Goal: Task Accomplishment & Management: Manage account settings

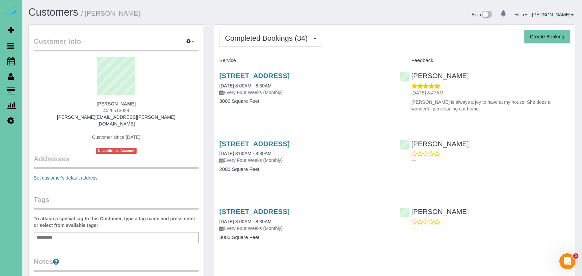
copy link "[STREET_ADDRESS]"
drag, startPoint x: 361, startPoint y: 74, endPoint x: 217, endPoint y: 71, distance: 143.7
click at [218, 71] on div "[STREET_ADDRESS] [DATE] 8:00AM - 8:30AM Every Four Weeks (Monthly) 3000 Square …" at bounding box center [304, 91] width 180 height 51
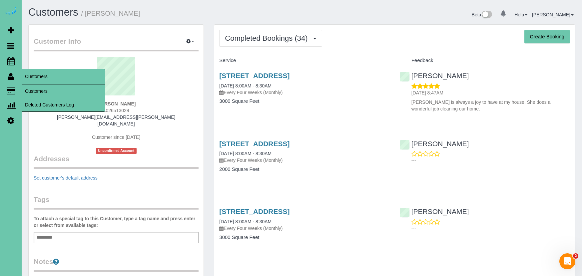
drag, startPoint x: 46, startPoint y: 91, endPoint x: 52, endPoint y: 86, distance: 7.8
click at [46, 91] on link "Customers" at bounding box center [63, 90] width 83 height 13
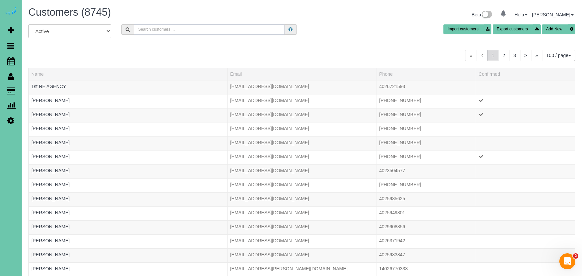
click at [160, 31] on input "text" at bounding box center [209, 29] width 151 height 10
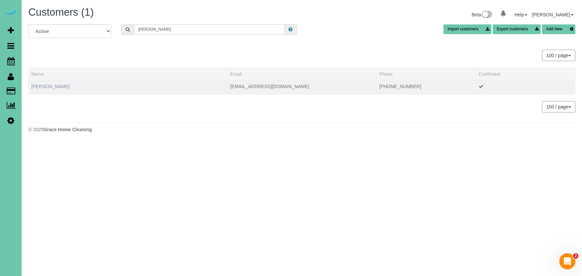
type input "connie k"
drag, startPoint x: 55, startPoint y: 85, endPoint x: 75, endPoint y: 84, distance: 19.7
click at [55, 85] on link "Connie Kovash" at bounding box center [50, 86] width 38 height 5
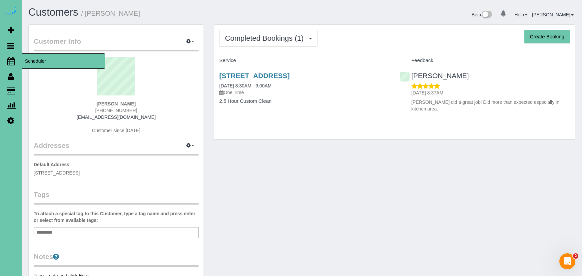
click at [15, 60] on link "Scheduler" at bounding box center [11, 60] width 22 height 15
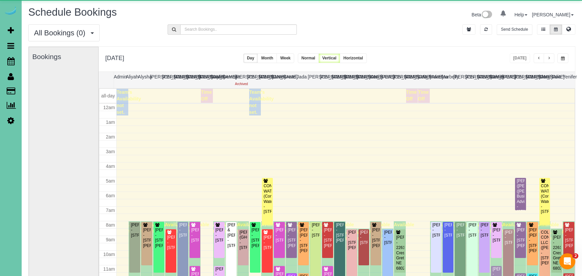
scroll to position [88, 0]
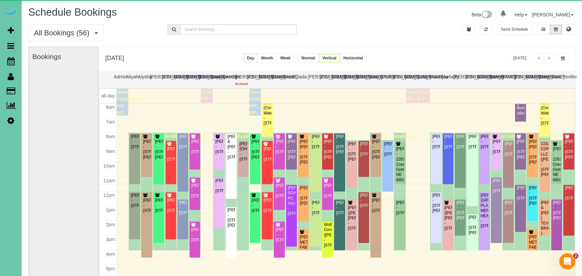
click at [563, 60] on span "button" at bounding box center [563, 58] width 4 height 4
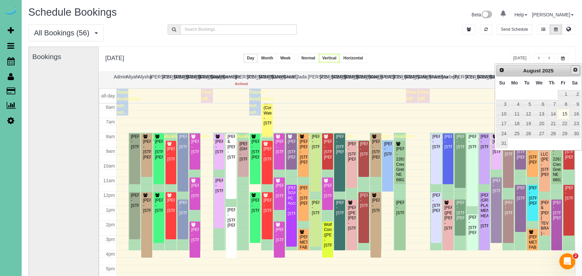
click at [576, 68] on span "Next" at bounding box center [575, 69] width 5 height 5
click at [529, 92] on link "2" at bounding box center [527, 94] width 11 height 9
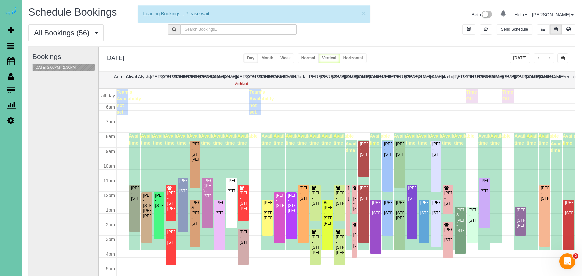
click at [429, 45] on div "All Bookings (56) All Bookings Unassigned Bookings Recurring Bookings New Custo…" at bounding box center [301, 35] width 557 height 22
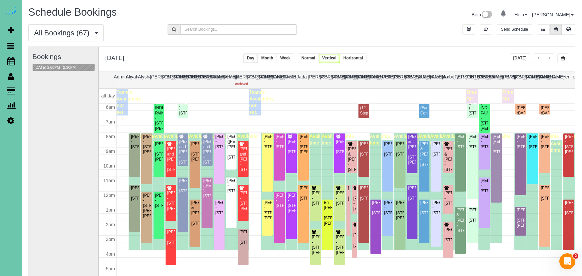
click at [551, 60] on button "button" at bounding box center [549, 58] width 11 height 10
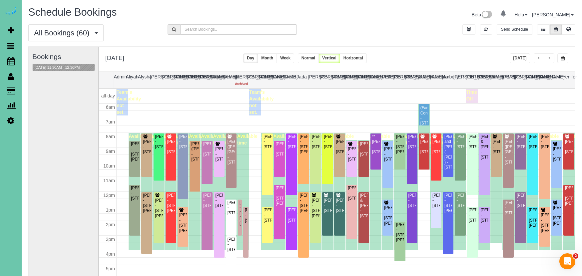
drag, startPoint x: 562, startPoint y: 57, endPoint x: 551, endPoint y: 56, distance: 10.7
click at [562, 57] on span "button" at bounding box center [563, 58] width 4 height 4
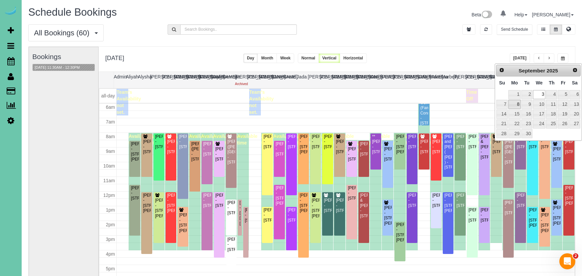
click at [517, 105] on link "8" at bounding box center [515, 104] width 12 height 9
type input "**********"
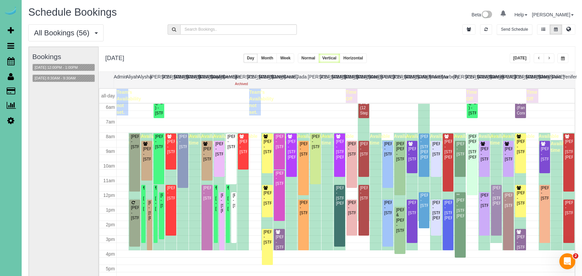
click at [551, 58] on button "button" at bounding box center [549, 58] width 11 height 10
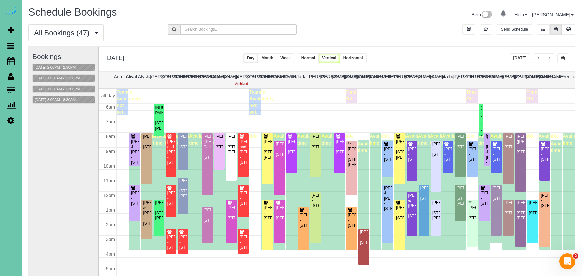
click at [551, 58] on button "button" at bounding box center [549, 58] width 11 height 10
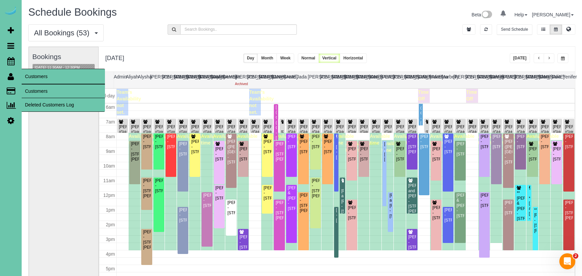
click at [50, 91] on link "Customers" at bounding box center [63, 90] width 83 height 13
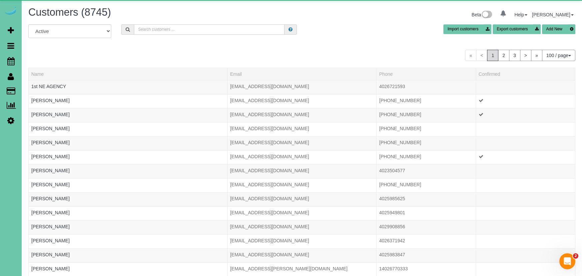
click at [164, 26] on input "text" at bounding box center [209, 29] width 151 height 10
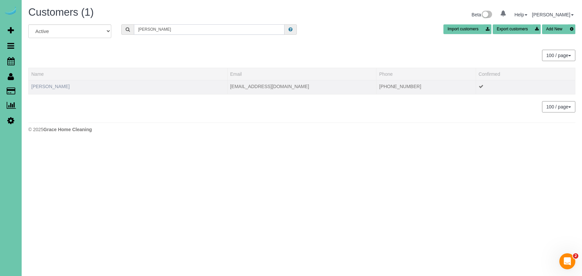
type input "connie k"
click at [52, 86] on link "Connie Kovash" at bounding box center [50, 86] width 38 height 5
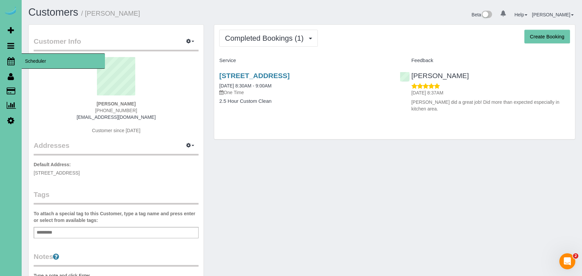
click at [12, 60] on icon at bounding box center [10, 61] width 7 height 8
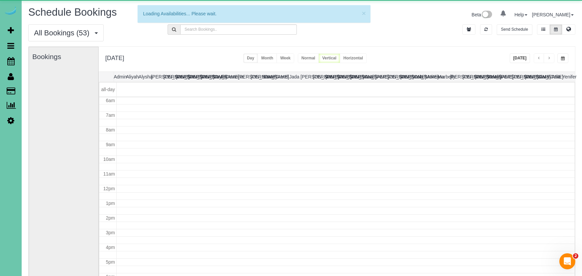
scroll to position [88, 0]
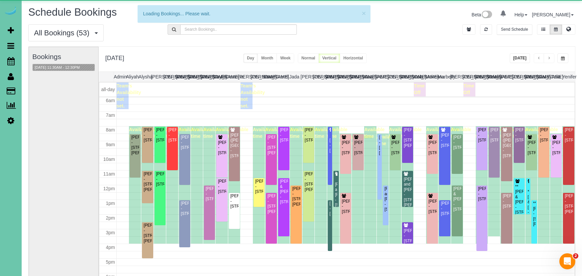
click at [562, 58] on span "button" at bounding box center [563, 58] width 4 height 4
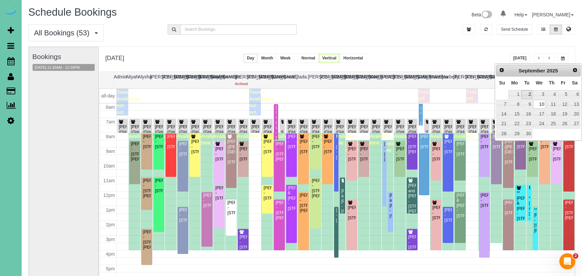
click at [526, 93] on link "2" at bounding box center [527, 94] width 11 height 9
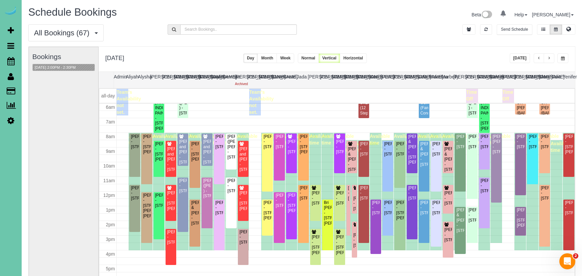
click at [550, 57] on span "button" at bounding box center [549, 58] width 3 height 4
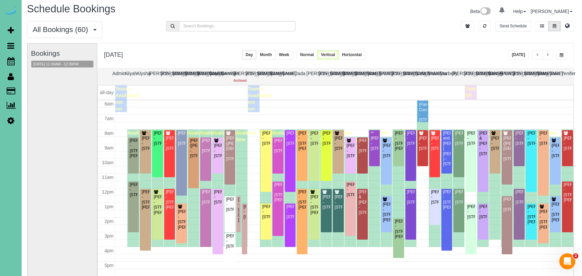
scroll to position [5, 1]
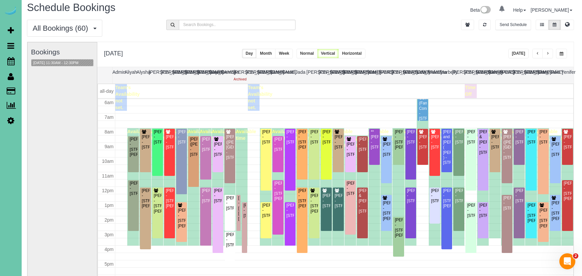
click at [550, 55] on button "button" at bounding box center [548, 54] width 11 height 10
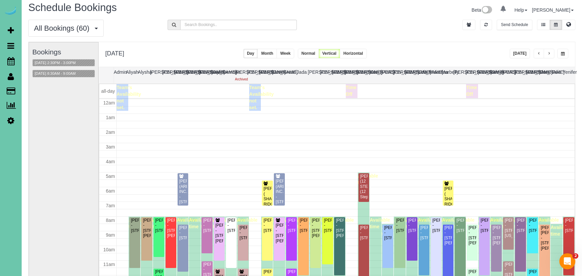
scroll to position [88, 0]
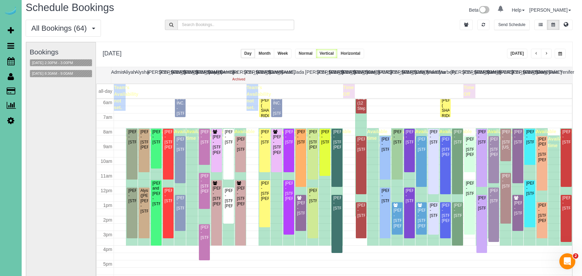
click at [550, 55] on button "button" at bounding box center [546, 54] width 11 height 10
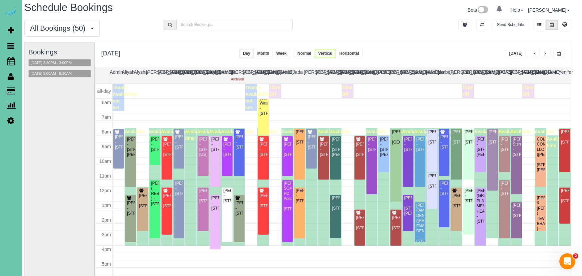
scroll to position [5, 4]
click at [559, 51] on button "button" at bounding box center [558, 54] width 11 height 10
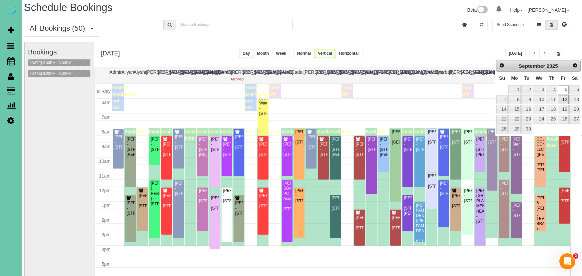
click at [566, 100] on link "12" at bounding box center [563, 99] width 11 height 9
type input "**********"
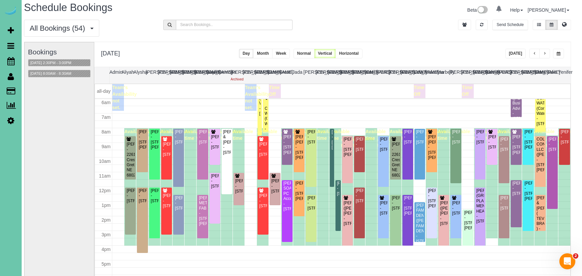
scroll to position [88, 0]
click at [534, 53] on span "button" at bounding box center [534, 54] width 3 height 4
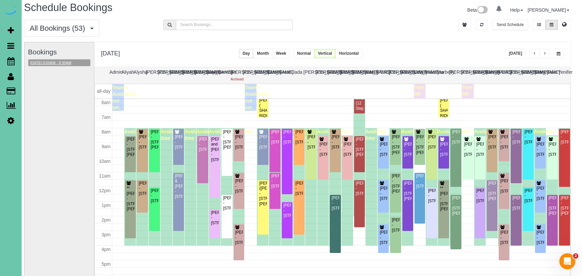
click at [47, 60] on button "09/11/2025 8:00AM - 8:30AM" at bounding box center [50, 62] width 45 height 7
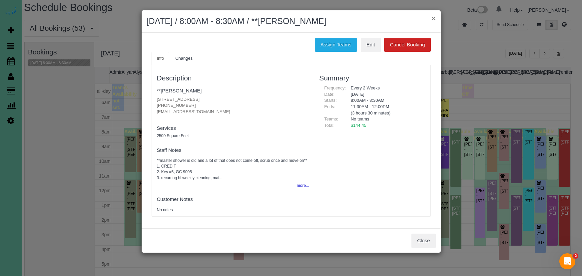
click at [434, 17] on button "×" at bounding box center [434, 18] width 4 height 7
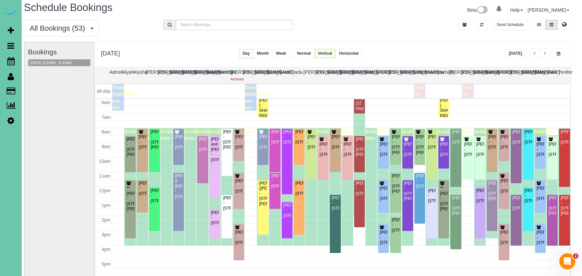
scroll to position [37, 4]
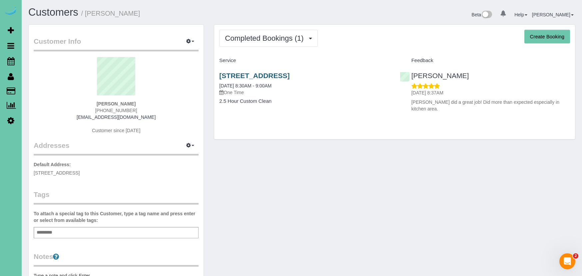
click at [290, 73] on link "13110 Sterling Ridge Dr #240, Omaha, NE 68144" at bounding box center [254, 76] width 70 height 8
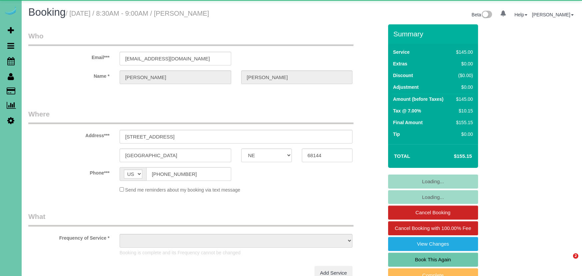
select select "NE"
select select "object:645"
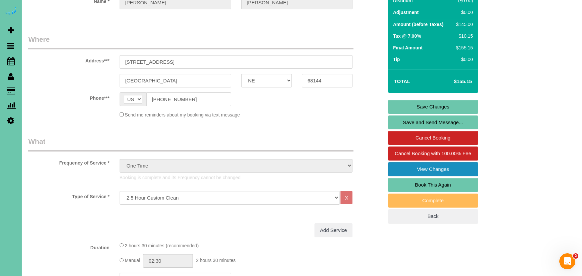
scroll to position [75, 0]
drag, startPoint x: 399, startPoint y: 182, endPoint x: 384, endPoint y: 180, distance: 14.9
click at [399, 182] on link "Book This Again" at bounding box center [433, 184] width 90 height 14
select select "NE"
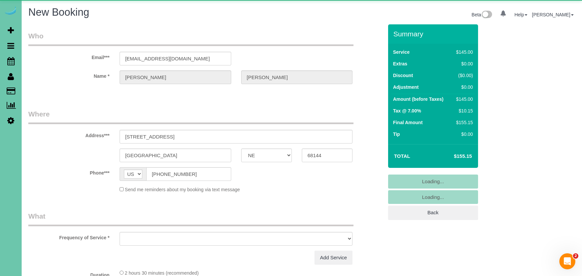
select select "object:1439"
select select "string:fspay-713fcd8b-5c98-4514-b198-b59f19464d47"
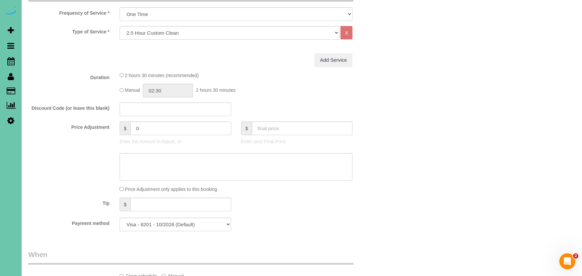
select select "object:1638"
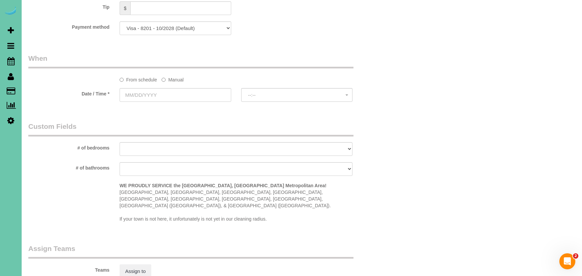
scroll to position [438, 0]
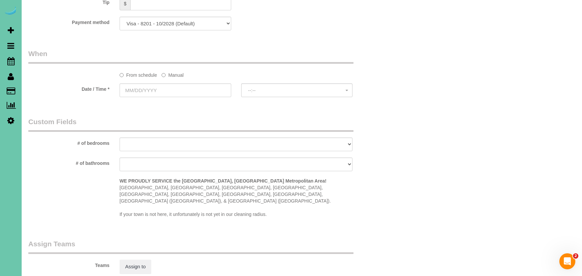
click at [170, 73] on label "Manual" at bounding box center [173, 73] width 22 height 9
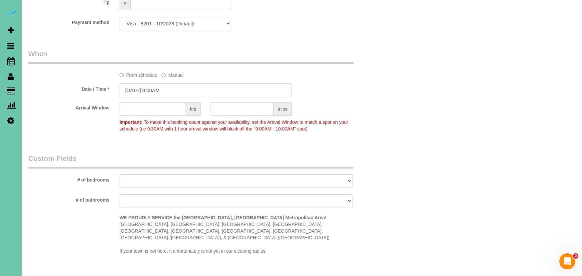
click at [154, 87] on input "[DATE] 8:00AM" at bounding box center [206, 90] width 172 height 14
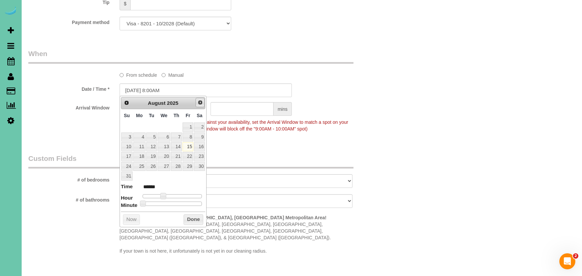
click at [200, 104] on span "Next" at bounding box center [200, 102] width 5 height 5
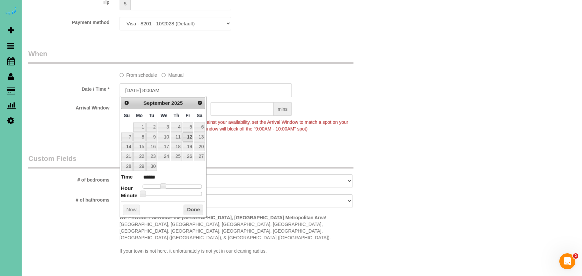
click at [184, 135] on link "12" at bounding box center [188, 136] width 11 height 9
click at [178, 136] on link "11" at bounding box center [176, 136] width 11 height 9
type input "09/11/2025 8:00AM"
drag, startPoint x: 194, startPoint y: 208, endPoint x: 199, endPoint y: 203, distance: 7.5
click at [196, 207] on button "Done" at bounding box center [194, 209] width 20 height 11
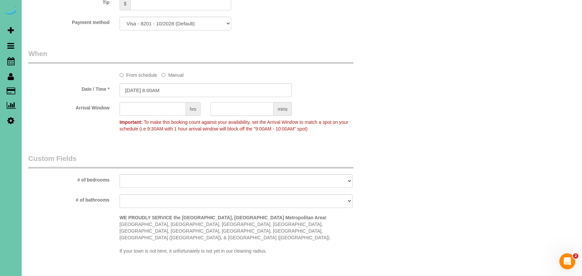
click at [243, 109] on input "text" at bounding box center [242, 109] width 63 height 14
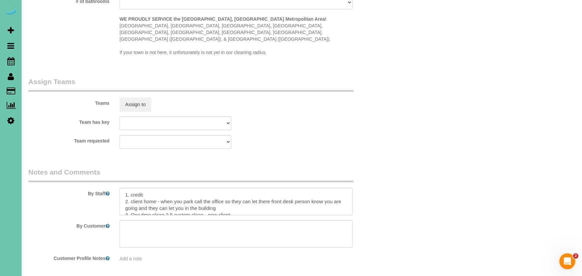
scroll to position [10, 0]
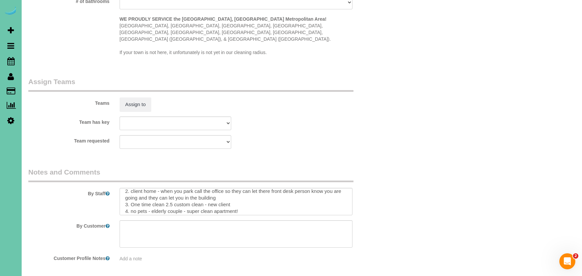
type input "30"
drag, startPoint x: 232, startPoint y: 197, endPoint x: 210, endPoint y: 197, distance: 22.0
click at [210, 197] on textarea at bounding box center [236, 201] width 233 height 27
type textarea "1. credit 2. client home - when you park call the office so they can let there …"
click at [137, 99] on button "Assign to" at bounding box center [136, 104] width 32 height 14
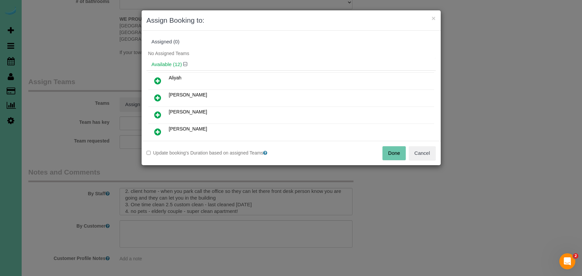
click at [161, 96] on icon at bounding box center [157, 98] width 7 height 8
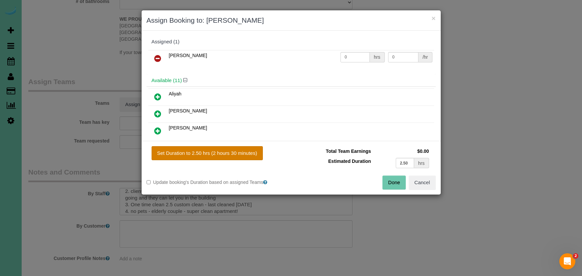
click at [220, 153] on button "Set Duration to 2.50 hrs (2 hours 30 minutes)" at bounding box center [207, 153] width 111 height 14
type input "2.50"
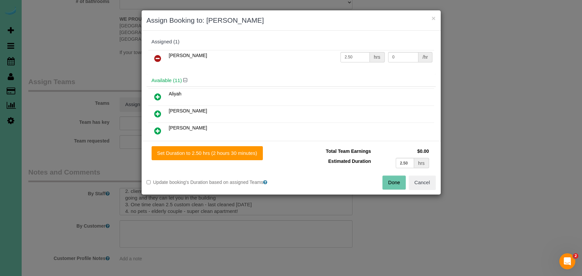
click at [394, 181] on button "Done" at bounding box center [394, 182] width 23 height 14
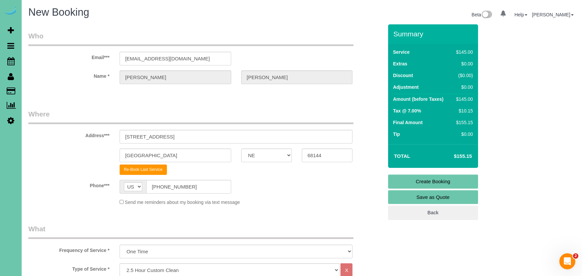
scroll to position [0, 0]
drag, startPoint x: 405, startPoint y: 180, endPoint x: 102, endPoint y: 161, distance: 303.8
click at [404, 180] on link "Create Booking" at bounding box center [433, 181] width 90 height 14
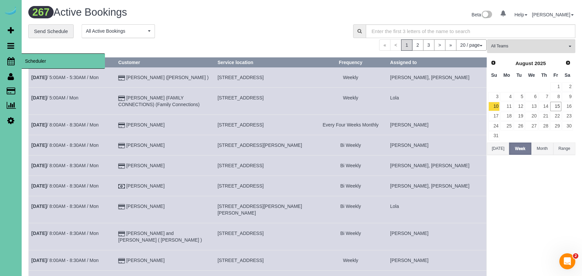
click at [12, 60] on icon at bounding box center [10, 61] width 7 height 8
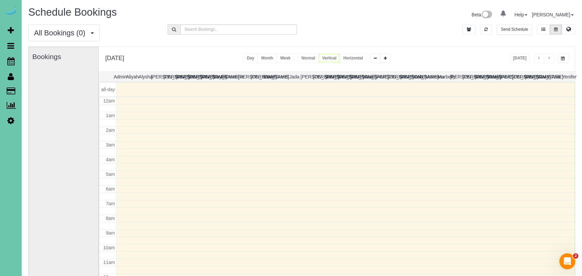
scroll to position [88, 0]
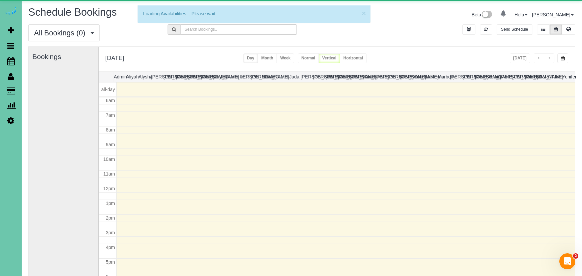
click at [562, 58] on span "button" at bounding box center [563, 58] width 4 height 4
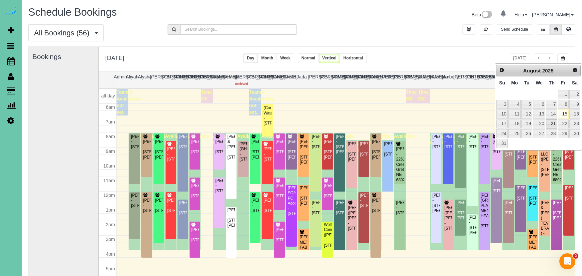
click at [556, 123] on link "21" at bounding box center [551, 123] width 11 height 9
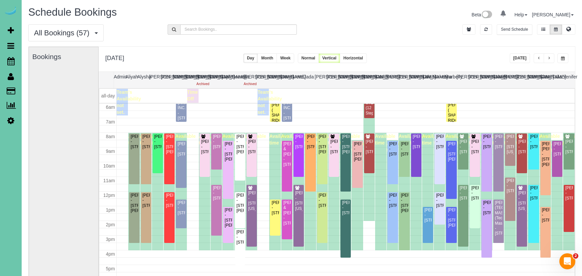
click at [561, 56] on span "button" at bounding box center [563, 58] width 4 height 4
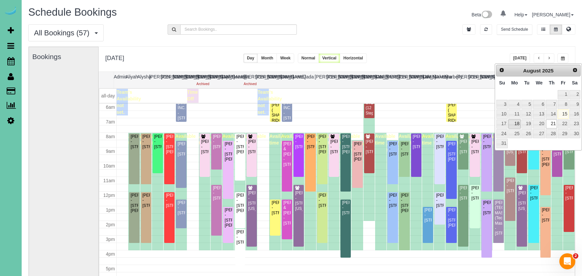
click at [511, 121] on link "18" at bounding box center [515, 123] width 12 height 9
type input "**********"
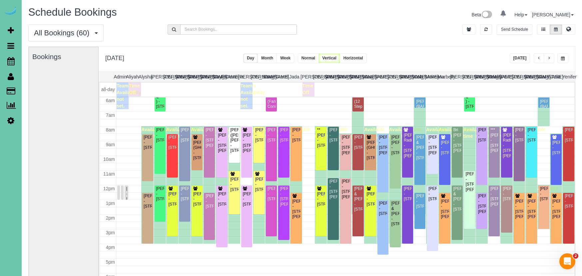
click at [549, 59] on span "button" at bounding box center [549, 58] width 3 height 4
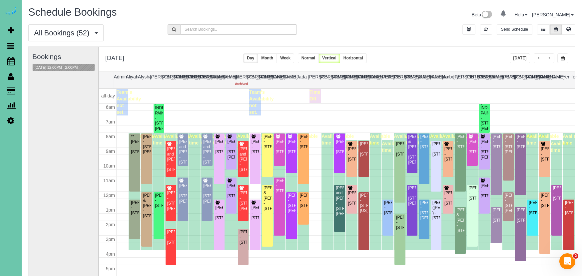
click at [294, 57] on button "Week" at bounding box center [286, 58] width 18 height 10
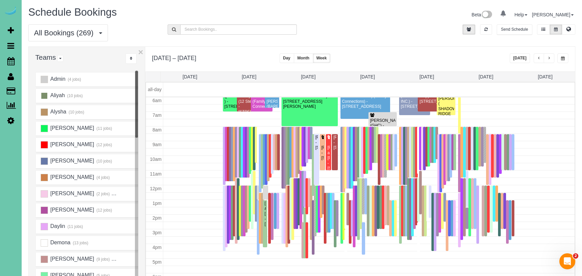
scroll to position [2, 0]
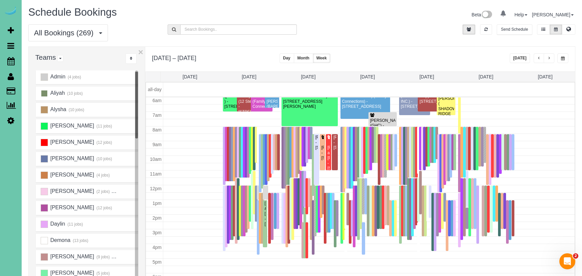
click at [46, 95] on ins at bounding box center [44, 93] width 7 height 7
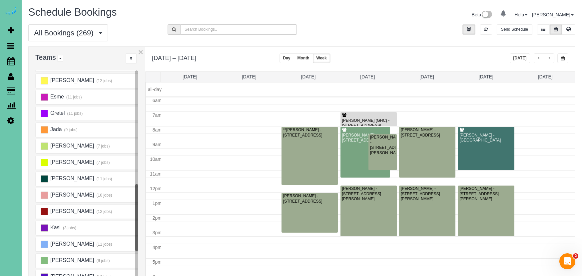
scroll to position [214, 0]
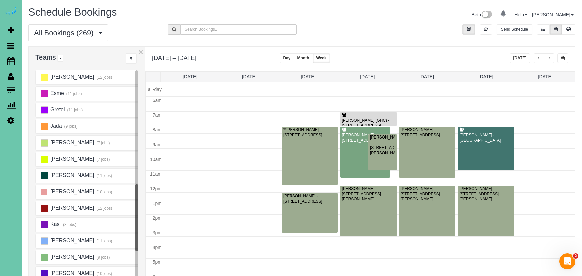
click at [45, 188] on ins at bounding box center [44, 191] width 7 height 7
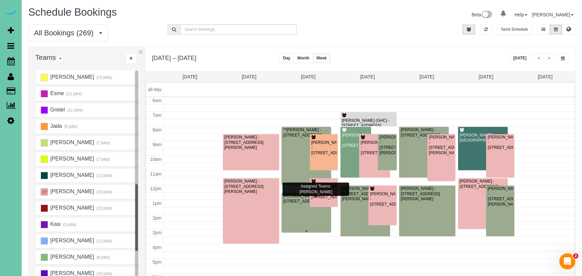
scroll to position [1, 0]
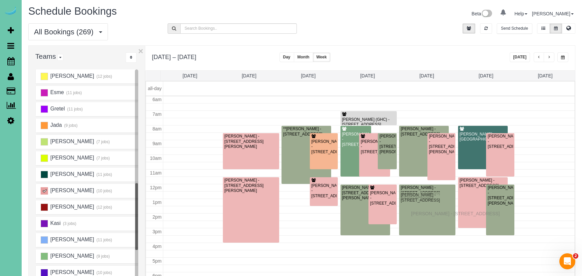
drag, startPoint x: 303, startPoint y: 215, endPoint x: 413, endPoint y: 213, distance: 110.0
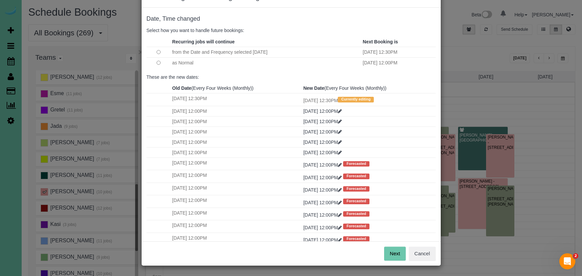
scroll to position [23, 0]
drag, startPoint x: 393, startPoint y: 256, endPoint x: 390, endPoint y: 251, distance: 5.5
click at [393, 256] on button "Next" at bounding box center [395, 254] width 22 height 14
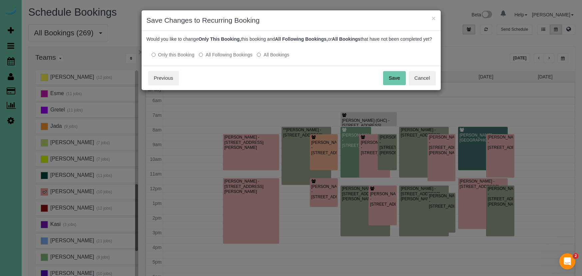
drag, startPoint x: 394, startPoint y: 85, endPoint x: 399, endPoint y: 93, distance: 9.8
click at [394, 85] on button "Save" at bounding box center [394, 78] width 23 height 14
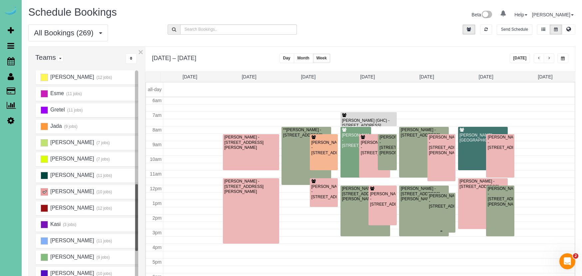
click at [441, 205] on div "Adam Klepper - 5016 Western Ave, Omaha, NE 68132" at bounding box center [442, 200] width 26 height 15
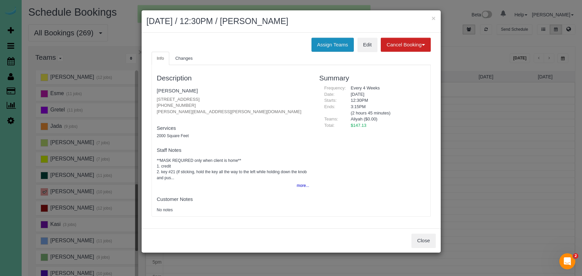
click at [335, 46] on button "Assign Teams" at bounding box center [333, 45] width 42 height 14
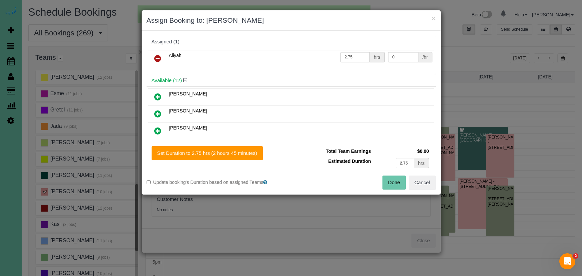
drag, startPoint x: 153, startPoint y: 55, endPoint x: 162, endPoint y: 72, distance: 18.9
click at [153, 55] on link at bounding box center [158, 58] width 16 height 13
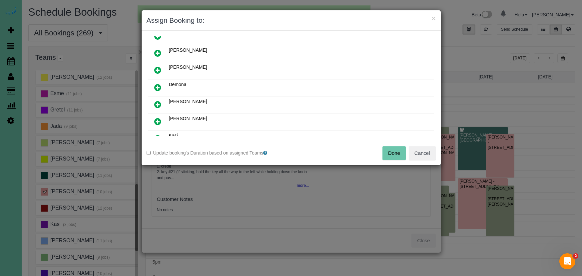
scroll to position [62, 0]
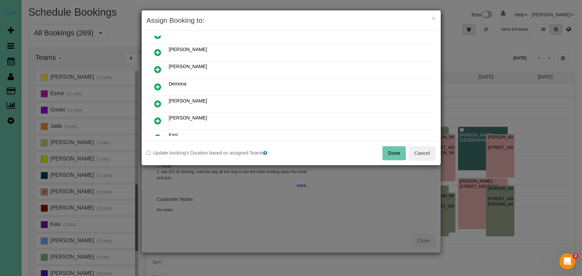
drag, startPoint x: 158, startPoint y: 115, endPoint x: 161, endPoint y: 120, distance: 5.5
click at [158, 116] on link at bounding box center [158, 120] width 16 height 13
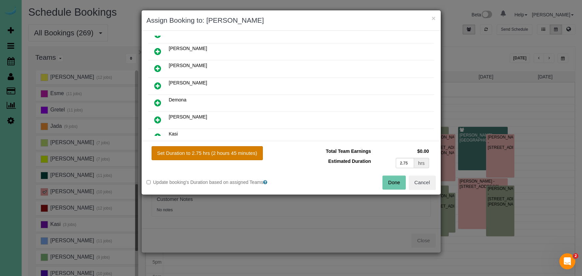
drag, startPoint x: 209, startPoint y: 152, endPoint x: 232, endPoint y: 153, distance: 23.1
click at [211, 152] on button "Set Duration to 2.75 hrs (2 hours 45 minutes)" at bounding box center [207, 153] width 111 height 14
type input "2.75"
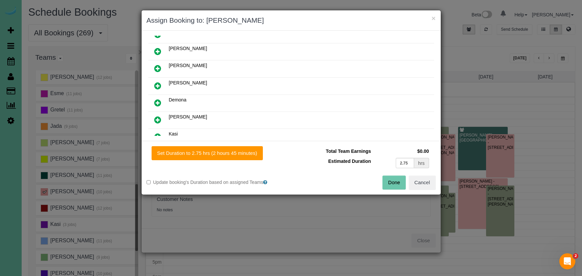
click at [394, 186] on button "Done" at bounding box center [394, 182] width 23 height 14
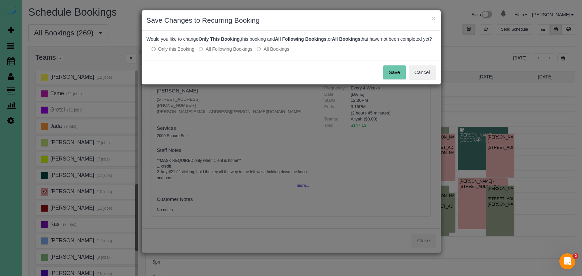
click at [393, 79] on button "Save" at bounding box center [394, 72] width 23 height 14
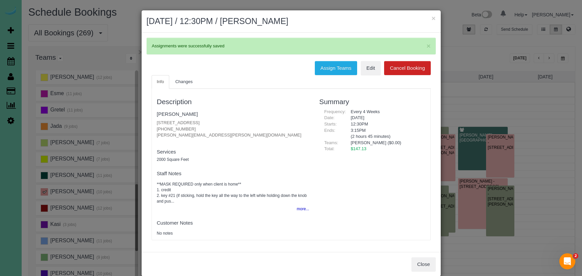
copy p "314-374-9255"
drag, startPoint x: 180, startPoint y: 129, endPoint x: 157, endPoint y: 128, distance: 23.7
click at [156, 127] on div "Description Adam Klepper 5016 Western Ave, Omaha, NE 68132 314-374-9255 adam.kl…" at bounding box center [233, 164] width 163 height 144
click at [433, 18] on button "×" at bounding box center [434, 18] width 4 height 7
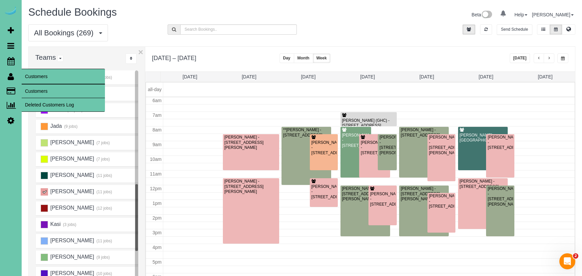
scroll to position [88, 0]
click at [30, 89] on link "Customers" at bounding box center [63, 90] width 83 height 13
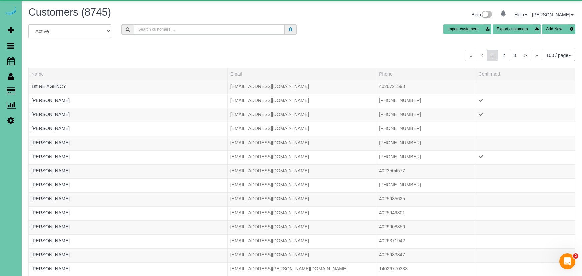
click at [166, 32] on input "text" at bounding box center [209, 29] width 151 height 10
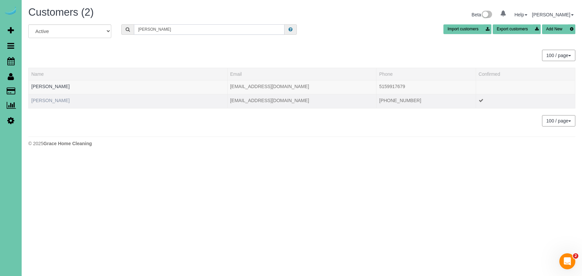
type input "menke"
click at [39, 98] on link "Christine Menke" at bounding box center [50, 100] width 38 height 5
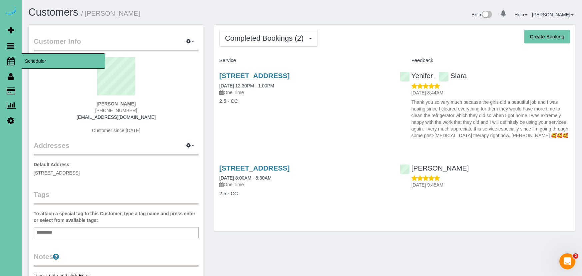
click at [6, 58] on link "Scheduler" at bounding box center [11, 60] width 22 height 15
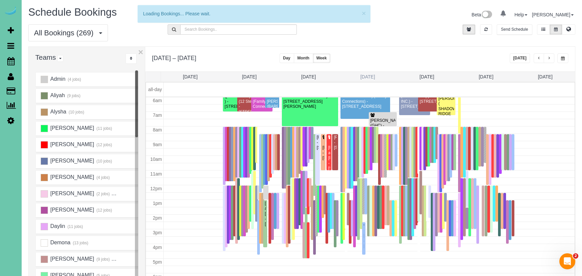
scroll to position [88, 0]
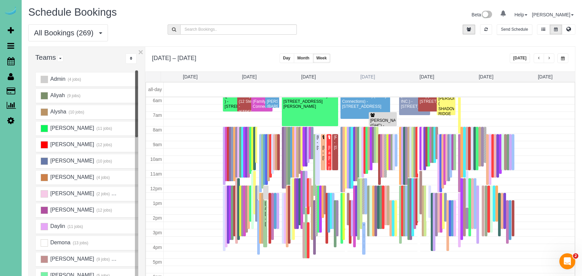
click at [373, 75] on link "Wed 8/20" at bounding box center [368, 76] width 15 height 5
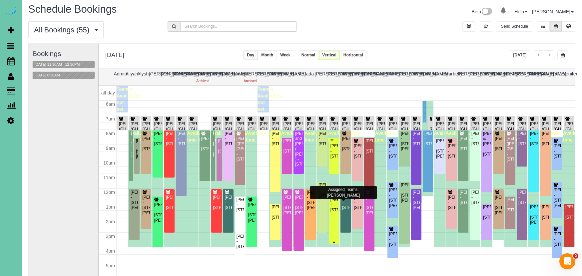
click at [333, 210] on div "Maryl Sattler - 5001 Cuming Street, Omaha, NE 68132" at bounding box center [334, 204] width 8 height 15
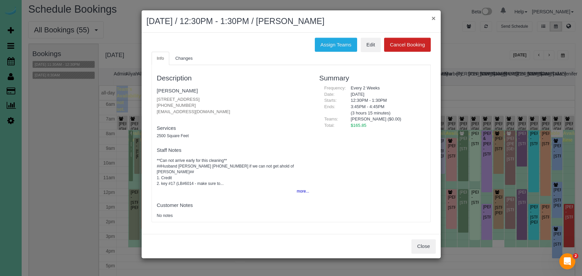
click at [433, 17] on button "×" at bounding box center [434, 18] width 4 height 7
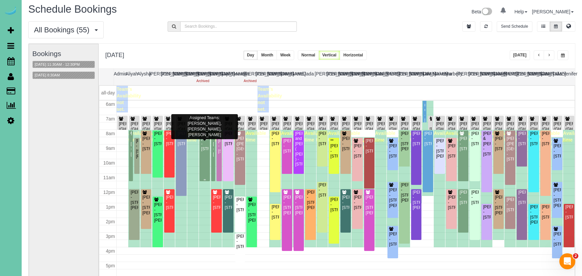
click at [205, 145] on div "Alec Hildenbrand - 5606 N 117th Ave Circle, Omaha, NE 68164" at bounding box center [205, 143] width 8 height 15
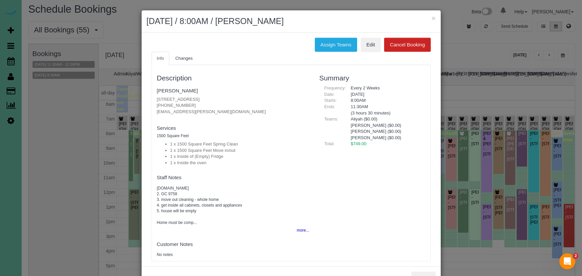
drag, startPoint x: 331, startPoint y: 46, endPoint x: 260, endPoint y: 47, distance: 70.3
click at [331, 46] on button "Assign Teams" at bounding box center [336, 45] width 42 height 14
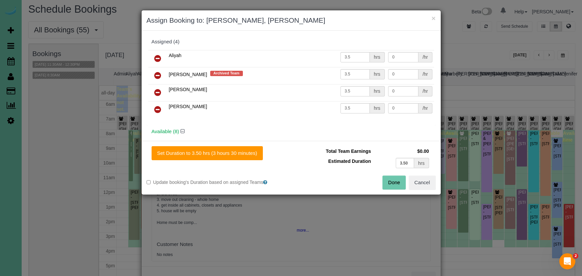
drag, startPoint x: 156, startPoint y: 58, endPoint x: 176, endPoint y: 72, distance: 24.8
click at [156, 58] on icon at bounding box center [157, 58] width 7 height 8
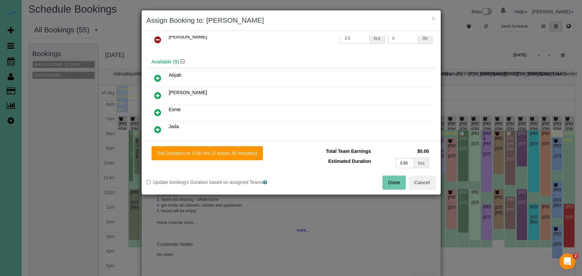
scroll to position [53, 0]
click at [154, 93] on icon at bounding box center [157, 95] width 7 height 8
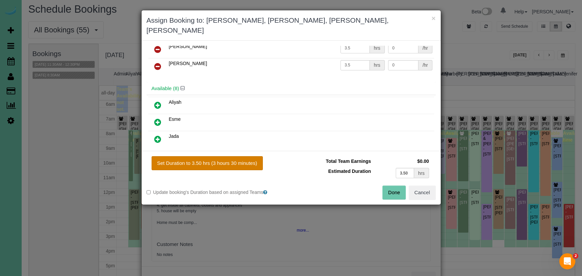
click at [211, 156] on button "Set Duration to 3.50 hrs (3 hours 30 minutes)" at bounding box center [207, 163] width 111 height 14
type input "3.50"
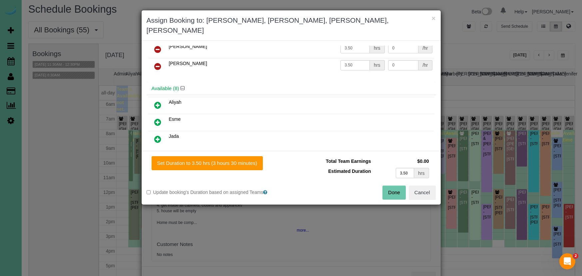
drag, startPoint x: 394, startPoint y: 184, endPoint x: 387, endPoint y: 181, distance: 7.8
click at [394, 185] on button "Done" at bounding box center [394, 192] width 23 height 14
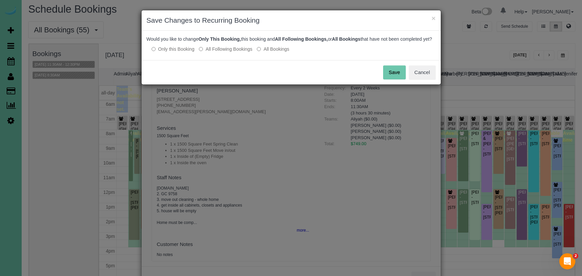
click at [392, 76] on button "Save" at bounding box center [394, 72] width 23 height 14
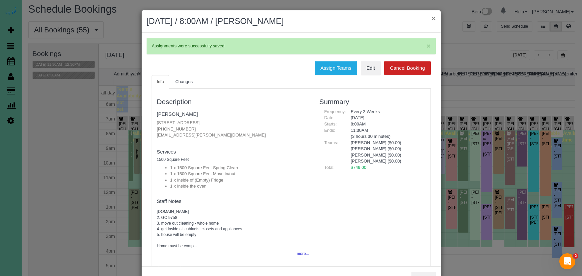
click at [432, 18] on button "×" at bounding box center [434, 18] width 4 height 7
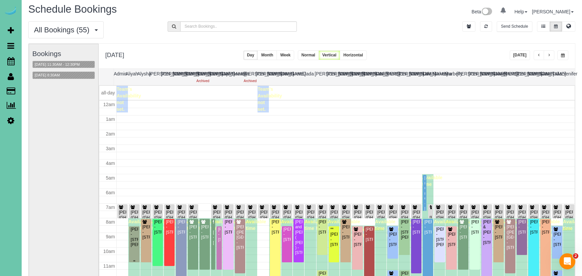
scroll to position [88, 0]
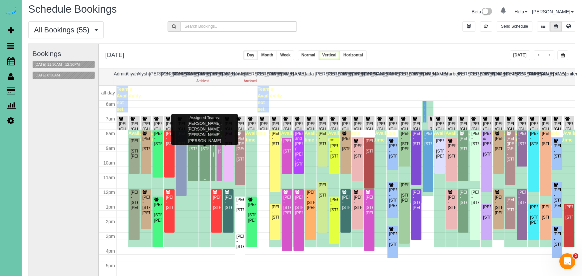
click at [205, 151] on div "Alec Hildenbrand - 5606 N 117th Ave Circle, Omaha, NE 68164" at bounding box center [205, 143] width 8 height 15
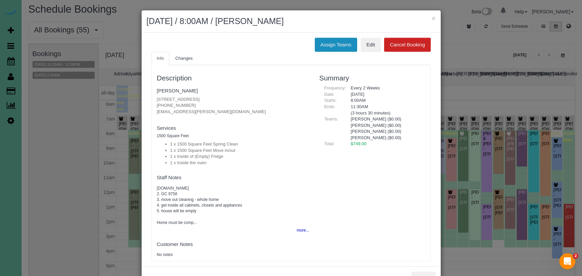
click at [337, 42] on button "Assign Teams" at bounding box center [336, 45] width 42 height 14
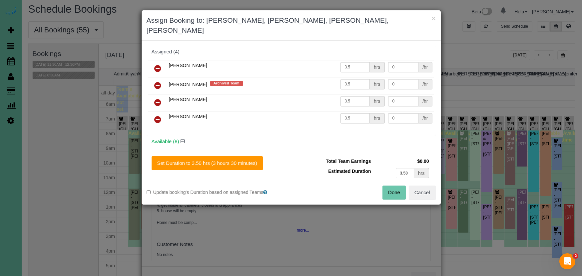
click at [157, 81] on icon at bounding box center [157, 85] width 7 height 8
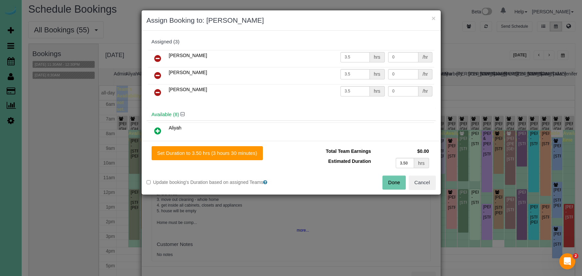
drag, startPoint x: 158, startPoint y: 73, endPoint x: 172, endPoint y: 83, distance: 17.3
click at [158, 73] on icon at bounding box center [157, 75] width 7 height 8
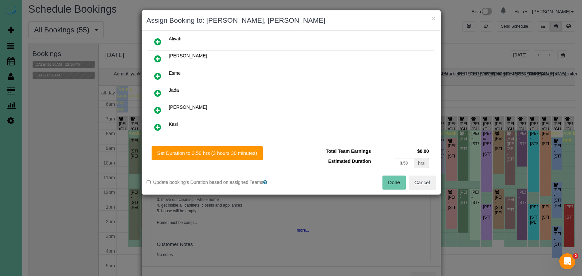
scroll to position [83, 0]
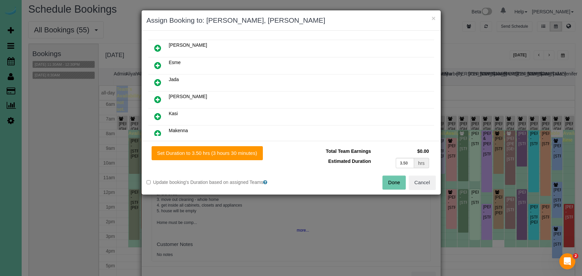
click at [158, 113] on icon at bounding box center [157, 116] width 7 height 8
drag, startPoint x: 157, startPoint y: 99, endPoint x: 186, endPoint y: 135, distance: 45.7
click at [157, 99] on icon at bounding box center [157, 99] width 7 height 8
drag, startPoint x: 216, startPoint y: 153, endPoint x: 293, endPoint y: 158, distance: 76.5
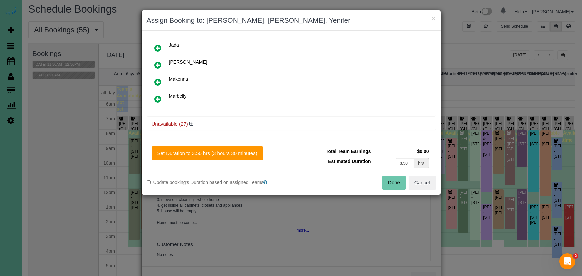
click at [219, 153] on button "Set Duration to 3.50 hrs (3 hours 30 minutes)" at bounding box center [207, 153] width 111 height 14
type input "3.50"
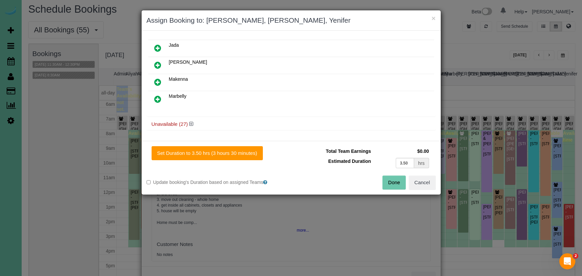
drag, startPoint x: 386, startPoint y: 180, endPoint x: 385, endPoint y: 177, distance: 3.4
click at [386, 180] on button "Done" at bounding box center [394, 182] width 23 height 14
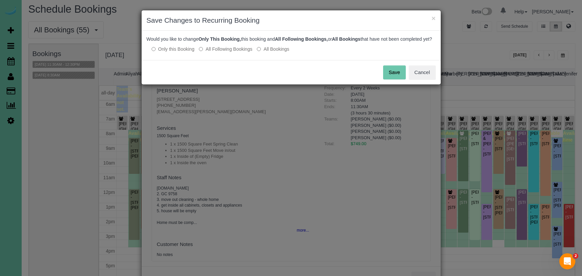
click at [394, 74] on button "Save" at bounding box center [394, 72] width 23 height 14
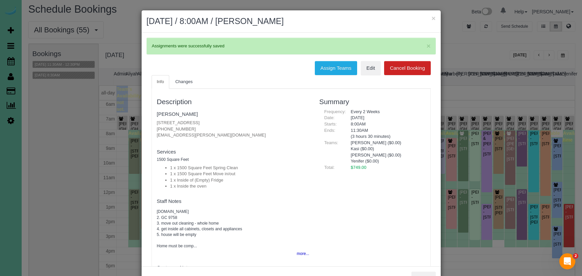
click at [433, 17] on button "×" at bounding box center [434, 18] width 4 height 7
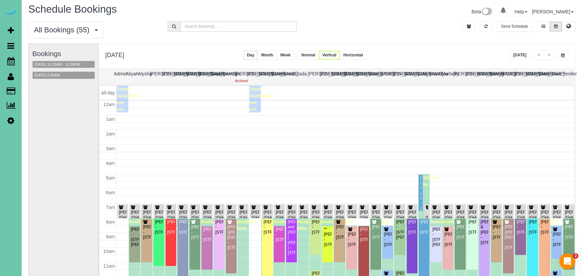
scroll to position [88, 0]
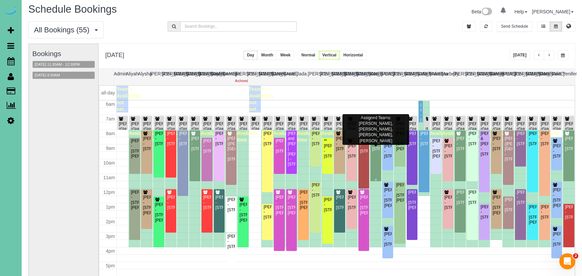
click at [375, 151] on div "[PERSON_NAME] - [STREET_ADDRESS]" at bounding box center [376, 143] width 8 height 15
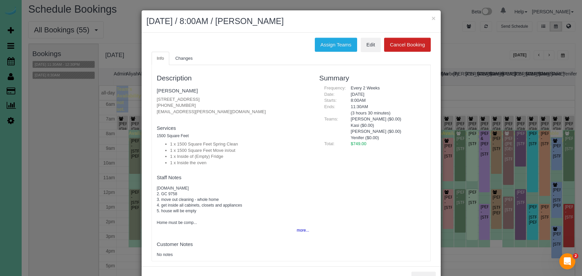
drag, startPoint x: 302, startPoint y: 226, endPoint x: 292, endPoint y: 222, distance: 10.5
click at [302, 226] on button "more..." at bounding box center [301, 230] width 16 height 10
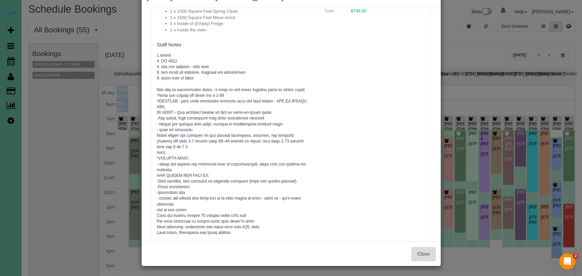
scroll to position [24, 0]
click at [424, 257] on button "Close" at bounding box center [424, 254] width 24 height 14
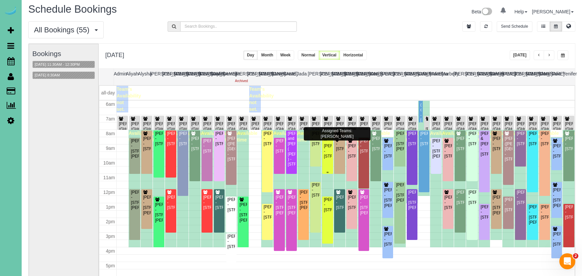
click at [329, 150] on div "**[PERSON_NAME] - [STREET_ADDRESS]" at bounding box center [328, 148] width 8 height 21
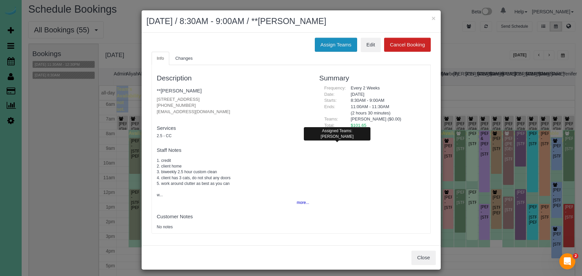
click at [324, 46] on button "Assign Teams" at bounding box center [336, 45] width 42 height 14
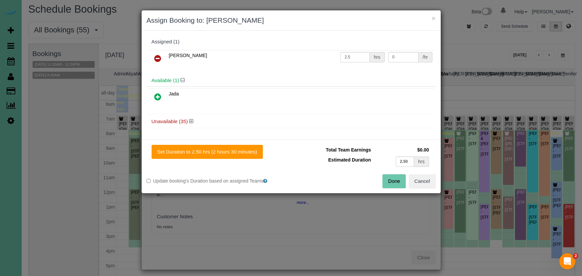
click at [157, 54] on icon at bounding box center [157, 58] width 7 height 8
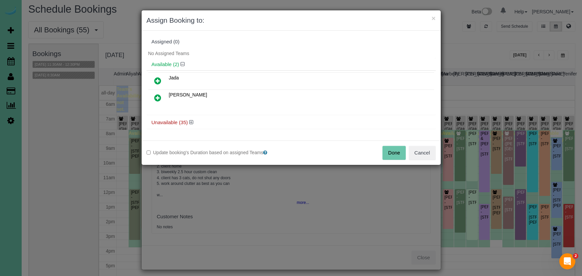
drag, startPoint x: 393, startPoint y: 154, endPoint x: 381, endPoint y: 151, distance: 11.7
click at [393, 154] on button "Done" at bounding box center [394, 153] width 23 height 14
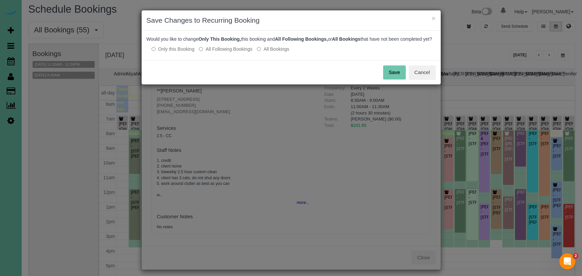
drag, startPoint x: 390, startPoint y: 79, endPoint x: 400, endPoint y: 43, distance: 37.0
click at [390, 79] on button "Save" at bounding box center [394, 72] width 23 height 14
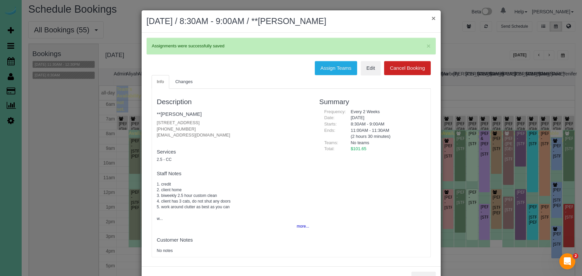
click at [433, 19] on button "×" at bounding box center [434, 18] width 4 height 7
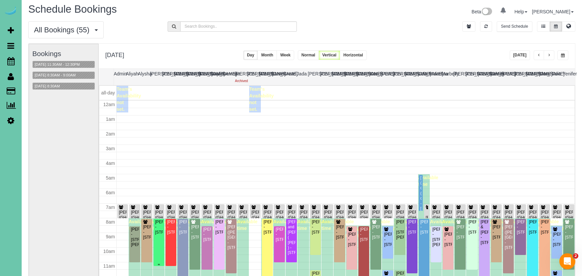
scroll to position [88, 0]
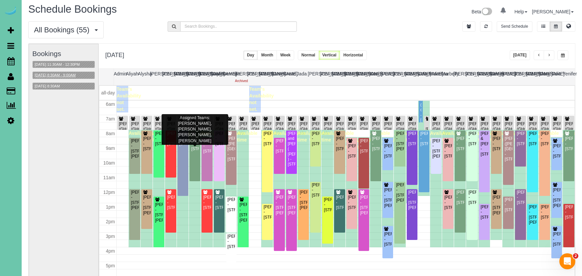
click at [78, 72] on button "08/20/2025 8:30AM - 9:00AM" at bounding box center [55, 75] width 45 height 7
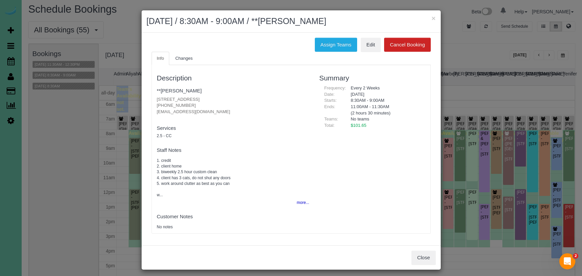
drag, startPoint x: 416, startPoint y: 251, endPoint x: 307, endPoint y: 199, distance: 120.9
click at [415, 250] on button "Close" at bounding box center [424, 257] width 24 height 14
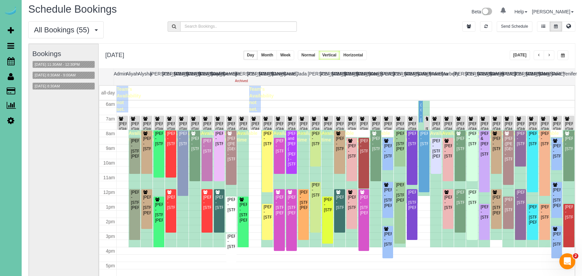
scroll to position [37, 0]
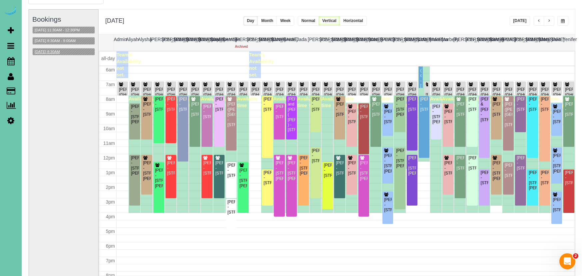
click at [49, 49] on button "08/20/2025 8:30AM" at bounding box center [47, 51] width 29 height 7
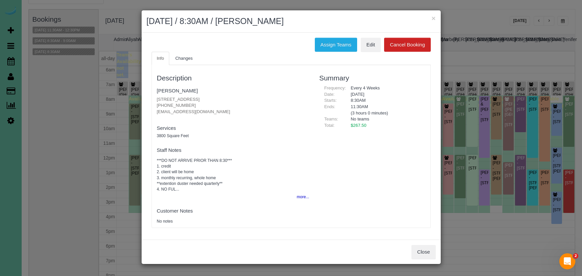
click at [410, 242] on div "Close" at bounding box center [291, 251] width 299 height 24
click at [423, 245] on button "Close" at bounding box center [424, 252] width 24 height 14
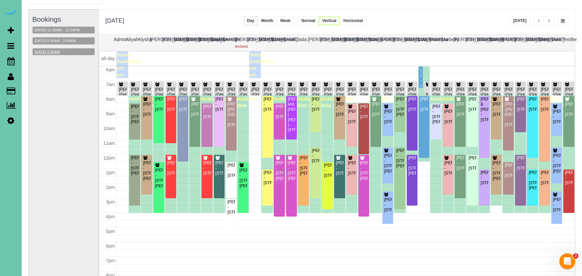
click at [50, 49] on button "08/20/2025 8:30AM" at bounding box center [47, 51] width 29 height 7
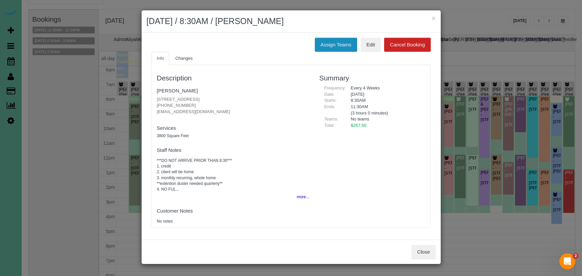
click at [320, 39] on button "Assign Teams" at bounding box center [336, 45] width 42 height 14
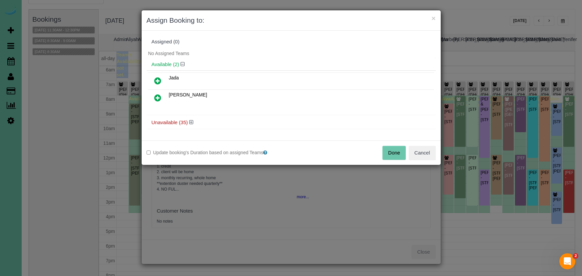
drag, startPoint x: 156, startPoint y: 93, endPoint x: 157, endPoint y: 87, distance: 6.5
click at [156, 94] on icon at bounding box center [157, 98] width 7 height 8
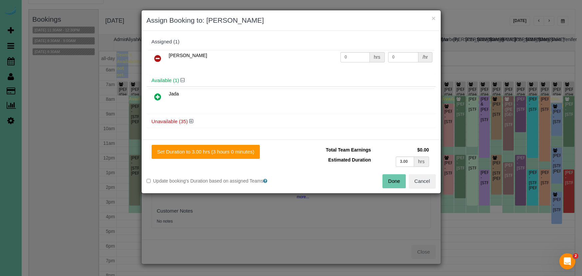
click at [157, 87] on div "Jada" at bounding box center [291, 99] width 289 height 27
drag, startPoint x: 157, startPoint y: 95, endPoint x: 201, endPoint y: 114, distance: 48.5
click at [158, 95] on icon at bounding box center [157, 97] width 7 height 8
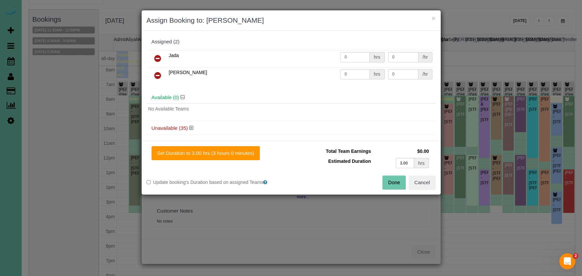
drag, startPoint x: 249, startPoint y: 152, endPoint x: 344, endPoint y: 172, distance: 97.0
click at [251, 152] on button "Set Duration to 3.00 hrs (3 hours 0 minutes)" at bounding box center [206, 153] width 109 height 14
type input "3.00"
click at [388, 179] on button "Done" at bounding box center [394, 182] width 23 height 14
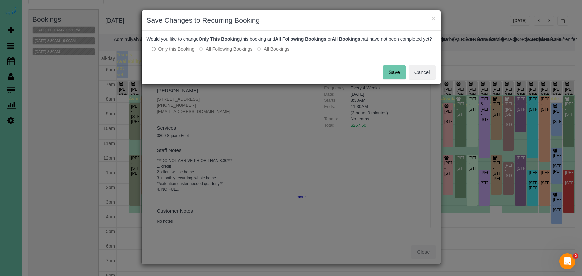
drag, startPoint x: 222, startPoint y: 56, endPoint x: 317, endPoint y: 69, distance: 95.9
click at [222, 52] on label "All Following Bookings" at bounding box center [225, 49] width 53 height 7
click at [399, 79] on button "Save" at bounding box center [394, 72] width 23 height 14
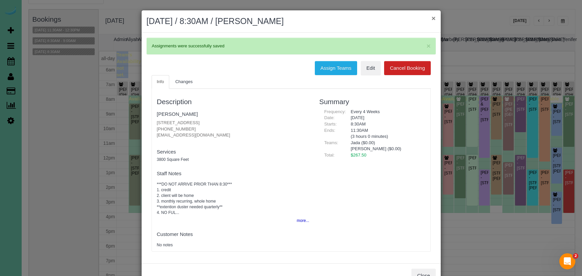
click at [433, 18] on button "×" at bounding box center [434, 18] width 4 height 7
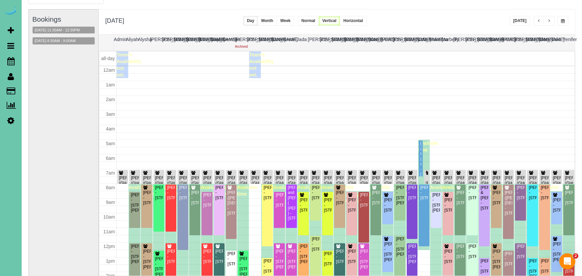
scroll to position [88, 0]
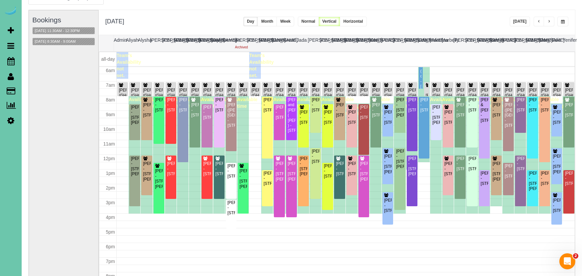
click at [561, 20] on span "button" at bounding box center [563, 22] width 4 height 4
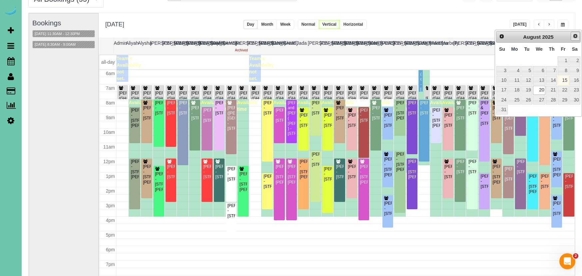
click at [573, 35] on span "Next" at bounding box center [575, 35] width 5 height 5
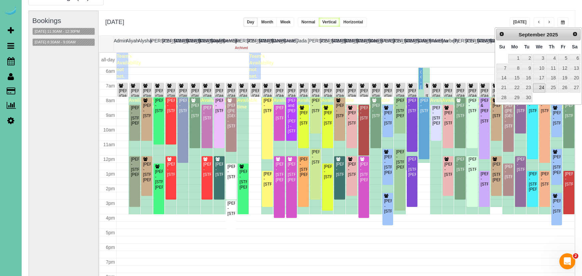
click at [539, 83] on link "24" at bounding box center [539, 87] width 13 height 9
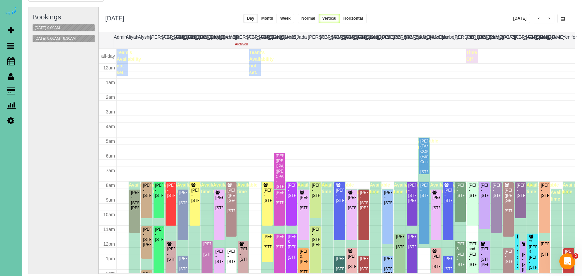
scroll to position [88, 0]
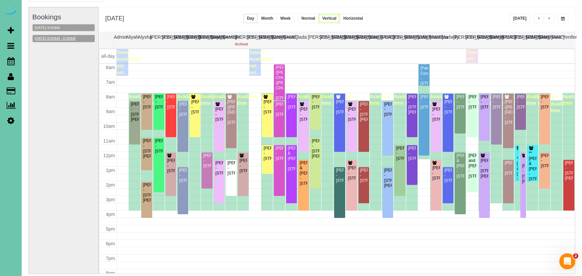
click at [76, 36] on button "09/24/2025 8:00AM - 8:30AM" at bounding box center [55, 38] width 45 height 7
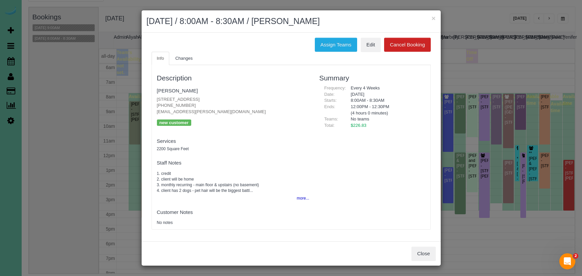
drag, startPoint x: 436, startPoint y: 19, endPoint x: 427, endPoint y: 18, distance: 9.0
click at [436, 19] on div "× September 24, 2025 / 8:00AM - 8:30AM / Ariel Schell" at bounding box center [291, 21] width 299 height 22
drag, startPoint x: 431, startPoint y: 18, endPoint x: 498, endPoint y: 13, distance: 66.9
click at [431, 19] on div "× September 24, 2025 / 8:00AM - 8:30AM / Ariel Schell" at bounding box center [291, 21] width 299 height 22
click at [434, 17] on button "×" at bounding box center [434, 18] width 4 height 7
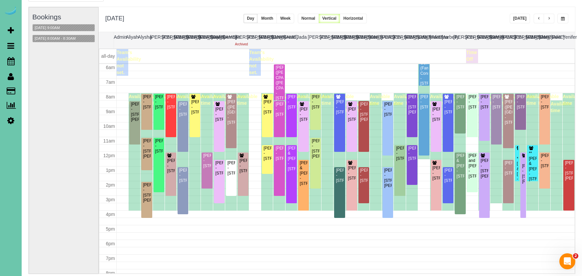
click at [563, 17] on span "button" at bounding box center [563, 19] width 4 height 4
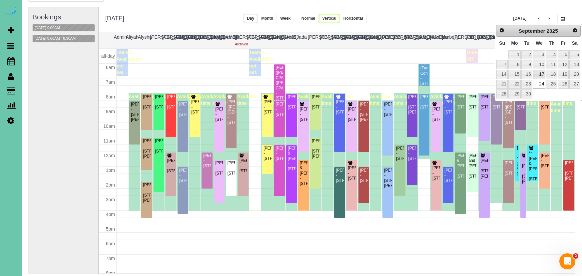
click at [537, 73] on link "17" at bounding box center [539, 74] width 13 height 9
type input "**********"
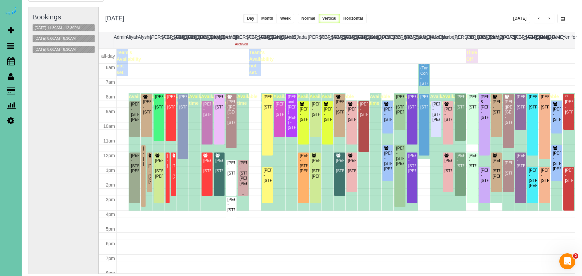
click at [240, 175] on div "Barbara Stewart - 2007 Ann Marie Ct, Papillion, NE 68046" at bounding box center [243, 173] width 8 height 26
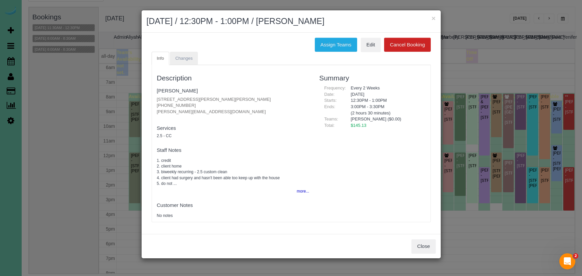
click at [189, 60] on link "Changes" at bounding box center [184, 59] width 28 height 14
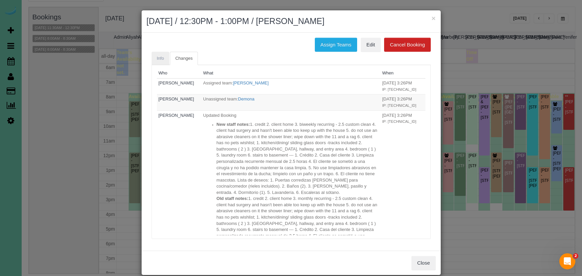
scroll to position [0, 0]
click at [159, 56] on span "Info" at bounding box center [160, 58] width 7 height 5
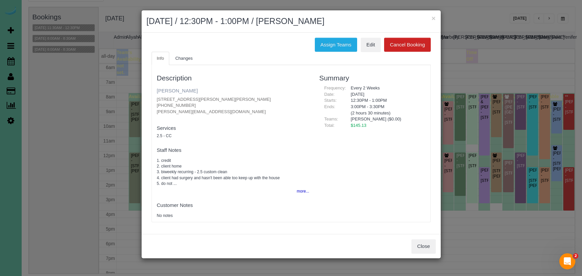
click at [168, 92] on link "Barbara Stewart" at bounding box center [177, 91] width 41 height 6
click at [434, 19] on button "×" at bounding box center [434, 18] width 4 height 7
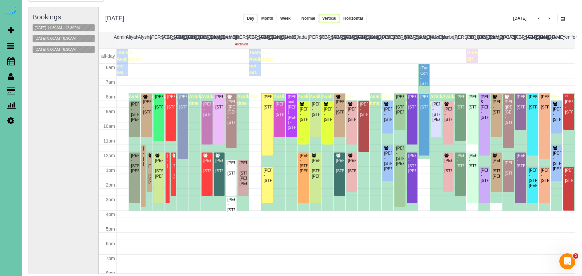
scroll to position [13, 0]
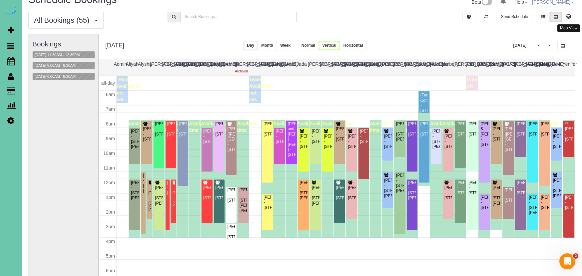
drag, startPoint x: 570, startPoint y: 17, endPoint x: 564, endPoint y: 17, distance: 6.3
click at [570, 17] on icon at bounding box center [569, 16] width 5 height 4
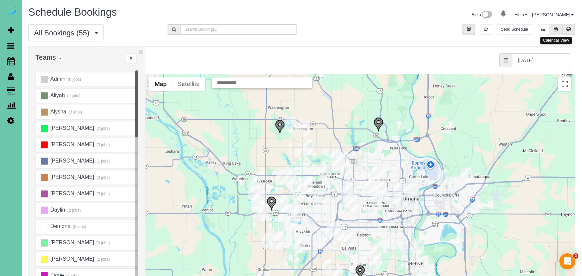
click at [554, 28] on button at bounding box center [556, 29] width 12 height 10
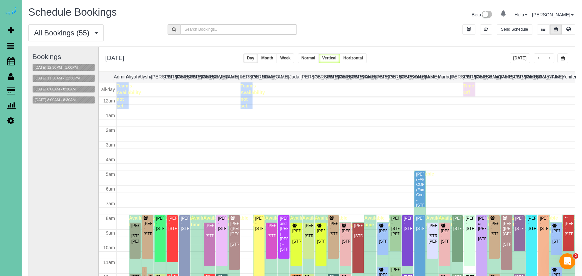
scroll to position [88, 0]
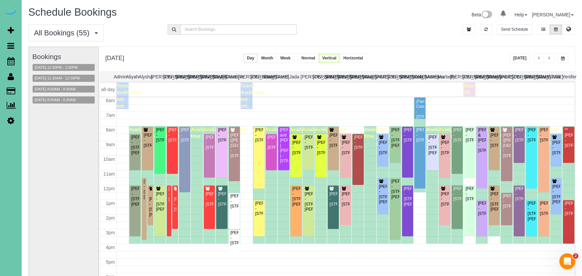
click at [566, 60] on button "button" at bounding box center [563, 58] width 11 height 10
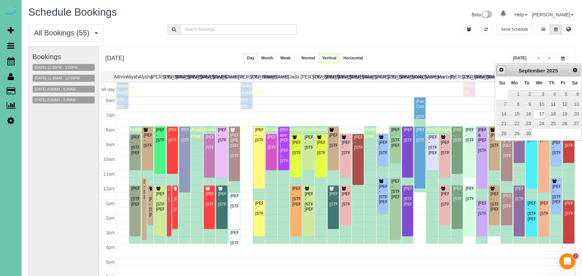
click at [502, 75] on div "Prev Next September 2025" at bounding box center [538, 71] width 85 height 12
click at [500, 73] on link "Prev" at bounding box center [501, 69] width 9 height 9
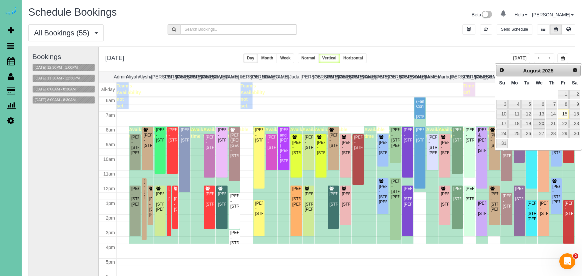
click at [541, 120] on link "20" at bounding box center [539, 123] width 13 height 9
type input "**********"
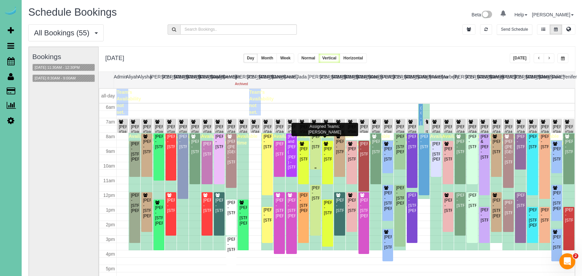
click at [316, 148] on div "[PERSON_NAME] - [STREET_ADDRESS]" at bounding box center [316, 141] width 8 height 15
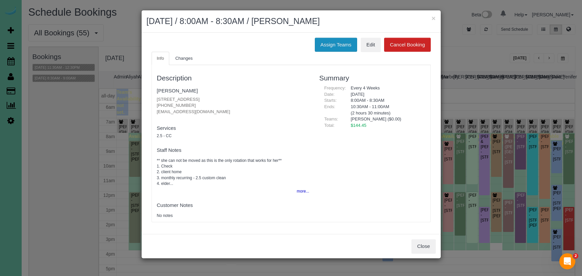
drag, startPoint x: 335, startPoint y: 41, endPoint x: 330, endPoint y: 41, distance: 5.0
click at [335, 41] on button "Assign Teams" at bounding box center [336, 45] width 42 height 14
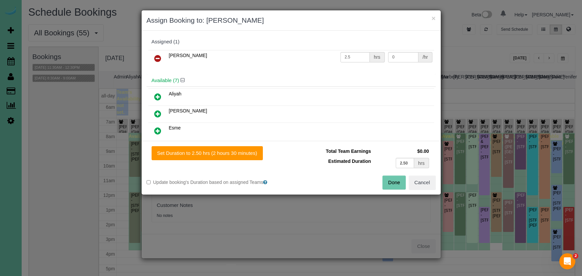
click at [158, 57] on icon at bounding box center [157, 58] width 7 height 8
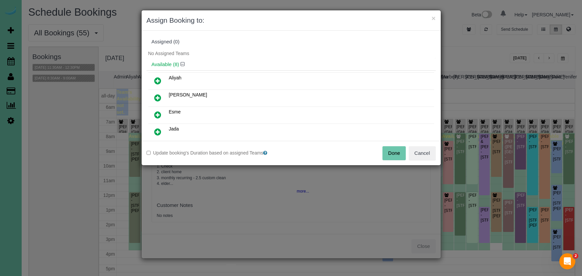
click at [396, 155] on button "Done" at bounding box center [394, 153] width 23 height 14
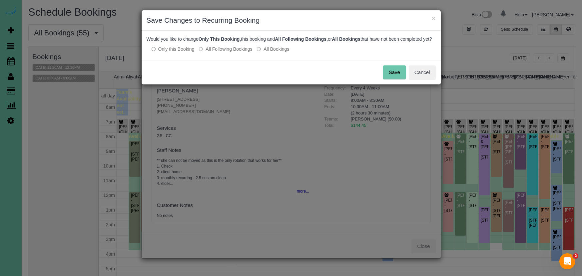
drag, startPoint x: 210, startPoint y: 53, endPoint x: 295, endPoint y: 61, distance: 85.4
click at [211, 52] on label "All Following Bookings" at bounding box center [225, 49] width 53 height 7
click at [396, 79] on button "Save" at bounding box center [394, 72] width 23 height 14
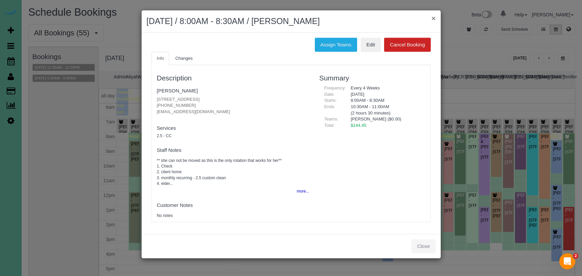
click at [434, 17] on button "×" at bounding box center [434, 18] width 4 height 7
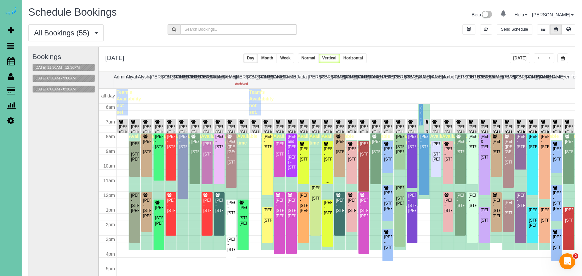
click at [328, 160] on div "Kelsey Souchek - 12815 Binney Street, Omaha, NE 68164" at bounding box center [328, 153] width 8 height 15
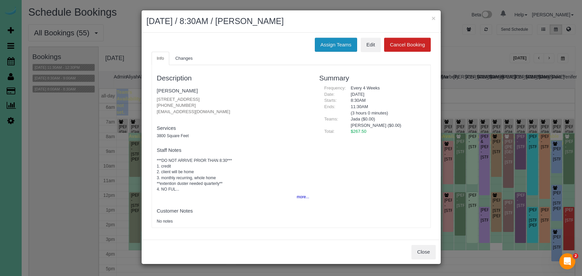
click at [338, 39] on button "Assign Teams" at bounding box center [336, 45] width 42 height 14
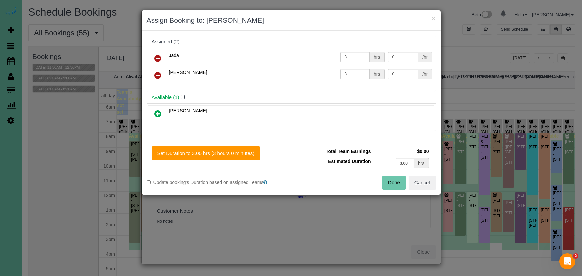
click at [157, 57] on icon at bounding box center [157, 58] width 7 height 8
drag, startPoint x: 158, startPoint y: 109, endPoint x: 164, endPoint y: 110, distance: 6.0
click at [158, 110] on icon at bounding box center [157, 114] width 7 height 8
drag, startPoint x: 203, startPoint y: 149, endPoint x: 343, endPoint y: 170, distance: 141.9
click at [203, 149] on button "Set Duration to 3.00 hrs (3 hours 0 minutes)" at bounding box center [206, 153] width 109 height 14
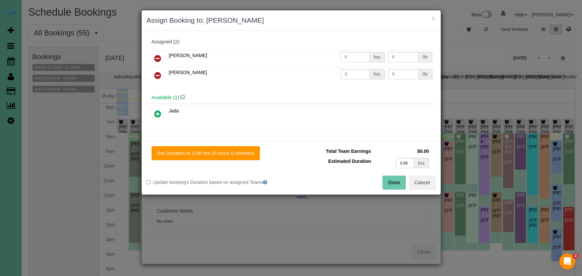
type input "3.00"
click at [389, 179] on button "Done" at bounding box center [394, 182] width 23 height 14
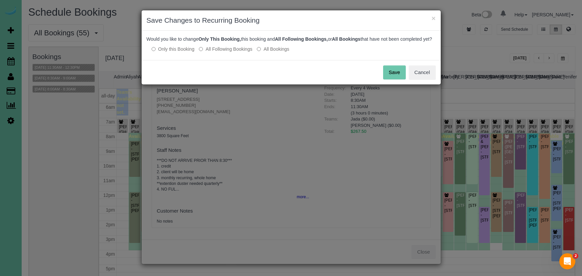
drag, startPoint x: 224, startPoint y: 53, endPoint x: 244, endPoint y: 53, distance: 19.3
click at [224, 52] on label "All Following Bookings" at bounding box center [225, 49] width 53 height 7
click at [390, 77] on button "Save" at bounding box center [394, 72] width 23 height 14
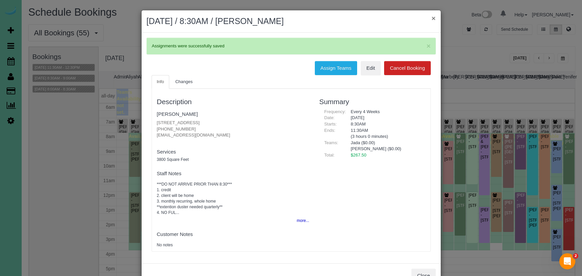
click at [432, 19] on button "×" at bounding box center [434, 18] width 4 height 7
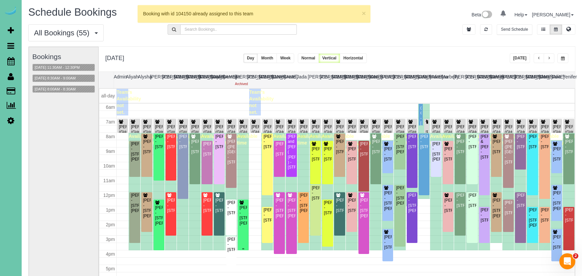
click at [241, 225] on div "Ashley Klug - 9517 Frederick Cir, Omaha, NE 68124" at bounding box center [243, 215] width 8 height 21
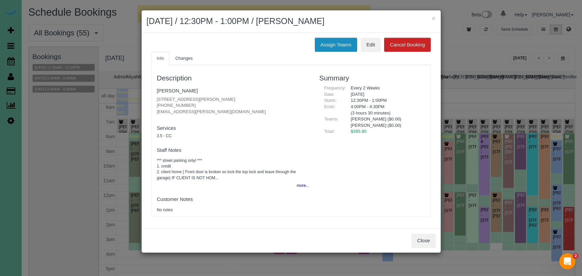
drag, startPoint x: 332, startPoint y: 45, endPoint x: 325, endPoint y: 45, distance: 7.0
click at [331, 45] on button "Assign Teams" at bounding box center [336, 45] width 42 height 14
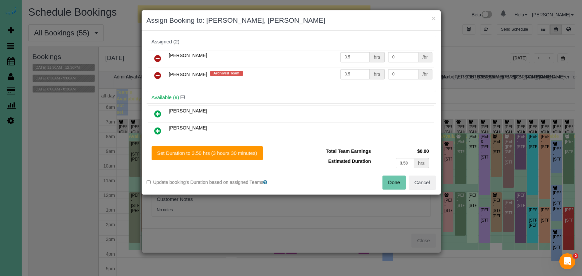
click at [157, 75] on icon at bounding box center [157, 75] width 7 height 8
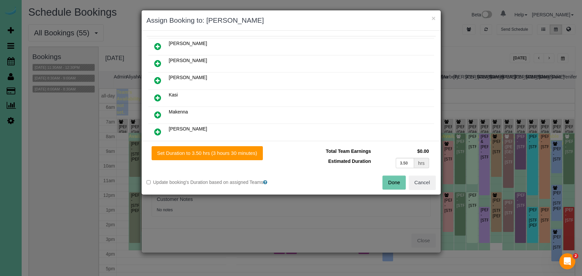
scroll to position [52, 0]
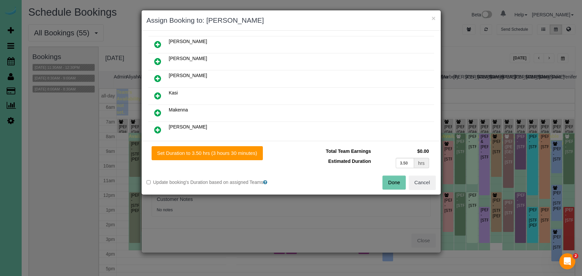
click at [159, 111] on icon at bounding box center [157, 113] width 7 height 8
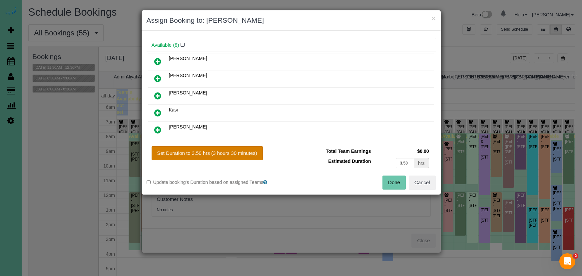
drag, startPoint x: 209, startPoint y: 155, endPoint x: 221, endPoint y: 152, distance: 13.0
click at [212, 153] on button "Set Duration to 3.50 hrs (3 hours 30 minutes)" at bounding box center [207, 153] width 111 height 14
type input "3.50"
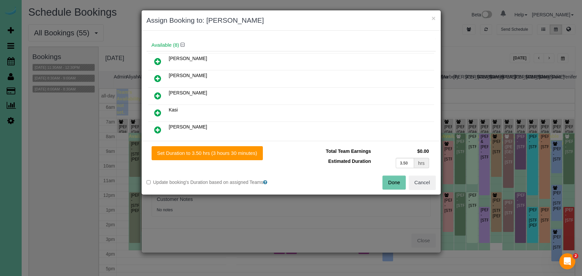
drag, startPoint x: 386, startPoint y: 179, endPoint x: 380, endPoint y: 178, distance: 6.1
click at [386, 179] on button "Done" at bounding box center [394, 182] width 23 height 14
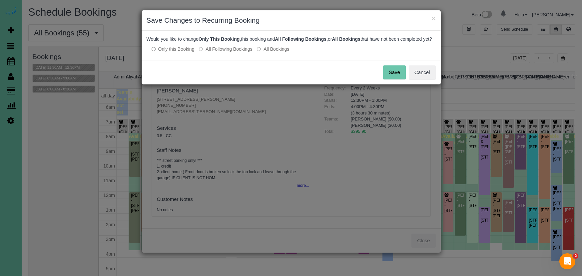
click at [393, 74] on button "Save" at bounding box center [394, 72] width 23 height 14
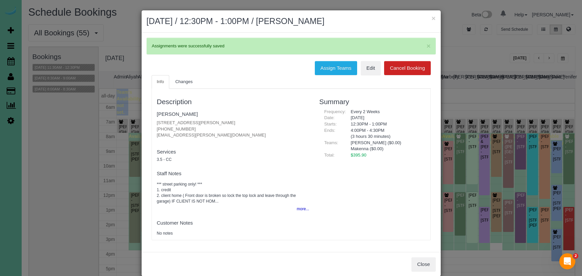
drag, startPoint x: 433, startPoint y: 17, endPoint x: 424, endPoint y: 14, distance: 9.4
click at [433, 17] on button "×" at bounding box center [434, 18] width 4 height 7
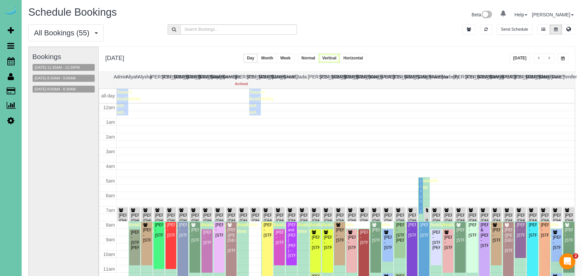
scroll to position [88, 0]
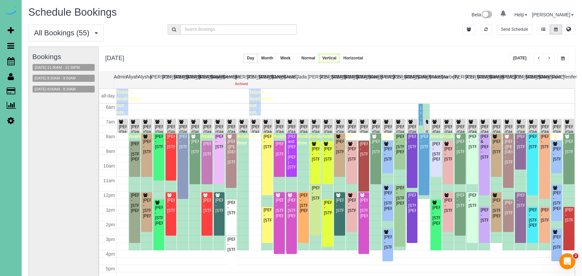
click at [243, 123] on div "KEVIN SMITH (GHC) - 5064 S 107th Street, Omaha, NE 68127" at bounding box center [243, 132] width 8 height 26
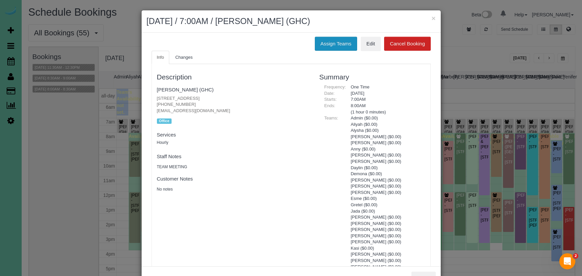
click at [342, 44] on button "Assign Teams" at bounding box center [336, 44] width 42 height 14
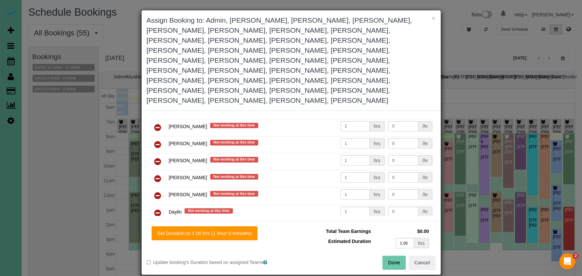
scroll to position [97, 0]
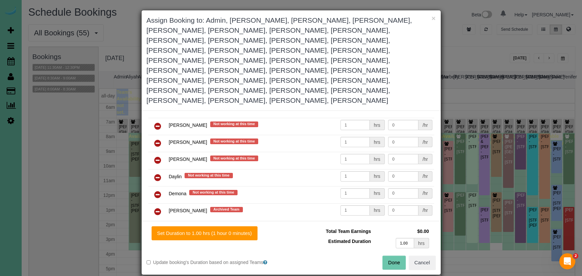
click at [160, 207] on icon at bounding box center [157, 211] width 7 height 8
click at [399, 255] on button "Done" at bounding box center [394, 262] width 23 height 14
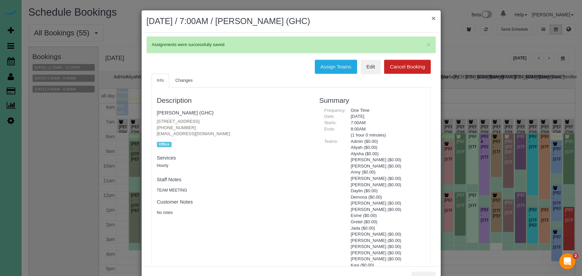
click at [435, 17] on div "× August 20, 2025 / 7:00AM / KEVIN SMITH (GHC)" at bounding box center [291, 21] width 299 height 22
click at [433, 17] on button "×" at bounding box center [434, 18] width 4 height 7
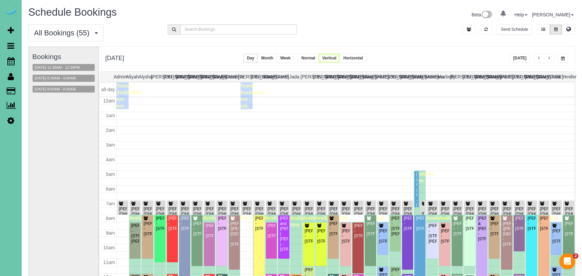
scroll to position [88, 0]
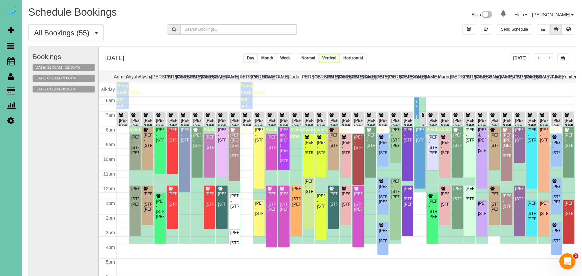
click at [67, 78] on button "08/20/2025 8:30AM - 9:00AM" at bounding box center [55, 78] width 45 height 7
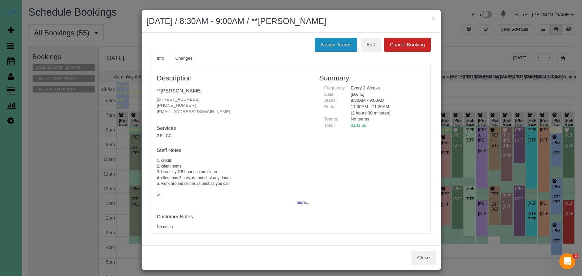
click at [342, 50] on button "Assign Teams" at bounding box center [336, 45] width 42 height 14
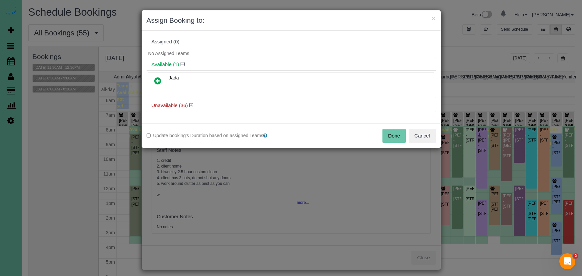
click at [154, 81] on icon at bounding box center [157, 81] width 7 height 8
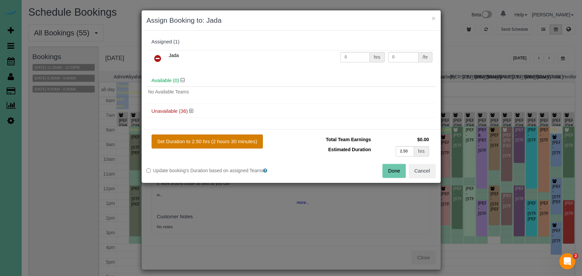
drag, startPoint x: 224, startPoint y: 137, endPoint x: 234, endPoint y: 137, distance: 9.7
click at [226, 137] on button "Set Duration to 2.50 hrs (2 hours 30 minutes)" at bounding box center [207, 141] width 111 height 14
type input "2.50"
drag, startPoint x: 404, startPoint y: 169, endPoint x: 369, endPoint y: 152, distance: 39.0
click at [404, 169] on button "Done" at bounding box center [394, 171] width 23 height 14
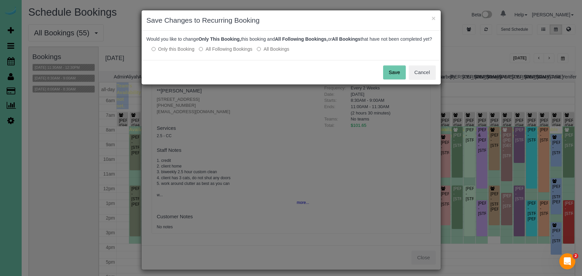
drag, startPoint x: 222, startPoint y: 52, endPoint x: 228, endPoint y: 52, distance: 5.3
click at [222, 52] on label "All Following Bookings" at bounding box center [225, 49] width 53 height 7
click at [398, 76] on button "Save" at bounding box center [394, 72] width 23 height 14
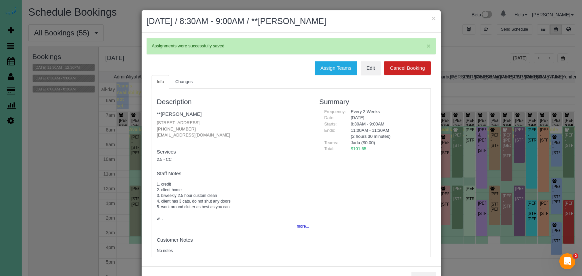
drag, startPoint x: 433, startPoint y: 18, endPoint x: 365, endPoint y: 20, distance: 68.7
click at [433, 18] on button "×" at bounding box center [434, 18] width 4 height 7
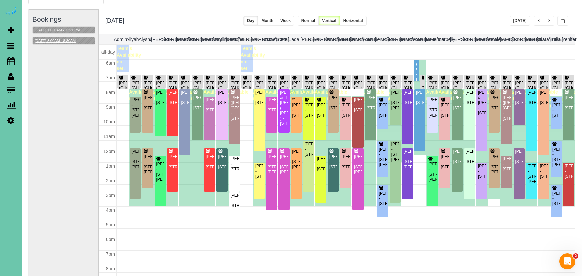
click at [69, 38] on button "08/20/2025 8:00AM - 8:30AM" at bounding box center [55, 40] width 45 height 7
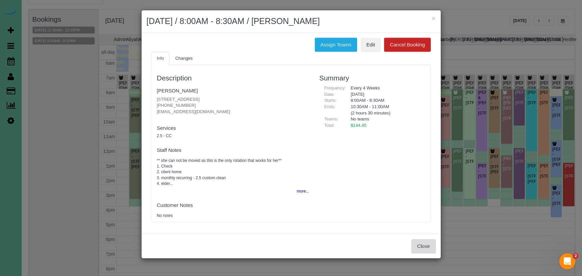
click at [426, 242] on button "Close" at bounding box center [424, 246] width 24 height 14
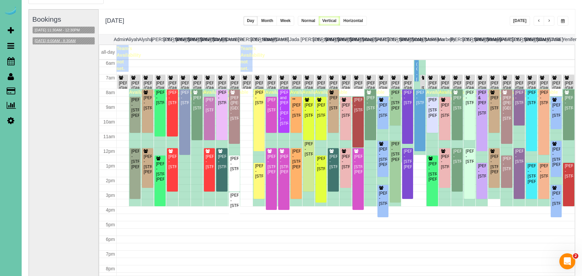
click at [72, 40] on button "08/20/2025 8:00AM - 8:30AM" at bounding box center [55, 40] width 45 height 7
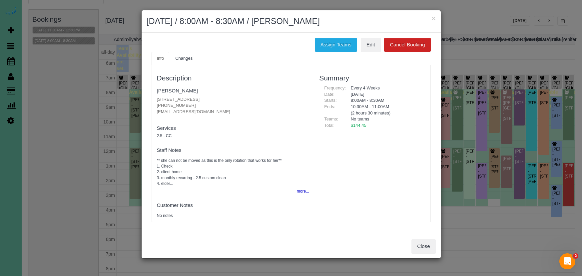
drag, startPoint x: 357, startPoint y: 182, endPoint x: 363, endPoint y: 187, distance: 7.5
click at [357, 182] on div "Description Lu Schrorle 5129 N 103 St, Omaha, NE 68134 (402) 677-8230 livetoboa…" at bounding box center [291, 143] width 279 height 150
click at [428, 244] on button "Close" at bounding box center [424, 246] width 24 height 14
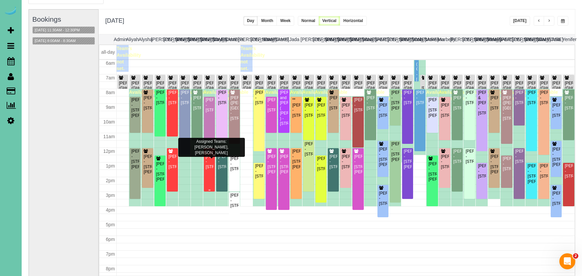
click at [210, 168] on div "Mollie Oudenhoven - 9923 Broadmoor Rd, Omaha, NE 68114" at bounding box center [209, 161] width 8 height 15
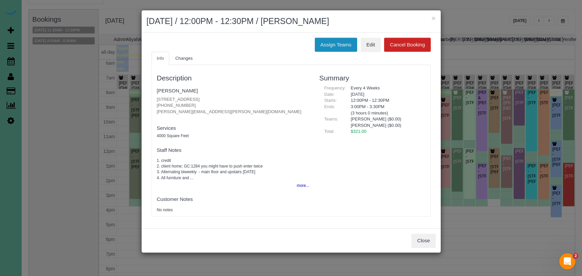
click at [327, 43] on button "Assign Teams" at bounding box center [336, 45] width 42 height 14
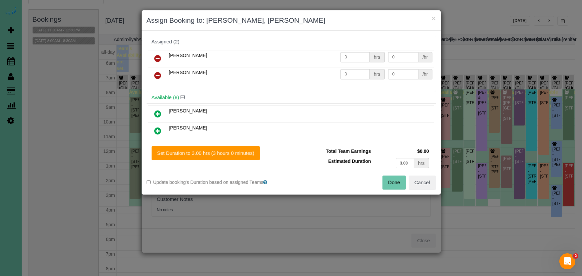
drag, startPoint x: 157, startPoint y: 58, endPoint x: 152, endPoint y: 73, distance: 16.3
click at [157, 58] on icon at bounding box center [157, 58] width 7 height 8
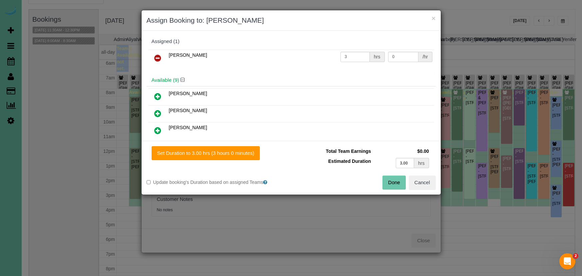
scroll to position [0, 0]
drag, startPoint x: 157, startPoint y: 131, endPoint x: 167, endPoint y: 135, distance: 10.2
click at [157, 131] on icon at bounding box center [157, 131] width 7 height 8
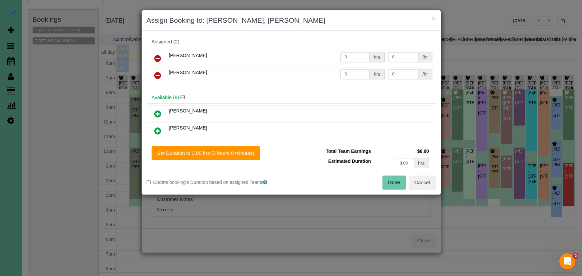
drag, startPoint x: 207, startPoint y: 156, endPoint x: 318, endPoint y: 159, distance: 111.0
click at [208, 156] on button "Set Duration to 3.00 hrs (3 hours 0 minutes)" at bounding box center [206, 153] width 109 height 14
type input "3.00"
click at [401, 179] on button "Done" at bounding box center [394, 182] width 23 height 14
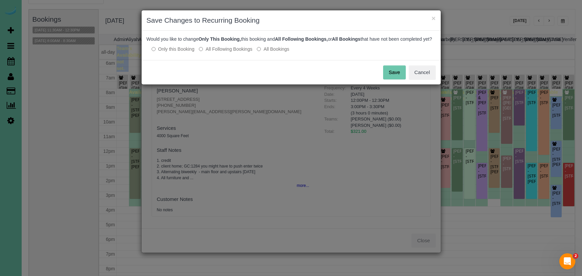
click at [395, 79] on button "Save" at bounding box center [394, 72] width 23 height 14
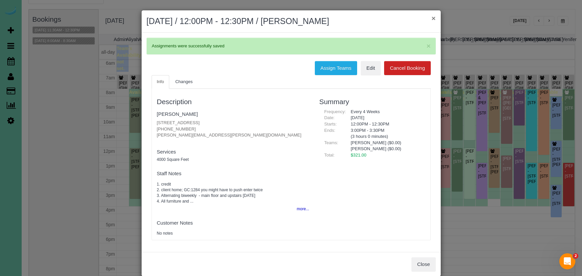
click at [432, 18] on button "×" at bounding box center [434, 18] width 4 height 7
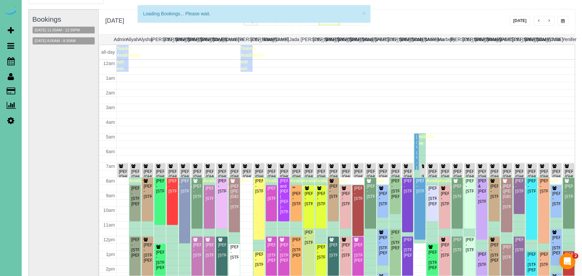
scroll to position [88, 0]
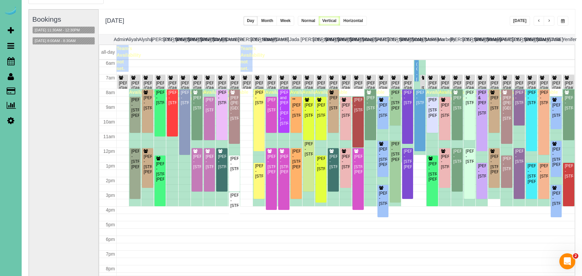
click at [563, 20] on span "button" at bounding box center [563, 21] width 4 height 4
drag, startPoint x: 563, startPoint y: 20, endPoint x: 552, endPoint y: 25, distance: 12.4
click at [563, 20] on span "button" at bounding box center [563, 21] width 4 height 4
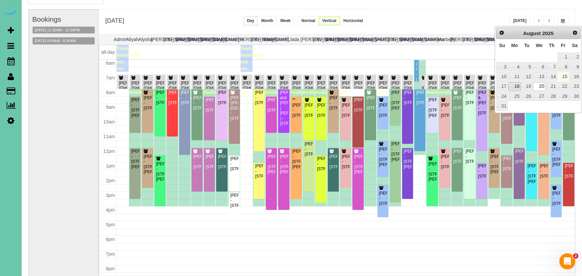
click at [514, 84] on link "18" at bounding box center [515, 86] width 12 height 9
type input "**********"
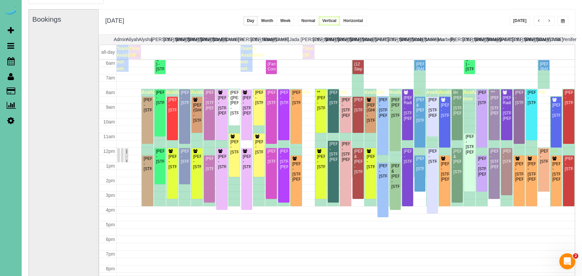
click at [549, 22] on span "button" at bounding box center [549, 21] width 3 height 4
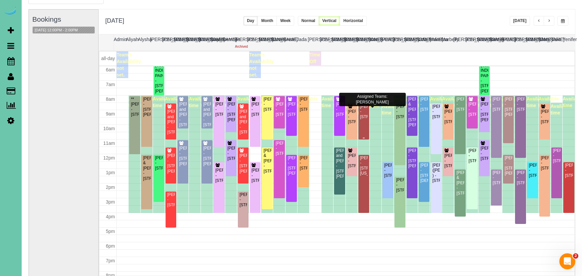
click at [364, 115] on div "Xin Guo - 13467 Kingswood Dr., Omaha, NE 68144" at bounding box center [364, 111] width 8 height 15
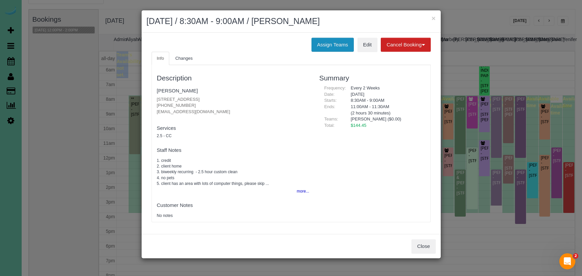
click at [337, 42] on button "Assign Teams" at bounding box center [333, 45] width 42 height 14
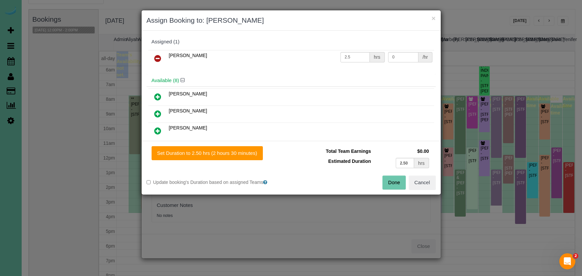
click at [158, 56] on icon at bounding box center [157, 58] width 7 height 8
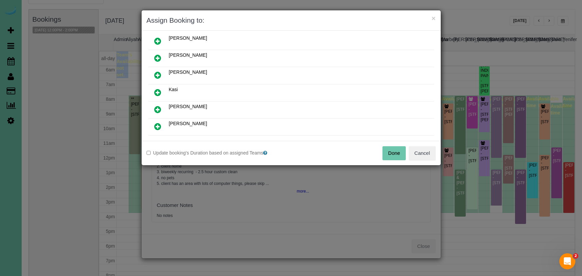
scroll to position [61, 0]
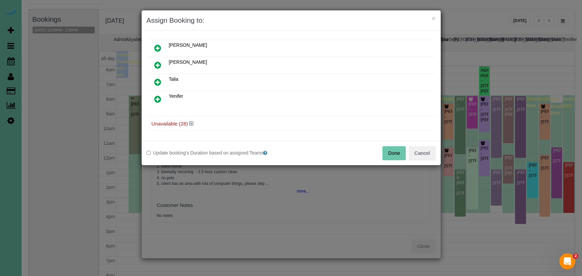
drag, startPoint x: 192, startPoint y: 122, endPoint x: 182, endPoint y: 115, distance: 12.5
click at [192, 122] on icon at bounding box center [191, 123] width 4 height 5
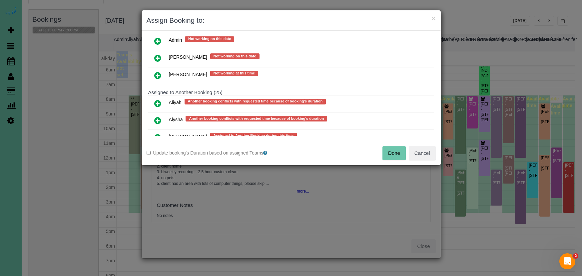
scroll to position [225, 0]
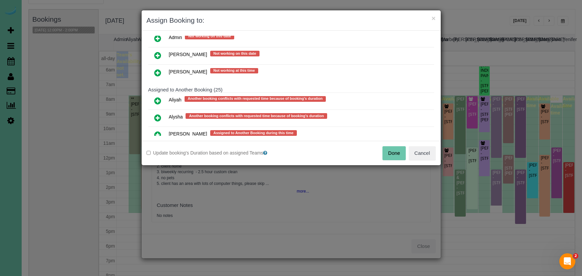
click at [157, 98] on icon at bounding box center [157, 101] width 7 height 8
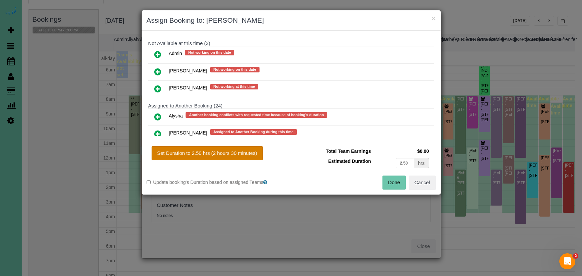
click at [215, 152] on button "Set Duration to 2.50 hrs (2 hours 30 minutes)" at bounding box center [207, 153] width 111 height 14
type input "2.50"
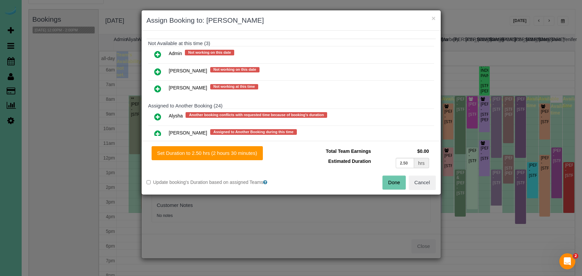
drag, startPoint x: 394, startPoint y: 180, endPoint x: 365, endPoint y: 167, distance: 31.9
click at [393, 180] on button "Done" at bounding box center [394, 182] width 23 height 14
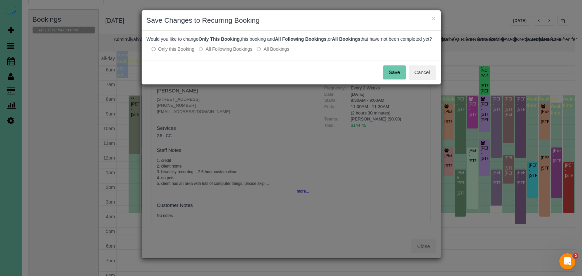
click at [399, 76] on button "Save" at bounding box center [394, 72] width 23 height 14
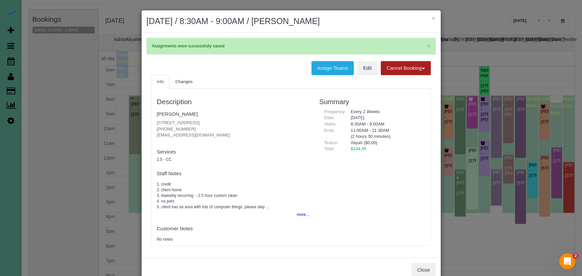
drag, startPoint x: 433, startPoint y: 20, endPoint x: 426, endPoint y: 36, distance: 18.1
click at [433, 20] on button "×" at bounding box center [434, 18] width 4 height 7
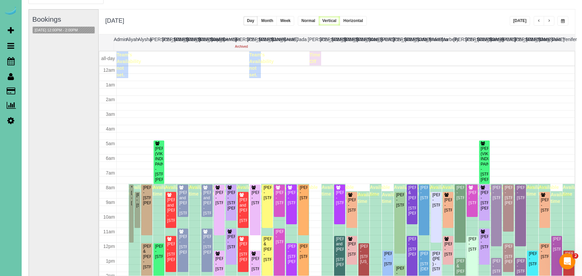
scroll to position [88, 0]
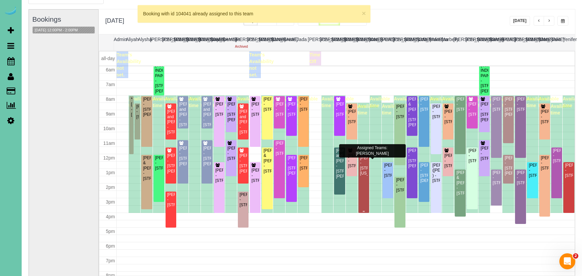
click at [363, 176] on div "Maddie Barber - 15329 California Street, Omaha, NE 68154" at bounding box center [364, 165] width 8 height 21
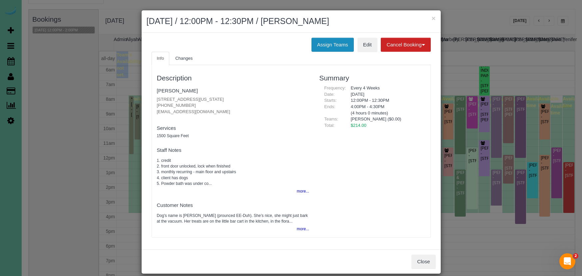
drag, startPoint x: 335, startPoint y: 42, endPoint x: 323, endPoint y: 43, distance: 11.7
click at [335, 42] on button "Assign Teams" at bounding box center [333, 45] width 42 height 14
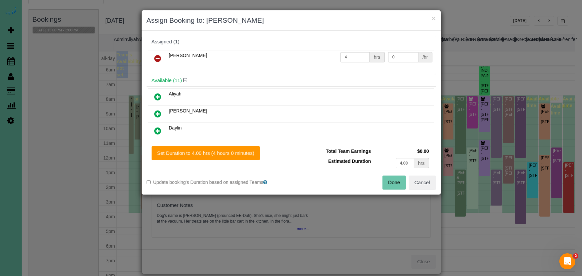
click at [155, 58] on icon at bounding box center [157, 58] width 7 height 8
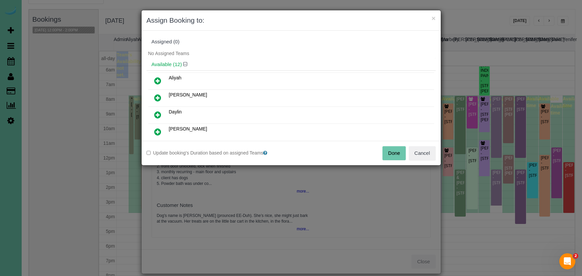
click at [157, 80] on icon at bounding box center [157, 81] width 7 height 8
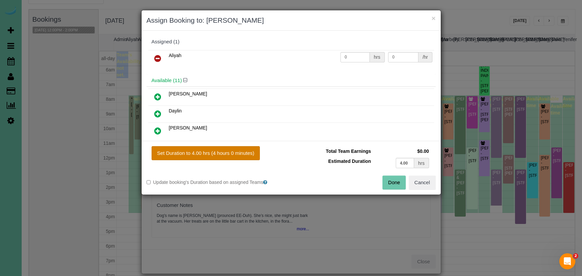
drag, startPoint x: 204, startPoint y: 142, endPoint x: 204, endPoint y: 149, distance: 7.0
click at [203, 143] on div "Set Duration to 4.00 hrs (4 hours 0 minutes) Total Team Earnings $0.00 Estimate…" at bounding box center [291, 168] width 299 height 54
drag, startPoint x: 204, startPoint y: 150, endPoint x: 212, endPoint y: 151, distance: 7.7
click at [204, 150] on button "Set Duration to 4.00 hrs (4 hours 0 minutes)" at bounding box center [206, 153] width 109 height 14
type input "4.00"
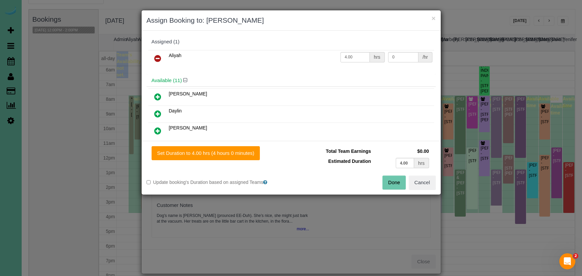
click at [395, 188] on button "Done" at bounding box center [394, 182] width 23 height 14
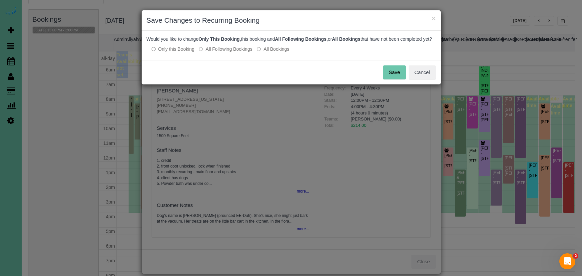
click at [397, 79] on button "Save" at bounding box center [394, 72] width 23 height 14
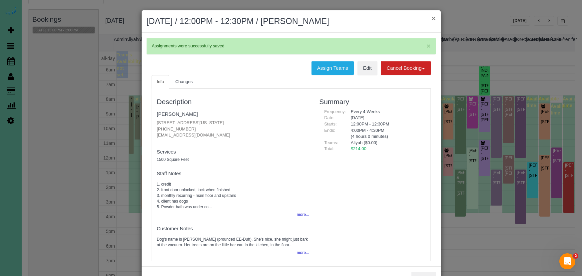
click at [434, 19] on button "×" at bounding box center [434, 18] width 4 height 7
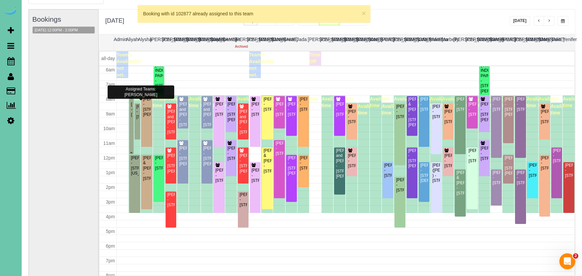
click at [131, 147] on div at bounding box center [131, 125] width 4 height 58
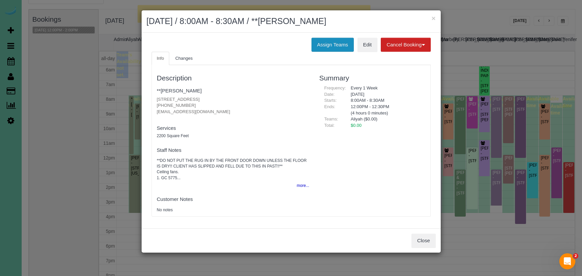
click at [328, 41] on button "Assign Teams" at bounding box center [333, 45] width 42 height 14
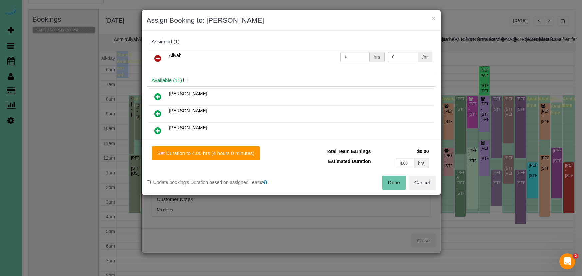
drag, startPoint x: 154, startPoint y: 59, endPoint x: 156, endPoint y: 69, distance: 10.2
click at [154, 59] on icon at bounding box center [157, 58] width 7 height 8
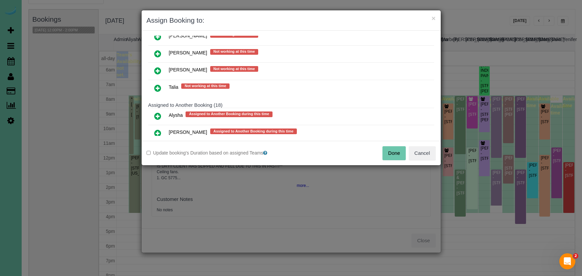
scroll to position [331, 0]
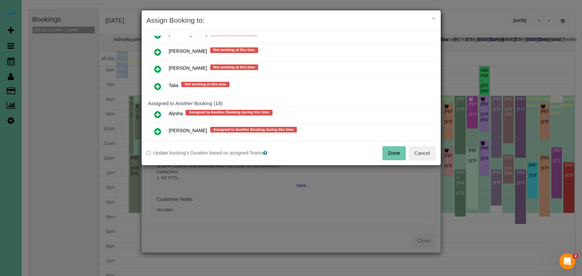
drag, startPoint x: 159, startPoint y: 71, endPoint x: 166, endPoint y: 77, distance: 9.2
click at [159, 71] on icon at bounding box center [157, 69] width 7 height 8
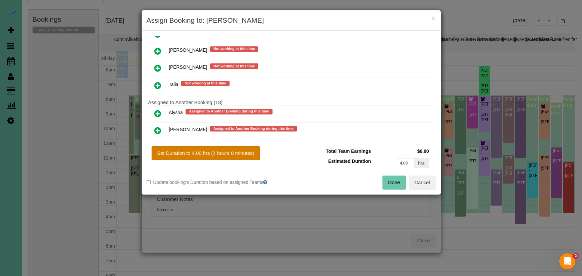
click at [218, 152] on button "Set Duration to 4.00 hrs (4 hours 0 minutes)" at bounding box center [206, 153] width 109 height 14
type input "4.00"
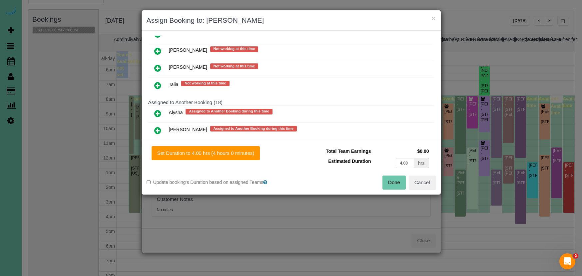
click at [394, 176] on button "Done" at bounding box center [394, 182] width 23 height 14
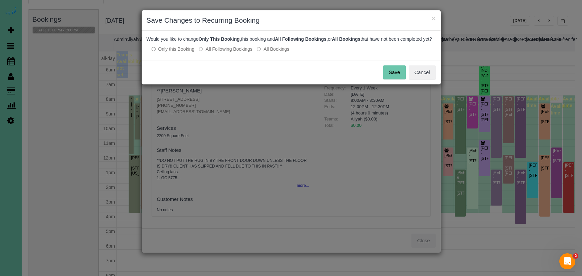
click at [398, 79] on button "Save" at bounding box center [394, 72] width 23 height 14
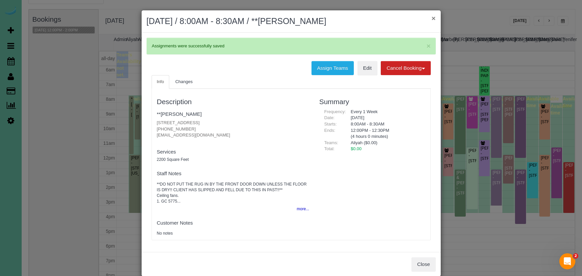
click at [434, 18] on button "×" at bounding box center [434, 18] width 4 height 7
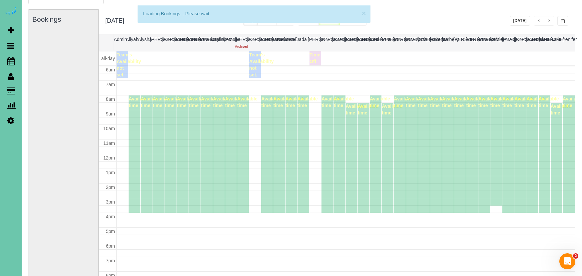
scroll to position [88, 0]
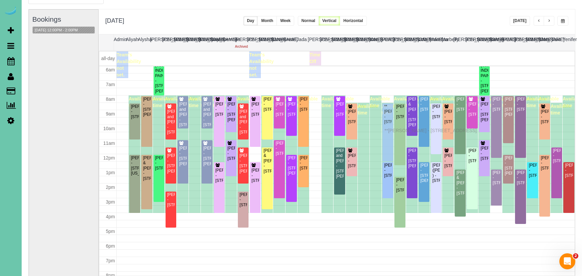
drag, startPoint x: 386, startPoint y: 123, endPoint x: 386, endPoint y: 129, distance: 6.3
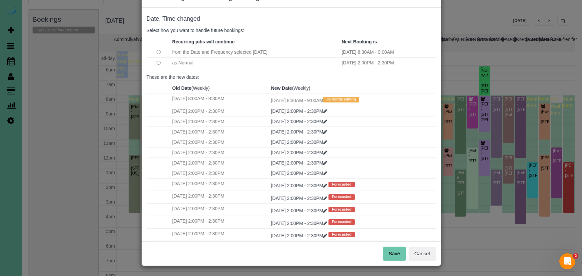
scroll to position [23, 0]
drag, startPoint x: 395, startPoint y: 253, endPoint x: 398, endPoint y: 248, distance: 5.9
click at [395, 253] on button "Save" at bounding box center [394, 254] width 23 height 14
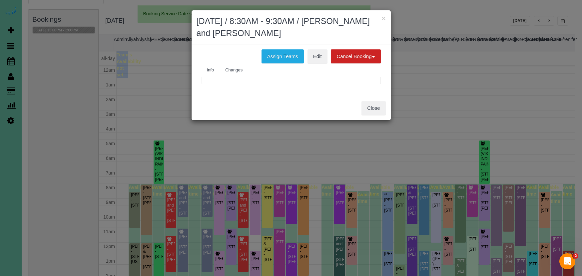
scroll to position [88, 0]
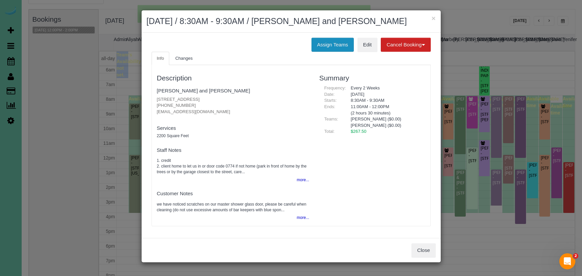
click at [326, 40] on button "Assign Teams" at bounding box center [333, 45] width 42 height 14
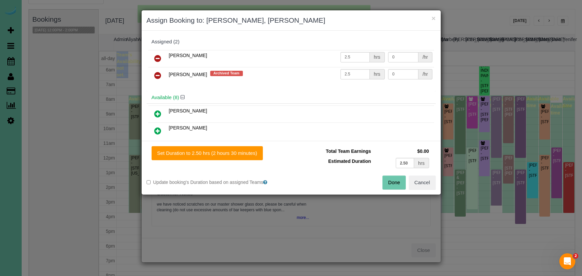
click at [160, 70] on link at bounding box center [158, 75] width 16 height 13
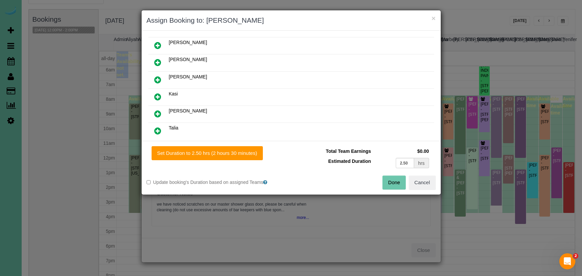
scroll to position [69, 0]
click at [159, 81] on icon at bounding box center [157, 79] width 7 height 8
drag, startPoint x: 250, startPoint y: 159, endPoint x: 263, endPoint y: 157, distance: 13.8
click at [251, 158] on button "Set Duration to 2.50 hrs (2 hours 30 minutes)" at bounding box center [207, 153] width 111 height 14
type input "2.50"
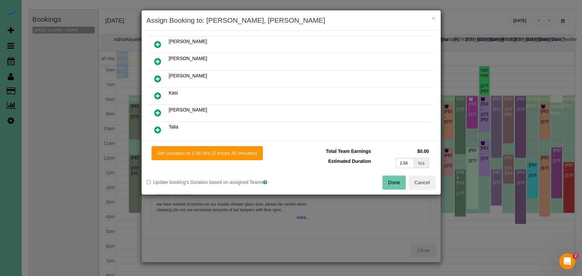
type input "2.50"
click at [404, 187] on button "Done" at bounding box center [394, 182] width 23 height 14
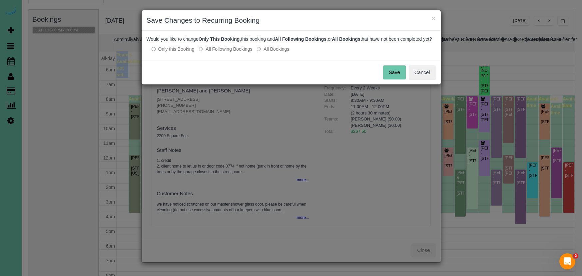
click at [392, 72] on button "Save" at bounding box center [394, 72] width 23 height 14
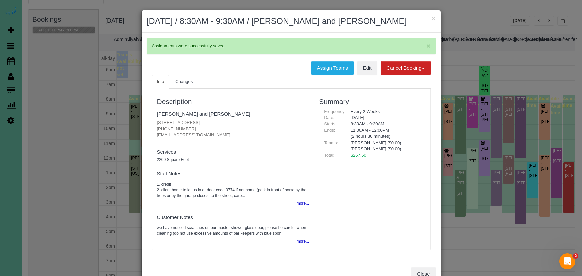
click at [435, 17] on button "×" at bounding box center [434, 18] width 4 height 7
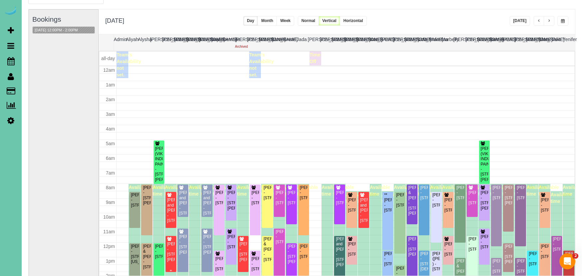
scroll to position [88, 0]
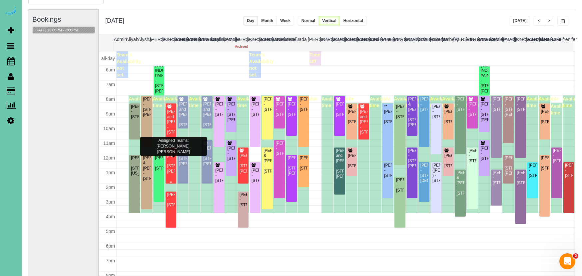
click at [170, 159] on div "Shannon Gubbels - 9908 Harney Parkway North, Omaha, NE 68114" at bounding box center [171, 163] width 8 height 21
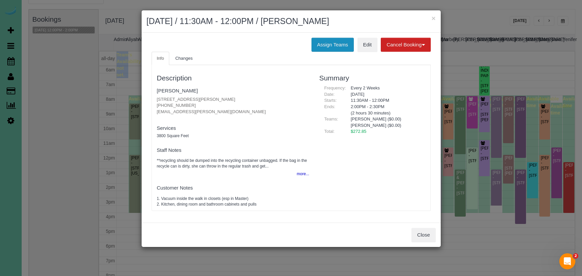
click at [320, 41] on button "Assign Teams" at bounding box center [333, 45] width 42 height 14
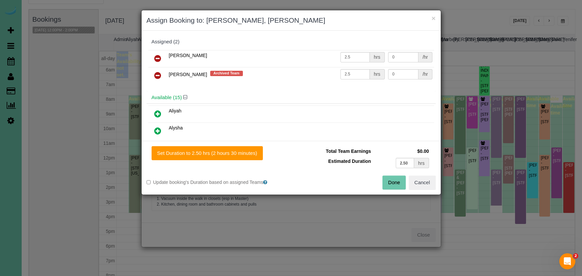
click at [158, 76] on icon at bounding box center [157, 75] width 7 height 8
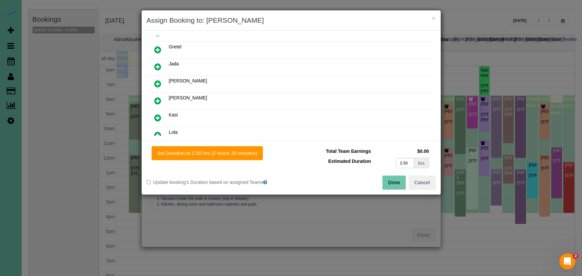
scroll to position [140, 0]
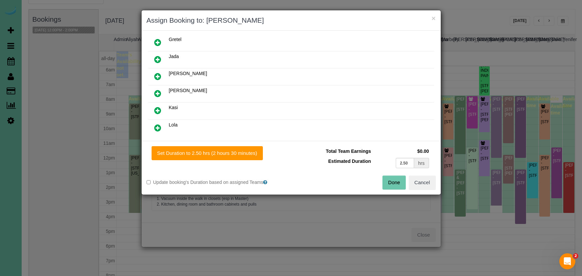
drag, startPoint x: 158, startPoint y: 92, endPoint x: 163, endPoint y: 106, distance: 15.3
click at [158, 92] on icon at bounding box center [157, 93] width 7 height 8
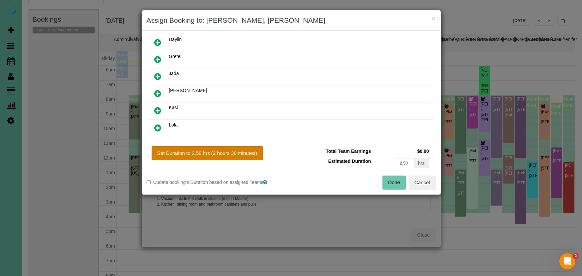
click at [212, 151] on button "Set Duration to 2.50 hrs (2 hours 30 minutes)" at bounding box center [207, 153] width 111 height 14
type input "2.50"
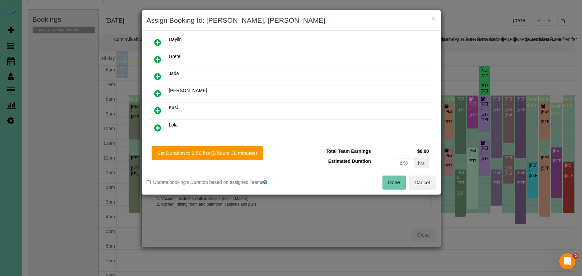
drag, startPoint x: 391, startPoint y: 182, endPoint x: 384, endPoint y: 175, distance: 9.7
click at [391, 182] on button "Done" at bounding box center [394, 182] width 23 height 14
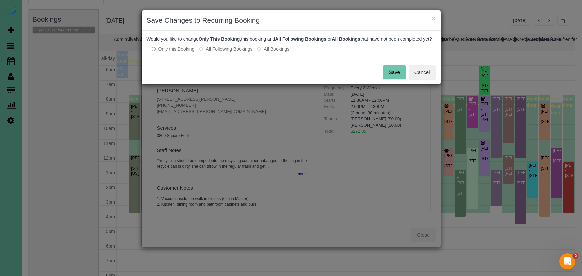
drag, startPoint x: 400, startPoint y: 77, endPoint x: 410, endPoint y: 57, distance: 22.2
click at [400, 77] on button "Save" at bounding box center [394, 72] width 23 height 14
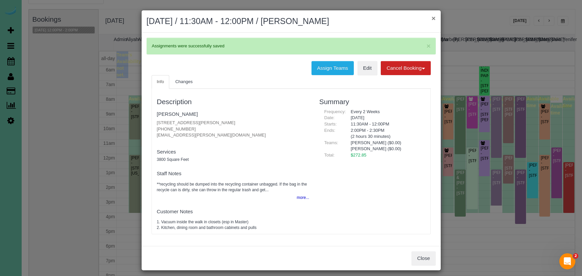
click at [432, 18] on button "×" at bounding box center [434, 18] width 4 height 7
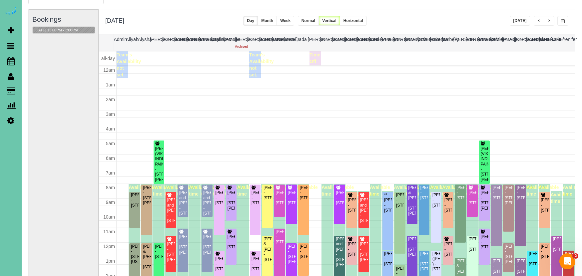
scroll to position [88, 0]
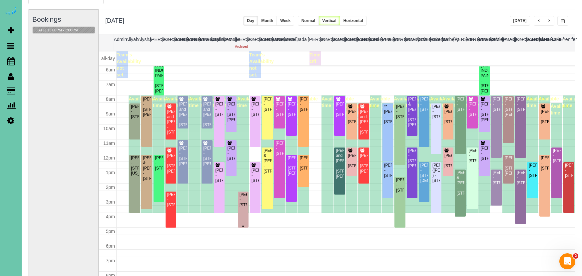
click at [241, 201] on div "Cameron Walker - 11103 M Street; Apt #308, Omaha, NE 68137" at bounding box center [243, 199] width 8 height 15
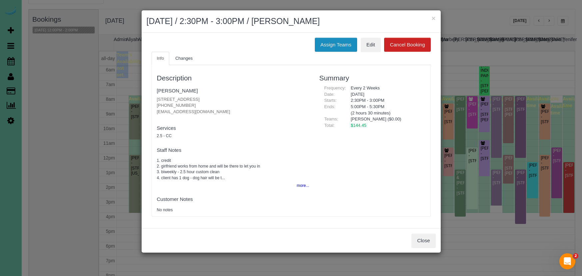
click at [340, 48] on button "Assign Teams" at bounding box center [336, 45] width 42 height 14
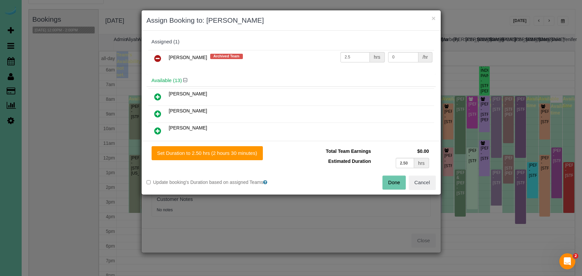
click at [163, 55] on link at bounding box center [158, 58] width 16 height 13
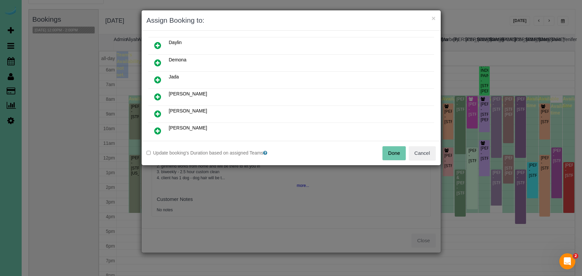
scroll to position [87, 0]
drag, startPoint x: 159, startPoint y: 128, endPoint x: 163, endPoint y: 130, distance: 4.5
click at [159, 128] on icon at bounding box center [157, 130] width 7 height 8
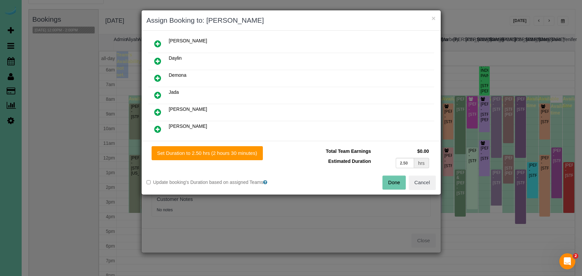
drag, startPoint x: 214, startPoint y: 148, endPoint x: 308, endPoint y: 158, distance: 94.1
click at [214, 148] on button "Set Duration to 2.50 hrs (2 hours 30 minutes)" at bounding box center [207, 153] width 111 height 14
type input "2.50"
click at [390, 180] on button "Done" at bounding box center [394, 182] width 23 height 14
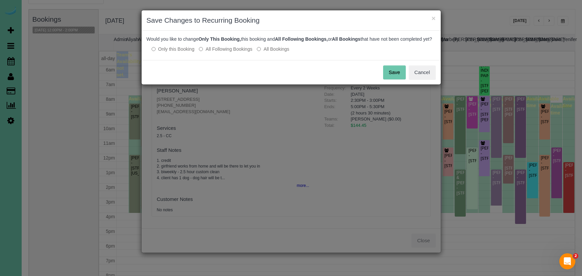
click at [400, 79] on button "Save" at bounding box center [394, 72] width 23 height 14
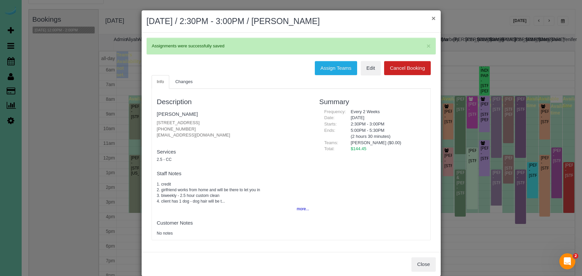
click at [433, 17] on button "×" at bounding box center [434, 18] width 4 height 7
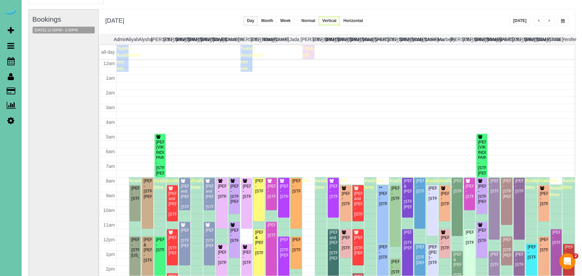
scroll to position [88, 0]
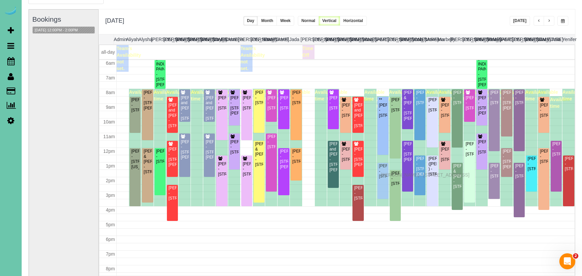
drag, startPoint x: 383, startPoint y: 165, endPoint x: 383, endPoint y: 174, distance: 9.0
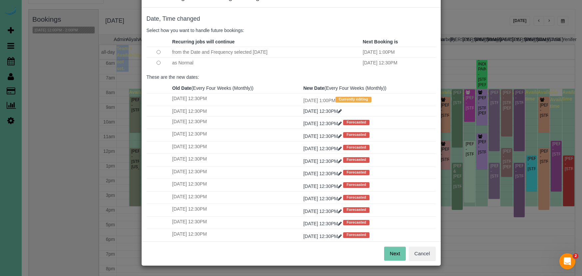
scroll to position [23, 0]
click at [393, 253] on button "Next" at bounding box center [395, 254] width 22 height 14
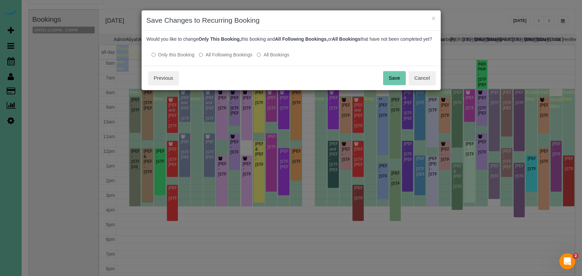
click at [396, 83] on button "Save" at bounding box center [394, 78] width 23 height 14
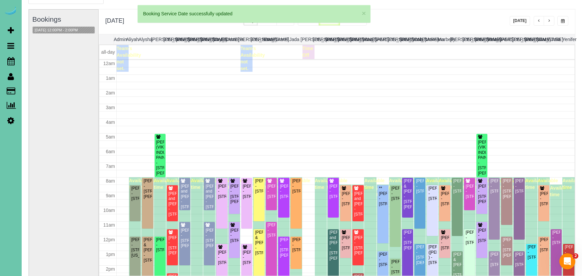
scroll to position [88, 0]
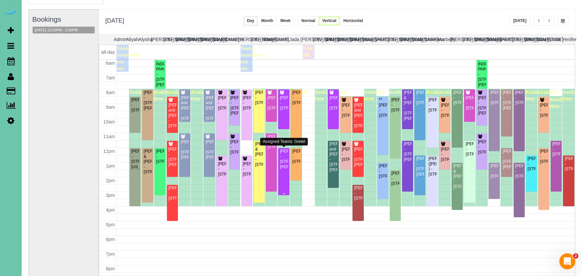
click at [284, 154] on div "Rob Klug - 2002 Geri Cir, Bellevue, NE 68147" at bounding box center [284, 159] width 8 height 21
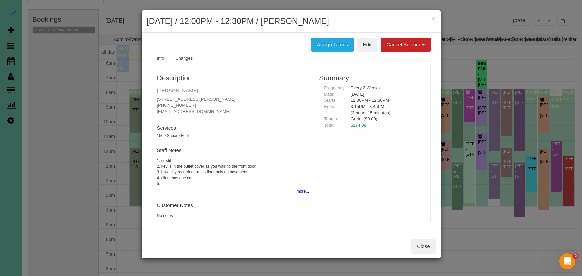
click at [171, 90] on link "Rob Klug" at bounding box center [177, 91] width 41 height 6
click at [432, 18] on button "×" at bounding box center [434, 18] width 4 height 7
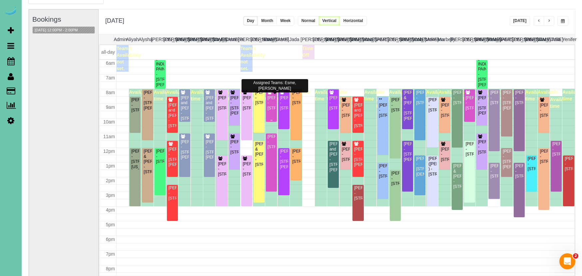
click at [269, 100] on div "Julee Sauer - 10205 S 105th Street, Papillion, NE 68046" at bounding box center [271, 102] width 8 height 15
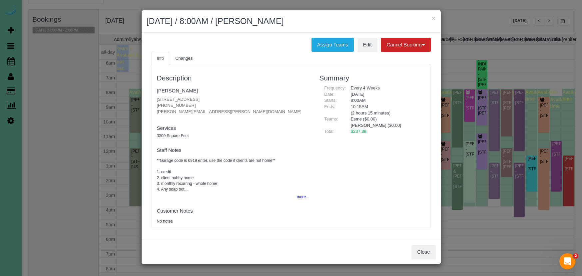
drag, startPoint x: 320, startPoint y: 44, endPoint x: 296, endPoint y: 44, distance: 23.3
click at [319, 44] on button "Assign Teams" at bounding box center [333, 45] width 42 height 14
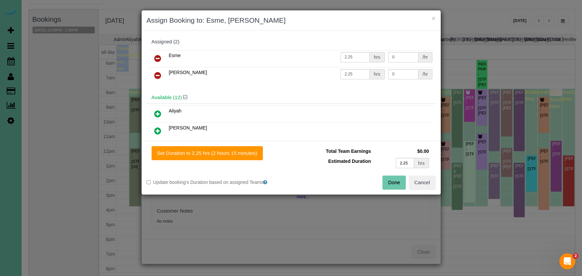
click at [158, 74] on icon at bounding box center [157, 75] width 7 height 8
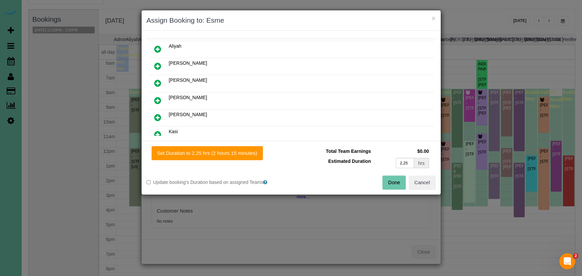
scroll to position [49, 0]
click at [158, 97] on icon at bounding box center [157, 99] width 7 height 8
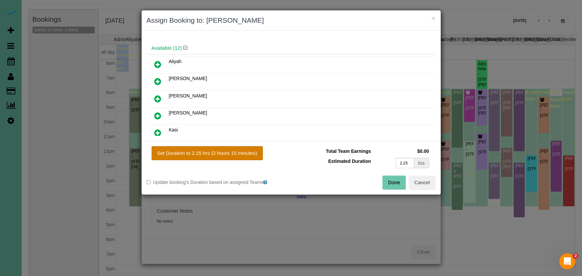
drag, startPoint x: 231, startPoint y: 154, endPoint x: 240, endPoint y: 154, distance: 9.3
click at [231, 154] on button "Set Duration to 2.25 hrs (2 hours 15 minutes)" at bounding box center [207, 153] width 111 height 14
type input "2.25"
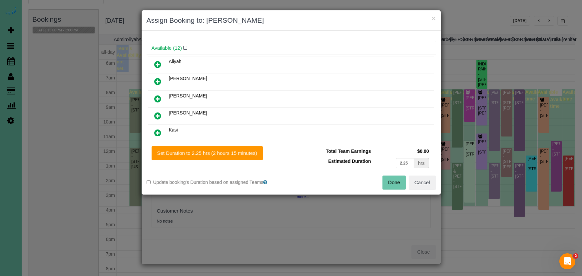
click at [393, 182] on button "Done" at bounding box center [394, 182] width 23 height 14
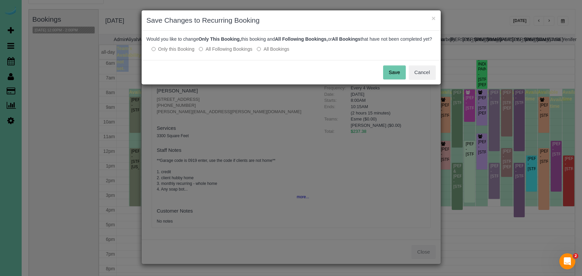
drag, startPoint x: 400, startPoint y: 76, endPoint x: 398, endPoint y: 71, distance: 4.8
click at [400, 76] on button "Save" at bounding box center [394, 72] width 23 height 14
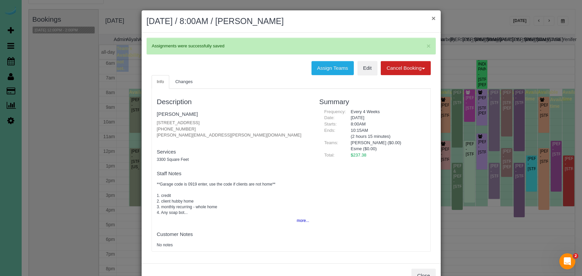
click at [433, 17] on button "×" at bounding box center [434, 18] width 4 height 7
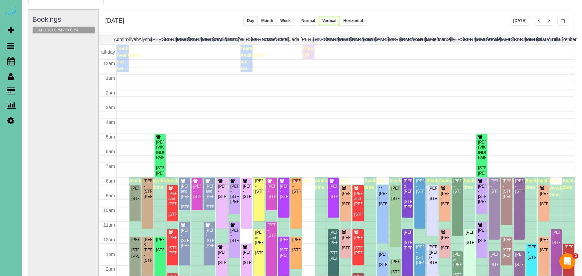
scroll to position [88, 0]
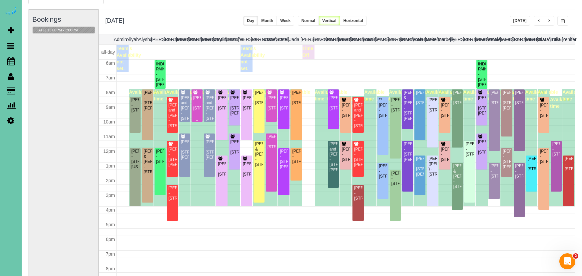
click at [195, 106] on div "Julee Sauer - 10205 S 105th Street, Papillion, NE 68046" at bounding box center [197, 102] width 8 height 15
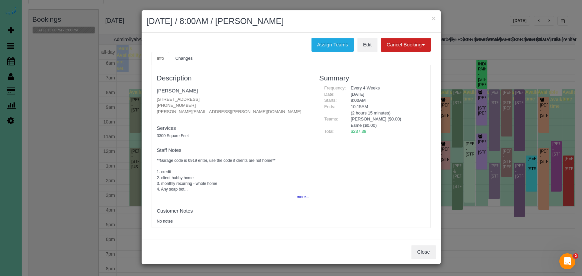
drag, startPoint x: 322, startPoint y: 45, endPoint x: 307, endPoint y: 41, distance: 15.2
click at [321, 44] on button "Assign Teams" at bounding box center [333, 45] width 42 height 14
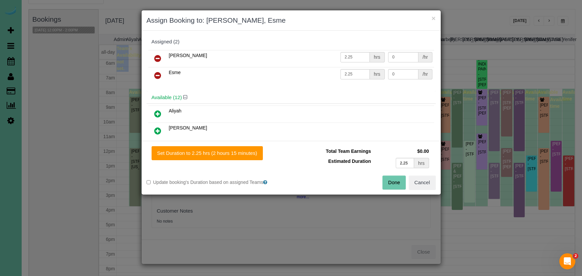
drag, startPoint x: 160, startPoint y: 59, endPoint x: 159, endPoint y: 71, distance: 11.8
click at [160, 59] on icon at bounding box center [157, 58] width 7 height 8
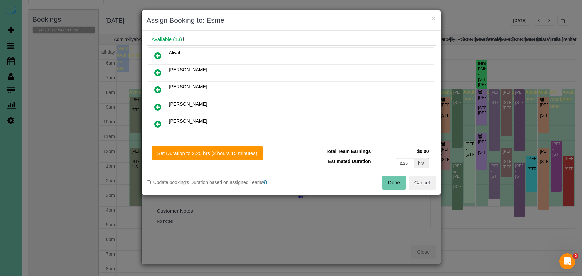
scroll to position [43, 0]
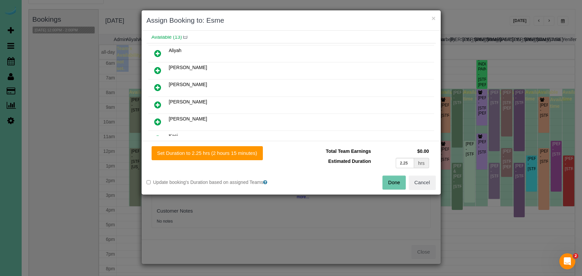
click at [159, 122] on icon at bounding box center [157, 122] width 7 height 8
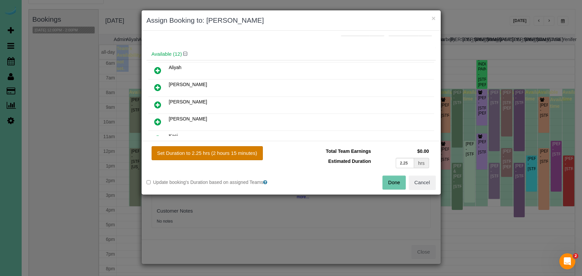
click at [226, 153] on button "Set Duration to 2.25 hrs (2 hours 15 minutes)" at bounding box center [207, 153] width 111 height 14
type input "2.25"
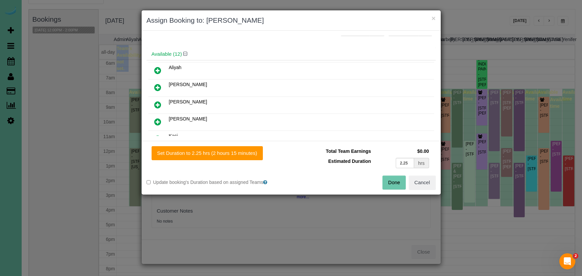
click at [394, 180] on button "Done" at bounding box center [394, 182] width 23 height 14
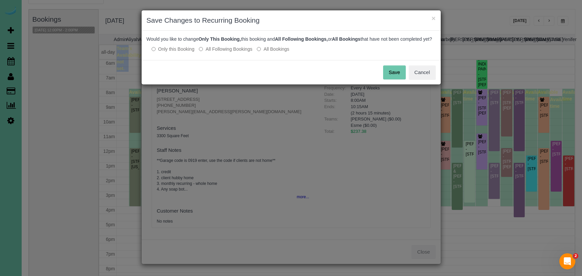
click at [396, 79] on button "Save" at bounding box center [394, 72] width 23 height 14
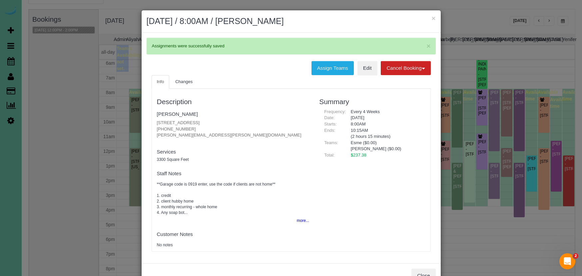
drag, startPoint x: 433, startPoint y: 20, endPoint x: 435, endPoint y: 25, distance: 5.4
click at [433, 20] on button "×" at bounding box center [434, 18] width 4 height 7
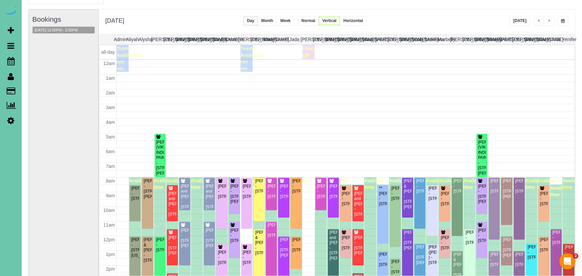
scroll to position [88, 0]
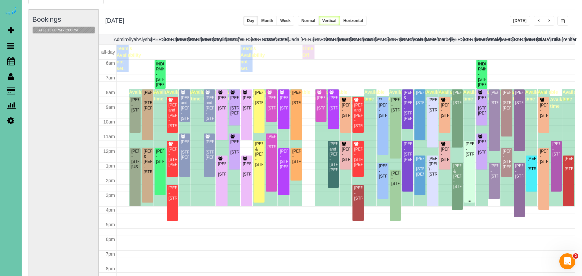
click at [471, 157] on div "Jessica Blaylock - 2025 S 80th Ave, Omaha, NE 68124" at bounding box center [470, 148] width 8 height 15
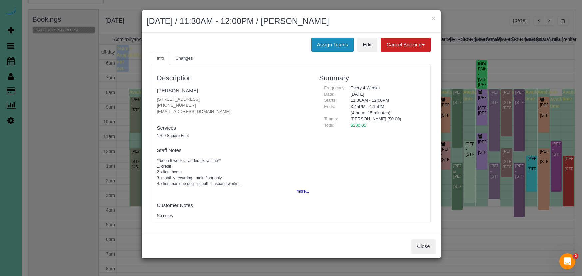
click at [322, 46] on button "Assign Teams" at bounding box center [333, 45] width 42 height 14
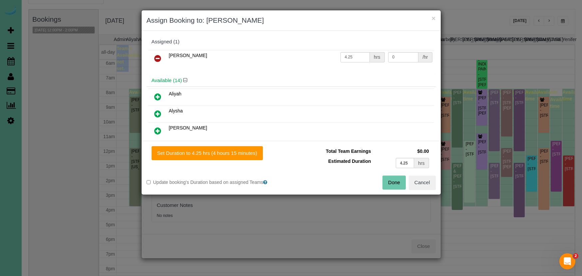
drag, startPoint x: 160, startPoint y: 57, endPoint x: 158, endPoint y: 60, distance: 3.6
click at [160, 57] on icon at bounding box center [157, 58] width 7 height 8
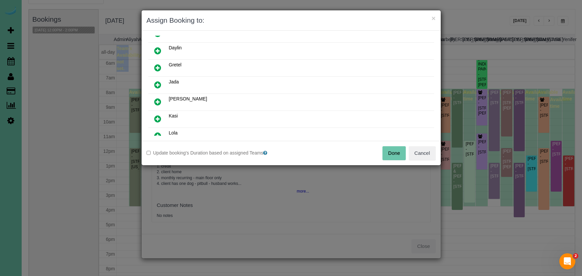
scroll to position [108, 0]
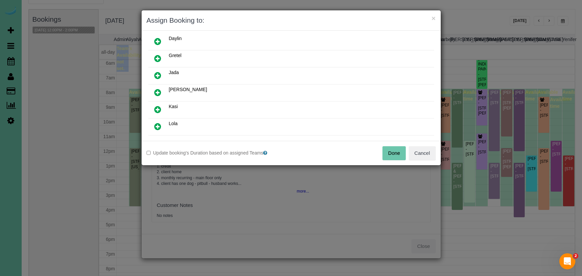
click at [161, 88] on link at bounding box center [158, 92] width 16 height 13
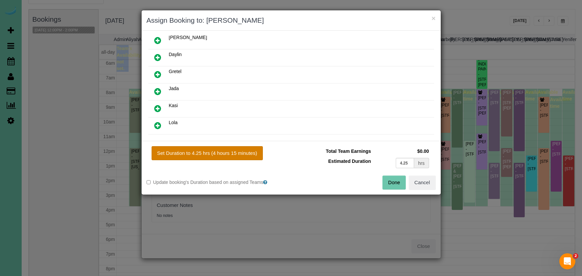
drag, startPoint x: 212, startPoint y: 155, endPoint x: 235, endPoint y: 157, distance: 22.4
click at [213, 155] on button "Set Duration to 4.25 hrs (4 hours 15 minutes)" at bounding box center [207, 153] width 111 height 14
type input "4.25"
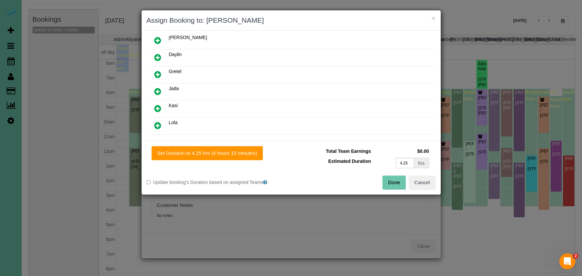
click at [396, 183] on button "Done" at bounding box center [394, 182] width 23 height 14
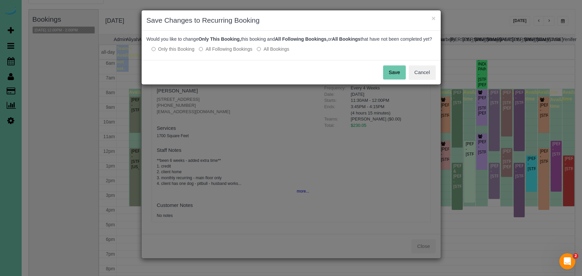
drag, startPoint x: 389, startPoint y: 81, endPoint x: 390, endPoint y: 68, distance: 12.7
click at [389, 79] on button "Save" at bounding box center [394, 72] width 23 height 14
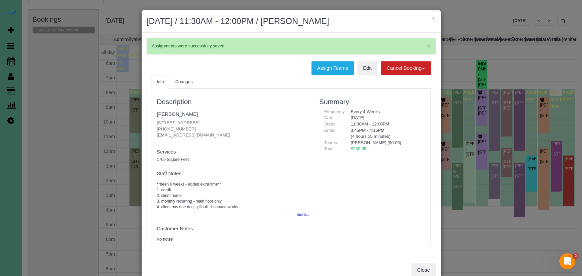
drag, startPoint x: 433, startPoint y: 19, endPoint x: 420, endPoint y: 20, distance: 12.7
click at [433, 19] on button "×" at bounding box center [434, 18] width 4 height 7
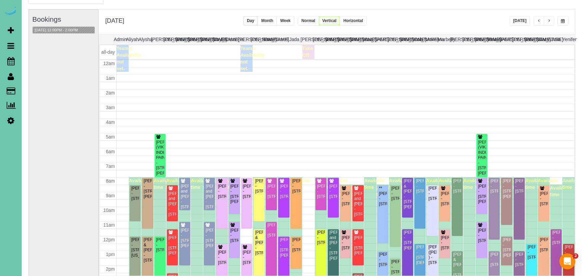
scroll to position [88, 0]
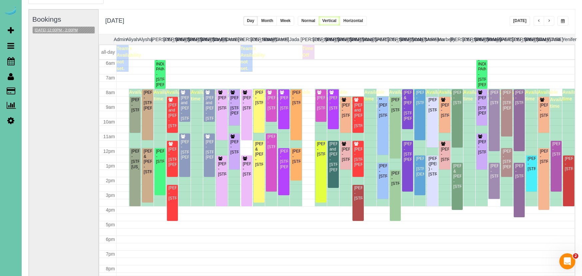
click at [79, 29] on button "08/19/2025 12:00PM - 2:00PM" at bounding box center [56, 30] width 47 height 7
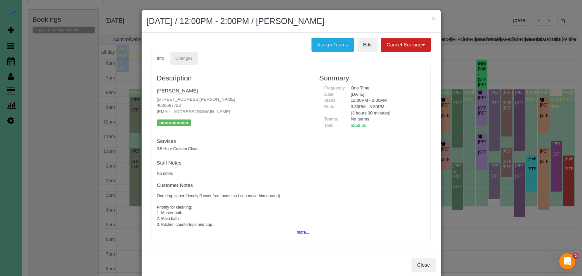
scroll to position [1, 0]
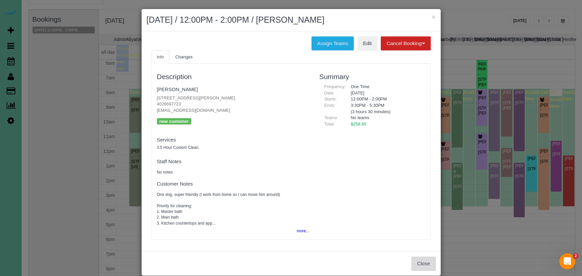
click at [424, 259] on button "Close" at bounding box center [424, 263] width 24 height 14
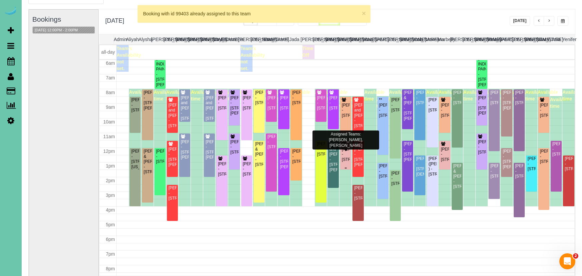
click at [344, 150] on div "Blake Uhlenhake - 9915 S 181st Street, Omaha, NE 68136" at bounding box center [346, 154] width 8 height 15
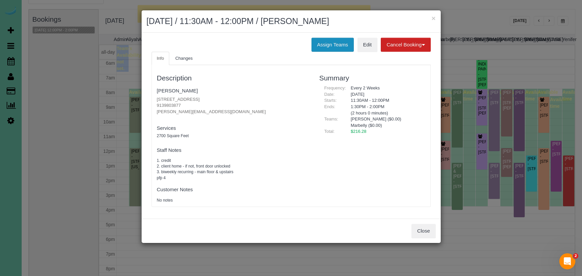
click at [320, 47] on button "Assign Teams" at bounding box center [333, 45] width 42 height 14
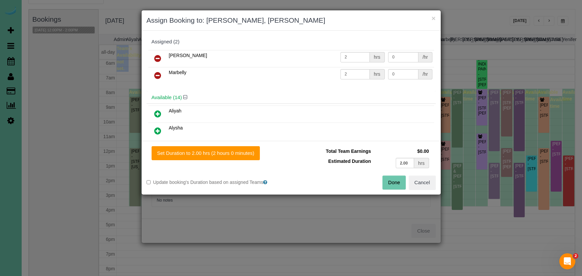
click at [155, 73] on icon at bounding box center [157, 75] width 7 height 8
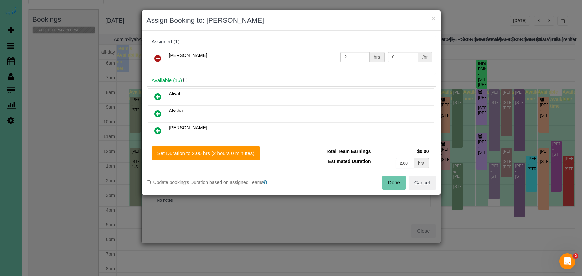
drag, startPoint x: 407, startPoint y: 163, endPoint x: 373, endPoint y: 158, distance: 34.8
click at [373, 158] on td "2.00 hrs" at bounding box center [402, 163] width 58 height 14
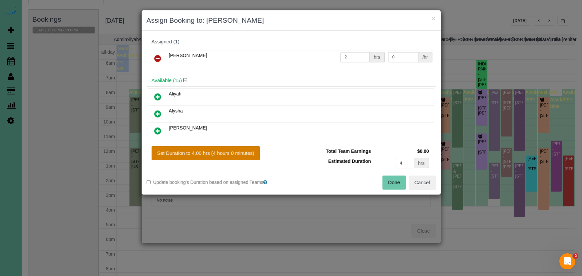
type input "4"
click at [257, 157] on button "Set Duration to 4.00 hrs (4 hours 0 minutes)" at bounding box center [206, 153] width 109 height 14
type input "4.00"
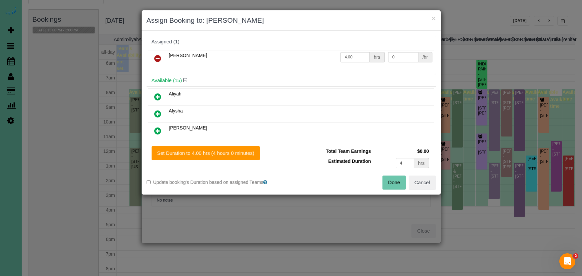
drag, startPoint x: 391, startPoint y: 182, endPoint x: 384, endPoint y: 176, distance: 9.0
click at [391, 182] on button "Done" at bounding box center [394, 182] width 23 height 14
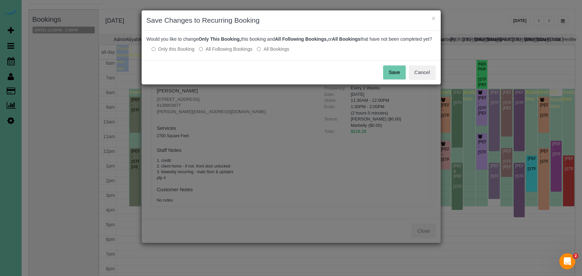
click at [395, 76] on button "Save" at bounding box center [394, 72] width 23 height 14
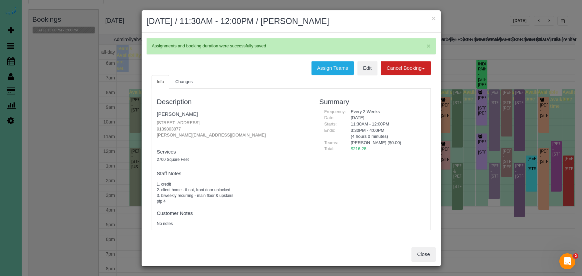
click at [429, 19] on h2 "August 19, 2025 / 11:30AM - 12:00PM / Blake Uhlenhake" at bounding box center [291, 21] width 289 height 12
click at [434, 18] on button "×" at bounding box center [434, 18] width 4 height 7
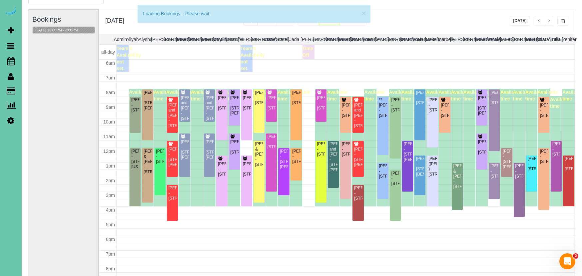
scroll to position [88, 0]
click at [64, 30] on button "08/19/2025 12:00PM - 2:00PM" at bounding box center [56, 30] width 47 height 7
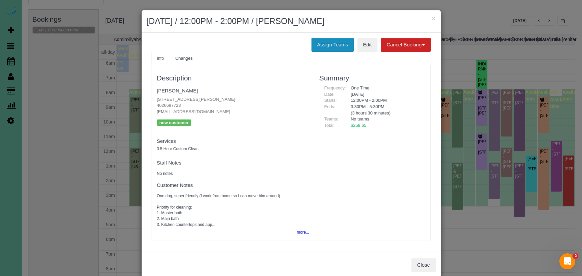
click at [341, 47] on button "Assign Teams" at bounding box center [333, 45] width 42 height 14
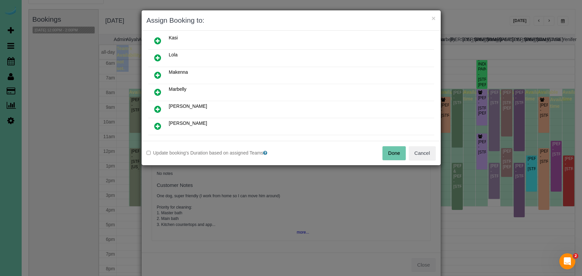
scroll to position [74, 0]
click at [160, 90] on icon at bounding box center [157, 92] width 7 height 8
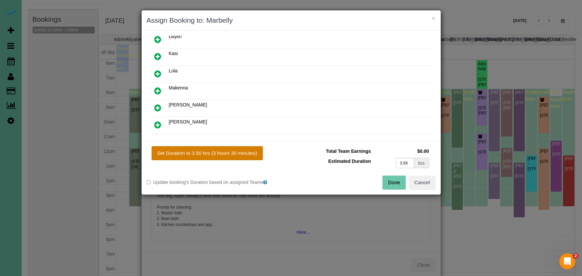
click at [219, 153] on button "Set Duration to 3.50 hrs (3 hours 30 minutes)" at bounding box center [207, 153] width 111 height 14
type input "3.50"
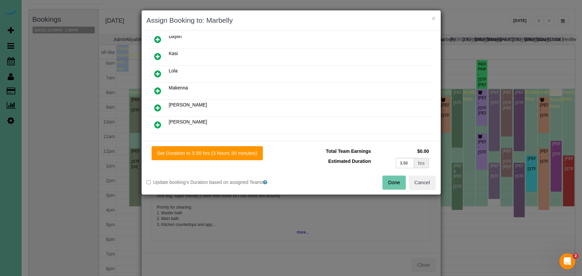
click at [397, 181] on button "Done" at bounding box center [394, 182] width 23 height 14
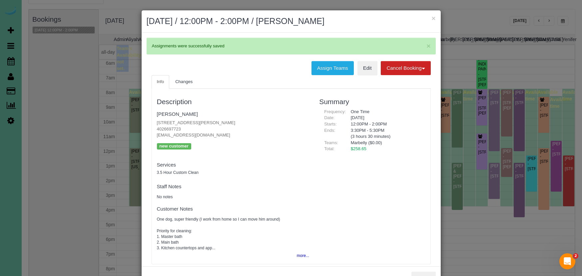
drag, startPoint x: 216, startPoint y: 119, endPoint x: 155, endPoint y: 119, distance: 61.7
click at [156, 119] on div "Description Pat Cleary 10427 Elm Hurst Dr, La Vista, NE 68128 4026697723 patric…" at bounding box center [233, 176] width 163 height 169
copy p "10427 Elm Hurst Dr, La Vista, NE 68128"
click at [168, 112] on link "Pat Cleary" at bounding box center [177, 114] width 41 height 6
click at [434, 17] on button "×" at bounding box center [434, 18] width 4 height 7
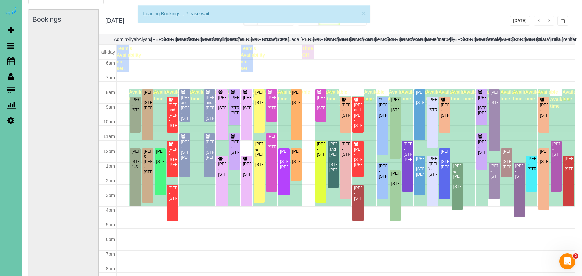
scroll to position [88, 0]
click at [566, 21] on button "button" at bounding box center [563, 21] width 11 height 10
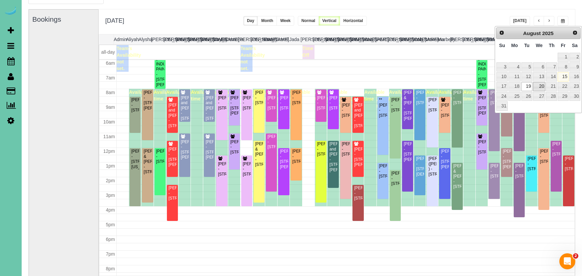
click at [538, 85] on link "20" at bounding box center [539, 86] width 13 height 9
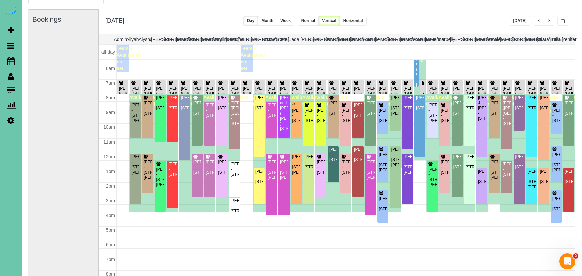
scroll to position [83, 0]
click at [562, 20] on span "button" at bounding box center [563, 21] width 4 height 4
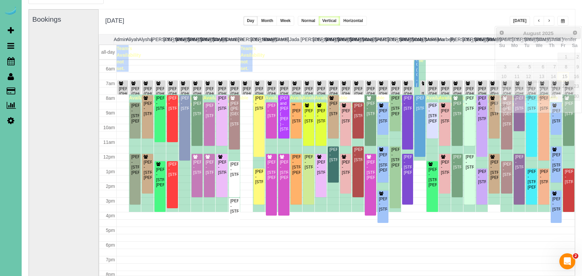
scroll to position [37, 0]
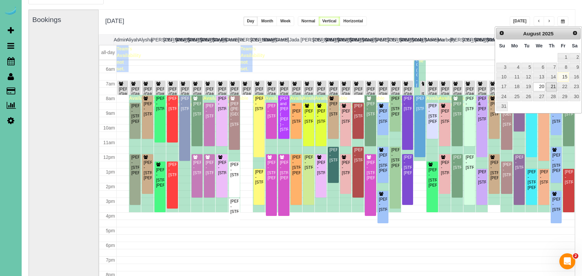
click at [550, 84] on link "21" at bounding box center [551, 86] width 11 height 9
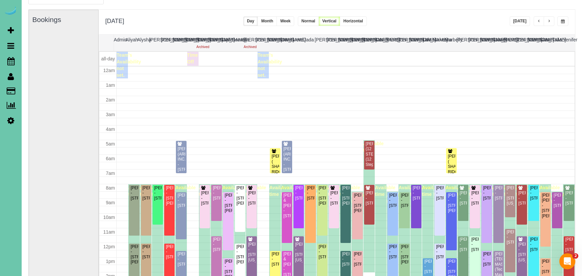
scroll to position [88, 0]
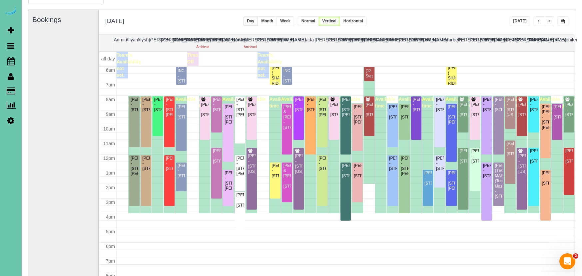
click at [562, 19] on span "button" at bounding box center [563, 21] width 4 height 4
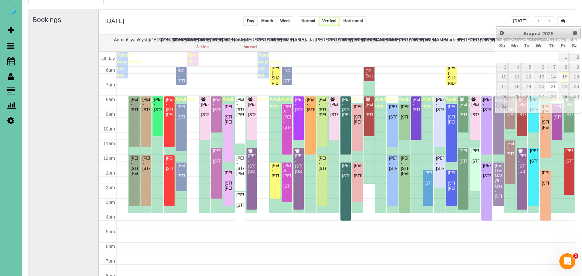
scroll to position [37, 0]
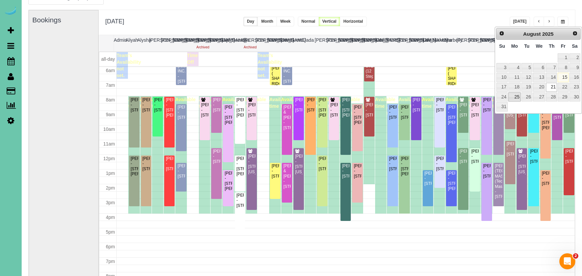
click at [513, 94] on link "25" at bounding box center [515, 96] width 12 height 9
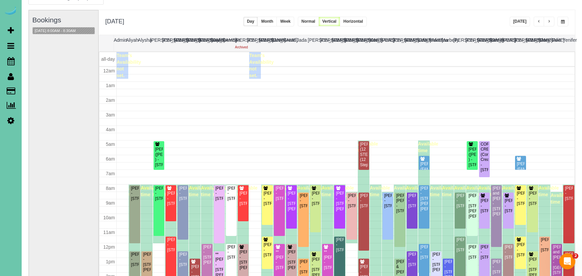
scroll to position [88, 0]
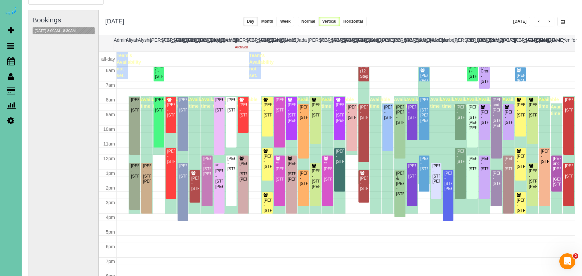
drag, startPoint x: 564, startPoint y: 24, endPoint x: 556, endPoint y: 23, distance: 8.1
click at [563, 24] on button "button" at bounding box center [563, 22] width 11 height 10
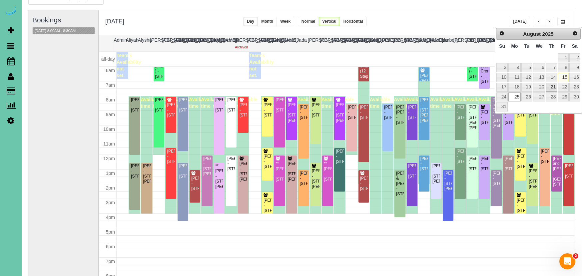
click at [552, 85] on link "21" at bounding box center [551, 87] width 11 height 9
type input "**********"
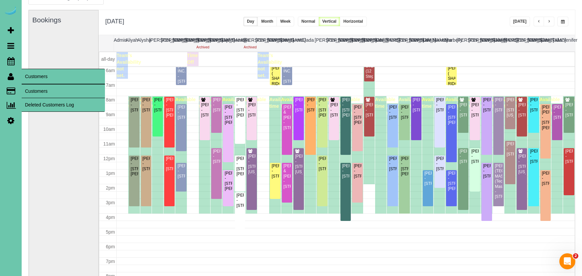
click at [36, 86] on link "Customers" at bounding box center [63, 90] width 83 height 13
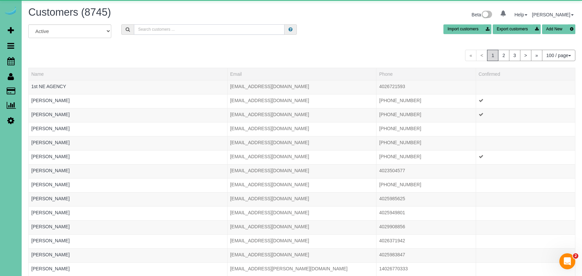
click at [184, 27] on input "text" at bounding box center [209, 29] width 151 height 10
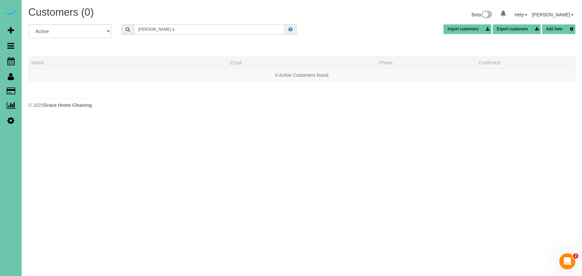
drag, startPoint x: 166, startPoint y: 29, endPoint x: 105, endPoint y: 20, distance: 61.3
click at [105, 20] on div "Customers (0) Beta 0 Your Notifications You have 0 alerts Help Help Docs Take a…" at bounding box center [302, 59] width 561 height 118
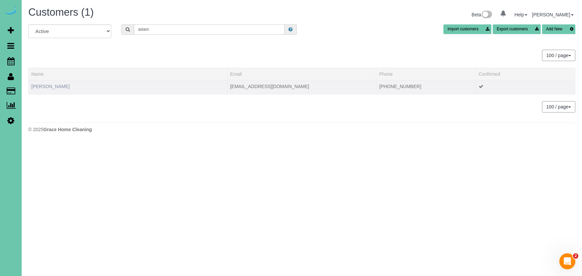
type input "aslam"
click at [43, 86] on link "Sherri Aslam" at bounding box center [50, 86] width 38 height 5
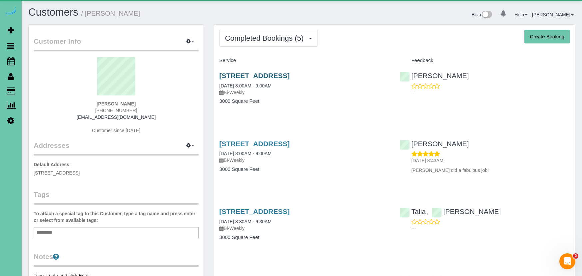
click at [290, 74] on link "18407 Lake St, Elkhorn, NE 68022" at bounding box center [254, 76] width 70 height 8
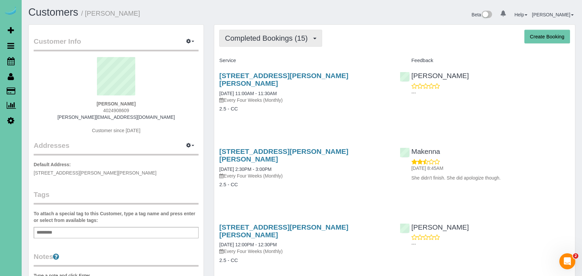
click at [266, 41] on span "Completed Bookings (15)" at bounding box center [268, 38] width 86 height 8
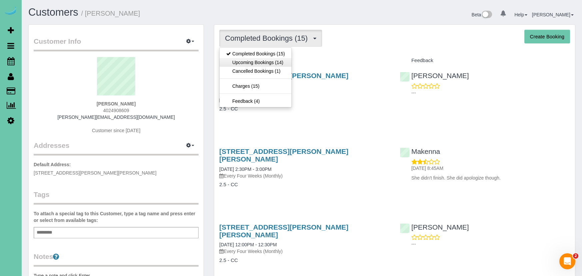
click at [268, 59] on link "Upcoming Bookings (14)" at bounding box center [256, 62] width 72 height 9
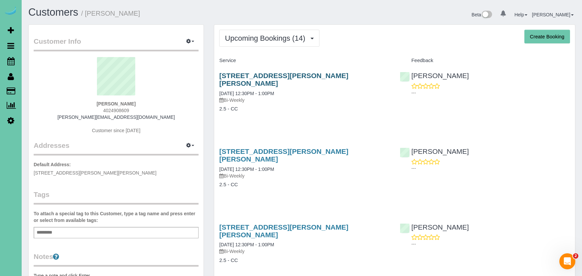
click at [282, 77] on link "[STREET_ADDRESS][PERSON_NAME][PERSON_NAME]" at bounding box center [283, 79] width 129 height 15
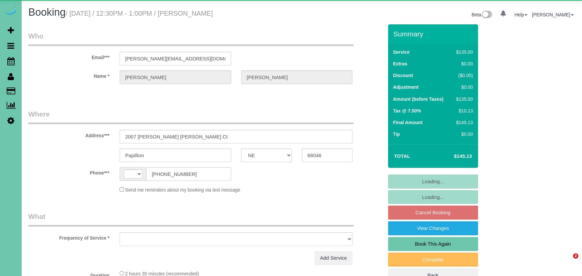
select select "NE"
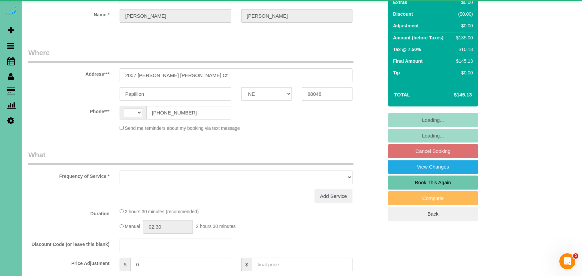
select select "string:US"
select select "object:617"
select select "string:fspay-8131c7cd-b31f-41df-b60d-f7027f78dc3f"
select select "number:34"
select select "number:41"
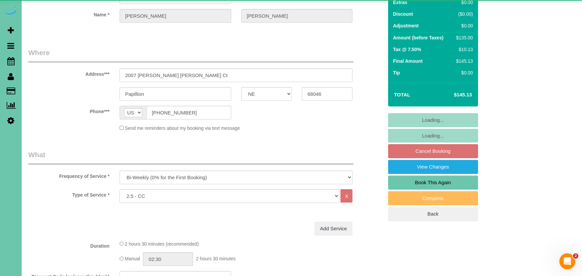
select select "object:707"
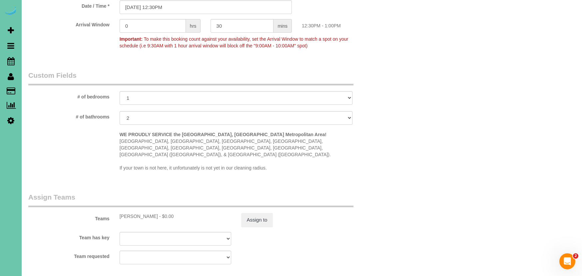
scroll to position [597, 0]
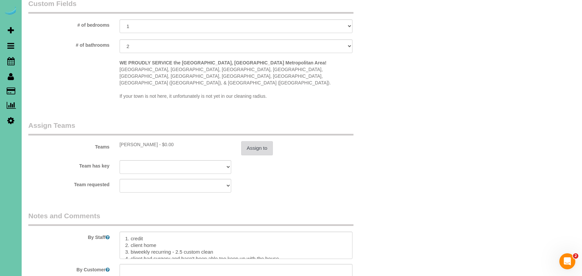
click at [258, 141] on button "Assign to" at bounding box center [257, 148] width 32 height 14
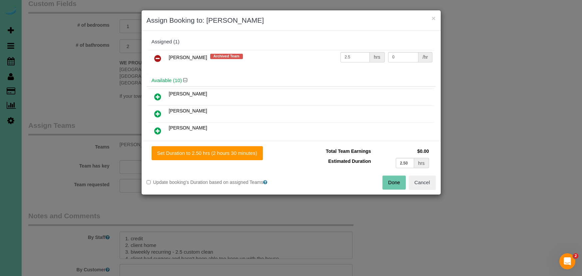
drag, startPoint x: 159, startPoint y: 56, endPoint x: 192, endPoint y: 69, distance: 35.5
click at [160, 57] on icon at bounding box center [157, 58] width 7 height 8
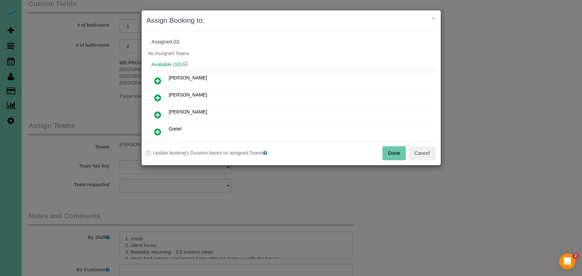
click at [389, 151] on button "Done" at bounding box center [394, 153] width 23 height 14
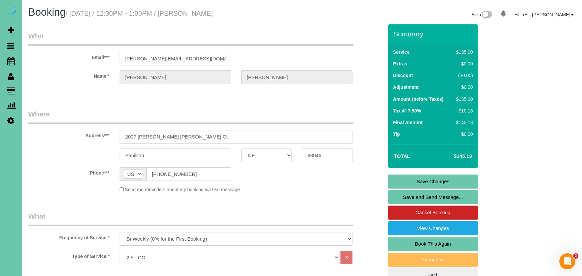
scroll to position [0, 0]
click at [393, 182] on link "Save Changes" at bounding box center [433, 181] width 90 height 14
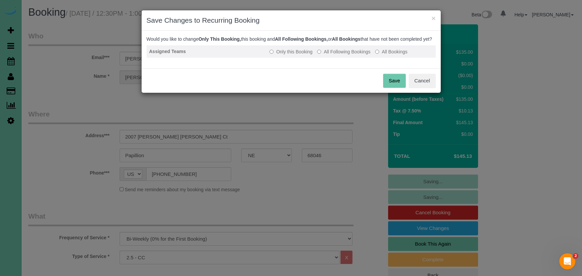
click at [333, 55] on label "All Following Bookings" at bounding box center [343, 51] width 53 height 7
click at [386, 84] on button "Save" at bounding box center [394, 81] width 23 height 14
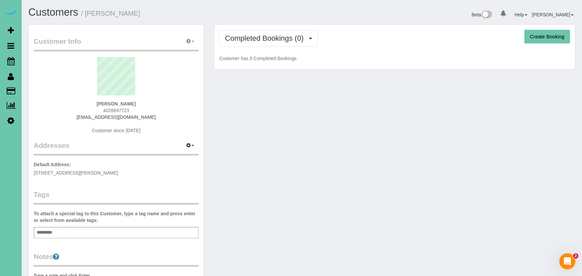
click at [187, 41] on icon "button" at bounding box center [188, 41] width 5 height 4
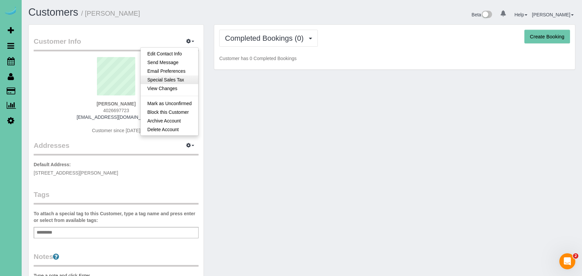
click at [171, 78] on link "Special Sales Tax" at bounding box center [170, 79] width 58 height 9
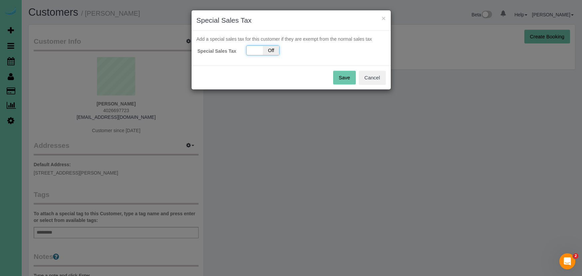
click at [268, 50] on span "Off" at bounding box center [271, 50] width 16 height 9
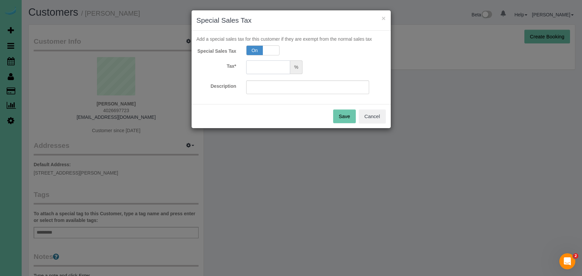
click at [259, 63] on input "text" at bounding box center [268, 67] width 44 height 14
type input "5.5"
click at [344, 112] on button "Save" at bounding box center [344, 116] width 23 height 14
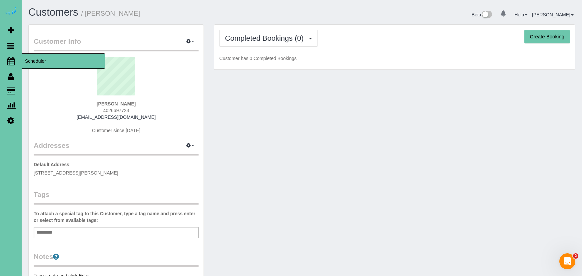
click at [12, 60] on icon at bounding box center [10, 61] width 7 height 8
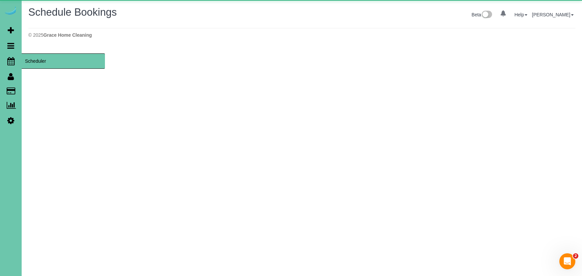
click at [13, 59] on icon at bounding box center [10, 61] width 7 height 8
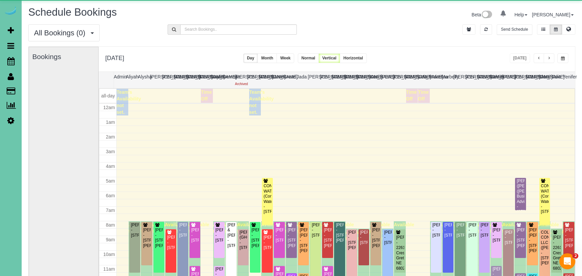
scroll to position [88, 0]
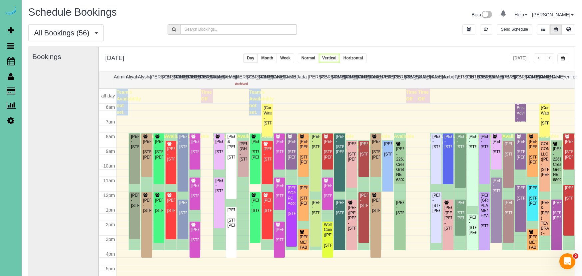
click at [556, 58] on div "[DATE]" at bounding box center [539, 58] width 59 height 10
click at [563, 58] on span "button" at bounding box center [563, 58] width 4 height 4
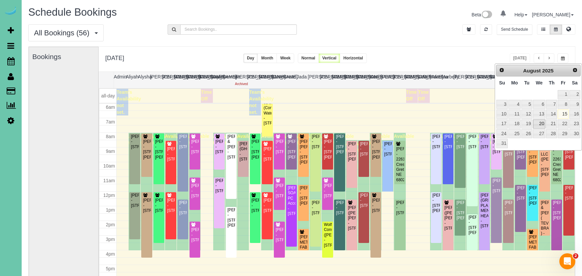
click at [539, 123] on link "20" at bounding box center [539, 123] width 13 height 9
type input "**********"
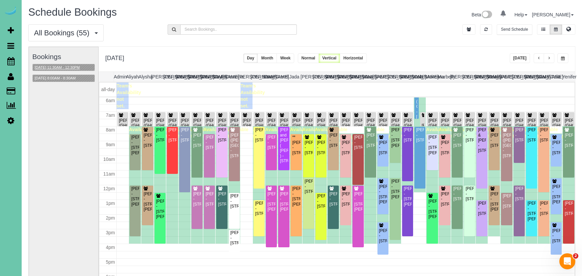
click at [63, 66] on button "[DATE] 11:30AM - 12:30PM" at bounding box center [57, 67] width 49 height 7
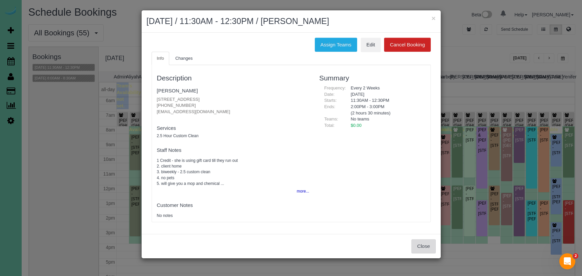
click at [427, 245] on button "Close" at bounding box center [424, 246] width 24 height 14
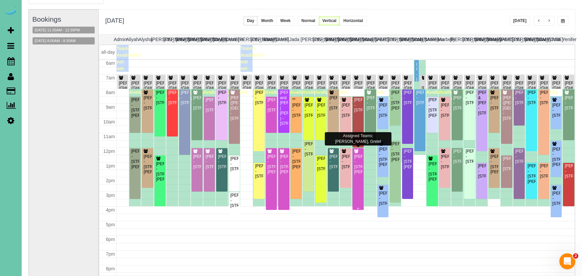
click at [358, 172] on div "[PERSON_NAME] - [STREET_ADDRESS][PERSON_NAME]" at bounding box center [358, 164] width 8 height 21
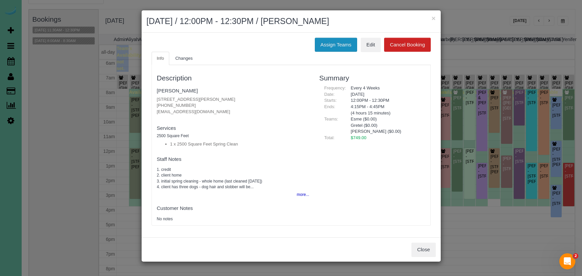
drag, startPoint x: 336, startPoint y: 49, endPoint x: 325, endPoint y: 49, distance: 11.3
click at [336, 49] on button "Assign Teams" at bounding box center [336, 45] width 42 height 14
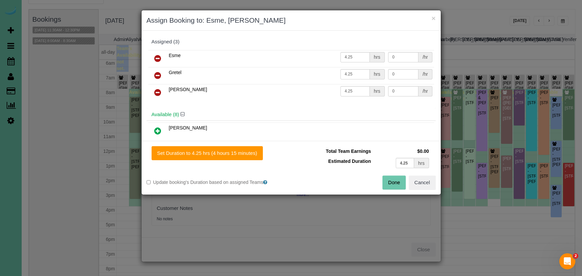
click at [155, 91] on icon at bounding box center [157, 92] width 7 height 8
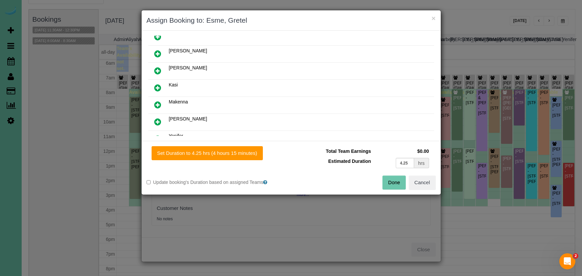
scroll to position [115, 0]
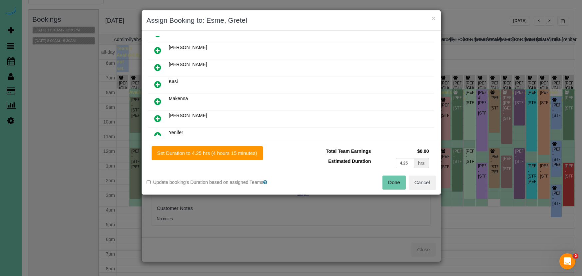
drag, startPoint x: 156, startPoint y: 83, endPoint x: 170, endPoint y: 107, distance: 28.1
click at [156, 83] on icon at bounding box center [157, 84] width 7 height 8
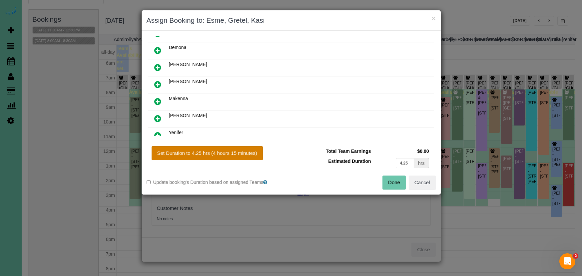
drag, startPoint x: 235, startPoint y: 148, endPoint x: 255, endPoint y: 152, distance: 19.6
click at [235, 148] on button "Set Duration to 4.25 hrs (4 hours 15 minutes)" at bounding box center [207, 153] width 111 height 14
type input "4.25"
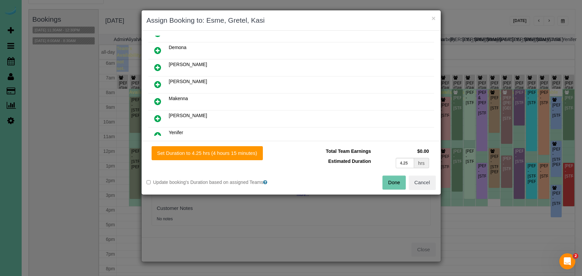
click at [396, 180] on button "Done" at bounding box center [394, 182] width 23 height 14
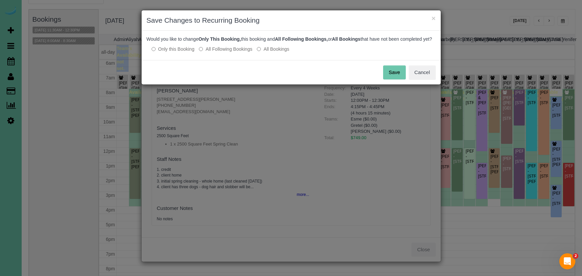
click at [399, 77] on button "Save" at bounding box center [394, 72] width 23 height 14
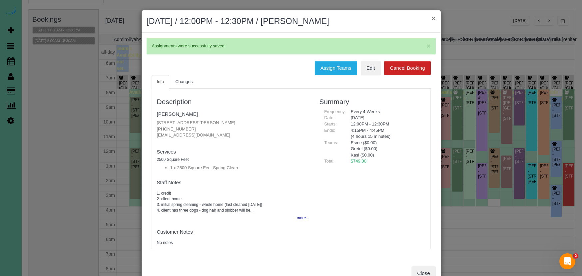
click at [435, 19] on button "×" at bounding box center [434, 18] width 4 height 7
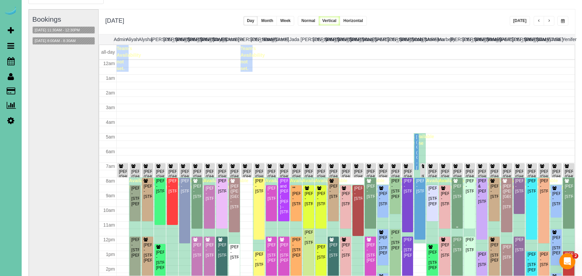
scroll to position [88, 0]
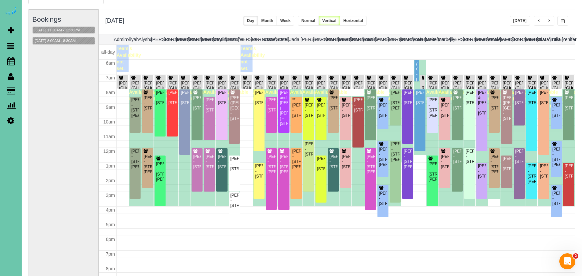
click at [67, 28] on button "[DATE] 11:30AM - 12:30PM" at bounding box center [57, 30] width 49 height 7
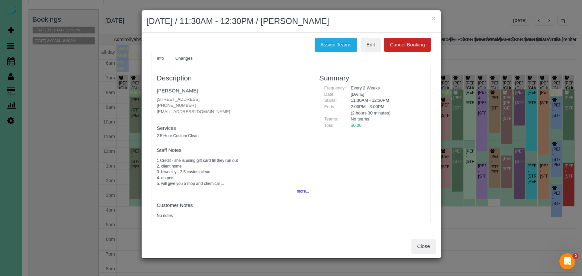
click at [419, 244] on button "Close" at bounding box center [424, 246] width 24 height 14
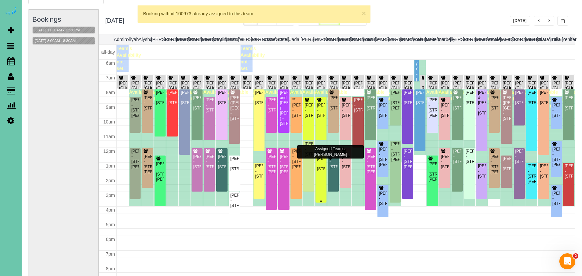
click at [321, 166] on div "[PERSON_NAME] - [STREET_ADDRESS]" at bounding box center [321, 163] width 8 height 15
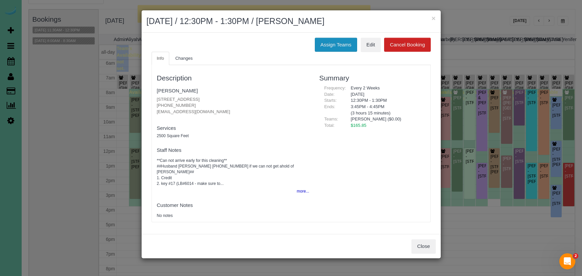
click at [325, 46] on button "Assign Teams" at bounding box center [336, 45] width 42 height 14
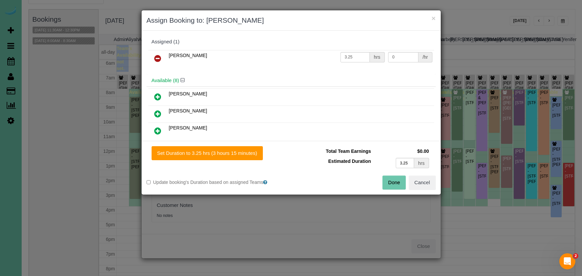
click at [156, 57] on icon at bounding box center [157, 58] width 7 height 8
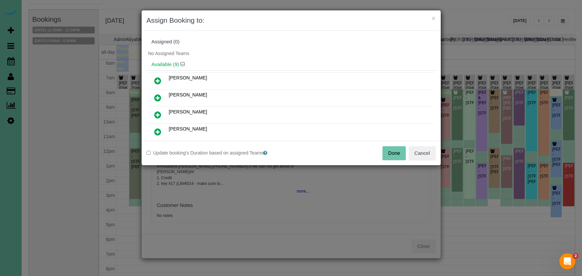
drag, startPoint x: 164, startPoint y: 78, endPoint x: 185, endPoint y: 95, distance: 26.1
click at [164, 78] on link at bounding box center [158, 80] width 16 height 13
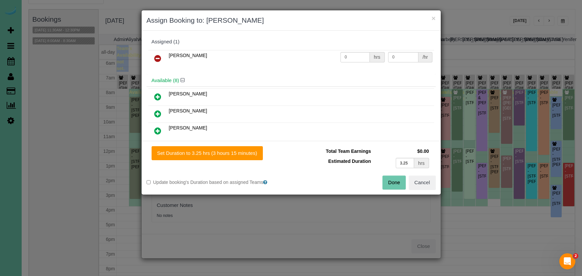
drag, startPoint x: 237, startPoint y: 155, endPoint x: 294, endPoint y: 159, distance: 56.8
click at [238, 155] on button "Set Duration to 3.25 hrs (3 hours 15 minutes)" at bounding box center [207, 153] width 111 height 14
type input "3.25"
click at [400, 180] on button "Done" at bounding box center [394, 182] width 23 height 14
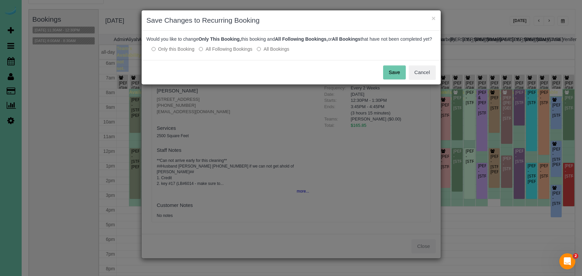
drag, startPoint x: 398, startPoint y: 79, endPoint x: 287, endPoint y: 83, distance: 110.4
click at [398, 79] on button "Save" at bounding box center [394, 72] width 23 height 14
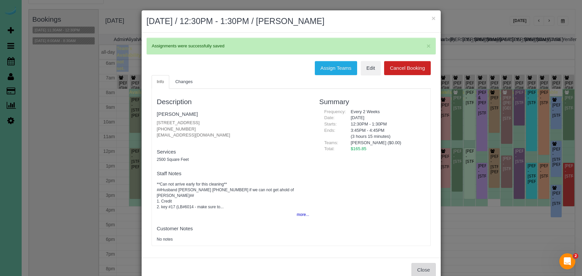
click at [428, 263] on button "Close" at bounding box center [424, 270] width 24 height 14
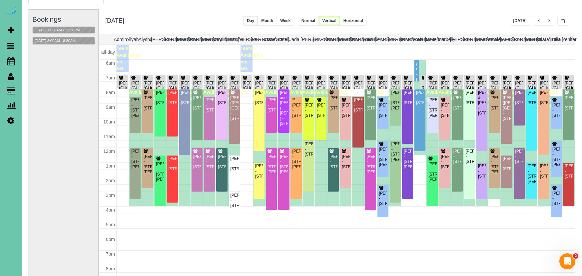
click at [81, 33] on div "[DATE] 11:30AM - 12:30PM" at bounding box center [63, 30] width 63 height 8
click at [80, 29] on button "[DATE] 11:30AM - 12:30PM" at bounding box center [57, 30] width 49 height 7
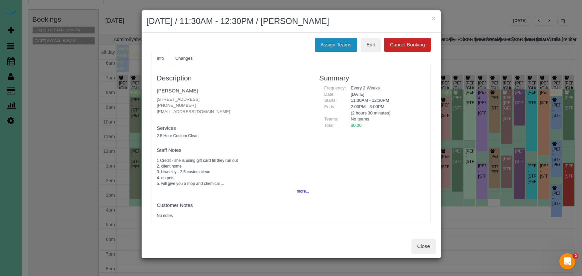
click at [326, 38] on button "Assign Teams" at bounding box center [336, 45] width 42 height 14
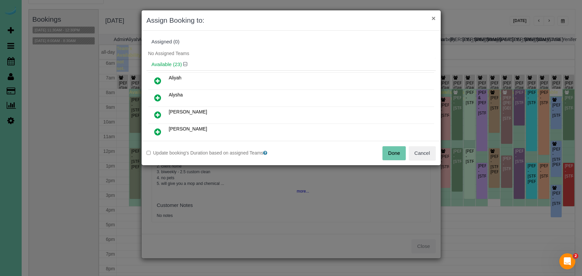
click at [434, 18] on button "×" at bounding box center [434, 18] width 4 height 7
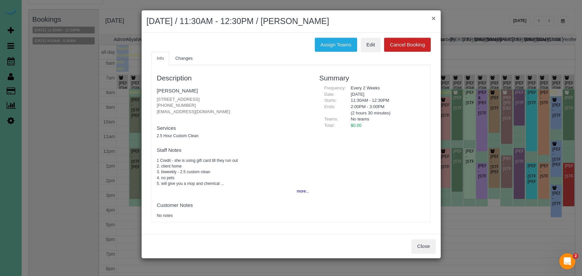
click at [433, 19] on button "×" at bounding box center [434, 18] width 4 height 7
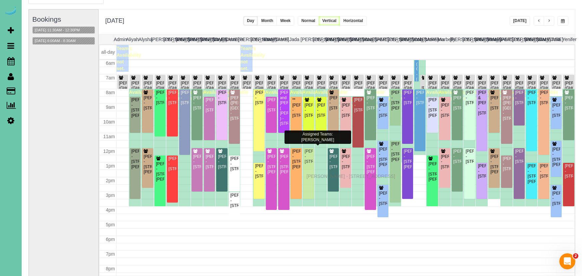
drag, startPoint x: 309, startPoint y: 166, endPoint x: 308, endPoint y: 175, distance: 9.4
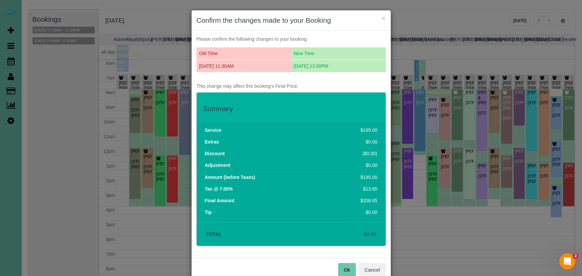
drag, startPoint x: 341, startPoint y: 271, endPoint x: 336, endPoint y: 265, distance: 7.6
click at [341, 271] on button "Ok" at bounding box center [347, 270] width 18 height 14
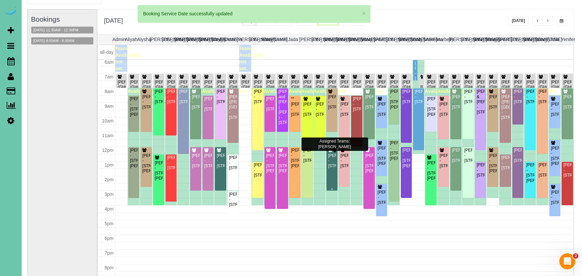
scroll to position [90, 0]
click at [332, 166] on div "Debbie Gum - 3834 S 163rd Cir, Omaha, NE 68130" at bounding box center [332, 159] width 8 height 15
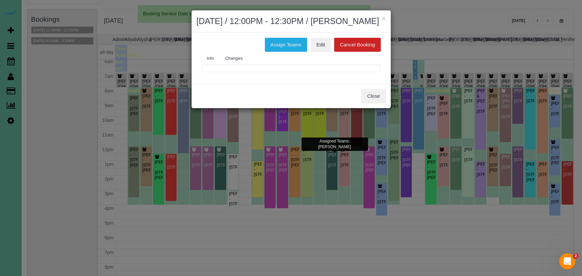
scroll to position [37, 1]
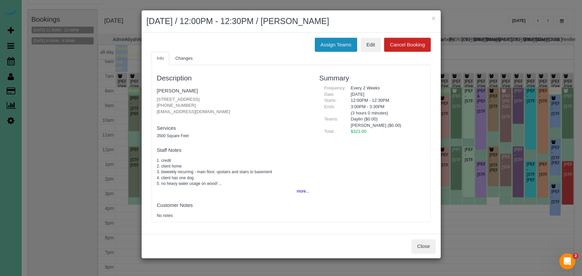
click at [334, 45] on button "Assign Teams" at bounding box center [336, 45] width 42 height 14
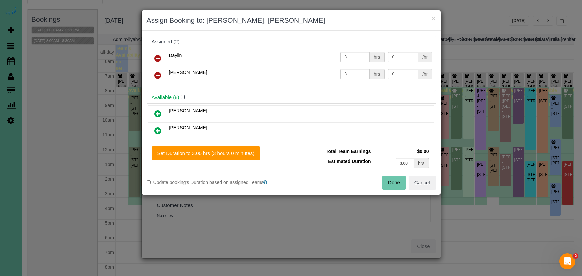
click at [157, 74] on icon at bounding box center [157, 75] width 7 height 8
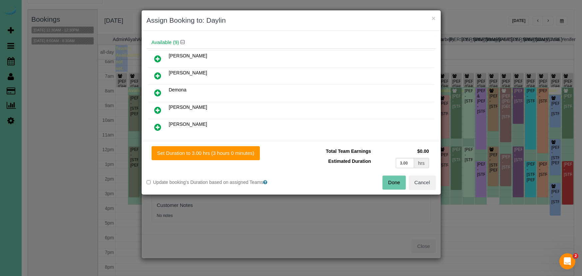
scroll to position [39, 0]
click at [159, 108] on icon at bounding box center [157, 109] width 7 height 8
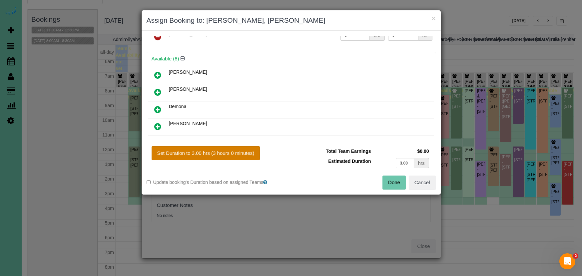
drag, startPoint x: 208, startPoint y: 144, endPoint x: 210, endPoint y: 151, distance: 7.2
click at [208, 144] on div "Set Duration to 3.00 hrs (3 hours 0 minutes) Total Team Earnings $0.00 Estimate…" at bounding box center [291, 168] width 299 height 54
drag, startPoint x: 211, startPoint y: 154, endPoint x: 217, endPoint y: 154, distance: 6.0
click at [212, 154] on button "Set Duration to 3.00 hrs (3 hours 0 minutes)" at bounding box center [206, 153] width 109 height 14
type input "3.00"
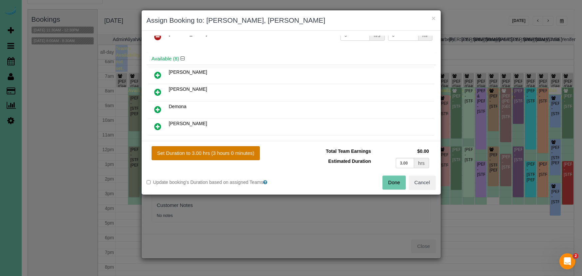
type input "3.00"
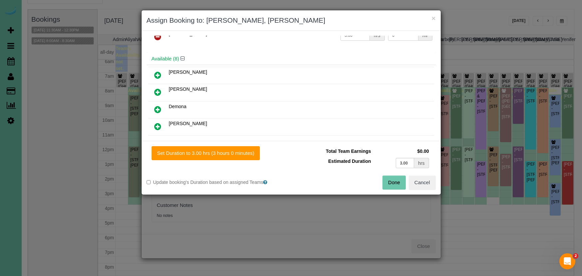
drag, startPoint x: 394, startPoint y: 179, endPoint x: 354, endPoint y: 156, distance: 45.8
click at [394, 179] on button "Done" at bounding box center [394, 182] width 23 height 14
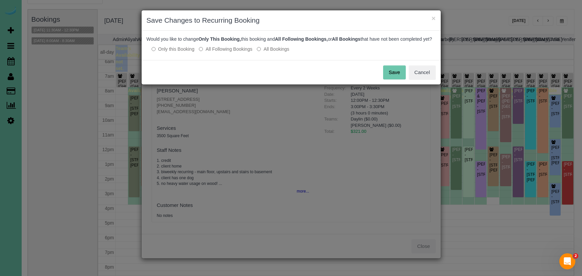
click at [399, 75] on button "Save" at bounding box center [394, 72] width 23 height 14
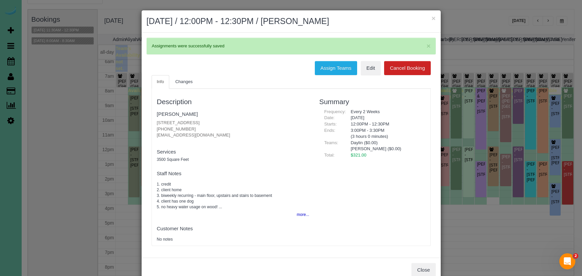
drag, startPoint x: 433, startPoint y: 18, endPoint x: 293, endPoint y: 18, distance: 140.3
click at [433, 18] on button "×" at bounding box center [434, 18] width 4 height 7
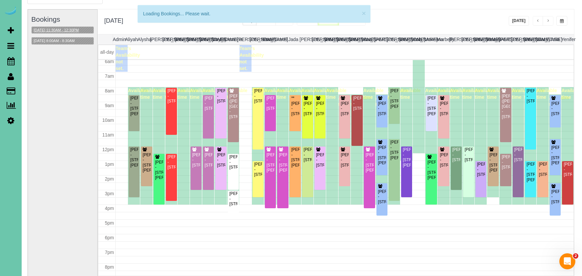
scroll to position [90, 0]
click at [69, 30] on button "08/20/2025 11:30AM - 12:30PM" at bounding box center [56, 30] width 49 height 7
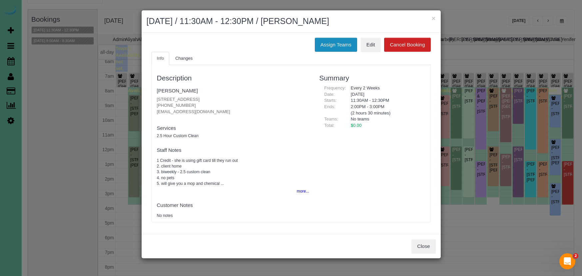
click at [340, 41] on button "Assign Teams" at bounding box center [336, 45] width 42 height 14
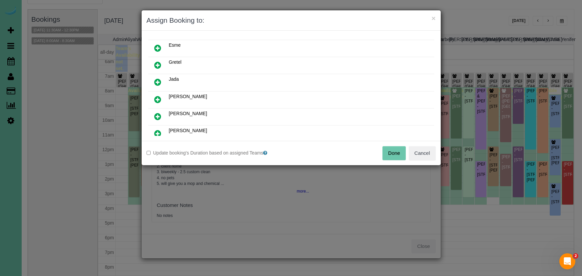
scroll to position [192, 0]
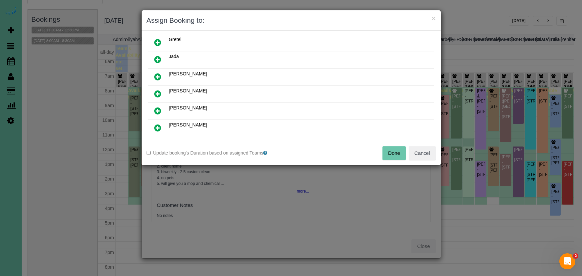
drag, startPoint x: 157, startPoint y: 111, endPoint x: 178, endPoint y: 141, distance: 36.7
click at [157, 111] on icon at bounding box center [157, 111] width 7 height 8
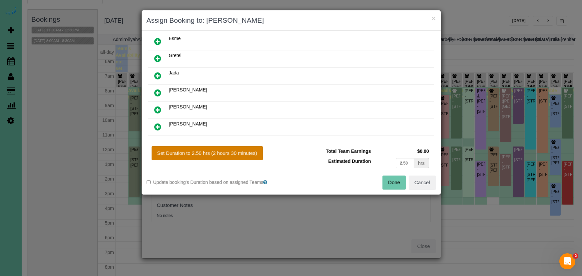
click at [197, 151] on button "Set Duration to 2.50 hrs (2 hours 30 minutes)" at bounding box center [207, 153] width 111 height 14
type input "2.50"
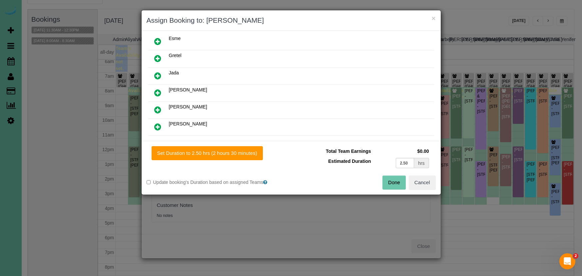
drag, startPoint x: 398, startPoint y: 180, endPoint x: 371, endPoint y: 159, distance: 34.1
click at [398, 179] on button "Done" at bounding box center [394, 182] width 23 height 14
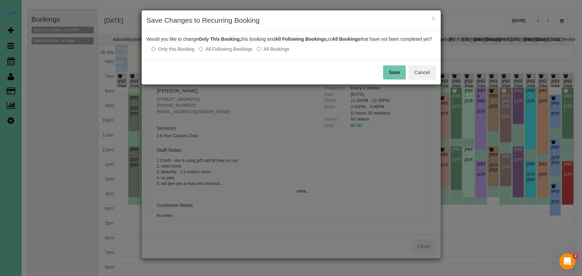
click at [392, 79] on button "Save" at bounding box center [394, 72] width 23 height 14
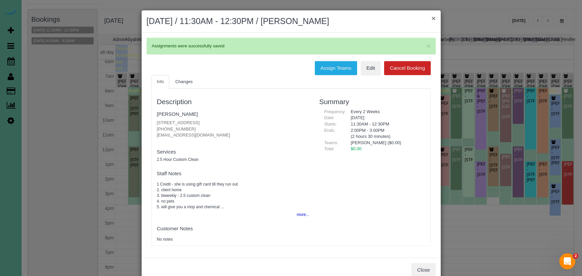
click at [433, 18] on button "×" at bounding box center [434, 18] width 4 height 7
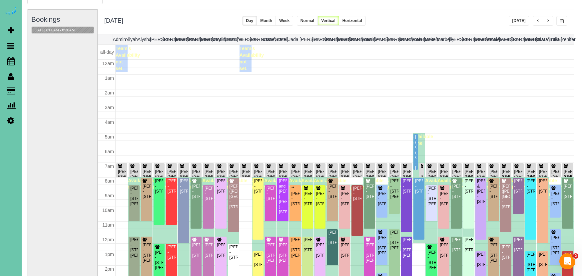
scroll to position [90, 0]
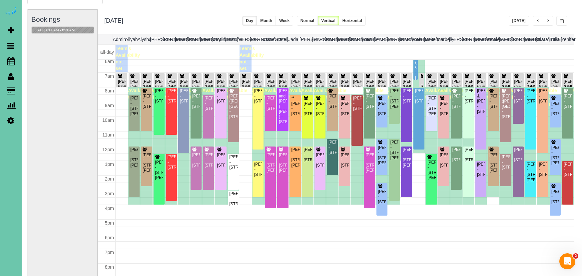
click at [61, 31] on button "08/20/2025 8:00AM - 8:30AM" at bounding box center [54, 30] width 45 height 7
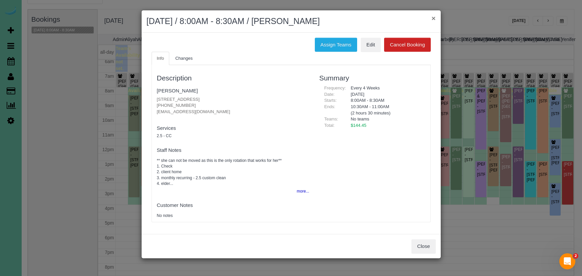
click at [433, 19] on button "×" at bounding box center [434, 18] width 4 height 7
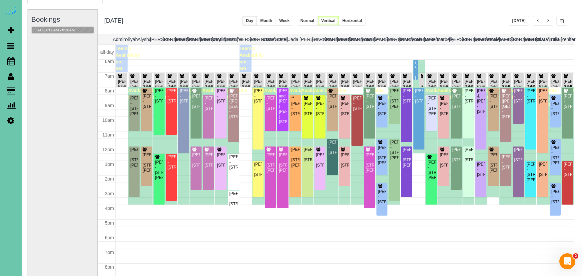
scroll to position [37, 1]
click at [358, 111] on div "Carol Gaebler - 673 N 148th Street, Omaha, NE 68154" at bounding box center [357, 103] width 8 height 15
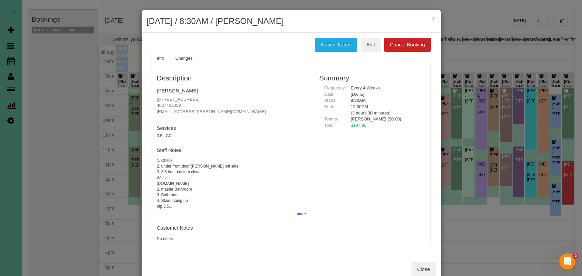
drag, startPoint x: 164, startPoint y: 103, endPoint x: 179, endPoint y: 105, distance: 15.2
click at [171, 103] on p "673 N 148th Street, Omaha, NE 68154 4027403059 gaebler4@cox.net" at bounding box center [233, 105] width 153 height 19
click at [422, 262] on button "Close" at bounding box center [424, 269] width 24 height 14
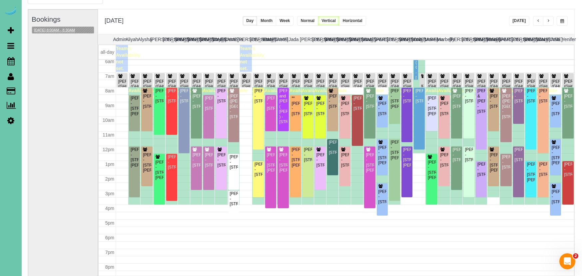
click at [73, 29] on button "08/20/2025 8:00AM - 8:30AM" at bounding box center [54, 30] width 45 height 7
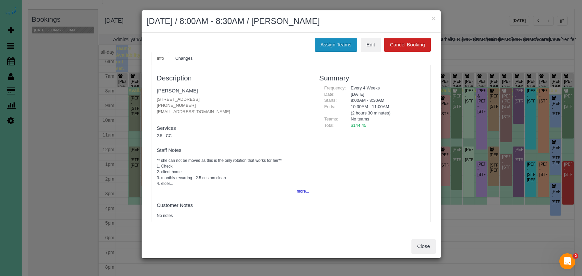
click at [340, 38] on button "Assign Teams" at bounding box center [336, 45] width 42 height 14
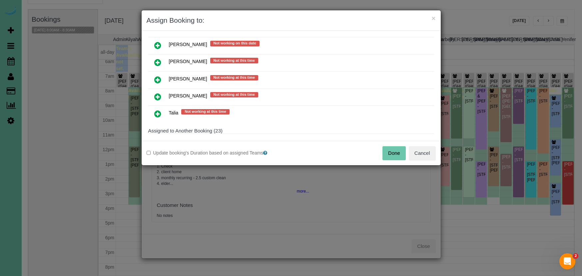
scroll to position [219, 0]
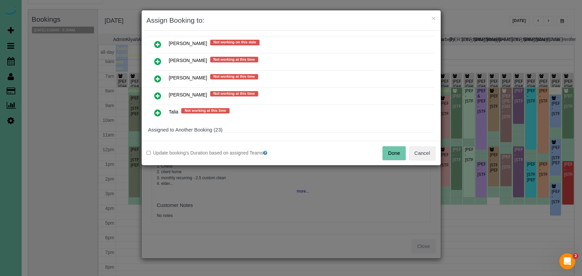
click at [158, 77] on icon at bounding box center [157, 79] width 7 height 8
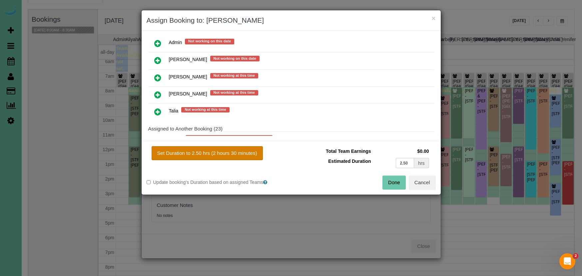
drag, startPoint x: 239, startPoint y: 150, endPoint x: 243, endPoint y: 152, distance: 4.2
click at [239, 151] on button "Set Duration to 2.50 hrs (2 hours 30 minutes)" at bounding box center [207, 153] width 111 height 14
type input "2.50"
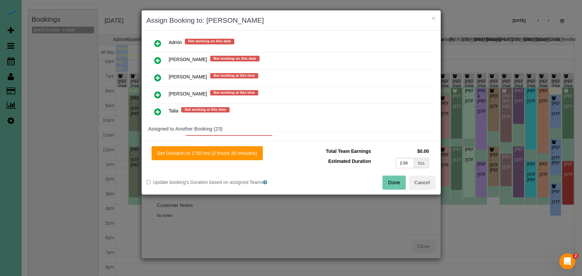
click at [396, 180] on button "Done" at bounding box center [394, 182] width 23 height 14
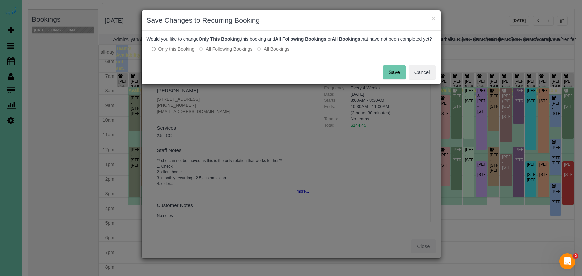
drag, startPoint x: 394, startPoint y: 77, endPoint x: 380, endPoint y: 76, distance: 13.7
click at [394, 77] on button "Save" at bounding box center [394, 72] width 23 height 14
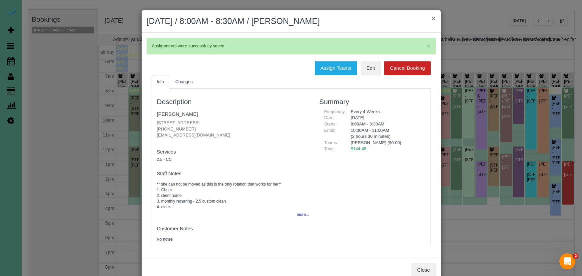
click at [435, 19] on button "×" at bounding box center [434, 18] width 4 height 7
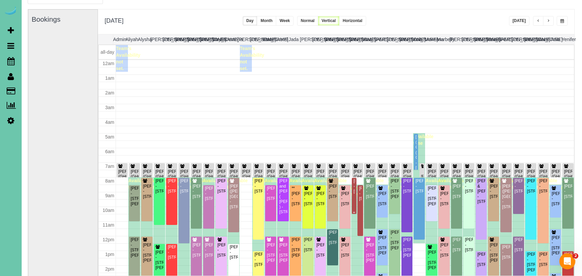
scroll to position [90, 0]
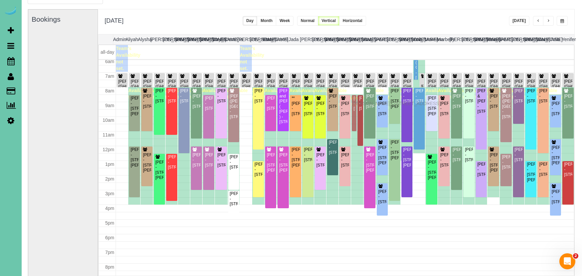
drag, startPoint x: 354, startPoint y: 97, endPoint x: 354, endPoint y: 103, distance: 5.7
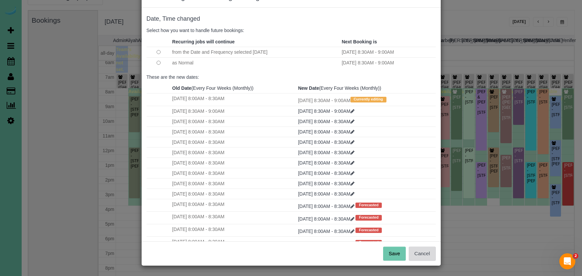
scroll to position [23, 0]
click at [397, 254] on button "Save" at bounding box center [394, 254] width 23 height 14
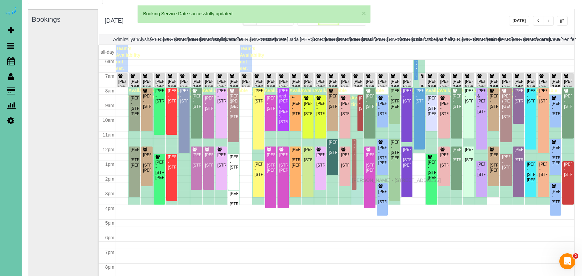
scroll to position [37, 1]
drag, startPoint x: 353, startPoint y: 133, endPoint x: 354, endPoint y: 179, distance: 45.7
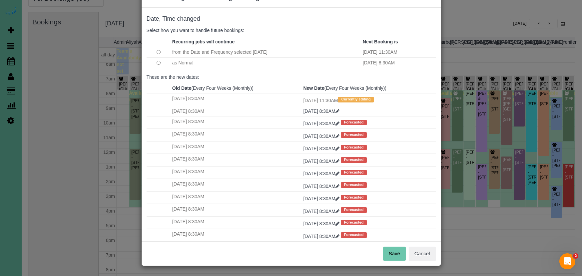
scroll to position [23, 0]
drag, startPoint x: 388, startPoint y: 250, endPoint x: 371, endPoint y: 245, distance: 17.6
click at [388, 250] on button "Save" at bounding box center [394, 254] width 23 height 14
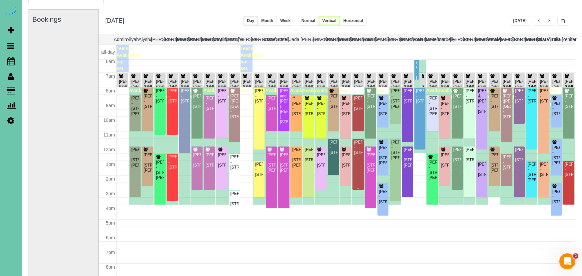
click at [361, 154] on div "Carol Gaebler - 673 N 148th Street, Omaha, NE 68154" at bounding box center [358, 147] width 8 height 15
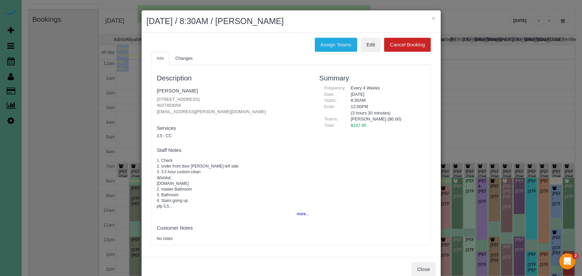
scroll to position [90, 0]
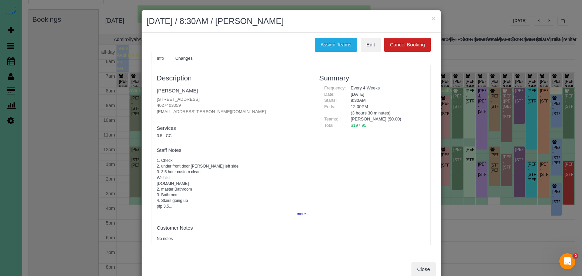
drag, startPoint x: 188, startPoint y: 104, endPoint x: 155, endPoint y: 102, distance: 33.4
click at [155, 102] on div "Description Carol Gaebler 673 N 148th Street, Omaha, NE 68154 4027403059 gaeble…" at bounding box center [233, 154] width 163 height 173
copy p "4027403059"
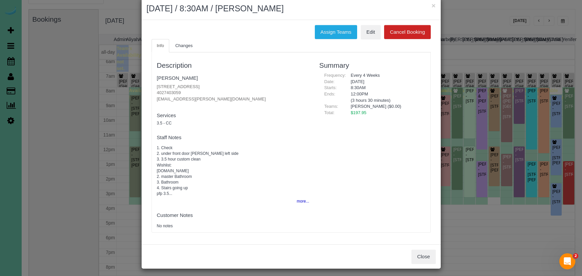
scroll to position [12, 0]
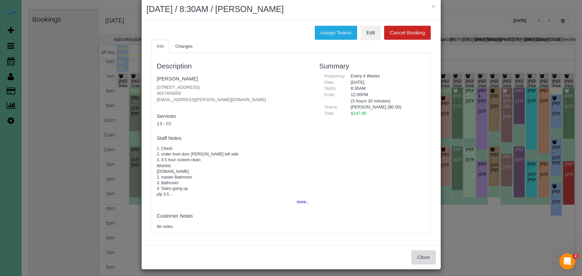
click at [424, 252] on button "Close" at bounding box center [424, 257] width 24 height 14
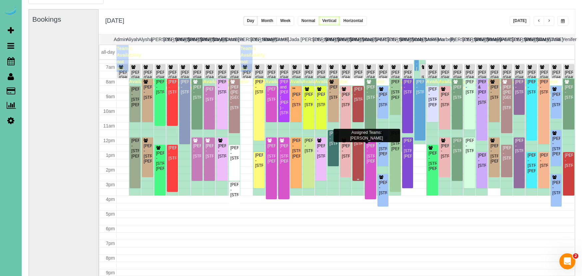
scroll to position [99, 0]
click at [359, 146] on div "Carol Gaebler - 673 N 148th Street, Omaha, NE 68154" at bounding box center [358, 138] width 8 height 15
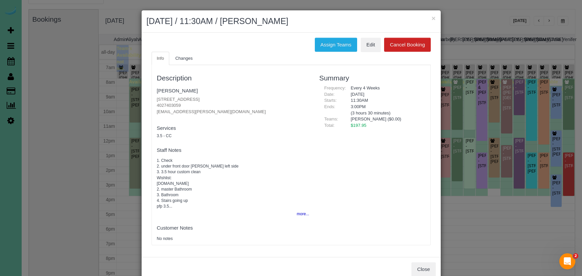
click at [432, 17] on button "×" at bounding box center [434, 18] width 4 height 7
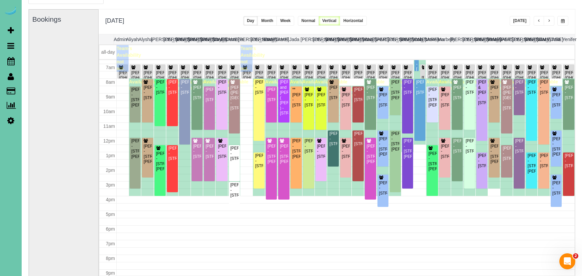
click at [539, 20] on span "button" at bounding box center [539, 21] width 3 height 4
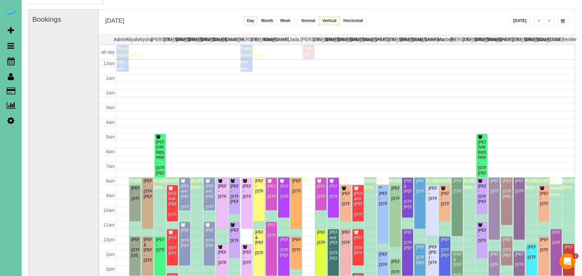
scroll to position [88, 0]
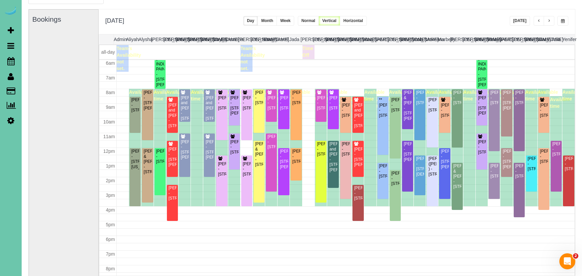
click at [539, 20] on span "button" at bounding box center [539, 21] width 3 height 4
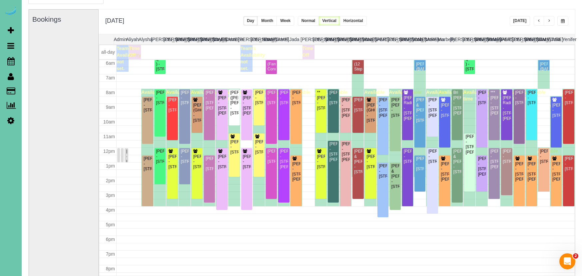
click at [548, 20] on span "button" at bounding box center [549, 21] width 3 height 4
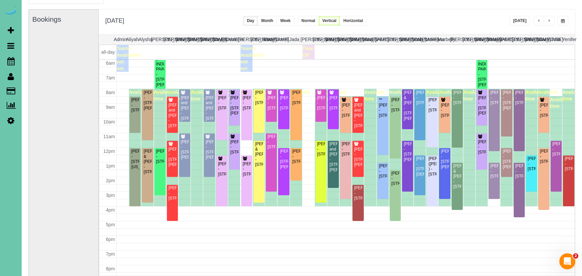
click at [539, 21] on span "button" at bounding box center [539, 21] width 3 height 4
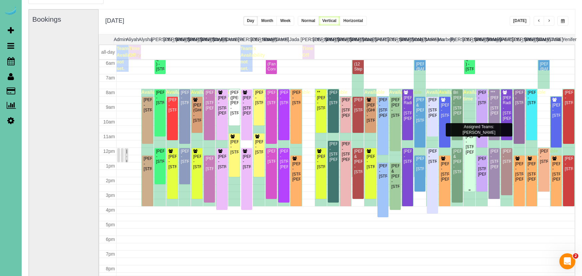
click at [470, 155] on div "Lisa Cornet - 18926 Pierce Plz, Omaha, NE 68130" at bounding box center [470, 144] width 8 height 21
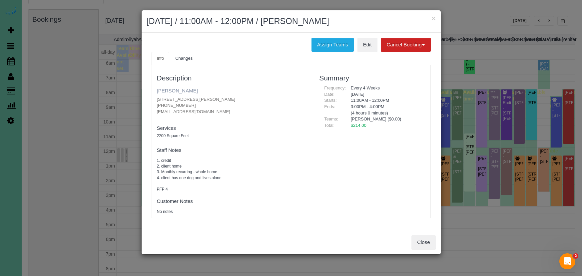
click at [173, 90] on link "Lisa Cornet" at bounding box center [177, 91] width 41 height 6
click at [433, 17] on button "×" at bounding box center [434, 18] width 4 height 7
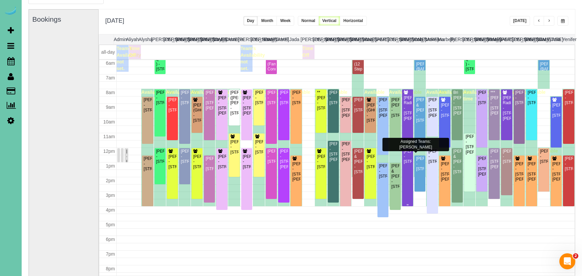
scroll to position [96, 0]
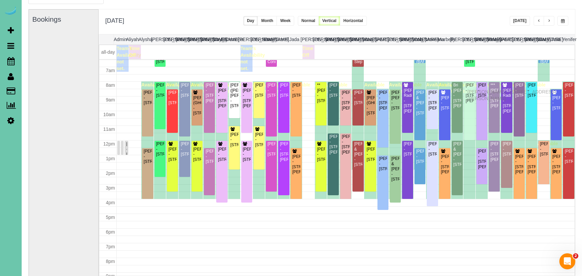
drag, startPoint x: 471, startPoint y: 133, endPoint x: 469, endPoint y: 91, distance: 42.4
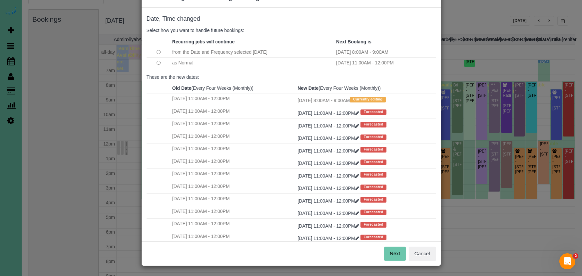
scroll to position [23, 0]
click at [394, 252] on button "Next" at bounding box center [395, 254] width 22 height 14
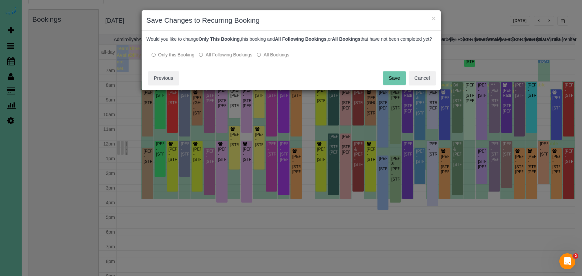
scroll to position [0, 0]
click at [425, 85] on button "Cancel" at bounding box center [422, 78] width 27 height 14
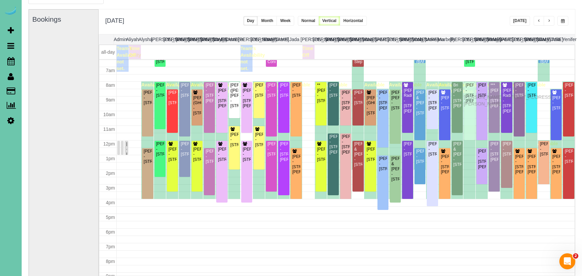
drag, startPoint x: 472, startPoint y: 140, endPoint x: 466, endPoint y: 96, distance: 44.1
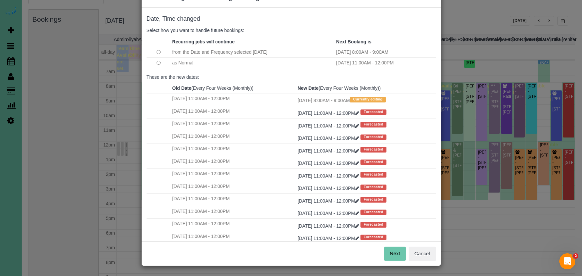
scroll to position [23, 0]
click at [391, 251] on button "Next" at bounding box center [395, 254] width 22 height 14
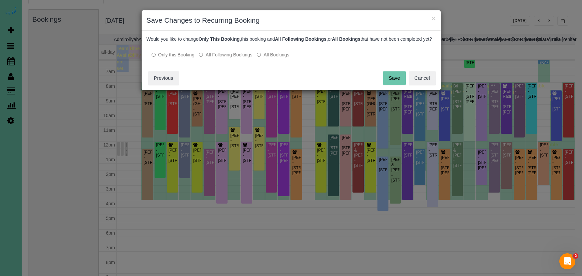
click at [394, 81] on button "Save" at bounding box center [394, 78] width 23 height 14
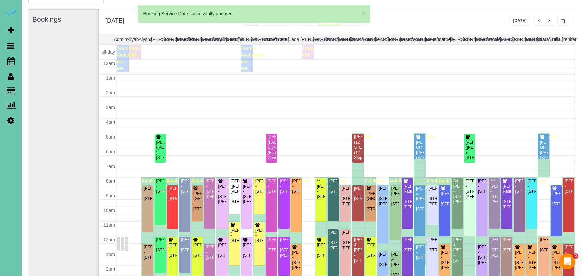
scroll to position [95, 0]
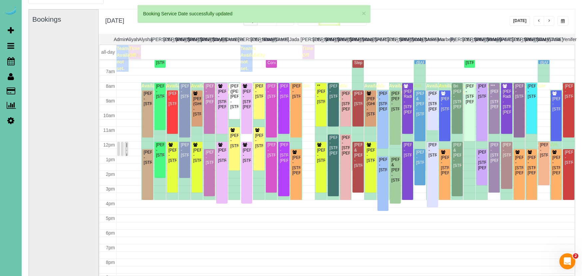
click at [552, 20] on button "button" at bounding box center [549, 21] width 11 height 10
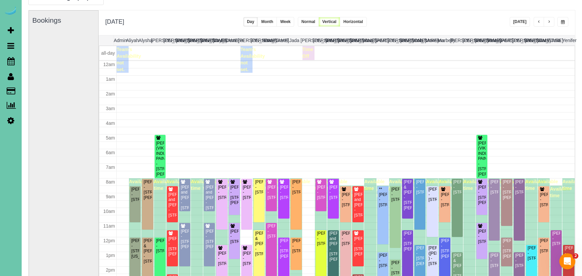
scroll to position [88, 0]
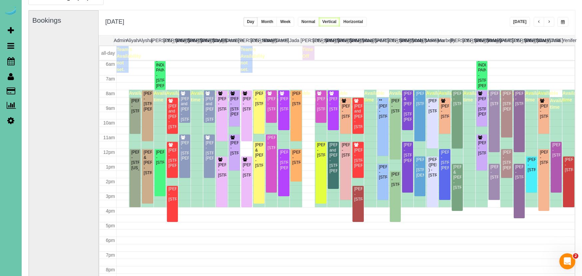
click at [552, 20] on button "button" at bounding box center [549, 22] width 11 height 10
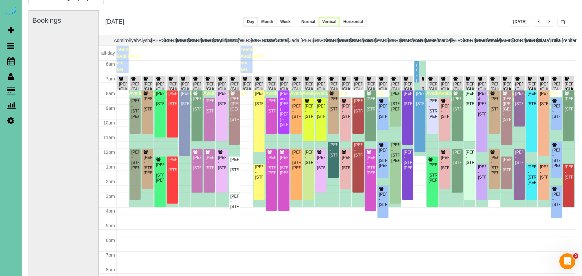
click at [550, 21] on span "button" at bounding box center [549, 22] width 3 height 4
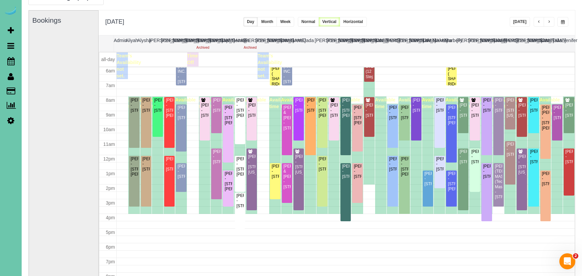
click at [519, 25] on button "[DATE]" at bounding box center [520, 22] width 21 height 10
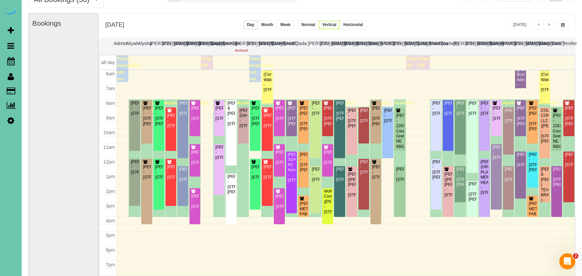
scroll to position [27, 0]
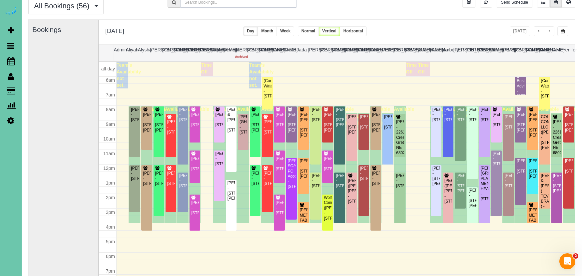
click at [246, 5] on input "text" at bounding box center [238, 2] width 117 height 10
click at [237, 189] on div "Available time" at bounding box center [231, 164] width 12 height 117
click at [234, 189] on div "Josie Laurent - 14812 Sprague Street, Omaha, NE 68116" at bounding box center [231, 190] width 8 height 21
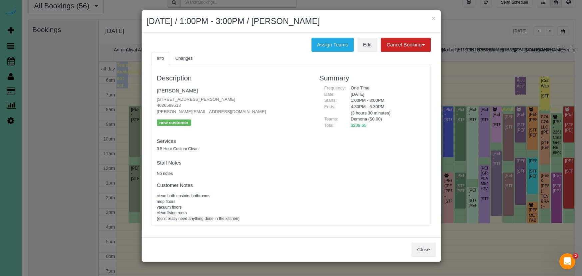
click at [239, 165] on fieldset "Staff Notes No notes" at bounding box center [233, 166] width 153 height 19
click at [422, 246] on button "Close" at bounding box center [424, 249] width 24 height 14
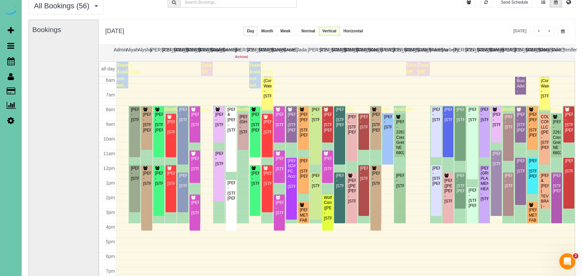
drag, startPoint x: 562, startPoint y: 33, endPoint x: 561, endPoint y: 37, distance: 3.5
click at [562, 34] on button "button" at bounding box center [563, 31] width 11 height 10
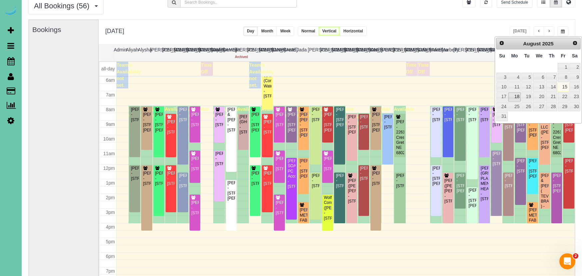
click at [515, 97] on link "18" at bounding box center [515, 96] width 12 height 9
type input "**********"
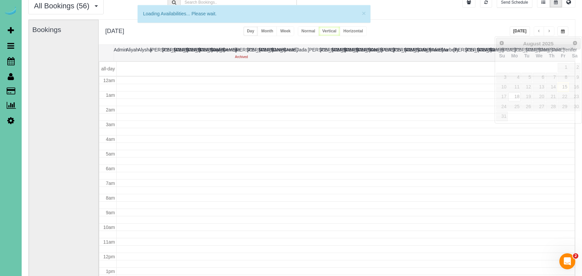
scroll to position [88, 0]
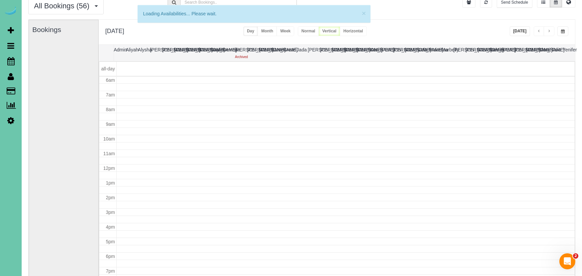
click at [471, 28] on div "**********" at bounding box center [337, 32] width 477 height 25
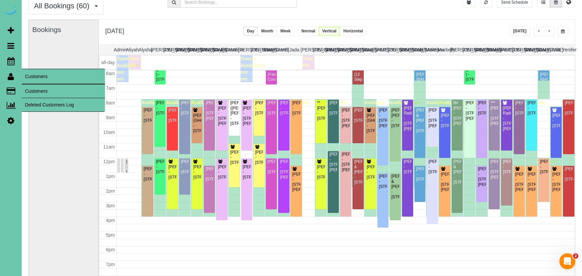
click at [34, 92] on link "Customers" at bounding box center [63, 90] width 83 height 13
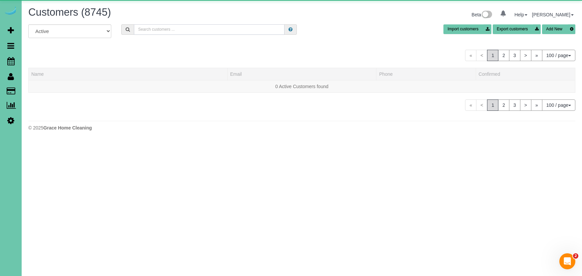
click at [183, 32] on input "text" at bounding box center [209, 29] width 151 height 10
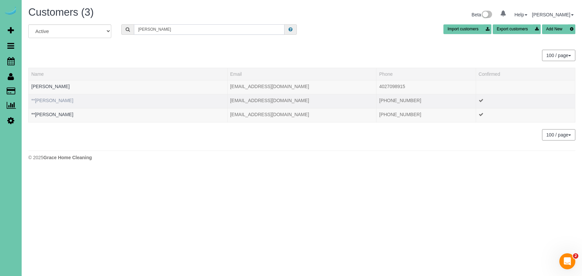
type input "Jessica a"
drag, startPoint x: 54, startPoint y: 101, endPoint x: 57, endPoint y: 99, distance: 3.8
click at [54, 101] on link "**Jessica Alexander" at bounding box center [52, 100] width 42 height 5
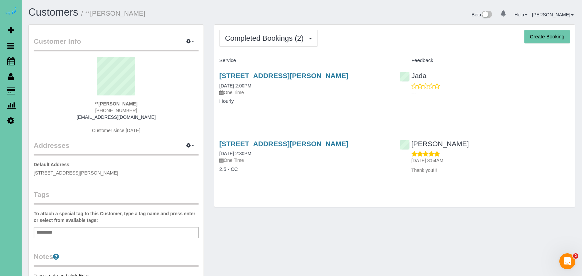
click at [545, 40] on button "Create Booking" at bounding box center [548, 37] width 46 height 14
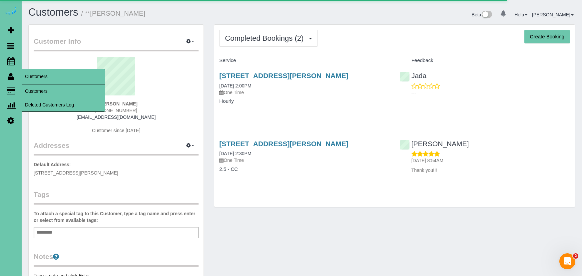
select select "NE"
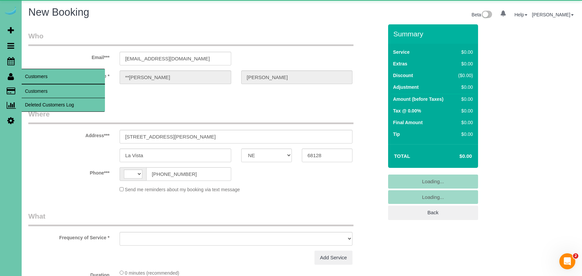
select select "string:US"
select select "object:8734"
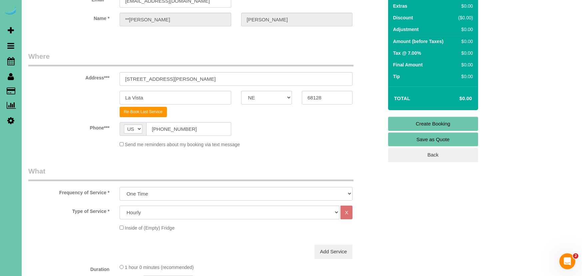
scroll to position [58, 0]
select select "160"
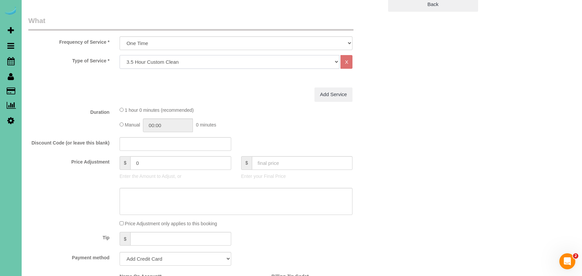
scroll to position [215, 0]
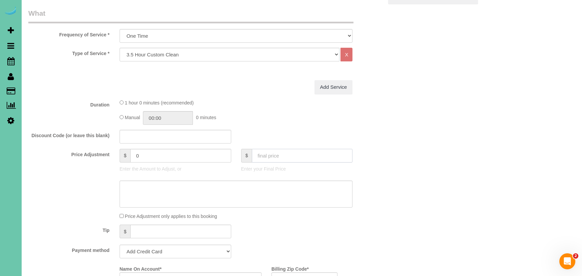
click at [287, 155] on input "text" at bounding box center [302, 156] width 101 height 14
type input "0"
type input "01:00"
type input "-195"
click at [157, 118] on input "01:00" at bounding box center [168, 118] width 50 height 14
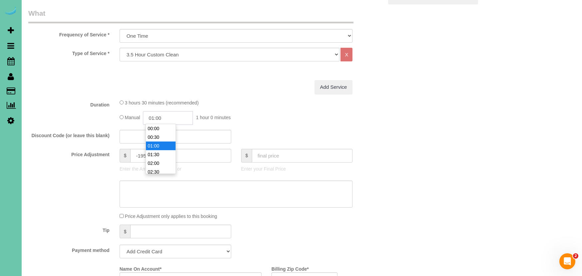
scroll to position [9, 0]
click at [161, 134] on li "01:00" at bounding box center [161, 137] width 30 height 9
click at [176, 117] on input "01:00" at bounding box center [168, 118] width 50 height 14
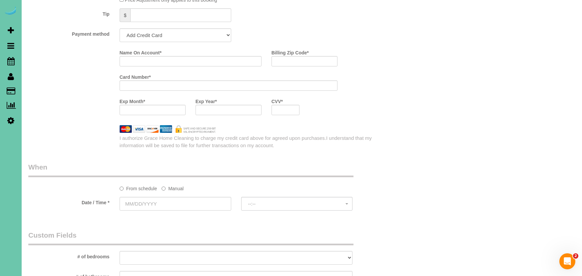
scroll to position [435, 0]
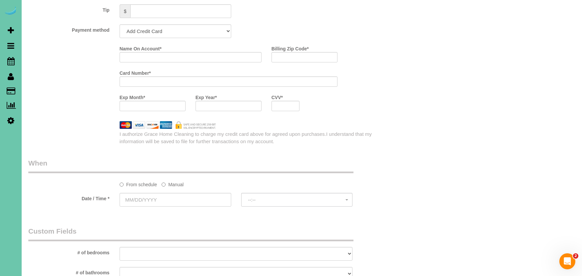
type input "01:45"
select select "string:check"
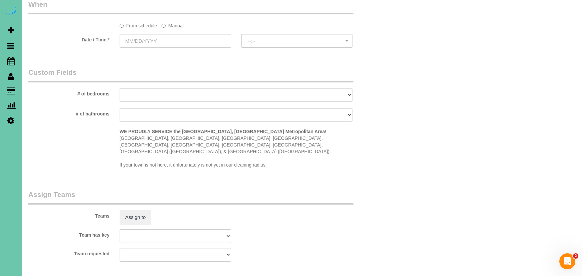
click at [170, 27] on label "Manual" at bounding box center [173, 24] width 22 height 9
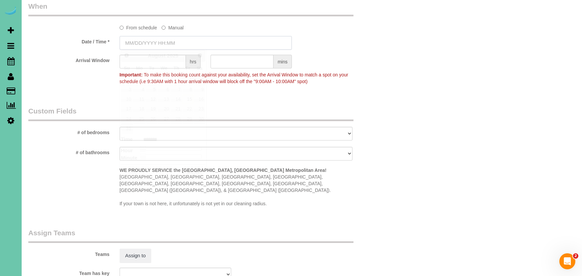
click at [165, 38] on input "text" at bounding box center [206, 43] width 172 height 14
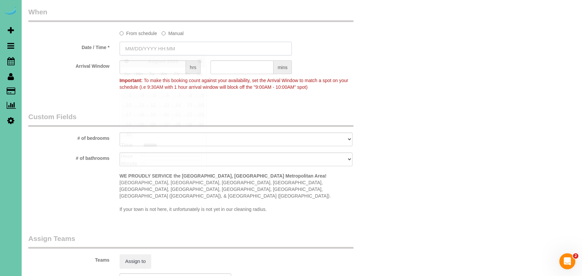
scroll to position [484, 0]
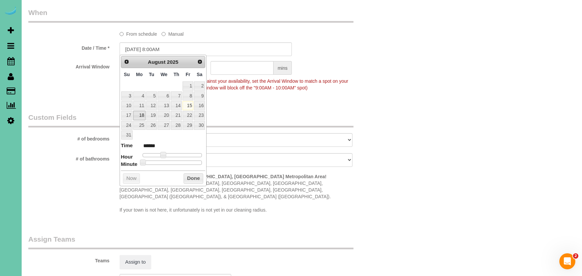
click at [140, 113] on link "18" at bounding box center [139, 115] width 12 height 9
type input "08/18/2025 9:00AM"
type input "******"
type input "08/18/2025 10:00AM"
type input "*******"
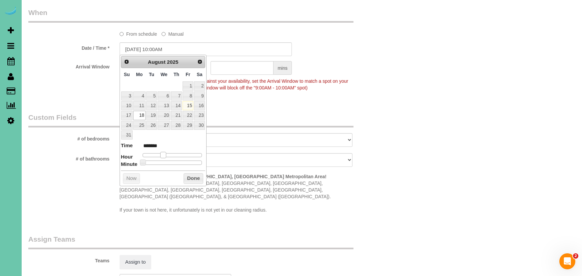
type input "08/18/2025 11:00AM"
type input "*******"
type input "08/18/2025 12:00PM"
type input "*******"
type input "08/18/2025 1:00PM"
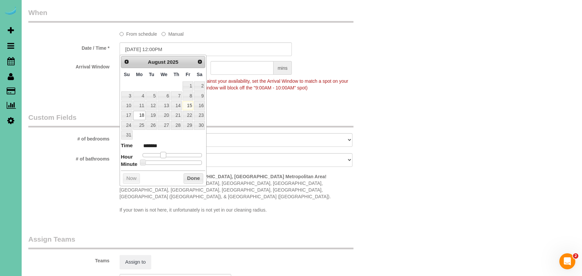
type input "******"
type input "08/18/2025 2:00PM"
type input "******"
type input "08/18/2025 3:00PM"
type input "******"
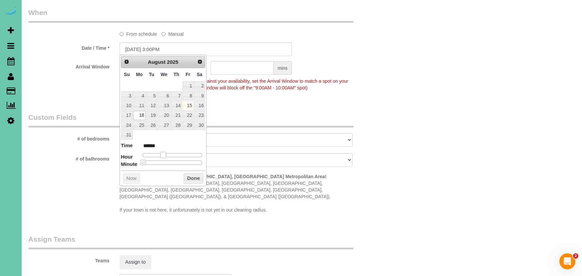
type input "08/18/2025 4:00PM"
type input "******"
type input "08/18/2025 3:00PM"
type input "******"
type input "08/18/2025 2:00PM"
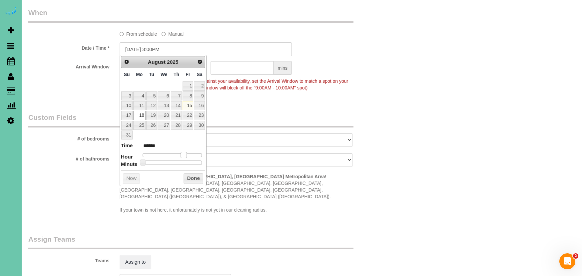
type input "******"
drag, startPoint x: 164, startPoint y: 152, endPoint x: 184, endPoint y: 157, distance: 20.9
click at [180, 153] on span at bounding box center [179, 155] width 6 height 6
drag, startPoint x: 200, startPoint y: 178, endPoint x: 206, endPoint y: 156, distance: 22.5
click at [199, 177] on button "Done" at bounding box center [194, 178] width 20 height 11
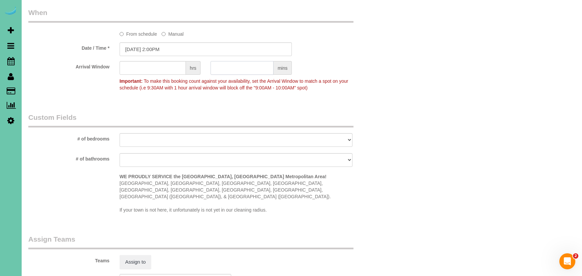
click at [234, 69] on input "text" at bounding box center [242, 68] width 63 height 14
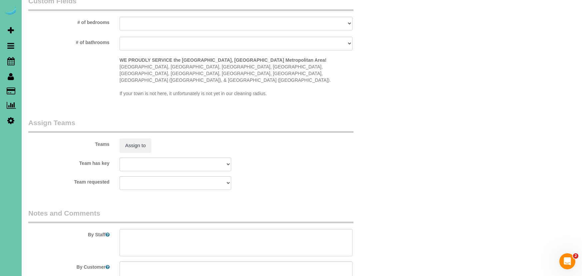
scroll to position [606, 0]
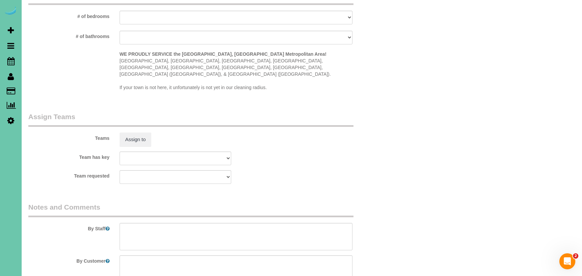
type input "30"
click at [149, 223] on textarea at bounding box center [236, 236] width 233 height 27
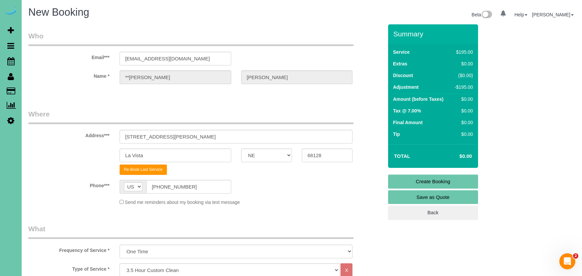
scroll to position [0, 0]
type textarea "**final cleaning of the house before it closes - please make it sparkle** 1. ac…"
click at [404, 183] on link "Create Booking" at bounding box center [433, 181] width 90 height 14
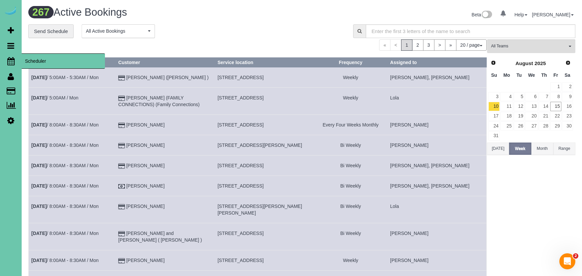
drag, startPoint x: 9, startPoint y: 63, endPoint x: 13, endPoint y: 62, distance: 4.0
click at [8, 63] on icon at bounding box center [10, 61] width 7 height 8
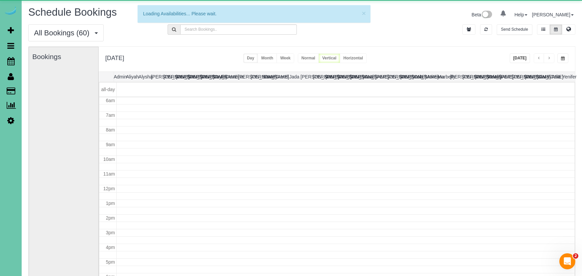
click at [564, 57] on span "button" at bounding box center [563, 58] width 4 height 4
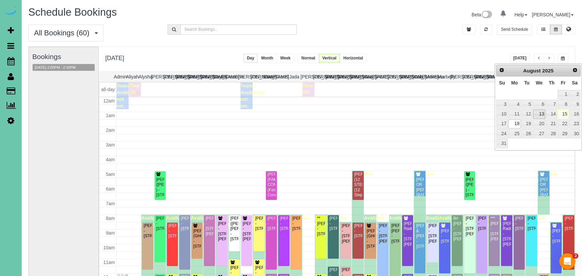
scroll to position [88, 0]
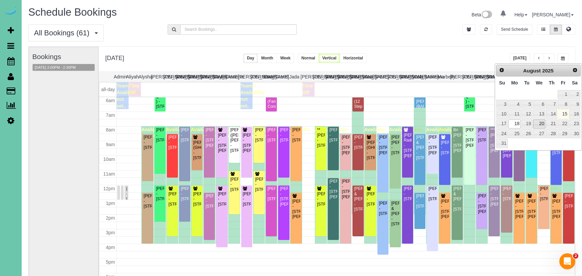
click at [544, 124] on link "20" at bounding box center [539, 123] width 13 height 9
type input "**********"
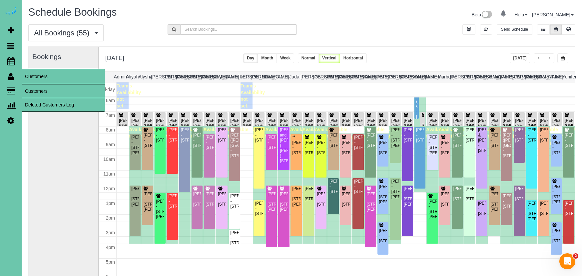
click at [27, 87] on link "Customers" at bounding box center [63, 90] width 83 height 13
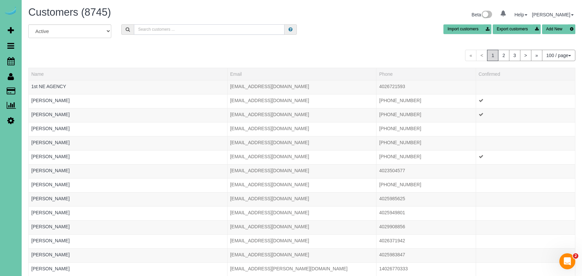
click at [168, 30] on input "text" at bounding box center [209, 29] width 151 height 10
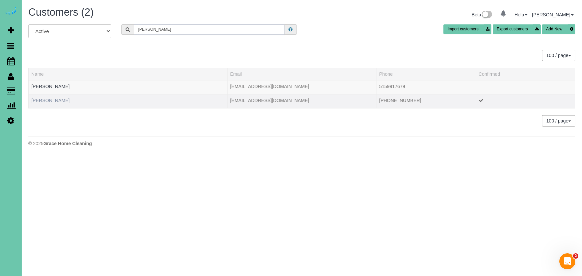
type input "menke"
click at [44, 101] on link "Christine Menke" at bounding box center [50, 100] width 38 height 5
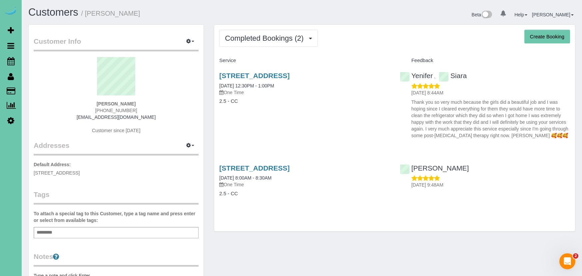
click at [288, 71] on div "12757 Augusta Plaza #305, Omaha, NE 68144 09/25/2024 12:30PM - 1:00PM One Time …" at bounding box center [304, 91] width 180 height 51
click at [290, 76] on link "12757 Augusta Plaza #305, Omaha, NE 68144" at bounding box center [254, 76] width 70 height 8
click at [290, 75] on link "12757 Augusta Plaza #305, Omaha, NE 68144" at bounding box center [254, 76] width 70 height 8
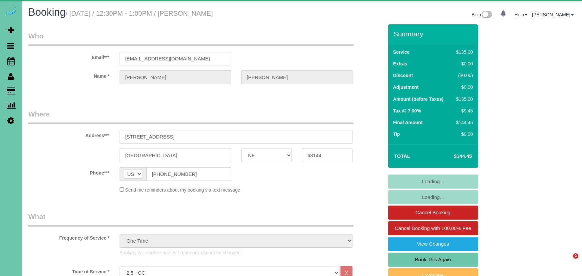
select select "NE"
select select "string:fspay-0ce26abd-7477-42f0-8c75-0c9da854e52e"
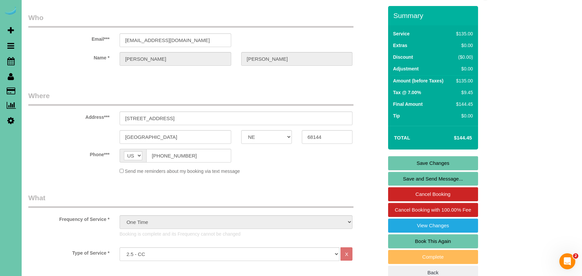
click at [417, 239] on link "Book This Again" at bounding box center [433, 241] width 90 height 14
select select "NE"
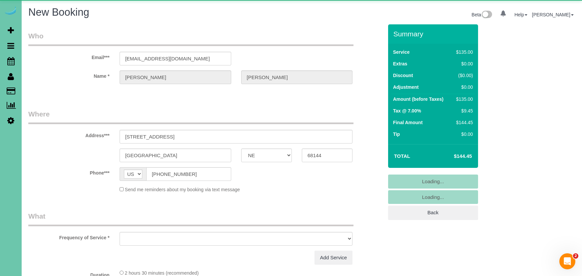
select select "object:1425"
select select "string:fspay-0ce26abd-7477-42f0-8c75-0c9da854e52e"
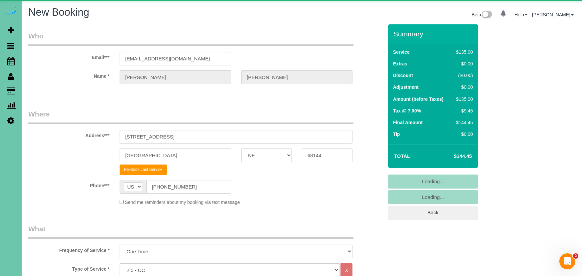
select select "object:1644"
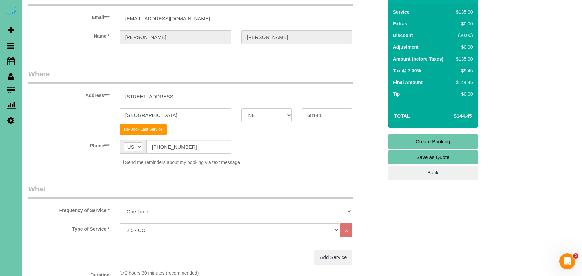
scroll to position [41, 0]
select select "159"
drag, startPoint x: 38, startPoint y: 140, endPoint x: 47, endPoint y: 138, distance: 8.9
click at [38, 140] on label "Phone***" at bounding box center [68, 143] width 91 height 9
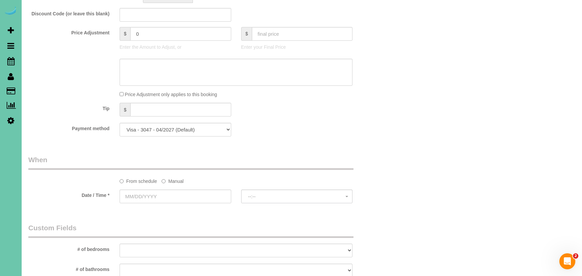
scroll to position [340, 0]
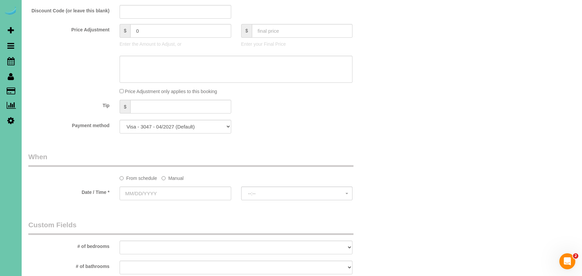
click at [172, 176] on label "Manual" at bounding box center [173, 176] width 22 height 9
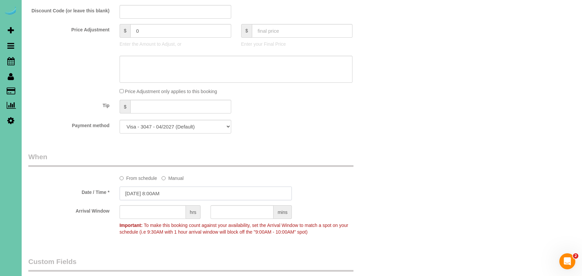
click at [157, 196] on input "[DATE] 8:00AM" at bounding box center [206, 193] width 172 height 14
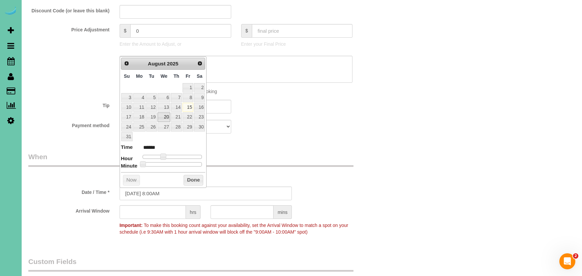
click at [166, 116] on link "20" at bounding box center [164, 116] width 13 height 9
type input "08/20/2025 9:00AM"
type input "******"
type input "08/20/2025 10:00AM"
type input "*******"
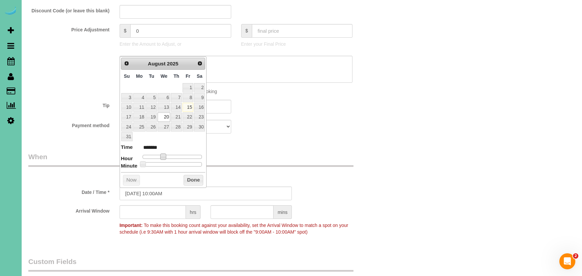
type input "08/20/2025 11:00AM"
type input "*******"
type input "08/20/2025 12:00PM"
type input "*******"
type input "08/20/2025 1:00PM"
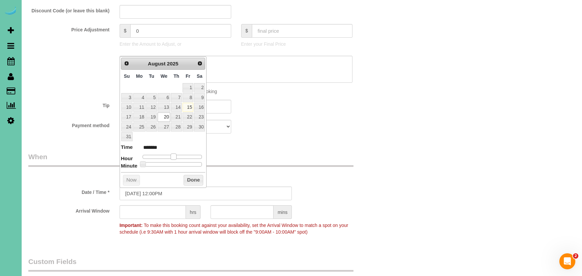
type input "******"
drag, startPoint x: 163, startPoint y: 153, endPoint x: 175, endPoint y: 153, distance: 12.3
click at [176, 154] on span at bounding box center [176, 156] width 6 height 6
drag, startPoint x: 159, startPoint y: 194, endPoint x: 170, endPoint y: 191, distance: 12.0
click at [159, 194] on input "08/20/2025 1:00PM" at bounding box center [206, 193] width 172 height 14
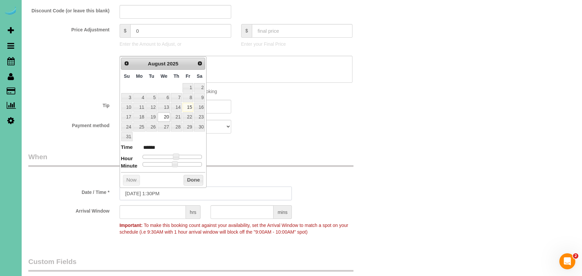
type input "08/20/2025 1:30PM"
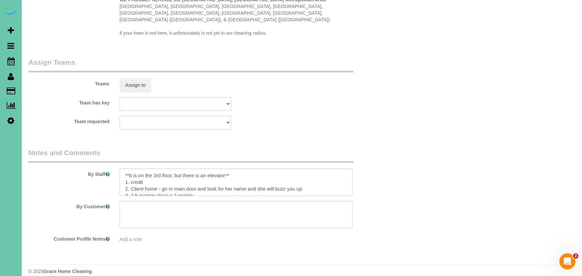
scroll to position [8, 0]
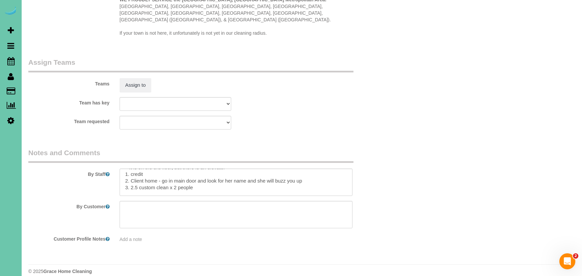
type input "30"
drag, startPoint x: 199, startPoint y: 180, endPoint x: 172, endPoint y: 179, distance: 27.0
click at [172, 179] on textarea at bounding box center [236, 181] width 233 height 27
drag, startPoint x: 163, startPoint y: 173, endPoint x: 132, endPoint y: 172, distance: 31.3
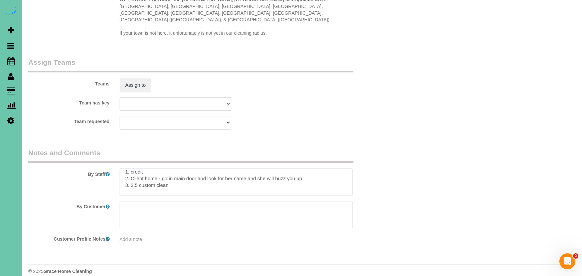
click at [132, 172] on textarea at bounding box center [236, 181] width 233 height 27
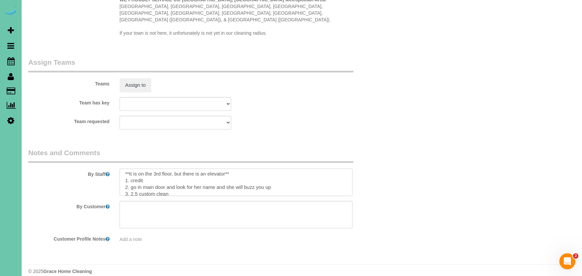
scroll to position [4, 0]
drag, startPoint x: 268, startPoint y: 176, endPoint x: 132, endPoint y: 178, distance: 136.6
click at [132, 178] on textarea at bounding box center [236, 181] width 233 height 27
type textarea "**It is on the 3rd floor, but there is an elevator** 1. credit 2. code for door…"
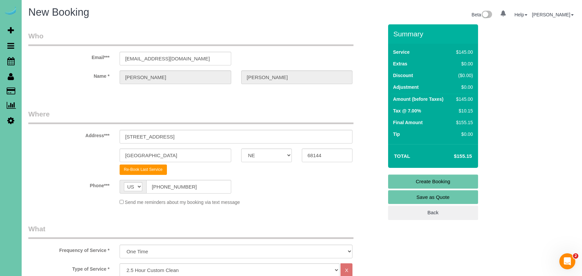
scroll to position [0, 0]
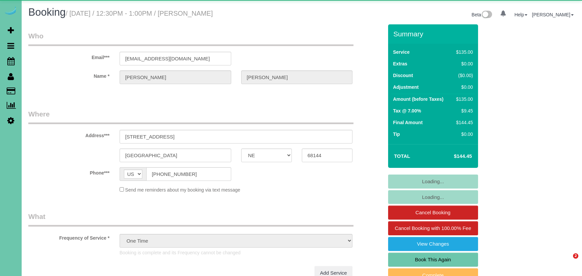
select select "NE"
select select "string:fspay-0ce26abd-7477-42f0-8c75-0c9da854e52e"
select select "object:860"
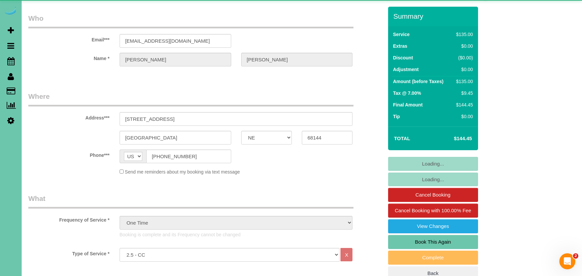
scroll to position [17, 0]
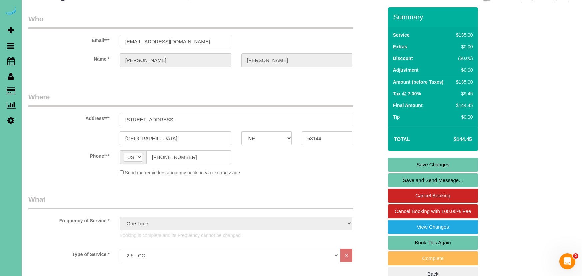
click at [451, 240] on link "Book This Again" at bounding box center [433, 242] width 90 height 14
select select "NE"
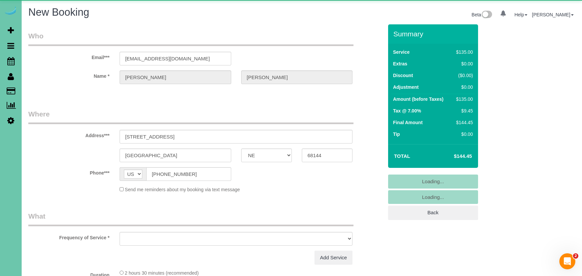
select select "object:1632"
select select "string:fspay-0ce26abd-7477-42f0-8c75-0c9da854e52e"
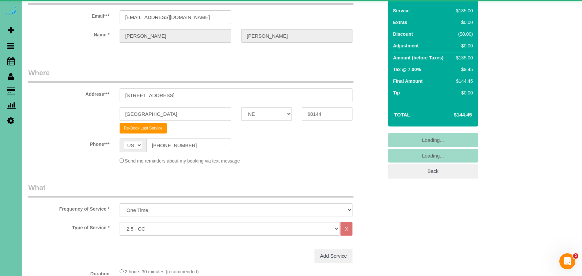
select select "object:1641"
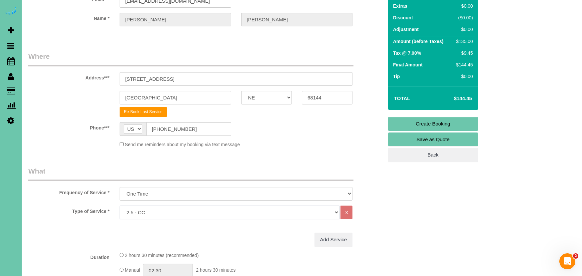
select select "159"
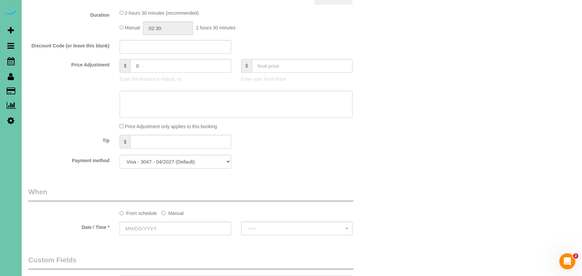
scroll to position [305, 0]
click at [180, 213] on label "Manual" at bounding box center [173, 211] width 22 height 9
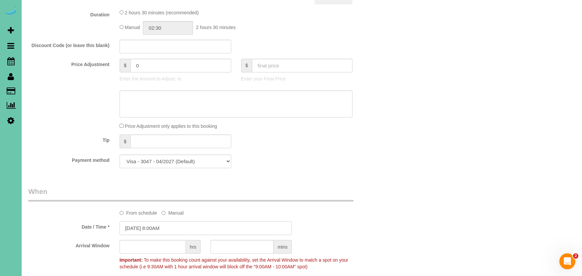
click at [175, 227] on input "[DATE] 8:00AM" at bounding box center [206, 228] width 172 height 14
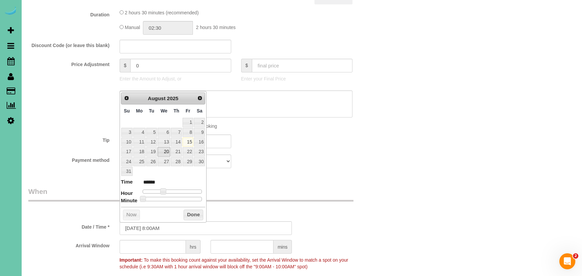
click at [167, 152] on link "20" at bounding box center [164, 151] width 13 height 9
click at [159, 228] on input "[DATE] 8:00AM" at bounding box center [206, 228] width 172 height 14
type input "[DATE] 8:30AM"
drag, startPoint x: 370, startPoint y: 177, endPoint x: 341, endPoint y: 186, distance: 30.4
click at [370, 177] on div "Who Email*** [EMAIL_ADDRESS][DOMAIN_NAME] Name * [PERSON_NAME] Where Address***…" at bounding box center [205, 167] width 365 height 897
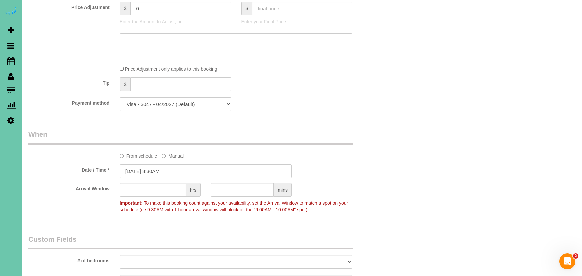
scroll to position [363, 0]
click at [253, 189] on input "text" at bounding box center [242, 189] width 63 height 14
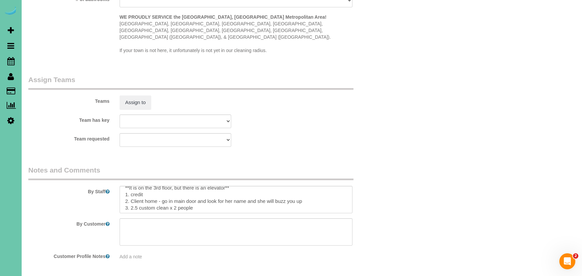
scroll to position [10, 0]
type input "30"
drag, startPoint x: 194, startPoint y: 194, endPoint x: 173, endPoint y: 193, distance: 21.7
click at [170, 193] on textarea at bounding box center [236, 199] width 233 height 27
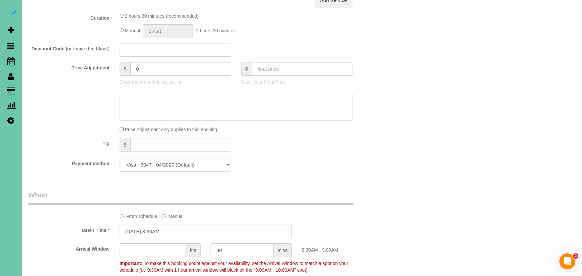
scroll to position [303, 0]
type textarea "**It is on the 3rd floor, but there is an elevator** 1. credit 2. Client home -…"
select select "string:fspay"
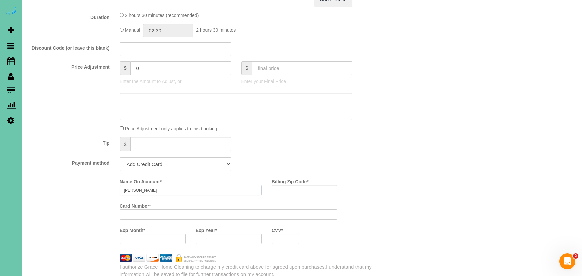
type input "Christine Meneke"
type input "68144"
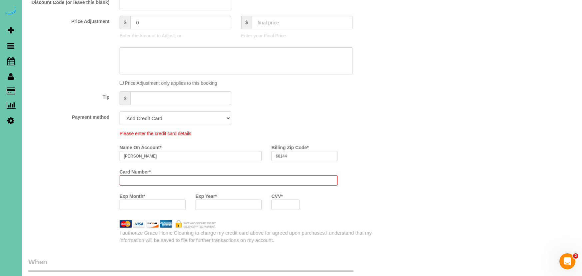
scroll to position [376, 0]
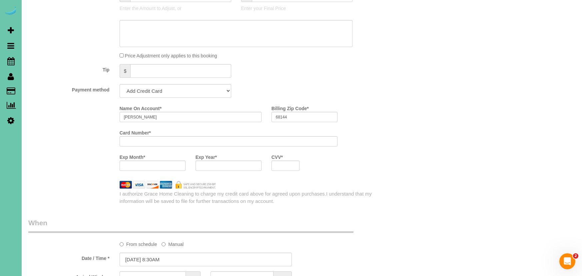
click at [138, 197] on div "Name On Account * Christine Meneke Billing Zip Code * 68144 Card Number * Exp M…" at bounding box center [205, 154] width 355 height 102
drag, startPoint x: 147, startPoint y: 168, endPoint x: 226, endPoint y: 169, distance: 79.3
click at [226, 169] on div at bounding box center [229, 165] width 66 height 10
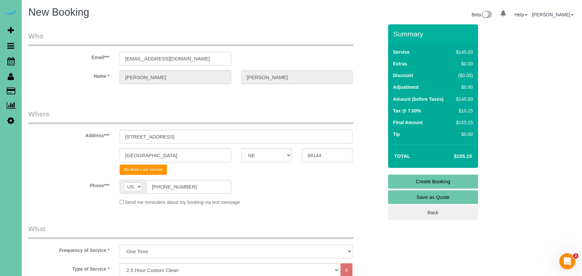
scroll to position [0, 0]
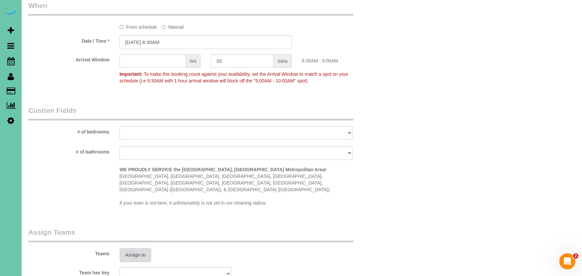
click at [129, 248] on button "Assign to" at bounding box center [136, 255] width 32 height 14
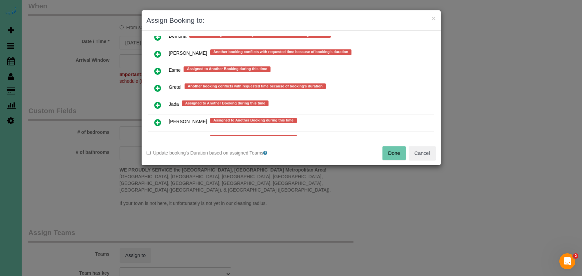
scroll to position [262, 0]
click at [158, 103] on icon at bounding box center [157, 105] width 7 height 8
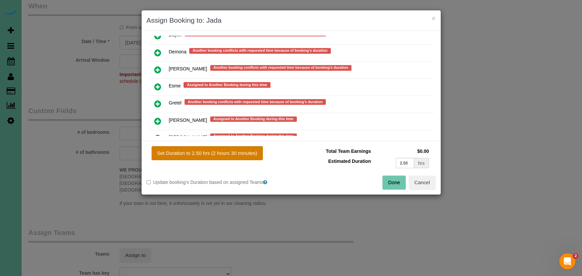
drag, startPoint x: 200, startPoint y: 153, endPoint x: 242, endPoint y: 159, distance: 43.1
click at [202, 152] on button "Set Duration to 2.50 hrs (2 hours 30 minutes)" at bounding box center [207, 153] width 111 height 14
type input "2.50"
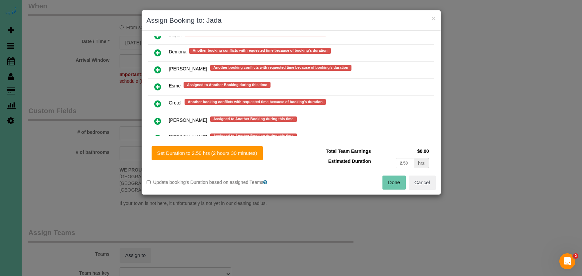
drag, startPoint x: 397, startPoint y: 185, endPoint x: 388, endPoint y: 152, distance: 33.9
click at [397, 185] on button "Done" at bounding box center [394, 182] width 23 height 14
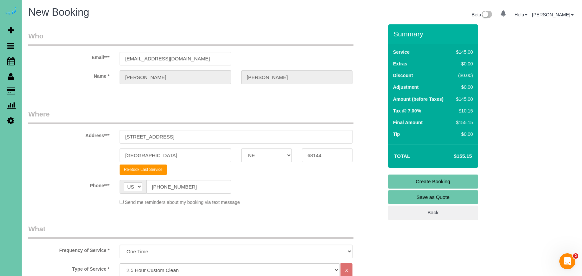
scroll to position [0, 0]
click at [402, 176] on link "Create Booking" at bounding box center [433, 181] width 90 height 14
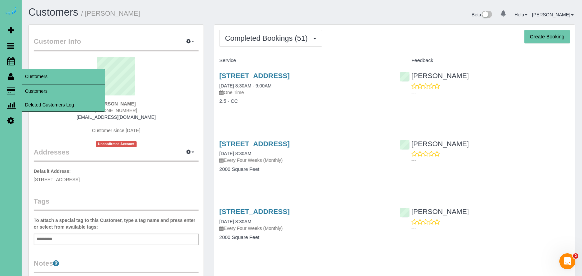
click at [48, 89] on link "Customers" at bounding box center [63, 90] width 83 height 13
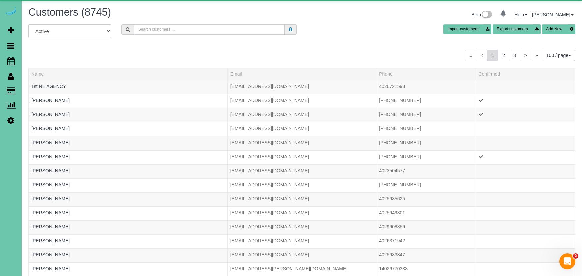
click at [150, 29] on input "text" at bounding box center [209, 29] width 151 height 10
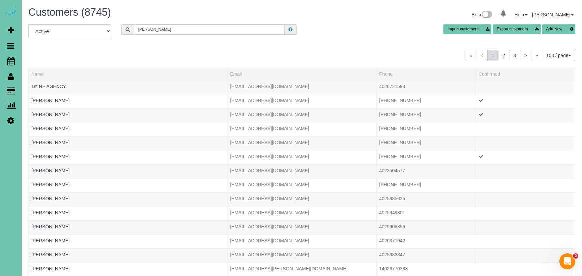
type input "[PERSON_NAME] [PERSON_NAME]"
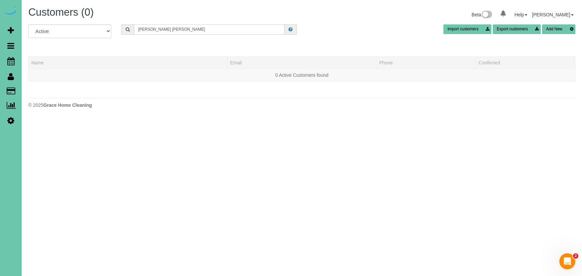
drag, startPoint x: 158, startPoint y: 30, endPoint x: 112, endPoint y: 25, distance: 45.5
click at [113, 25] on div "All Active Archived [PERSON_NAME] sk Import customers Export customers Add New" at bounding box center [301, 33] width 557 height 19
drag, startPoint x: 163, startPoint y: 29, endPoint x: 96, endPoint y: 24, distance: 67.2
click at [96, 24] on div "Customers (0) Beta 0 Your Notifications You have 0 alerts Help Help Docs Take a…" at bounding box center [302, 59] width 561 height 118
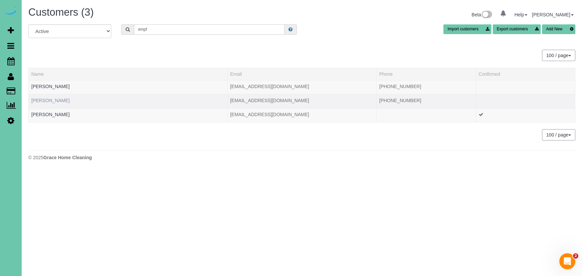
type input "empf"
drag, startPoint x: 49, startPoint y: 101, endPoint x: 56, endPoint y: 101, distance: 7.0
click at [50, 101] on link "Sara Kempf" at bounding box center [50, 100] width 38 height 5
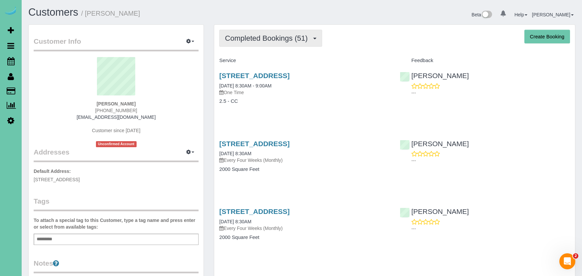
click at [257, 38] on span "Completed Bookings (51)" at bounding box center [268, 38] width 86 height 8
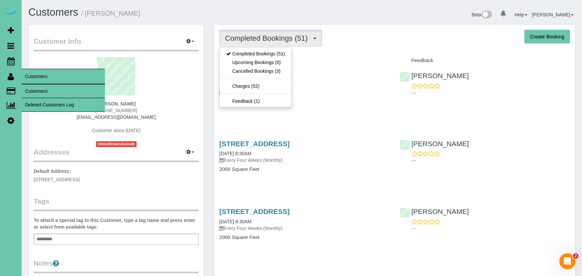
click at [34, 95] on link "Customers" at bounding box center [63, 90] width 83 height 13
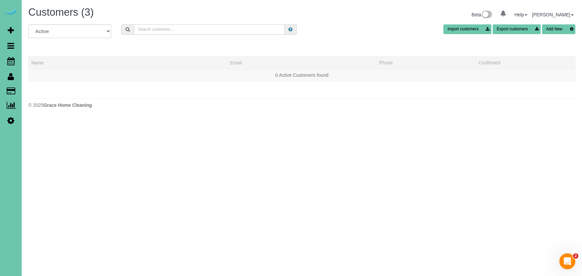
click at [154, 28] on input "text" at bounding box center [209, 29] width 151 height 10
type input "s"
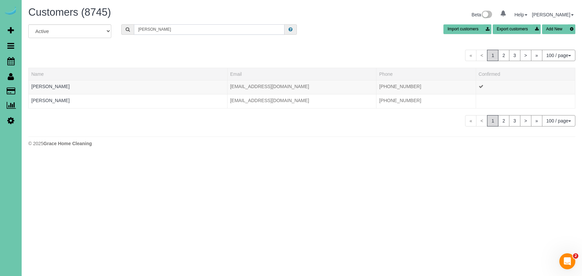
drag, startPoint x: 108, startPoint y: 25, endPoint x: 101, endPoint y: 24, distance: 7.0
click at [101, 24] on div "All Active Archived pam s Import customers Export customers Add New" at bounding box center [301, 33] width 557 height 19
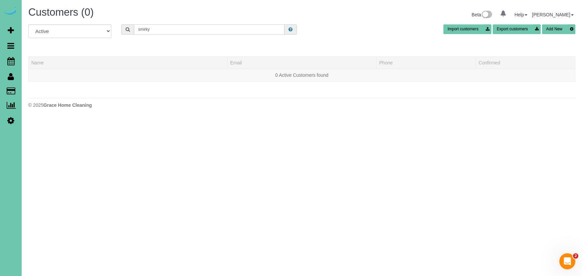
drag, startPoint x: 100, startPoint y: 21, endPoint x: 77, endPoint y: 15, distance: 23.4
click at [77, 15] on div "Customers (0) Beta 0 Your Notifications You have 0 alerts Help Help Docs Take a…" at bounding box center [302, 59] width 561 height 118
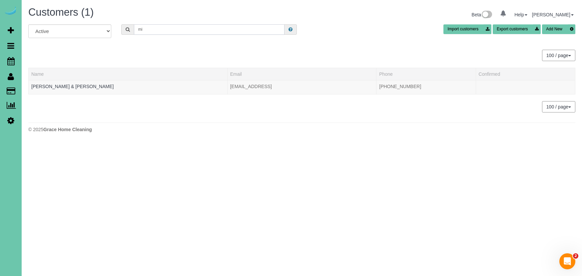
type input "m"
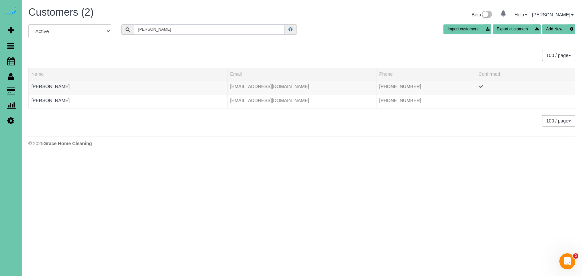
drag, startPoint x: 154, startPoint y: 29, endPoint x: 88, endPoint y: 23, distance: 66.3
click at [88, 23] on div "Customers (2) Beta 0 Your Notifications You have 0 alerts Help Help Docs Take a…" at bounding box center [302, 78] width 561 height 156
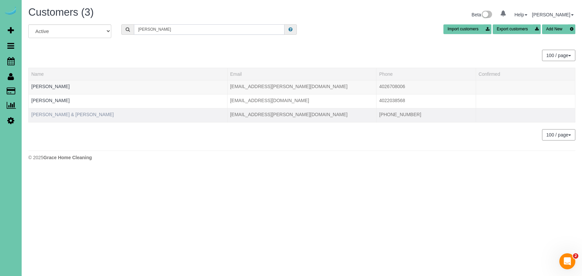
type input "mike s"
click at [55, 116] on link "Pam & Mike Smiricky" at bounding box center [72, 114] width 82 height 5
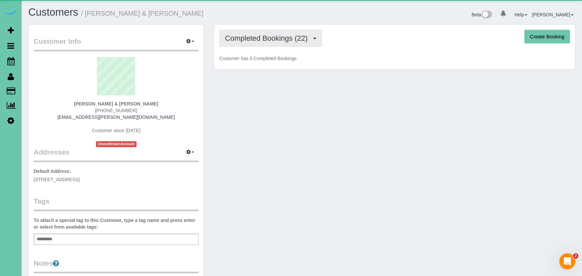
click at [276, 38] on span "Completed Bookings (22)" at bounding box center [268, 38] width 86 height 8
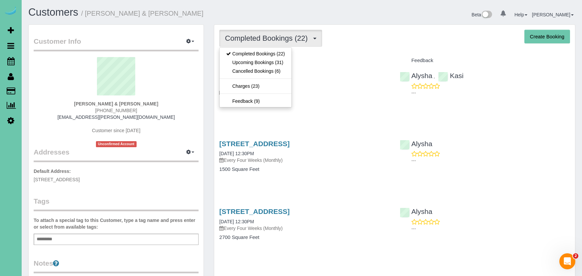
click at [384, 43] on div "Completed Bookings (22) Completed Bookings (22) Upcoming Bookings (31) Cancelle…" at bounding box center [394, 38] width 351 height 17
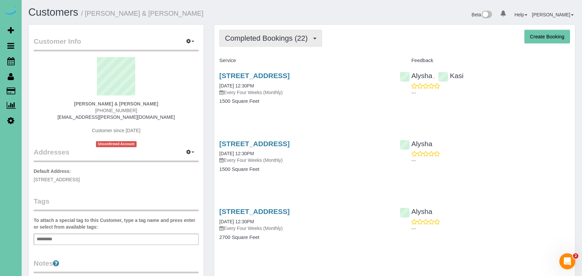
click at [291, 35] on span "Completed Bookings (22)" at bounding box center [268, 38] width 86 height 8
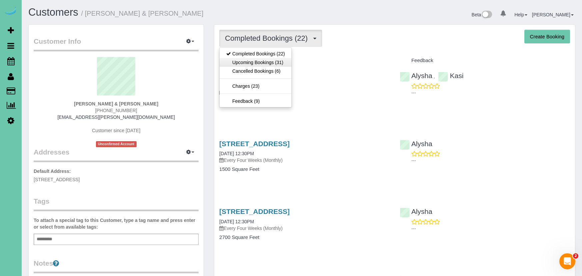
click at [288, 63] on link "Upcoming Bookings (31)" at bounding box center [256, 62] width 72 height 9
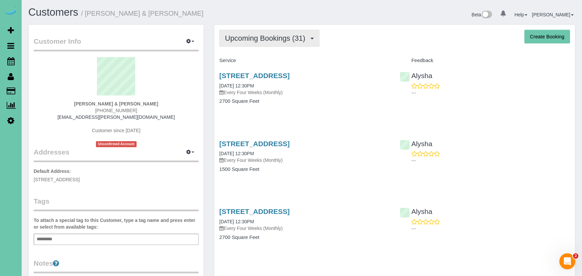
click at [261, 40] on span "Upcoming Bookings (31)" at bounding box center [267, 38] width 84 height 8
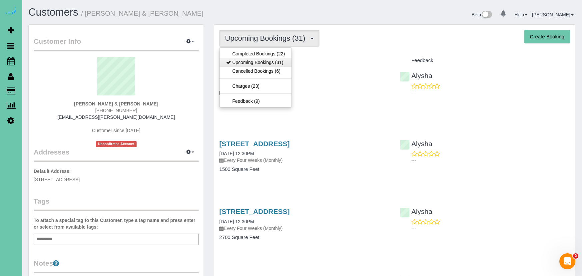
click at [262, 58] on link "Upcoming Bookings (31)" at bounding box center [256, 62] width 72 height 9
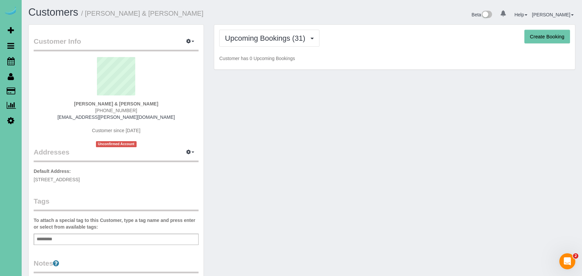
drag, startPoint x: 267, startPoint y: 42, endPoint x: 266, endPoint y: 51, distance: 8.7
click at [267, 42] on button "Upcoming Bookings (31)" at bounding box center [269, 38] width 100 height 17
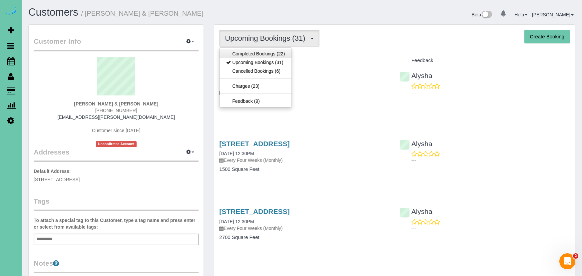
click at [264, 55] on link "Completed Bookings (22)" at bounding box center [256, 53] width 72 height 9
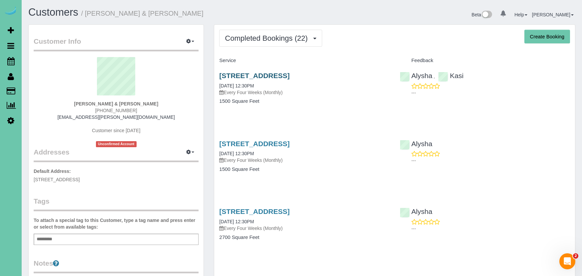
click at [272, 75] on link "1828 N 132nd Ave, Omaha, NE 68154" at bounding box center [254, 76] width 70 height 8
click at [261, 45] on button "Completed Bookings (22)" at bounding box center [270, 38] width 103 height 17
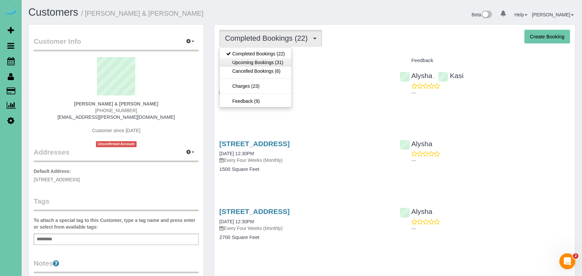
click at [262, 63] on link "Upcoming Bookings (31)" at bounding box center [256, 62] width 72 height 9
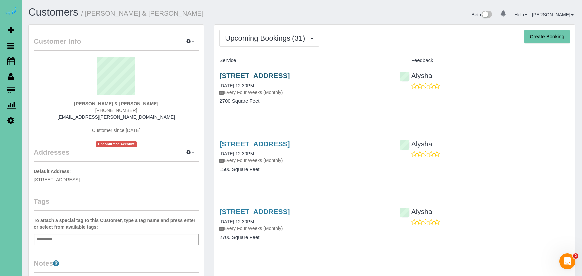
click at [247, 73] on link "1828 N 132nd Ave, Omaha, NE 68154" at bounding box center [254, 76] width 70 height 8
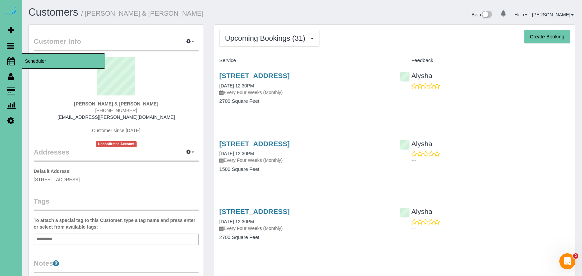
click at [10, 60] on icon at bounding box center [10, 61] width 7 height 8
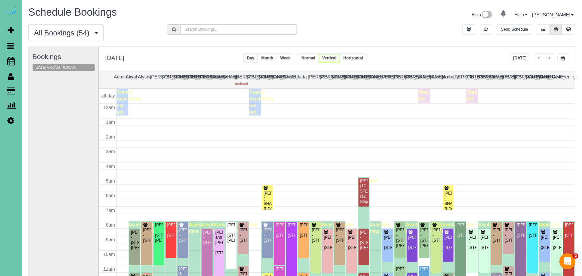
scroll to position [88, 0]
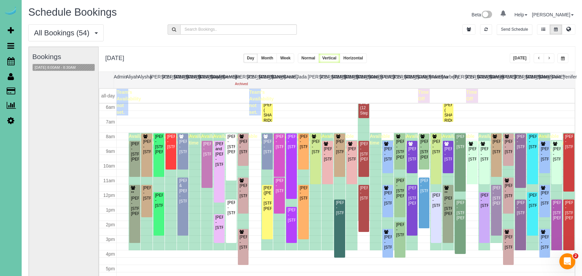
click at [563, 57] on span "button" at bounding box center [563, 58] width 4 height 4
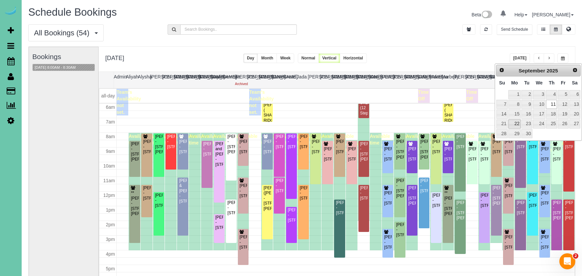
click at [515, 122] on link "22" at bounding box center [515, 123] width 12 height 9
type input "**********"
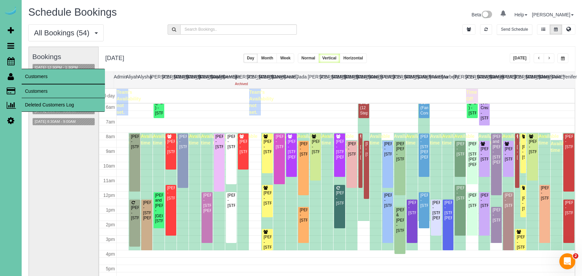
drag, startPoint x: 35, startPoint y: 88, endPoint x: 47, endPoint y: 80, distance: 14.8
click at [35, 88] on link "Customers" at bounding box center [63, 90] width 83 height 13
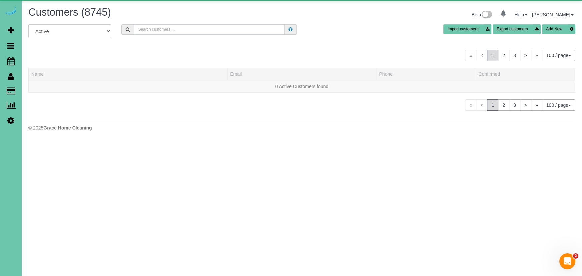
click at [184, 29] on input "text" at bounding box center [209, 29] width 151 height 10
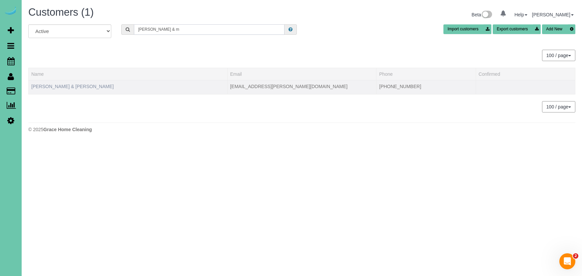
type input "pam & m"
click at [55, 89] on link "Pam & Mike Smiricky" at bounding box center [72, 86] width 82 height 5
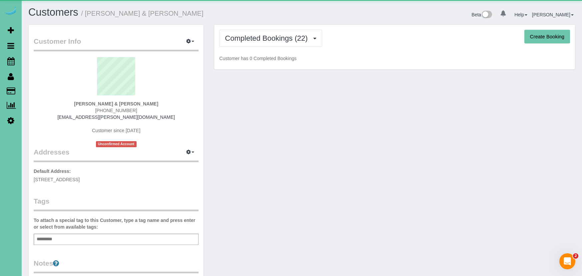
drag, startPoint x: 258, startPoint y: 39, endPoint x: 266, endPoint y: 49, distance: 11.9
click at [259, 40] on span "Completed Bookings (22)" at bounding box center [268, 38] width 86 height 8
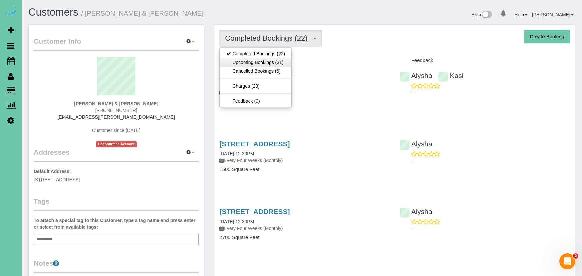
click at [266, 62] on link "Upcoming Bookings (31)" at bounding box center [256, 62] width 72 height 9
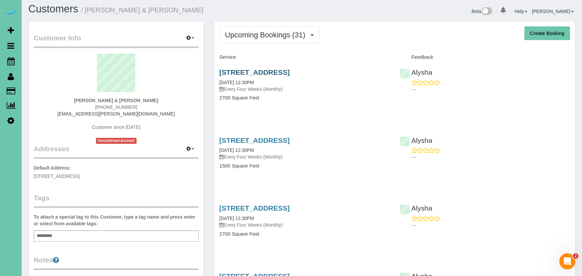
scroll to position [4, 0]
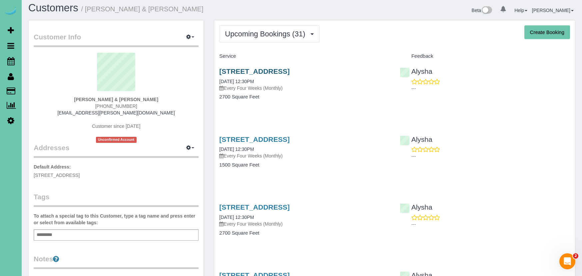
click at [265, 69] on link "1828 N 132nd Ave, Omaha, NE 68154" at bounding box center [254, 71] width 70 height 8
click at [273, 68] on link "1828 N 132nd Ave, Omaha, NE 68154" at bounding box center [254, 72] width 70 height 8
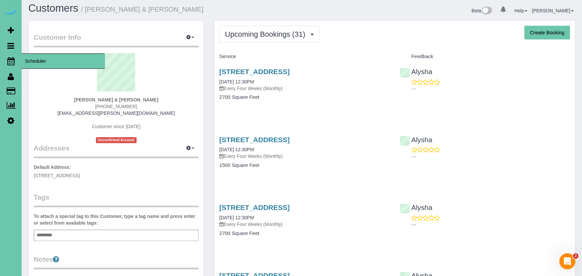
drag, startPoint x: 12, startPoint y: 60, endPoint x: 60, endPoint y: 61, distance: 48.3
click at [12, 60] on icon at bounding box center [10, 61] width 7 height 8
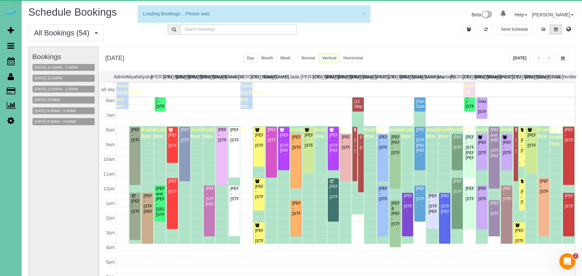
scroll to position [88, 0]
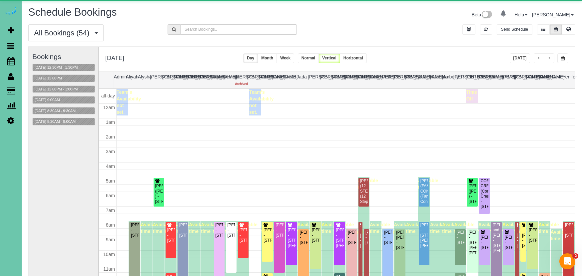
click at [563, 58] on span "button" at bounding box center [563, 58] width 4 height 4
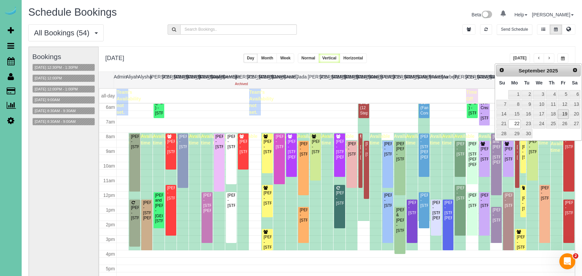
click at [564, 111] on link "19" at bounding box center [563, 113] width 11 height 9
type input "**********"
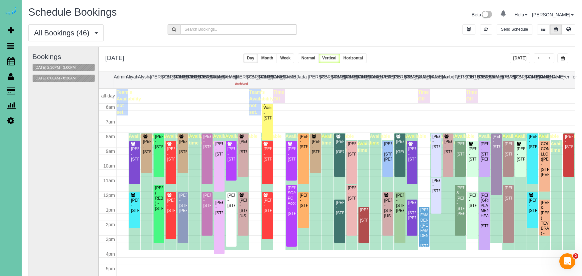
click at [68, 78] on button "[DATE] 8:00AM - 8:30AM" at bounding box center [55, 78] width 45 height 7
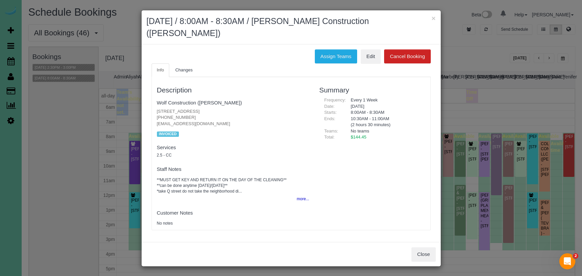
click at [419, 247] on button "Close" at bounding box center [424, 254] width 24 height 14
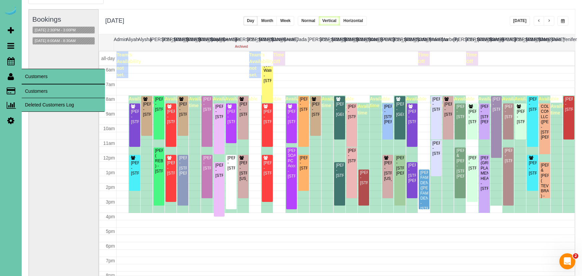
drag, startPoint x: 39, startPoint y: 90, endPoint x: 46, endPoint y: 87, distance: 7.8
click at [39, 90] on link "Customers" at bounding box center [63, 90] width 83 height 13
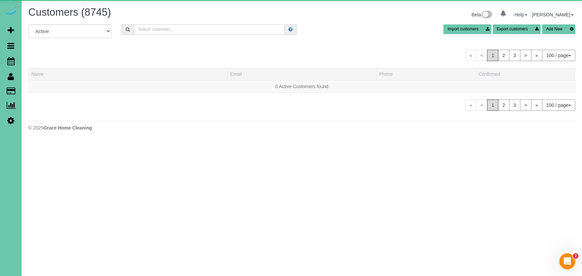
click at [165, 31] on input "text" at bounding box center [209, 29] width 151 height 10
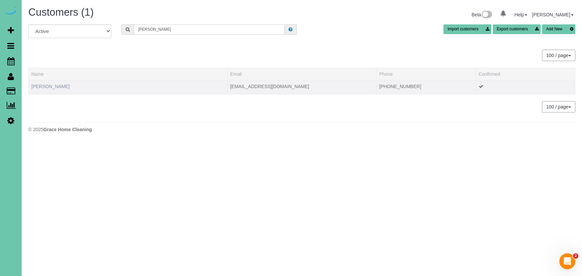
type input "lindsey f"
click at [46, 86] on link "Lindsey Feala" at bounding box center [50, 86] width 38 height 5
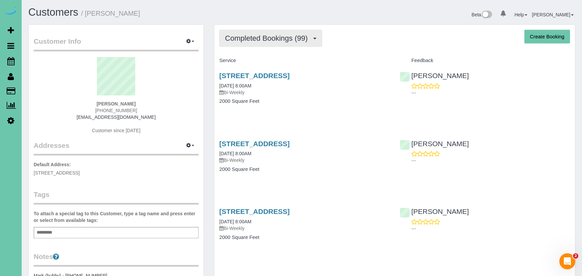
click at [266, 41] on span "Completed Bookings (99)" at bounding box center [268, 38] width 86 height 8
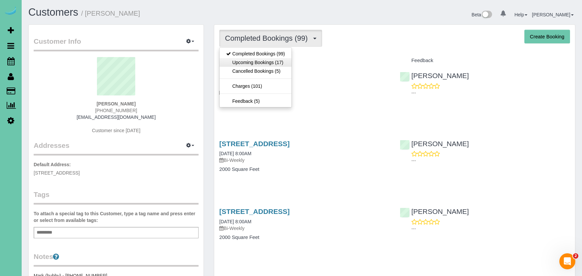
click at [259, 60] on link "Upcoming Bookings (17)" at bounding box center [256, 62] width 72 height 9
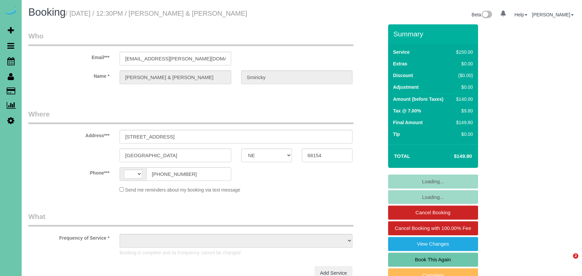
select select "NE"
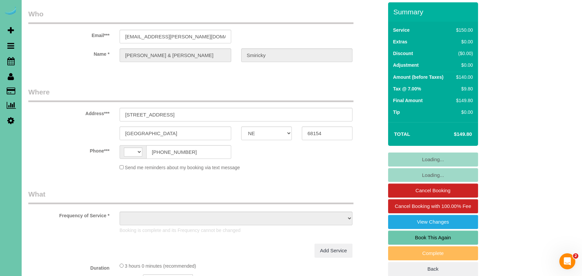
select select "string:[GEOGRAPHIC_DATA]"
select select "object:630"
select select "string:fspay-23e022f9-b3cf-402b-a0dd-c7f25a4893ca"
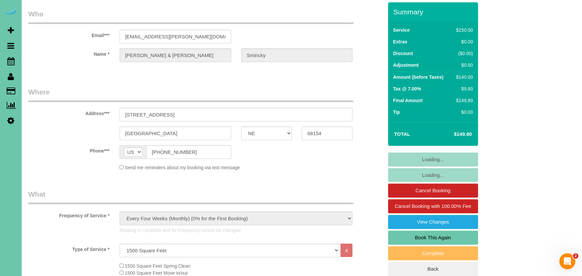
scroll to position [24, 0]
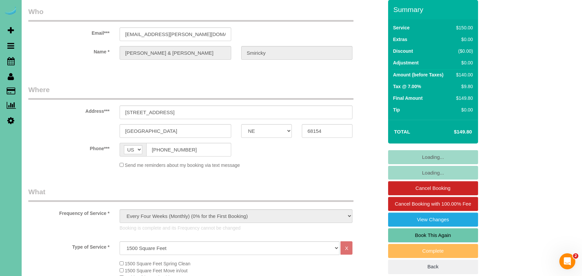
select select "object:717"
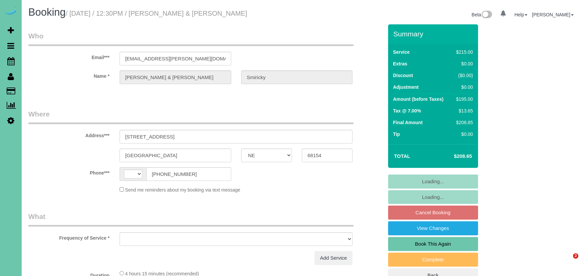
select select "NE"
select select "string:[GEOGRAPHIC_DATA]"
select select "object:617"
select select "string:fspay-23e022f9-b3cf-402b-a0dd-c7f25a4893ca"
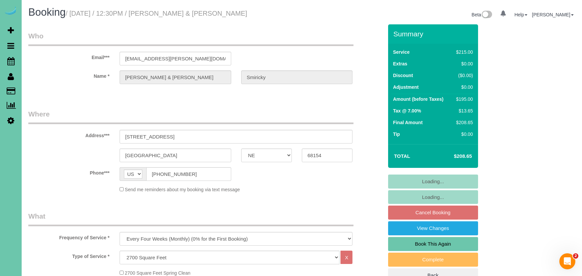
select select "object:650"
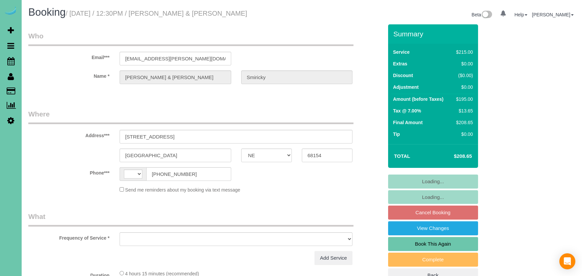
select select "NE"
select select "string:[GEOGRAPHIC_DATA]"
select select "object:617"
select select "string:fspay-23e022f9-b3cf-402b-a0dd-c7f25a4893ca"
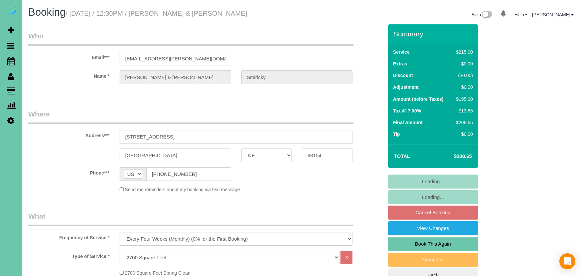
select select "object:664"
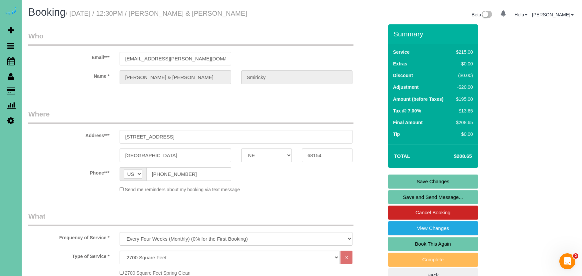
click at [428, 242] on link "Book This Again" at bounding box center [433, 244] width 90 height 14
select select "NE"
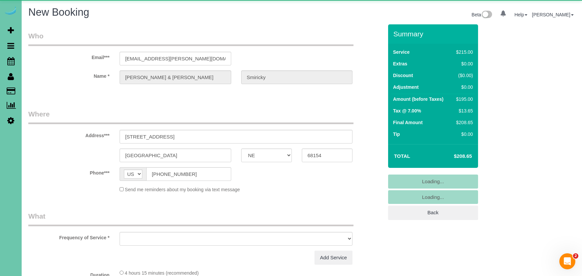
select select "object:1430"
select select "string:fspay-23e022f9-b3cf-402b-a0dd-c7f25a4893ca"
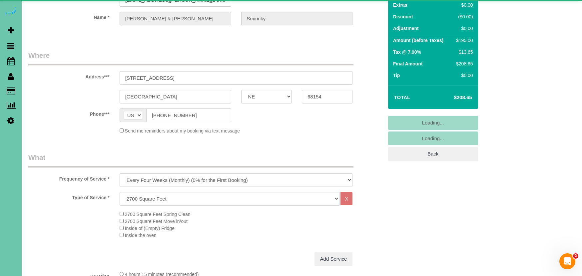
scroll to position [60, 0]
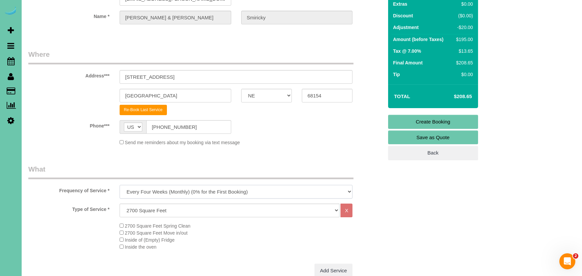
select select "object:1659"
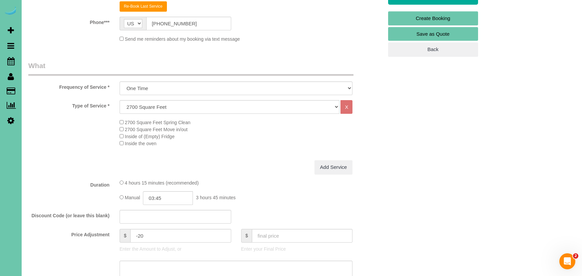
scroll to position [165, 0]
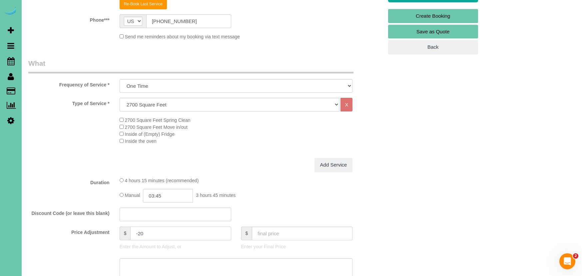
click at [141, 231] on input "-20" at bounding box center [180, 233] width 101 height 14
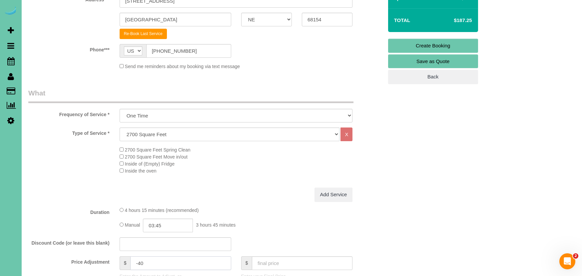
scroll to position [136, 0]
type input "-40"
click at [172, 224] on input "03:45" at bounding box center [168, 225] width 50 height 14
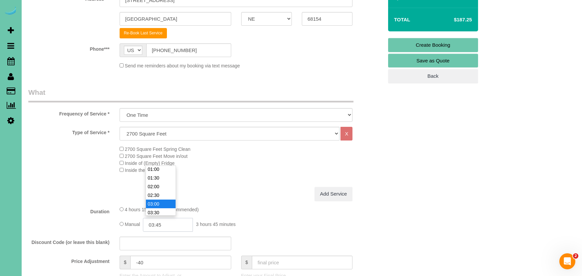
scroll to position [23, 0]
type input "03:30"
drag, startPoint x: 160, startPoint y: 205, endPoint x: 191, endPoint y: 196, distance: 32.3
click at [160, 205] on li "03:30" at bounding box center [161, 208] width 30 height 9
click at [239, 183] on div "Type of Service * Hourly 2.5 Hour Custom Clean 3.5 Hour Custom Clean commercial…" at bounding box center [205, 157] width 355 height 60
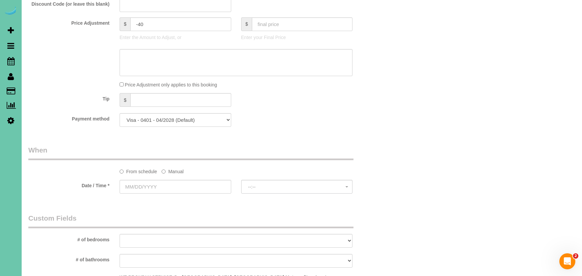
scroll to position [394, 0]
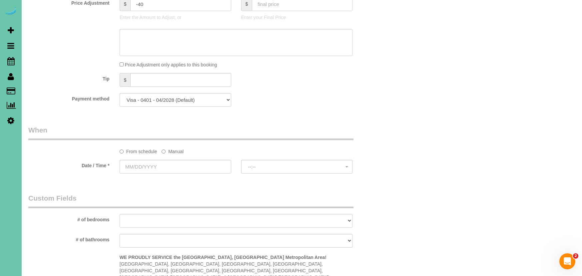
click at [177, 151] on label "Manual" at bounding box center [173, 150] width 22 height 9
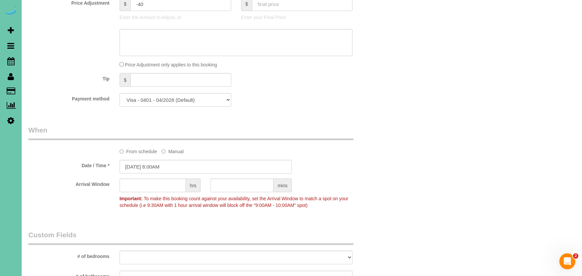
scroll to position [395, 0]
click at [173, 162] on input "[DATE] 8:00AM" at bounding box center [206, 166] width 172 height 14
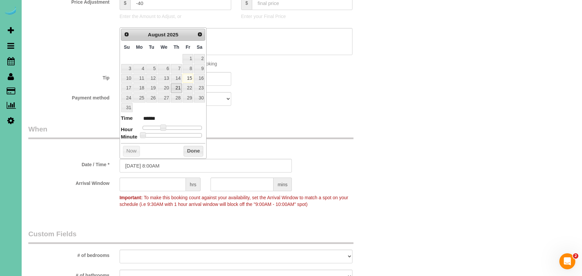
click at [177, 85] on link "21" at bounding box center [176, 87] width 11 height 9
type input "08/21/2025 9:00AM"
type input "******"
type input "08/21/2025 10:00AM"
type input "*******"
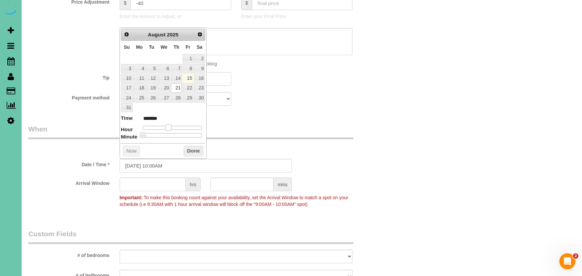
type input "08/21/2025 11:00AM"
type input "*******"
drag, startPoint x: 165, startPoint y: 125, endPoint x: 173, endPoint y: 126, distance: 7.7
click at [173, 126] on span at bounding box center [171, 127] width 6 height 6
drag, startPoint x: 162, startPoint y: 163, endPoint x: 176, endPoint y: 164, distance: 14.3
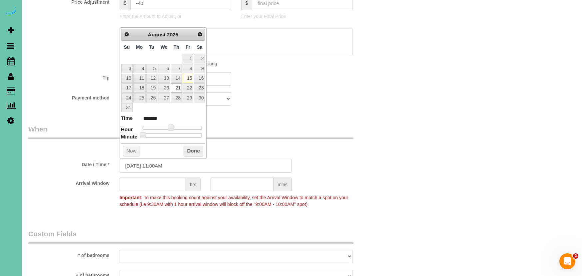
click at [162, 163] on input "08/21/2025 11:00AM" at bounding box center [206, 166] width 172 height 14
type input "08/21/2025 11:30AM"
click at [369, 111] on div "Who Email*** mikesmiricky@cox.net Name * Pam & Mike Smiricky Where Address*** 1…" at bounding box center [205, 93] width 365 height 928
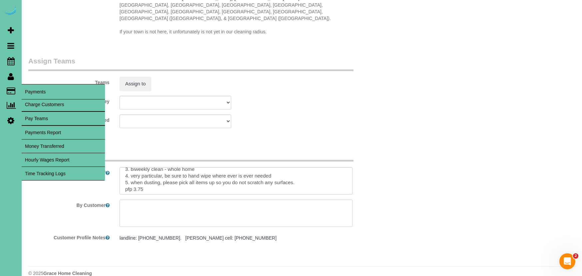
scroll to position [18, 0]
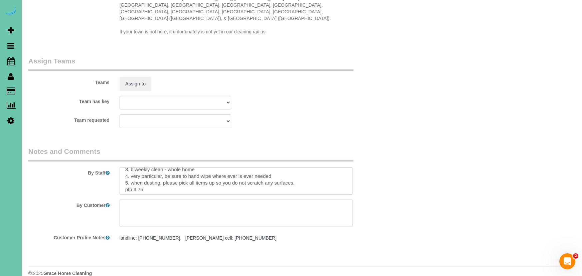
drag, startPoint x: 141, startPoint y: 178, endPoint x: 144, endPoint y: 178, distance: 3.7
click at [141, 178] on textarea at bounding box center [236, 180] width 233 height 27
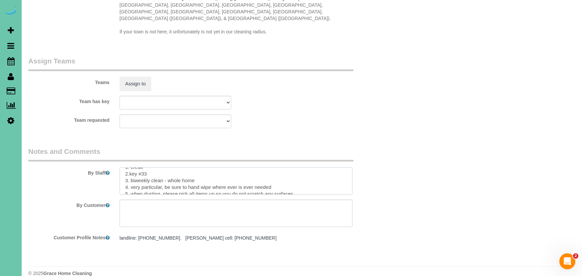
drag, startPoint x: 135, startPoint y: 172, endPoint x: 131, endPoint y: 172, distance: 4.0
click at [131, 172] on textarea at bounding box center [236, 180] width 233 height 27
type textarea "1. credit 2.key #33 3. weekly clean - whole home 4. very particular, be sure to…"
click at [134, 77] on button "Assign to" at bounding box center [136, 84] width 32 height 14
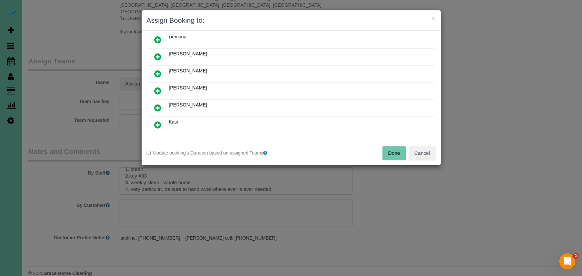
scroll to position [127, 0]
drag, startPoint x: 156, startPoint y: 105, endPoint x: 164, endPoint y: 114, distance: 12.0
click at [156, 105] on icon at bounding box center [157, 107] width 7 height 8
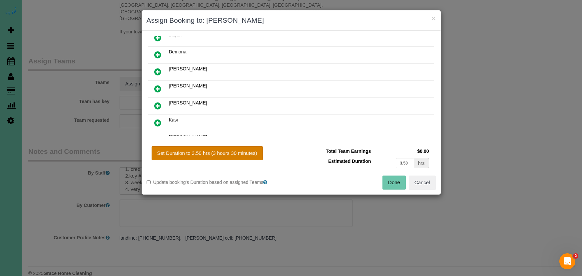
drag, startPoint x: 207, startPoint y: 153, endPoint x: 237, endPoint y: 156, distance: 29.8
click at [207, 153] on button "Set Duration to 3.50 hrs (3 hours 30 minutes)" at bounding box center [207, 153] width 111 height 14
type input "3.50"
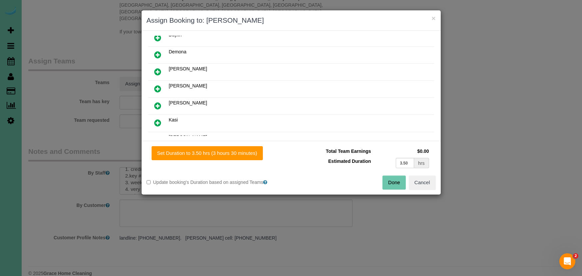
drag, startPoint x: 397, startPoint y: 182, endPoint x: 394, endPoint y: 181, distance: 3.9
click at [397, 182] on button "Done" at bounding box center [394, 182] width 23 height 14
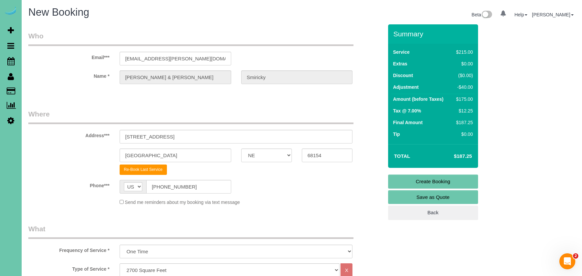
scroll to position [0, 0]
click at [413, 181] on link "Create Booking" at bounding box center [433, 181] width 90 height 14
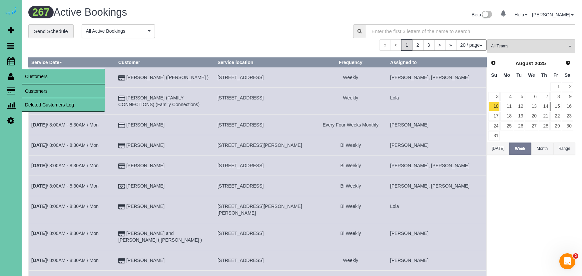
click at [39, 89] on link "Customers" at bounding box center [63, 90] width 83 height 13
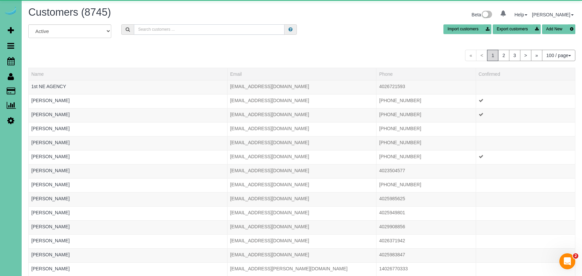
click at [174, 33] on input "text" at bounding box center [209, 29] width 151 height 10
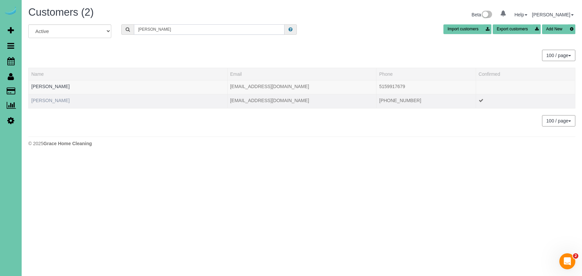
type input "menke"
click at [44, 99] on link "Christine Menke" at bounding box center [50, 100] width 38 height 5
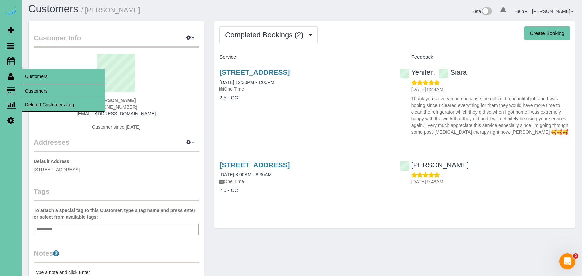
click at [40, 90] on link "Customers" at bounding box center [63, 90] width 83 height 13
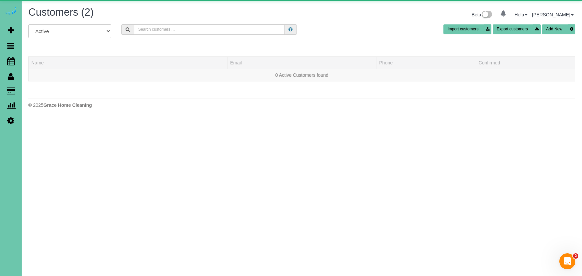
scroll to position [3, 0]
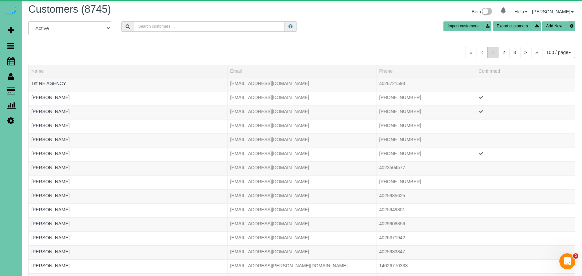
click at [151, 31] on input "text" at bounding box center [209, 26] width 151 height 10
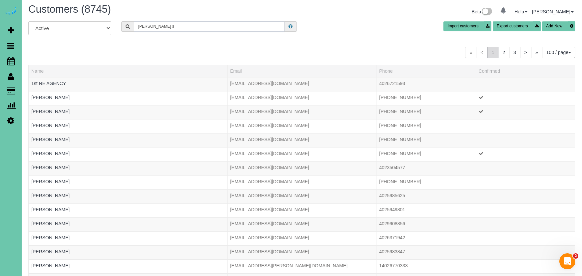
scroll to position [0, 0]
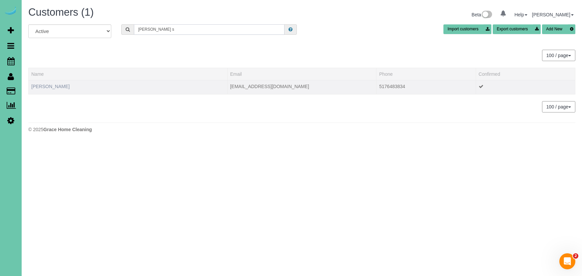
type input "Chantelle s"
click at [59, 86] on link "Chantelle Swartz" at bounding box center [50, 86] width 38 height 5
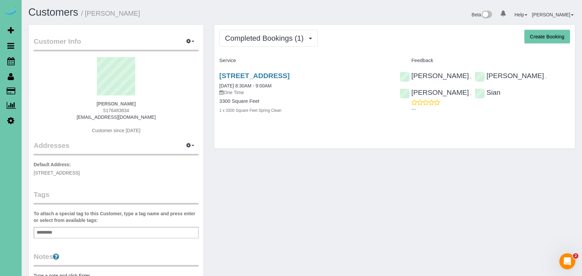
scroll to position [0, 0]
click at [290, 75] on link "530 S 53rd Street, Omaha, NE 68106" at bounding box center [254, 76] width 70 height 8
drag, startPoint x: 111, startPoint y: 111, endPoint x: 119, endPoint y: 111, distance: 7.7
click at [119, 111] on span "5176483834" at bounding box center [116, 110] width 26 height 5
click at [287, 75] on link "530 S 53rd Street, Omaha, NE 68106" at bounding box center [254, 76] width 70 height 8
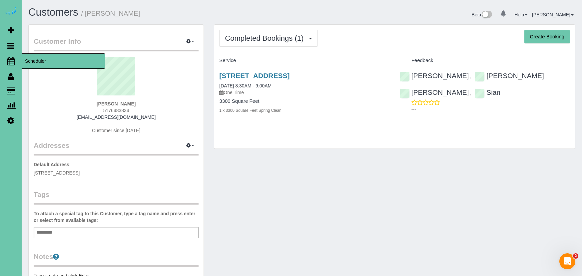
click at [10, 61] on icon at bounding box center [10, 61] width 7 height 8
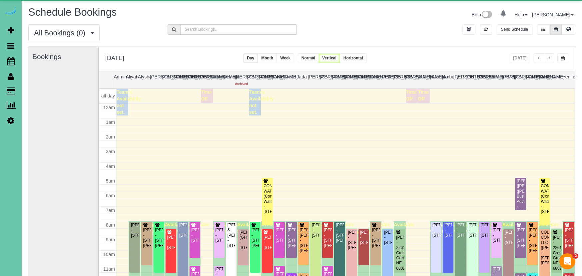
scroll to position [88, 0]
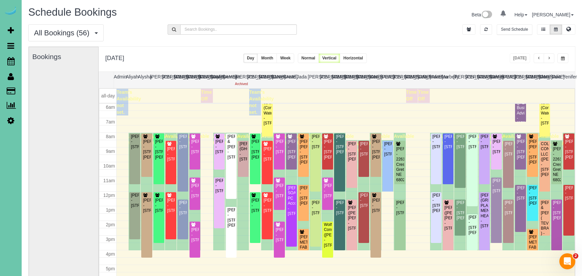
click at [563, 57] on span "button" at bounding box center [563, 58] width 4 height 4
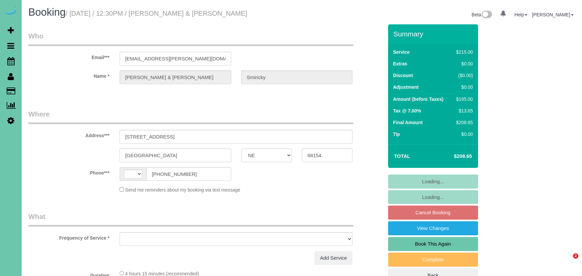
select select "NE"
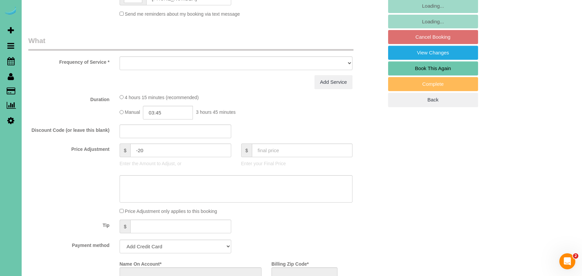
select select "string:[GEOGRAPHIC_DATA]"
select select "object:617"
select select "string:fspay-23e022f9-b3cf-402b-a0dd-c7f25a4893ca"
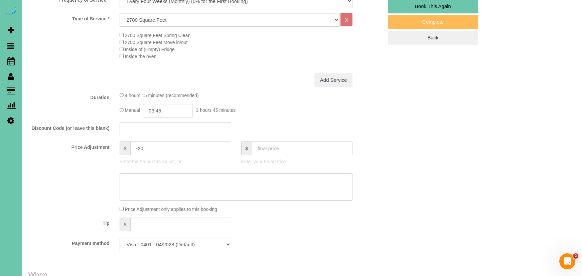
scroll to position [240, 0]
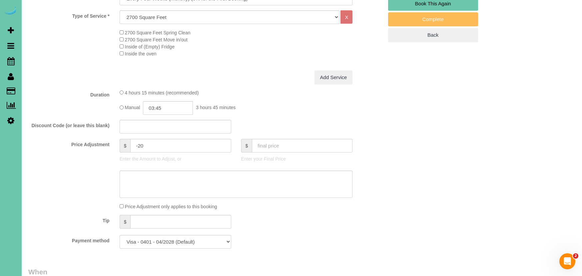
select select "object:914"
click at [168, 106] on input "03:45" at bounding box center [168, 108] width 50 height 14
type input "03:30"
drag, startPoint x: 161, startPoint y: 154, endPoint x: 153, endPoint y: 150, distance: 8.5
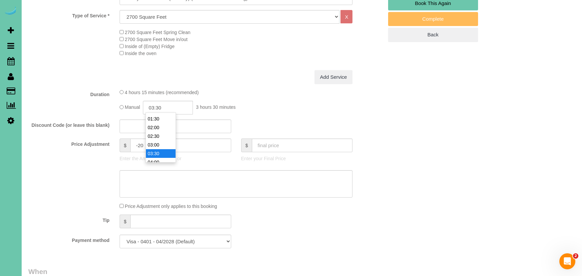
click at [161, 154] on li "03:30" at bounding box center [161, 153] width 30 height 9
drag, startPoint x: 141, startPoint y: 143, endPoint x: 156, endPoint y: 144, distance: 14.7
click at [142, 144] on input "-20" at bounding box center [180, 145] width 101 height 14
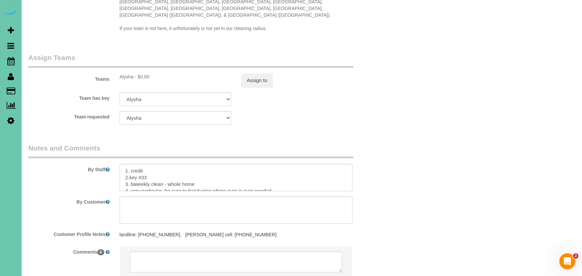
scroll to position [693, 0]
type input "-40"
click at [132, 173] on textarea at bounding box center [236, 175] width 233 height 27
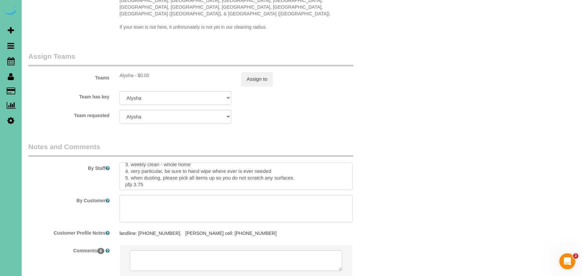
scroll to position [18, 0]
click at [142, 172] on textarea at bounding box center [236, 175] width 233 height 27
type textarea "1. credit 2.key #33 3. weekly clean - whole home 4. very particular, be sure to…"
click at [247, 72] on button "Assign to" at bounding box center [257, 79] width 32 height 14
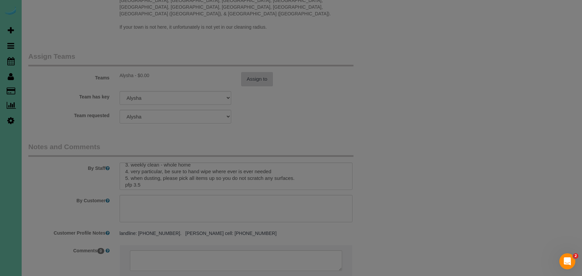
scroll to position [690, 0]
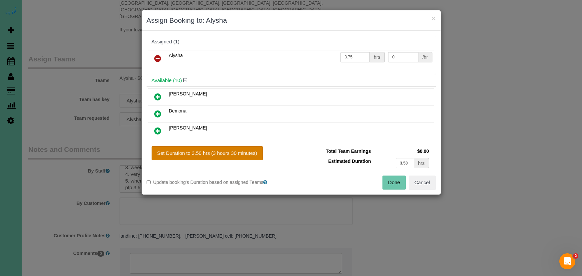
click at [235, 153] on button "Set Duration to 3.50 hrs (3 hours 30 minutes)" at bounding box center [207, 153] width 111 height 14
type input "3.50"
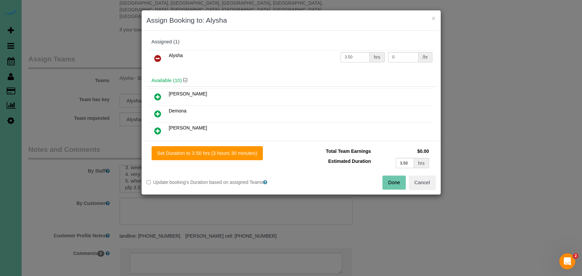
drag, startPoint x: 392, startPoint y: 183, endPoint x: 382, endPoint y: 167, distance: 19.0
click at [392, 183] on button "Done" at bounding box center [394, 182] width 23 height 14
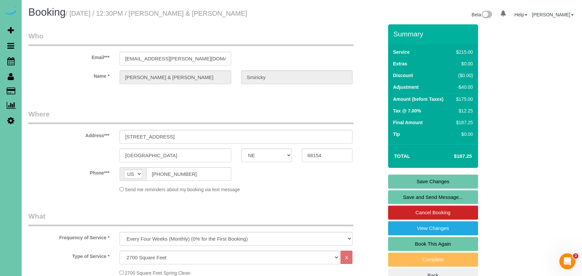
scroll to position [0, 0]
click at [415, 178] on link "Save Changes" at bounding box center [433, 181] width 90 height 14
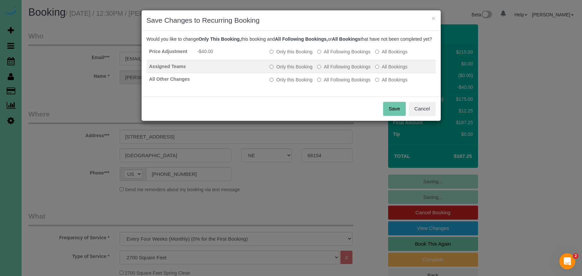
drag, startPoint x: 294, startPoint y: 58, endPoint x: 320, endPoint y: 70, distance: 28.6
click at [294, 55] on label "Only this Booking" at bounding box center [291, 51] width 43 height 7
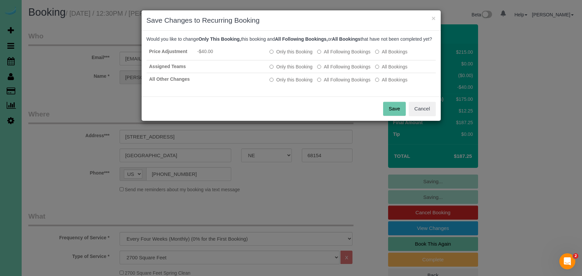
drag, startPoint x: 391, startPoint y: 112, endPoint x: 187, endPoint y: 102, distance: 204.2
click at [391, 112] on button "Save" at bounding box center [394, 109] width 23 height 14
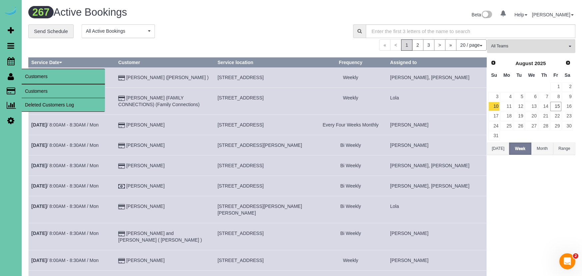
click at [36, 91] on link "Customers" at bounding box center [63, 90] width 83 height 13
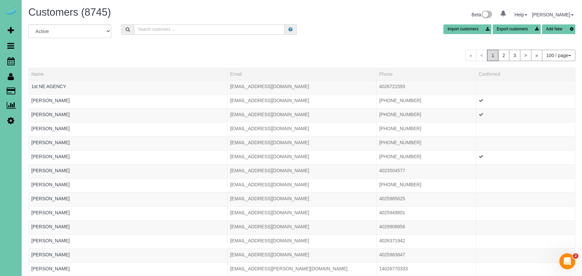
click at [154, 31] on input "text" at bounding box center [209, 29] width 151 height 10
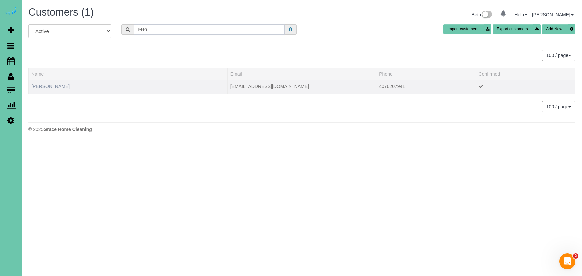
type input "keeh"
click at [50, 88] on link "Keehyuk Kim" at bounding box center [50, 86] width 38 height 5
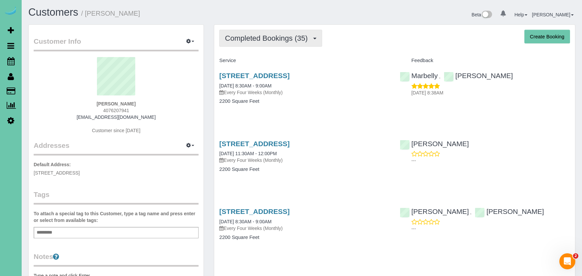
click at [273, 35] on span "Completed Bookings (35)" at bounding box center [268, 38] width 86 height 8
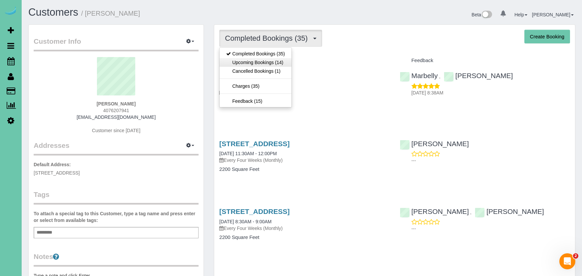
click at [273, 60] on link "Upcoming Bookings (14)" at bounding box center [256, 62] width 72 height 9
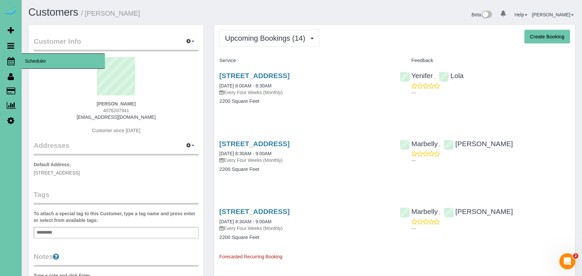
click at [15, 58] on link "Scheduler" at bounding box center [11, 60] width 22 height 15
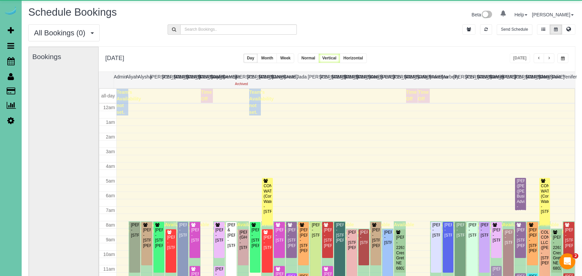
scroll to position [88, 0]
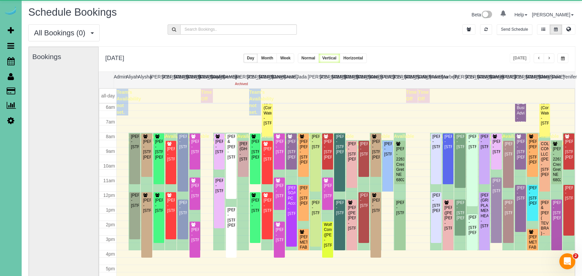
click at [560, 59] on button "button" at bounding box center [563, 58] width 11 height 10
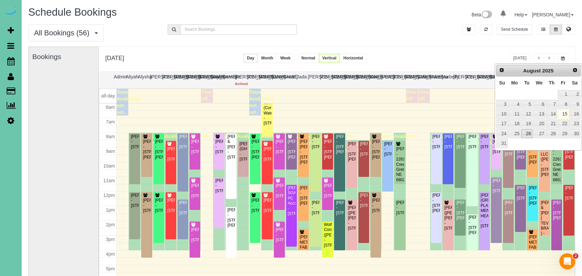
click at [524, 131] on link "26" at bounding box center [527, 133] width 11 height 9
type input "**********"
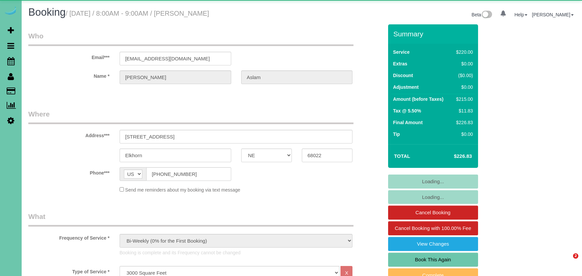
select select "NE"
select select "object:925"
select select "NE"
select select "object:950"
select select "number:37"
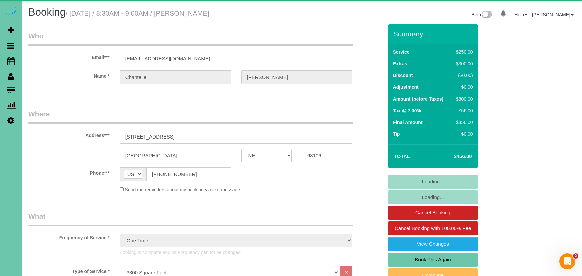
select select "number:42"
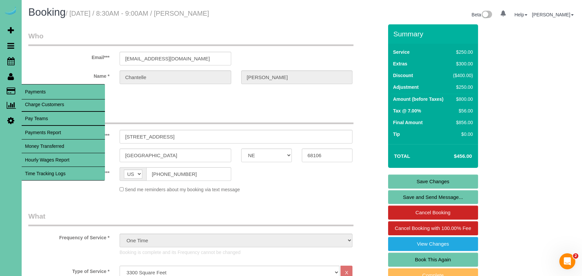
click at [78, 169] on link "Time Tracking Logs" at bounding box center [63, 173] width 83 height 13
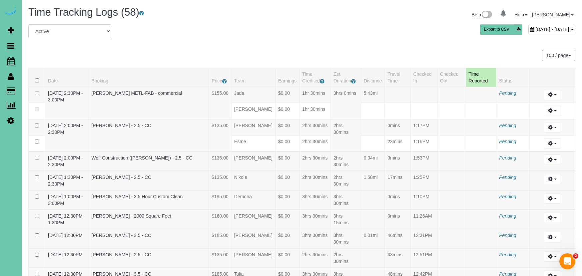
drag, startPoint x: 528, startPoint y: 28, endPoint x: 502, endPoint y: 30, distance: 25.7
click at [536, 28] on span "[DATE] - [DATE]" at bounding box center [553, 29] width 34 height 5
type input "**********"
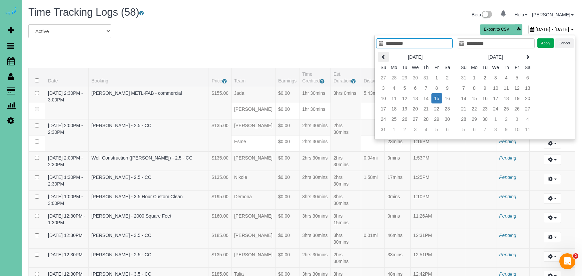
click at [384, 57] on icon at bounding box center [383, 56] width 5 height 5
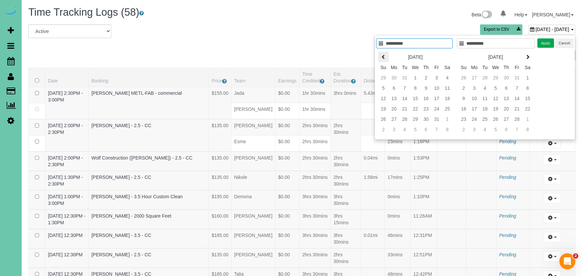
click at [384, 57] on icon at bounding box center [383, 56] width 5 height 5
type input "**********"
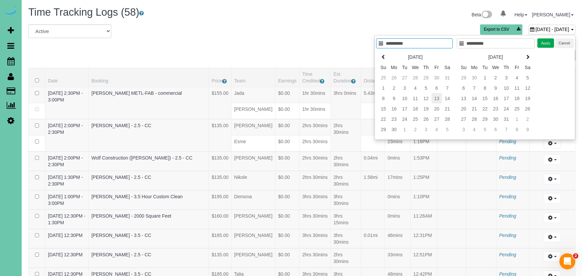
click at [436, 99] on td "13" at bounding box center [437, 98] width 11 height 10
type input "**********"
click at [436, 99] on td "13" at bounding box center [437, 98] width 11 height 10
type input "**********"
click at [549, 43] on button "Apply" at bounding box center [546, 43] width 17 height 10
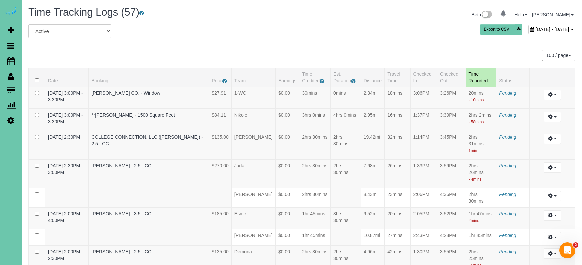
scroll to position [1120, 0]
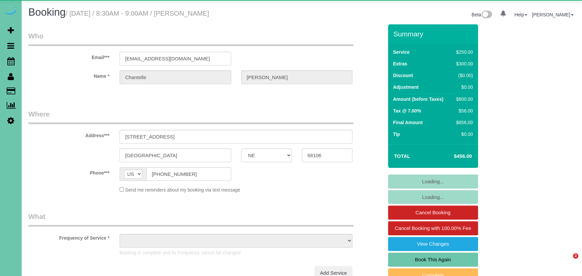
select select "NE"
select select "object:642"
select select "string:fspay-8c67c758-6d20-4455-b5df-6140573be29f"
select select "number:37"
select select "number:42"
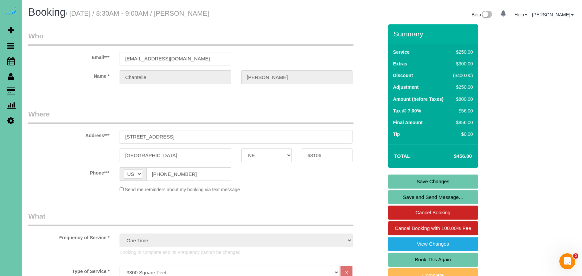
click at [405, 256] on link "Book This Again" at bounding box center [433, 259] width 90 height 14
select select "NE"
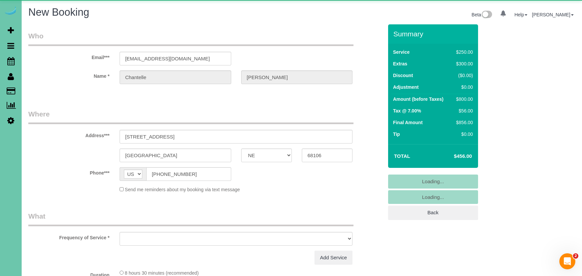
select select "object:1493"
select select "string:fspay-8c67c758-6d20-4455-b5df-6140573be29f"
select select "number:37"
select select "number:42"
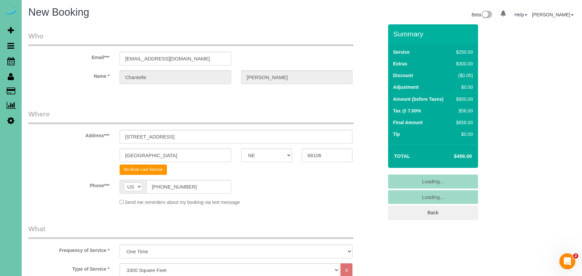
select select "object:1697"
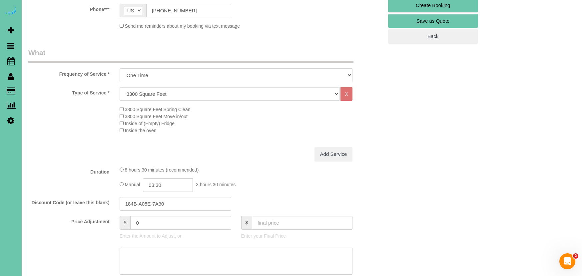
scroll to position [180, 0]
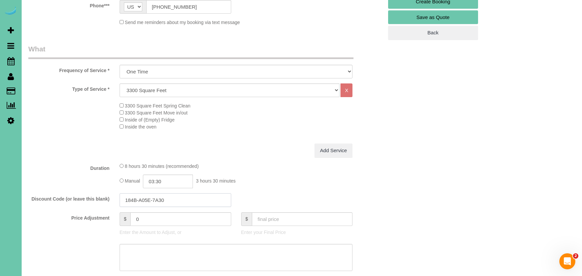
drag, startPoint x: 152, startPoint y: 195, endPoint x: 92, endPoint y: 188, distance: 60.7
click at [92, 188] on fieldset "What Frequency of Service * One Time Weekly (0% for the First Booking) Bi-Weekl…" at bounding box center [205, 185] width 355 height 283
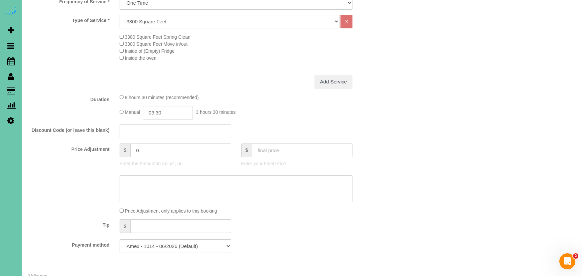
scroll to position [253, 0]
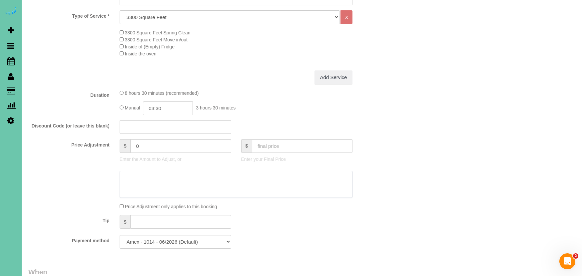
click at [182, 178] on textarea at bounding box center [236, 184] width 233 height 27
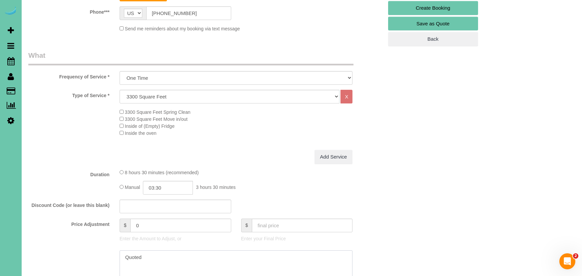
scroll to position [173, 0]
type textarea "Quoted"
click at [167, 185] on input "03:30" at bounding box center [168, 188] width 50 height 14
type input "04:00"
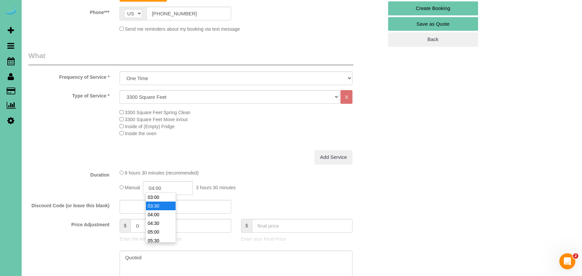
click at [164, 213] on li "04:00" at bounding box center [161, 214] width 30 height 9
click at [201, 258] on textarea at bounding box center [236, 263] width 233 height 27
click at [225, 257] on textarea at bounding box center [236, 263] width 233 height 27
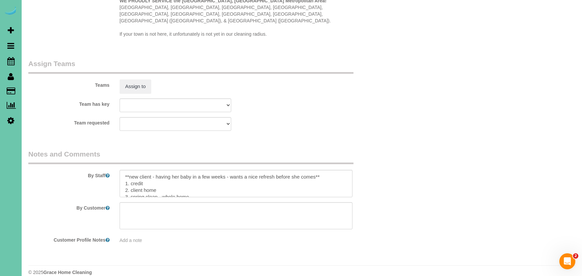
scroll to position [650, 0]
type textarea "Quoted $742-954"
drag, startPoint x: 334, startPoint y: 168, endPoint x: 107, endPoint y: 162, distance: 227.0
click at [107, 162] on div "By Staff" at bounding box center [205, 173] width 365 height 48
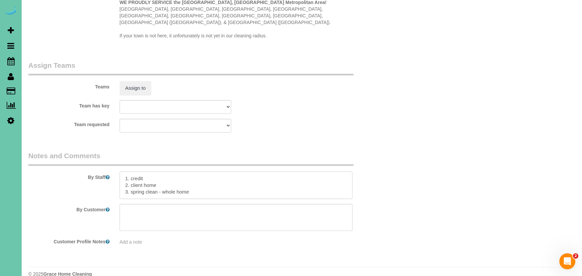
click at [205, 182] on textarea at bounding box center [236, 184] width 233 height 27
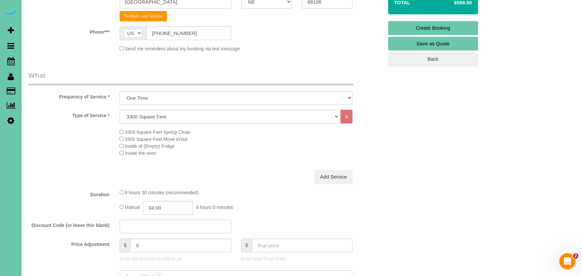
scroll to position [177, 0]
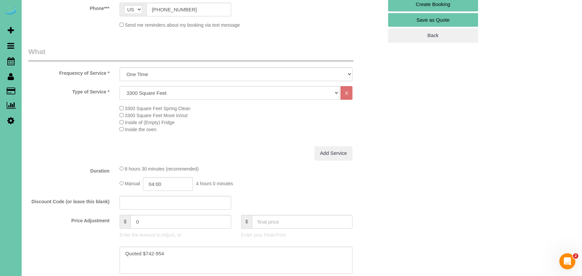
type textarea "1. credit 2. client home 3. spring clean - whole home - last cleaned [DATE] 1. …"
drag, startPoint x: 124, startPoint y: 217, endPoint x: 97, endPoint y: 216, distance: 27.7
click at [97, 216] on div "Price Adjustment $ 0 Enter the Amount to Adjust, or $ Enter your Final Price" at bounding box center [205, 228] width 365 height 27
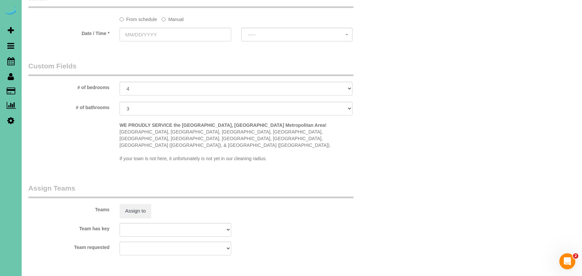
scroll to position [527, 0]
type input "300"
click at [177, 18] on label "Manual" at bounding box center [173, 17] width 22 height 9
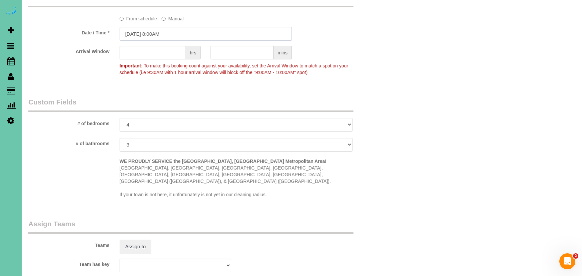
click at [179, 33] on input "[DATE] 8:00AM" at bounding box center [206, 34] width 172 height 14
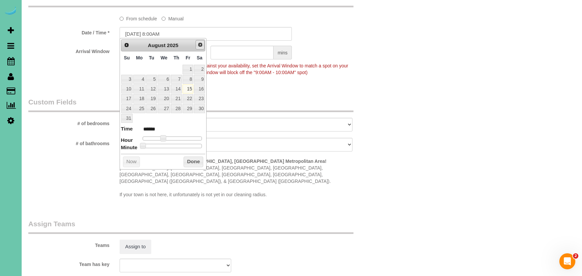
click at [201, 43] on span "Next" at bounding box center [200, 44] width 5 height 5
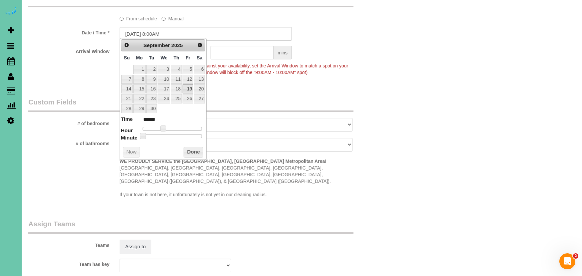
click at [189, 88] on link "19" at bounding box center [188, 88] width 11 height 9
type input "[DATE] 9:00AM"
type input "******"
type input "[DATE] 10:00AM"
type input "*******"
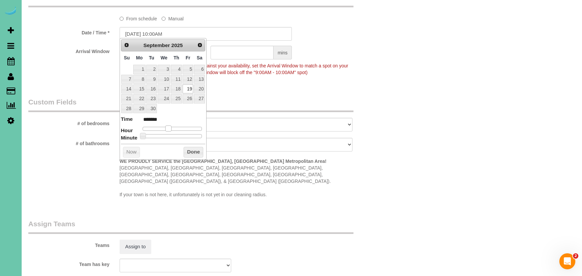
type input "[DATE] 11:00AM"
type input "*******"
drag, startPoint x: 164, startPoint y: 126, endPoint x: 173, endPoint y: 126, distance: 9.3
click at [171, 127] on span at bounding box center [171, 128] width 6 height 6
drag, startPoint x: 243, startPoint y: 92, endPoint x: 173, endPoint y: 44, distance: 84.9
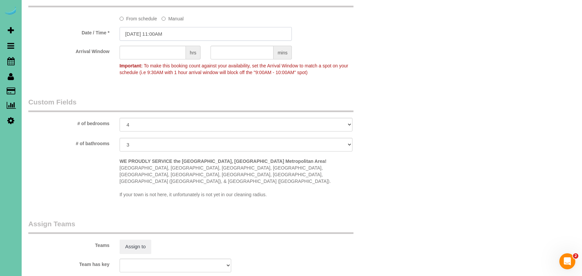
click at [163, 32] on input "[DATE] 11:00AM" at bounding box center [206, 34] width 172 height 14
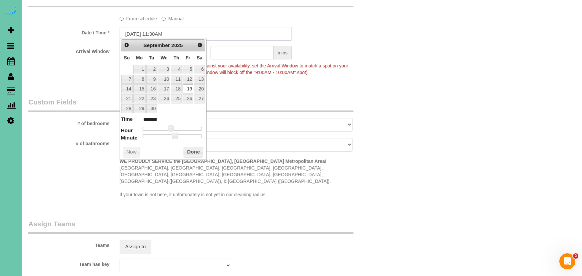
type input "[DATE] 11:30AM"
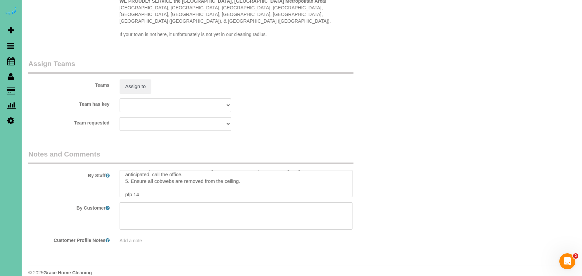
scroll to position [69, 0]
click at [154, 181] on textarea at bounding box center [236, 183] width 233 height 27
type textarea "1. credit 2. client home 3. spring clean - whole home - last cleaned [DATE] 1. …"
click at [136, 79] on button "Assign to" at bounding box center [136, 86] width 32 height 14
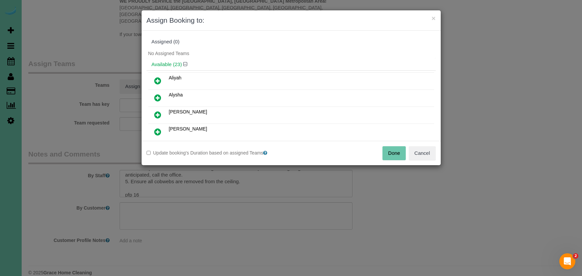
click at [159, 79] on icon at bounding box center [157, 81] width 7 height 8
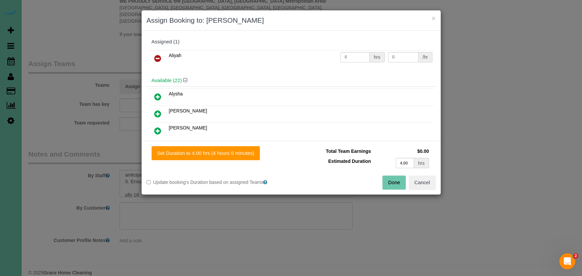
click at [157, 93] on icon at bounding box center [157, 97] width 7 height 8
drag, startPoint x: 158, startPoint y: 113, endPoint x: 159, endPoint y: 129, distance: 16.3
click at [158, 115] on icon at bounding box center [157, 114] width 7 height 8
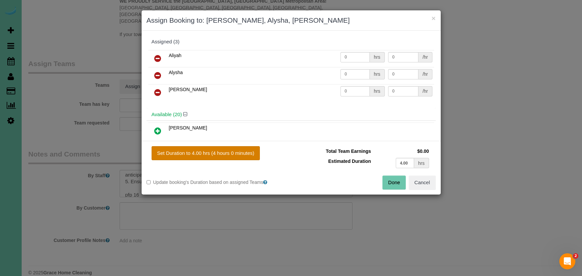
drag, startPoint x: 158, startPoint y: 131, endPoint x: 198, endPoint y: 151, distance: 44.4
click at [159, 132] on icon at bounding box center [157, 131] width 7 height 8
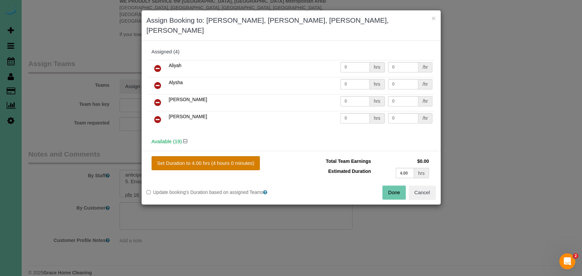
click at [198, 156] on button "Set Duration to 4.00 hrs (4 hours 0 minutes)" at bounding box center [206, 163] width 109 height 14
type input "4.00"
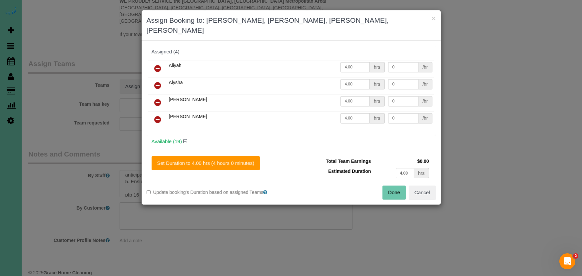
drag, startPoint x: 392, startPoint y: 185, endPoint x: 390, endPoint y: 175, distance: 10.1
click at [392, 185] on button "Done" at bounding box center [394, 192] width 23 height 14
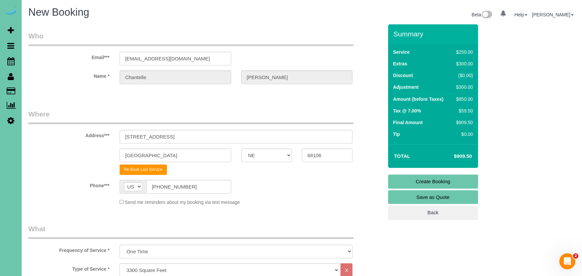
scroll to position [0, 0]
drag, startPoint x: 410, startPoint y: 181, endPoint x: 405, endPoint y: 175, distance: 8.1
click at [410, 181] on link "Create Booking" at bounding box center [433, 181] width 90 height 14
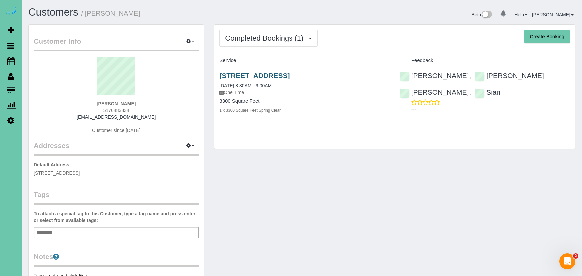
click at [287, 75] on link "530 S 53rd Street, Omaha, NE 68106" at bounding box center [254, 76] width 70 height 8
drag, startPoint x: 265, startPoint y: 32, endPoint x: 267, endPoint y: 50, distance: 18.2
click at [265, 33] on button "Completed Bookings (1)" at bounding box center [268, 38] width 99 height 17
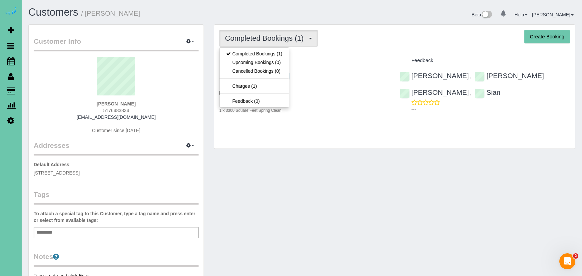
click at [282, 62] on link "Upcoming Bookings (0)" at bounding box center [254, 62] width 69 height 9
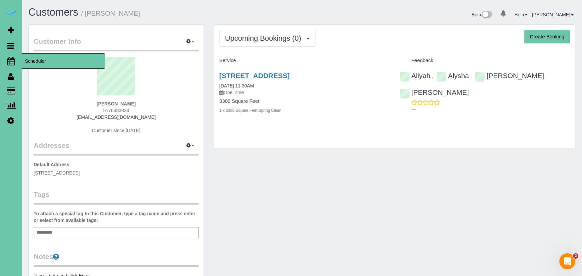
drag, startPoint x: 9, startPoint y: 59, endPoint x: 83, endPoint y: 62, distance: 73.7
click at [9, 59] on icon at bounding box center [10, 61] width 7 height 8
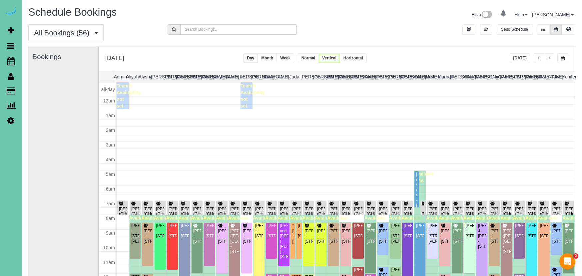
scroll to position [88, 0]
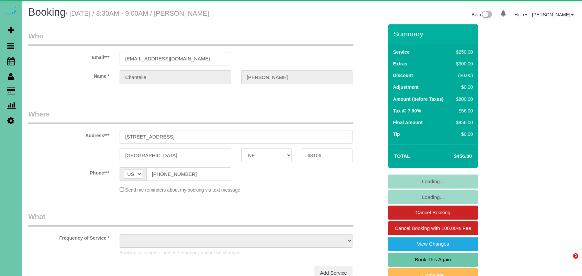
select select "NE"
select select "object:950"
select select "string:fspay-8c67c758-6d20-4455-b5df-6140573be29f"
select select "number:37"
select select "number:42"
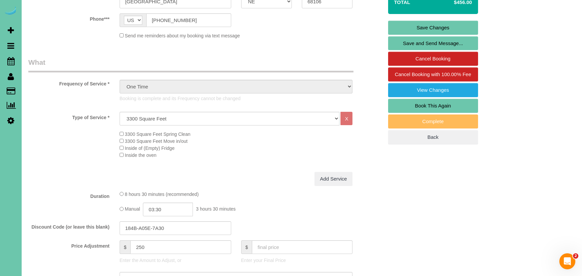
scroll to position [160, 0]
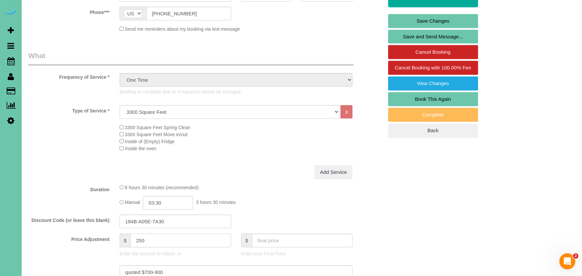
drag, startPoint x: 137, startPoint y: 237, endPoint x: 99, endPoint y: 231, distance: 38.8
click at [99, 233] on div "Price Adjustment $ 250 Enter the Amount to Adjust, or $ Enter your Final Price" at bounding box center [205, 246] width 365 height 27
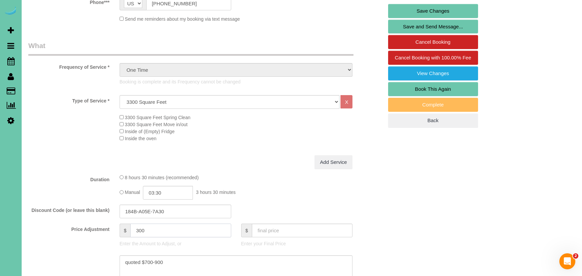
scroll to position [175, 0]
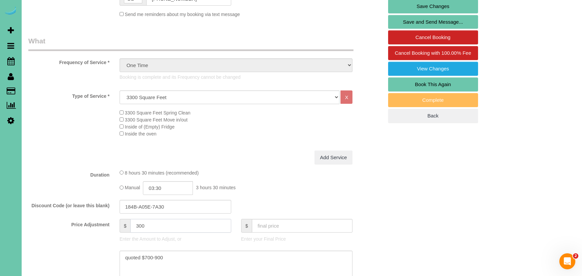
type input "300"
click at [177, 188] on input "03:30" at bounding box center [168, 188] width 50 height 14
type input "04:00"
drag, startPoint x: 161, startPoint y: 217, endPoint x: 117, endPoint y: 214, distance: 44.7
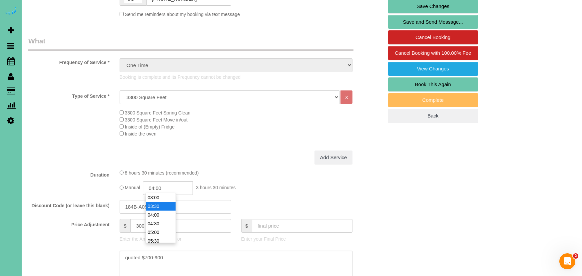
click at [161, 217] on li "04:00" at bounding box center [161, 214] width 30 height 9
click at [86, 213] on fieldset "What Frequency of Service * One Time Weekly (0% for the First Booking) Bi-Weekl…" at bounding box center [205, 185] width 355 height 298
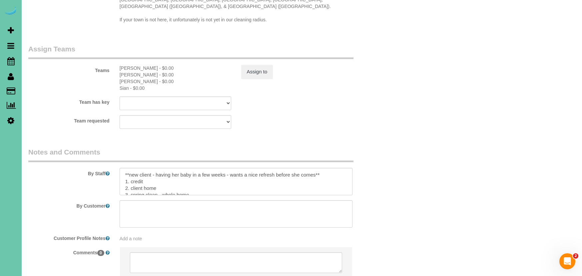
scroll to position [2, 0]
drag, startPoint x: 284, startPoint y: 164, endPoint x: 102, endPoint y: 163, distance: 181.6
click at [102, 163] on div "By Staff" at bounding box center [205, 171] width 365 height 48
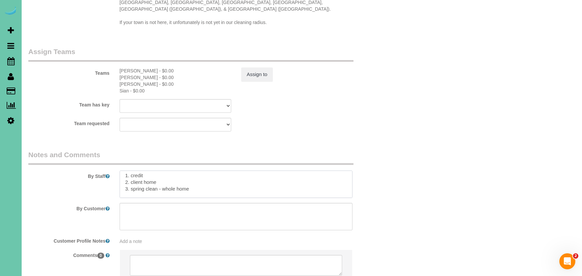
click at [202, 182] on textarea at bounding box center [236, 183] width 233 height 27
type textarea "1. credit 2. client home 3. spring clean - whole home - last spring cleaned [DA…"
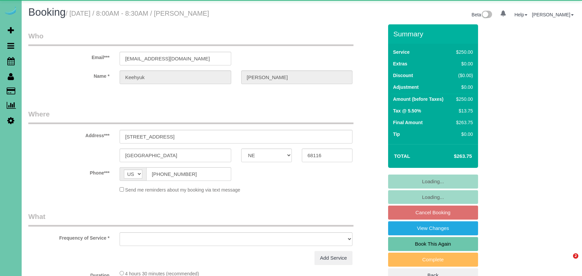
select select "NE"
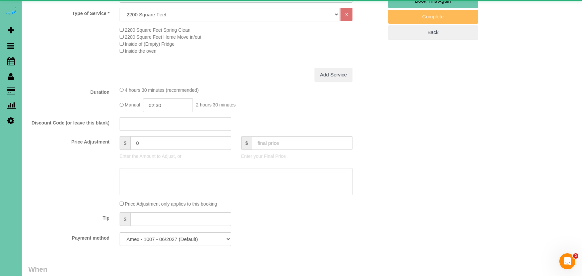
select select "object:920"
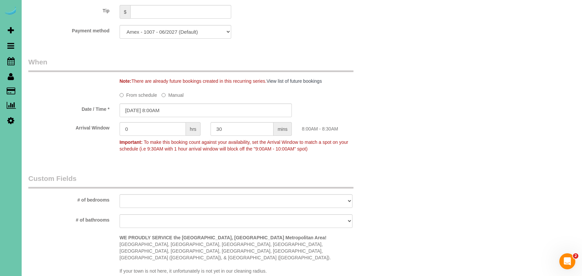
scroll to position [449, 0]
click at [151, 109] on input "[DATE] 8:00AM" at bounding box center [206, 111] width 172 height 14
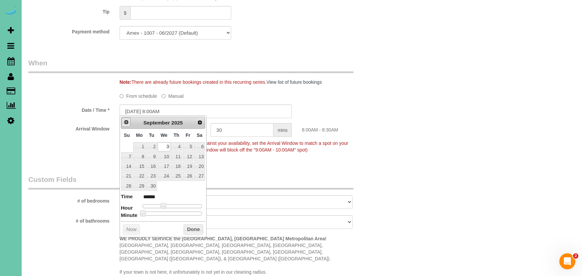
click at [126, 121] on span "Prev" at bounding box center [126, 121] width 5 height 5
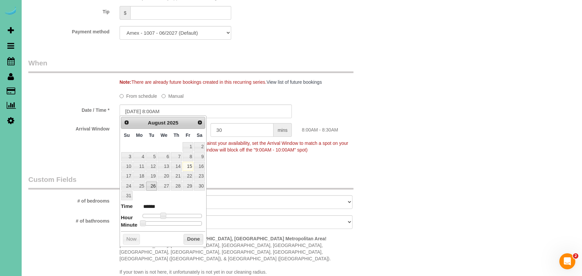
click at [153, 186] on link "26" at bounding box center [151, 185] width 11 height 9
type input "[DATE] 8:00AM"
click at [192, 238] on button "Done" at bounding box center [194, 239] width 20 height 11
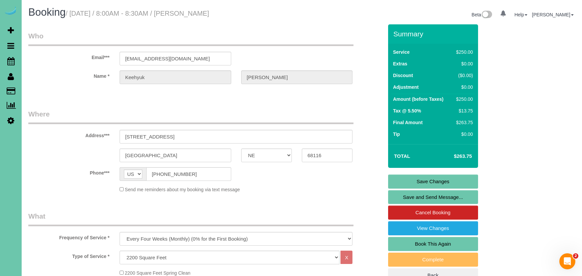
scroll to position [0, 0]
click at [396, 184] on link "Save Changes" at bounding box center [433, 181] width 90 height 14
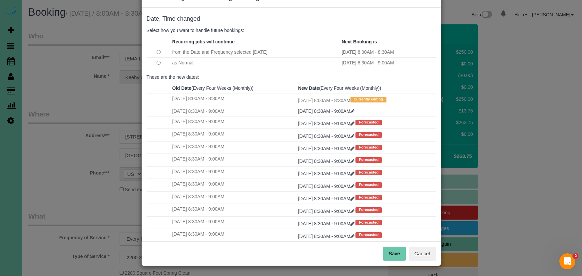
scroll to position [23, 0]
drag, startPoint x: 393, startPoint y: 253, endPoint x: 382, endPoint y: 251, distance: 11.2
click at [393, 253] on button "Save" at bounding box center [394, 254] width 23 height 14
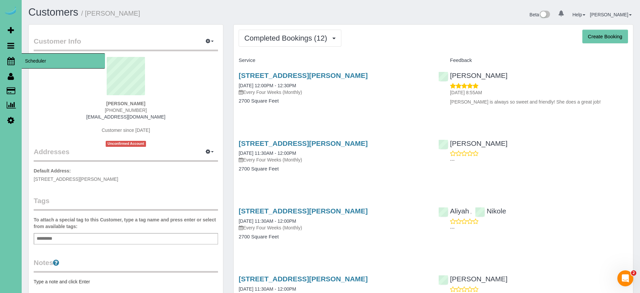
click at [10, 59] on icon at bounding box center [10, 61] width 7 height 8
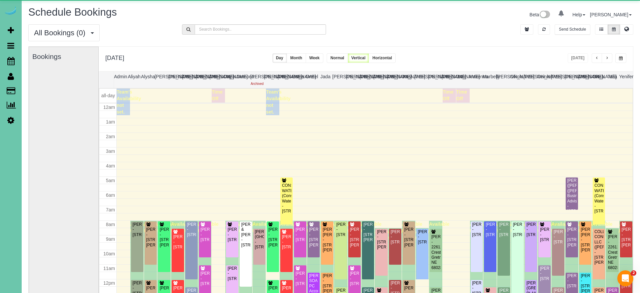
scroll to position [88, 0]
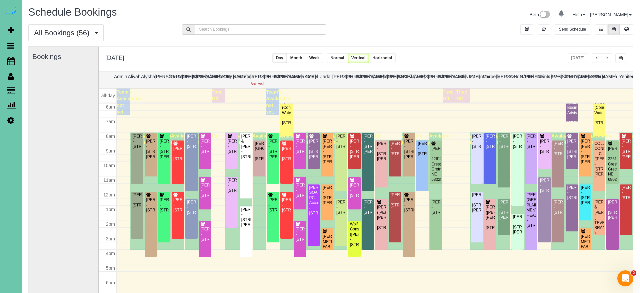
click at [582, 55] on button "button" at bounding box center [620, 58] width 11 height 10
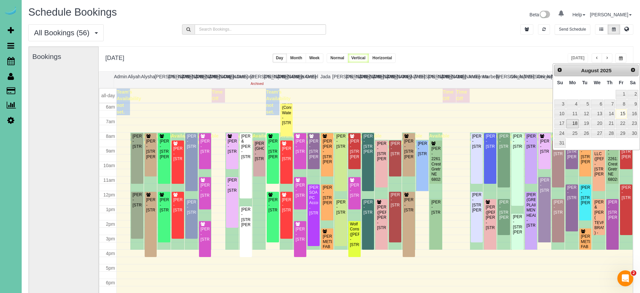
click at [574, 123] on link "18" at bounding box center [572, 123] width 12 height 9
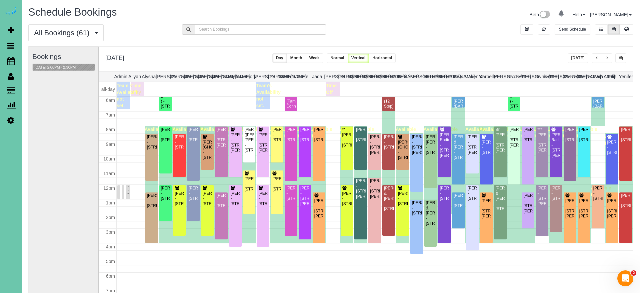
click at [582, 58] on span "button" at bounding box center [606, 58] width 3 height 4
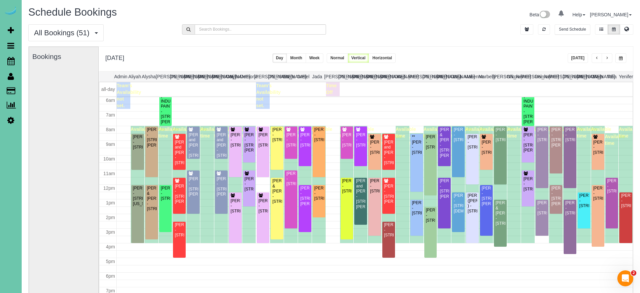
click at [582, 57] on button "button" at bounding box center [620, 58] width 11 height 10
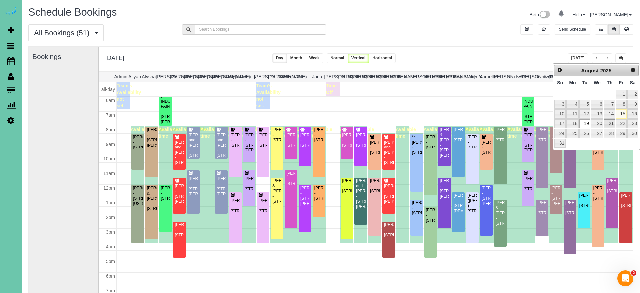
click at [582, 123] on link "21" at bounding box center [609, 123] width 11 height 9
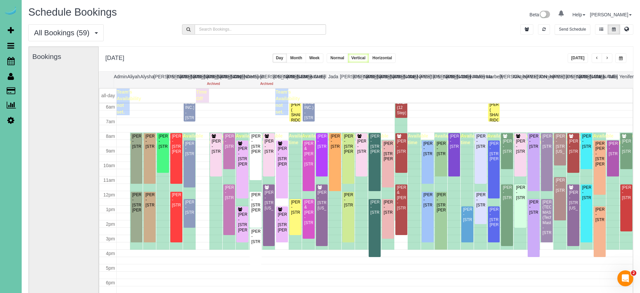
click at [582, 58] on span "button" at bounding box center [606, 58] width 3 height 4
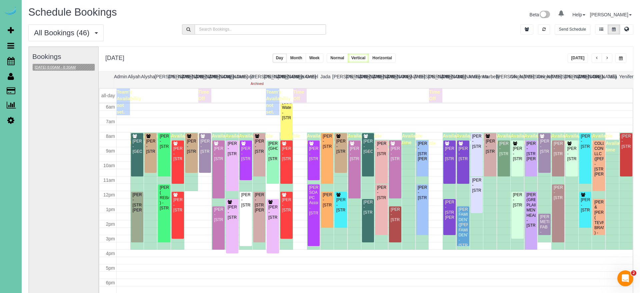
click at [52, 65] on button "[DATE] 8:00AM - 8:30AM" at bounding box center [55, 67] width 45 height 7
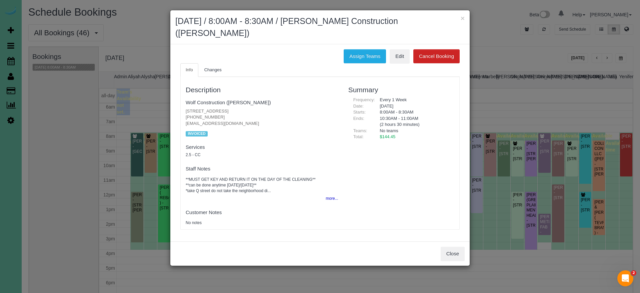
click at [462, 19] on button "×" at bounding box center [463, 18] width 4 height 7
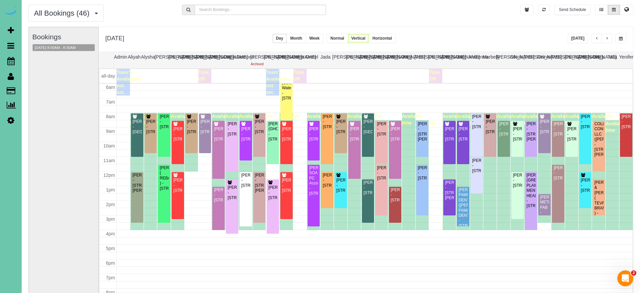
click at [582, 38] on span "button" at bounding box center [621, 39] width 4 height 4
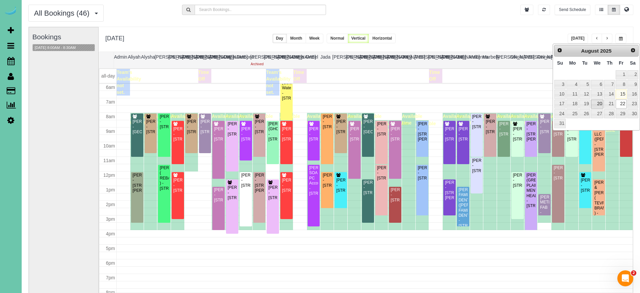
click at [582, 103] on link "20" at bounding box center [597, 104] width 13 height 9
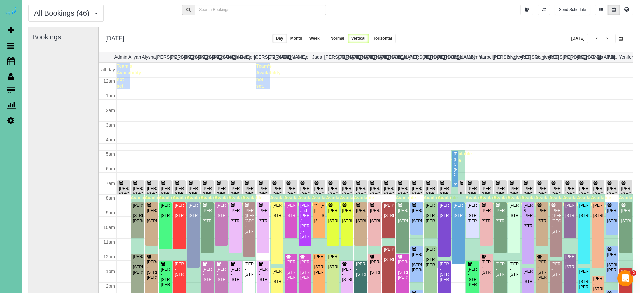
scroll to position [88, 0]
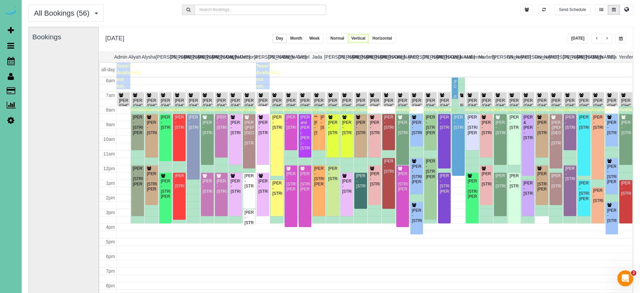
click at [582, 37] on button "button" at bounding box center [597, 39] width 11 height 10
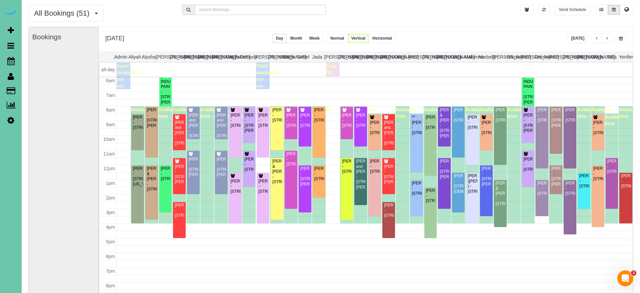
click at [582, 37] on button "button" at bounding box center [620, 39] width 11 height 10
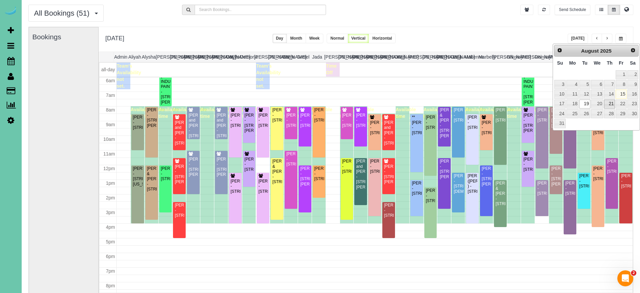
click at [582, 105] on link "21" at bounding box center [609, 104] width 11 height 9
type input "**********"
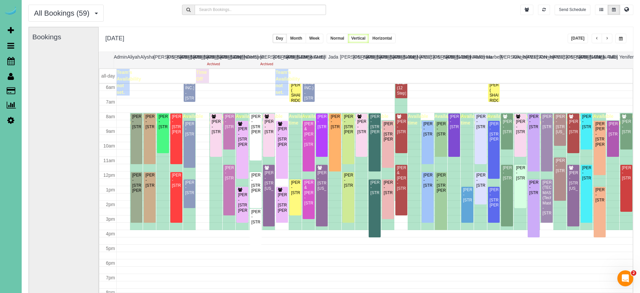
drag, startPoint x: 598, startPoint y: 39, endPoint x: 576, endPoint y: 44, distance: 21.9
click at [582, 39] on span "button" at bounding box center [596, 39] width 3 height 4
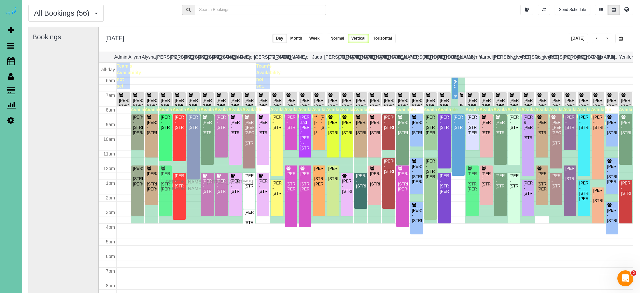
drag, startPoint x: 165, startPoint y: 187, endPoint x: 166, endPoint y: 181, distance: 5.8
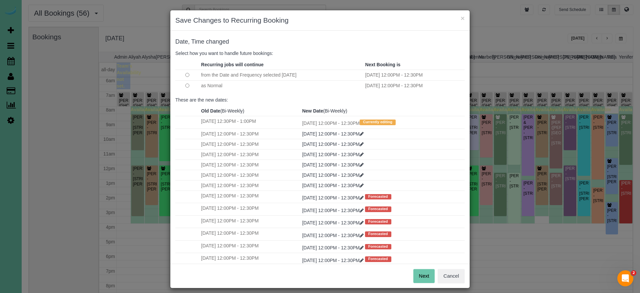
click at [425, 275] on button "Next" at bounding box center [424, 276] width 22 height 14
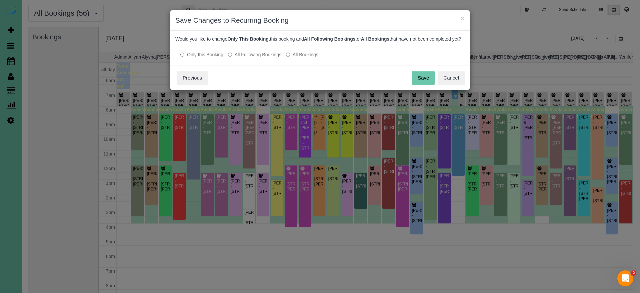
click at [422, 84] on button "Save" at bounding box center [423, 78] width 23 height 14
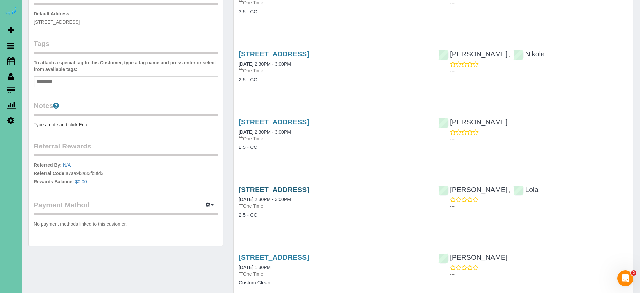
scroll to position [158, 0]
click at [271, 190] on link "[STREET_ADDRESS]" at bounding box center [274, 190] width 70 height 8
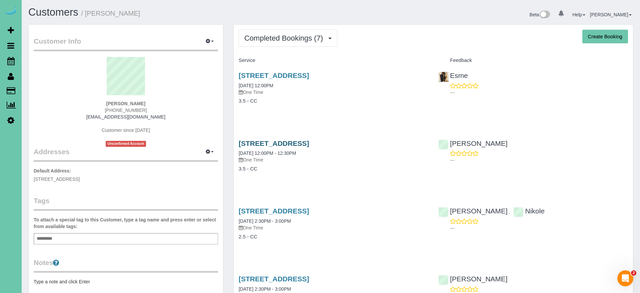
scroll to position [0, 0]
click at [280, 75] on link "[STREET_ADDRESS]" at bounding box center [274, 76] width 70 height 8
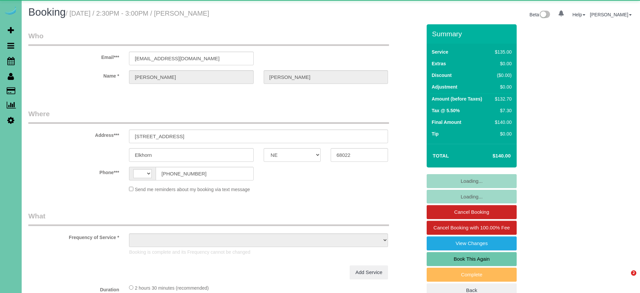
select select "NE"
select select "string:[GEOGRAPHIC_DATA]"
select select "object:851"
select select "NE"
select select "string:[GEOGRAPHIC_DATA]"
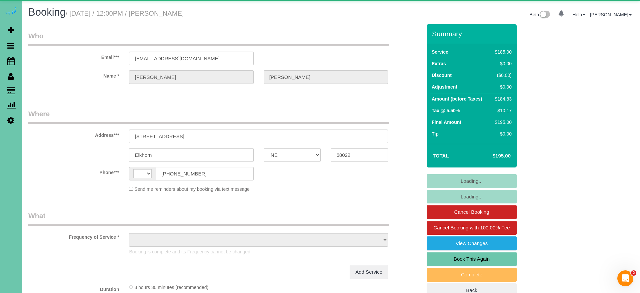
select select "object:369"
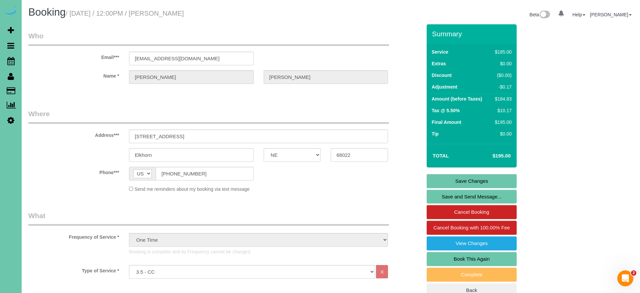
scroll to position [45, 0]
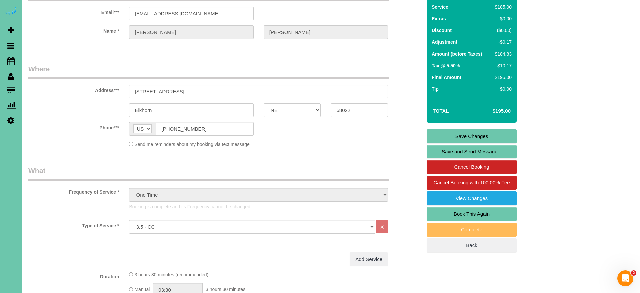
click at [456, 211] on link "Book This Again" at bounding box center [472, 214] width 90 height 14
select select "NE"
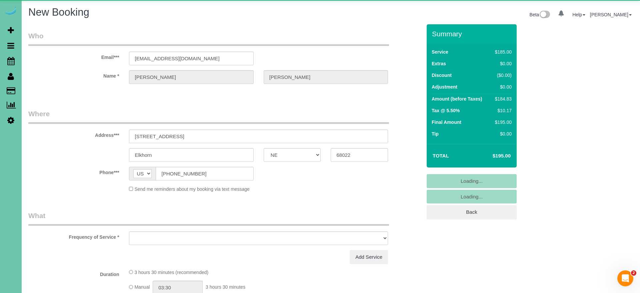
select select "string:fspay"
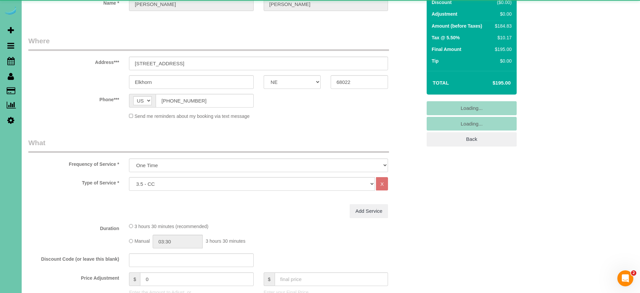
scroll to position [77, 0]
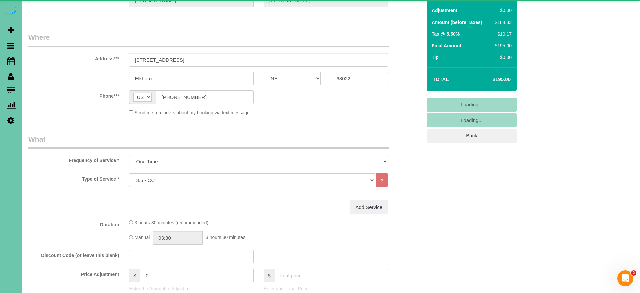
select select "object:1610"
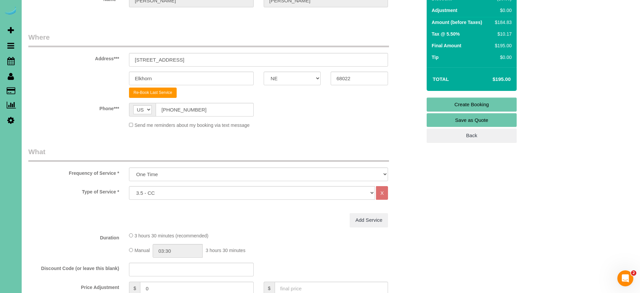
select select "159"
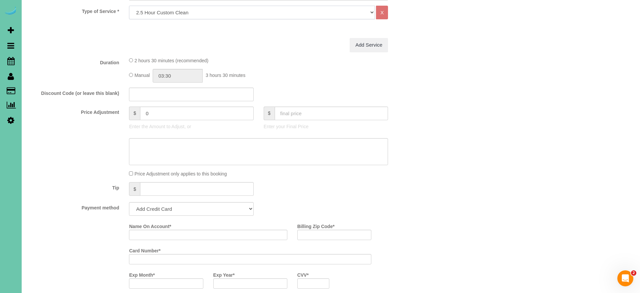
scroll to position [261, 0]
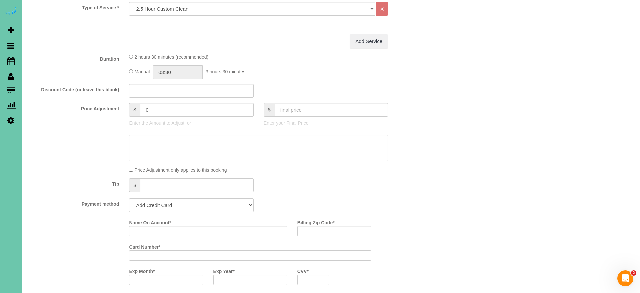
click at [173, 211] on fieldset "What Frequency of Service * One Time Weekly (0% for the First Booking) Bi-Weekl…" at bounding box center [224, 141] width 393 height 357
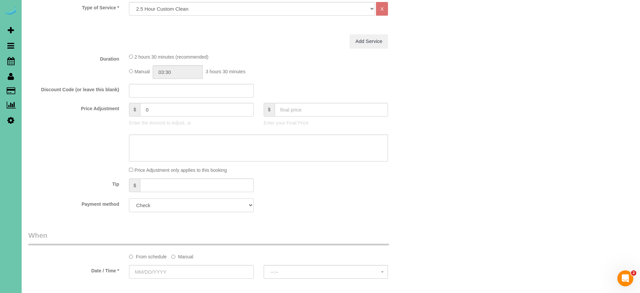
select select "string:cash"
drag, startPoint x: 162, startPoint y: 205, endPoint x: 94, endPoint y: 191, distance: 69.7
click at [94, 191] on fieldset "What Frequency of Service * One Time Weekly (0% for the First Booking) Bi-Weekl…" at bounding box center [224, 90] width 393 height 255
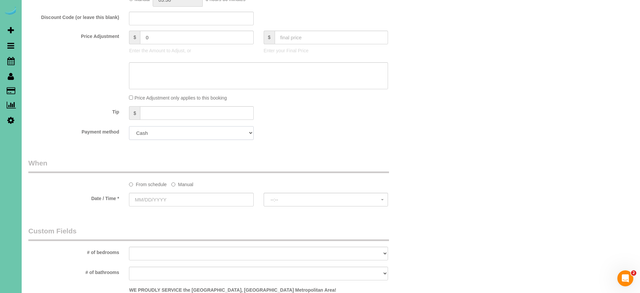
scroll to position [338, 0]
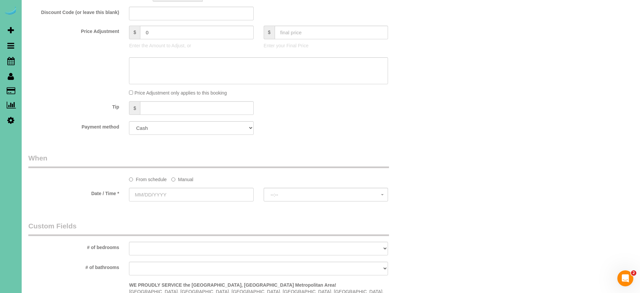
click at [188, 181] on label "Manual" at bounding box center [182, 178] width 22 height 9
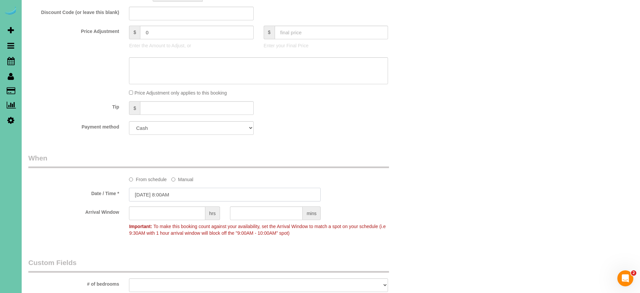
click at [176, 194] on input "[DATE] 8:00AM" at bounding box center [225, 195] width 192 height 14
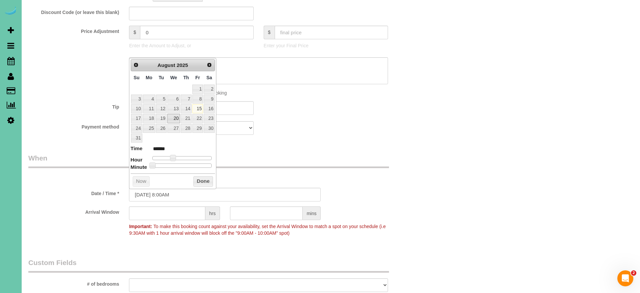
click at [176, 118] on link "20" at bounding box center [173, 118] width 13 height 9
type input "[DATE] 9:00AM"
type input "******"
type input "[DATE] 10:00AM"
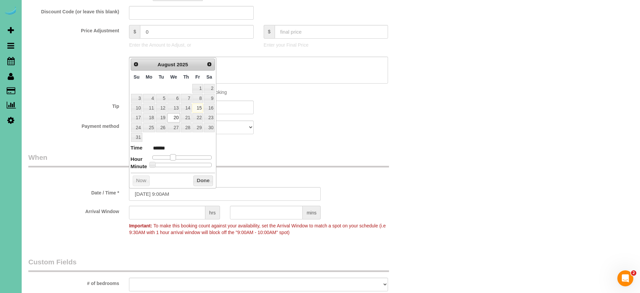
type input "*******"
type input "[DATE] 11:00AM"
type input "*******"
type input "[DATE] 12:00PM"
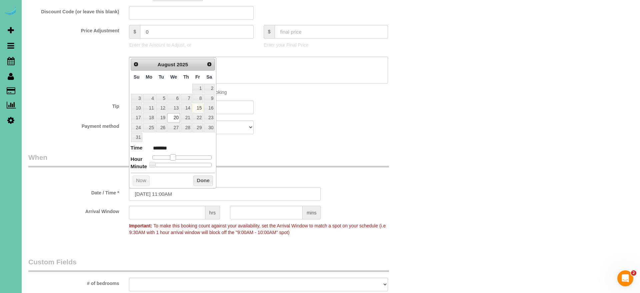
type input "*******"
type input "[DATE] 1:00PM"
type input "******"
type input "[DATE] 2:00PM"
type input "******"
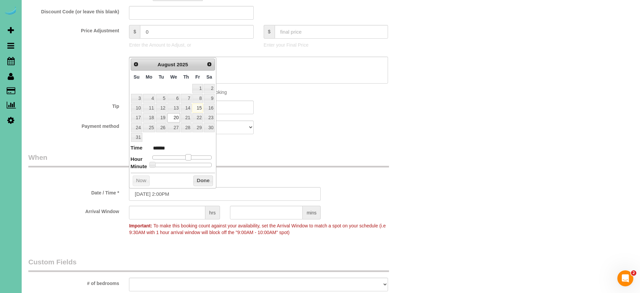
type input "[DATE] 1:00PM"
type input "******"
type input "[DATE] 12:00PM"
type input "*******"
type input "[DATE] 1:00PM"
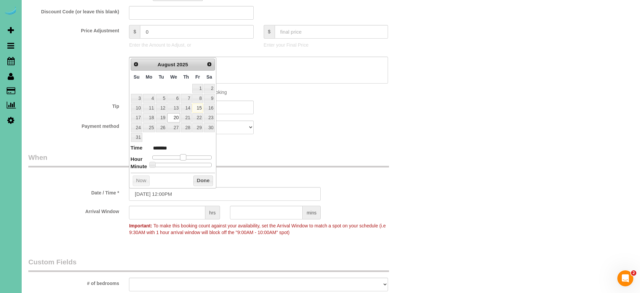
type input "******"
drag, startPoint x: 173, startPoint y: 157, endPoint x: 187, endPoint y: 156, distance: 13.3
click at [187, 156] on span at bounding box center [186, 157] width 6 height 6
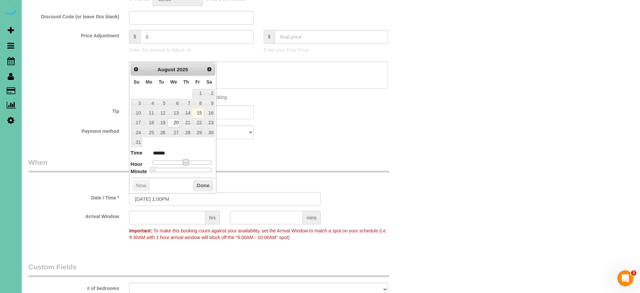
scroll to position [332, 0]
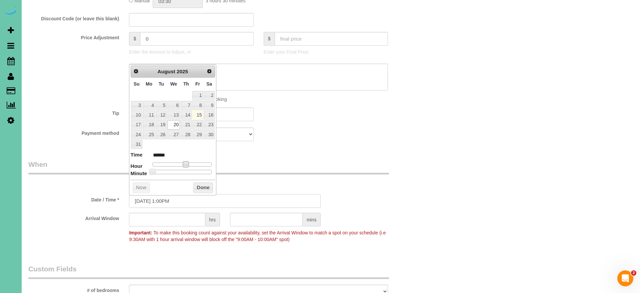
drag, startPoint x: 169, startPoint y: 200, endPoint x: 166, endPoint y: 197, distance: 3.8
click at [168, 200] on input "[DATE] 1:00PM" at bounding box center [225, 201] width 192 height 14
type input "[DATE] 1:30PM"
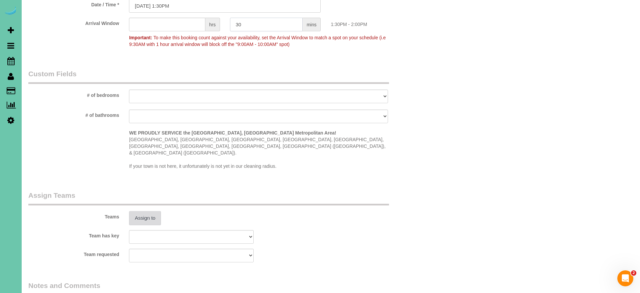
scroll to position [529, 0]
type input "30"
click at [145, 210] on button "Assign to" at bounding box center [145, 217] width 32 height 14
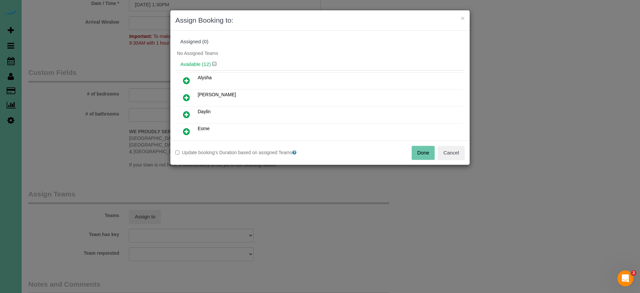
click at [189, 95] on icon at bounding box center [186, 98] width 7 height 8
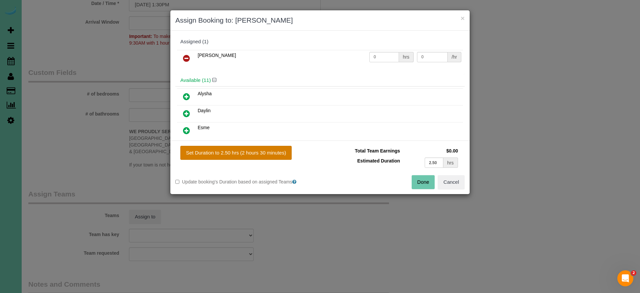
click at [241, 150] on button "Set Duration to 2.50 hrs (2 hours 30 minutes)" at bounding box center [235, 153] width 111 height 14
type input "2.50"
drag, startPoint x: 424, startPoint y: 185, endPoint x: 414, endPoint y: 184, distance: 10.4
click at [423, 185] on button "Done" at bounding box center [423, 182] width 23 height 14
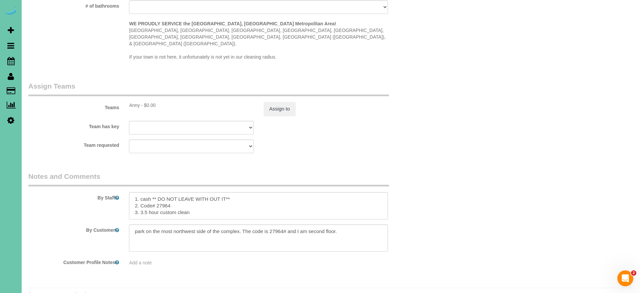
scroll to position [636, 0]
click at [142, 197] on textarea at bounding box center [258, 206] width 259 height 27
click at [146, 197] on textarea at bounding box center [258, 206] width 259 height 27
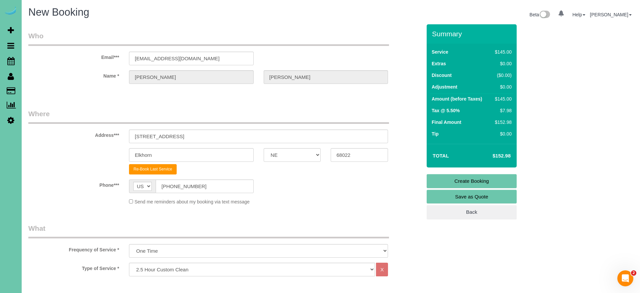
scroll to position [0, 0]
type textarea "1. cash ** DO NOT LEAVE WITH OUT IT** 2. Code# 27964 3. 2.5 hour custom clean w…"
click at [460, 181] on link "Create Booking" at bounding box center [472, 181] width 90 height 14
